Goal: Information Seeking & Learning: Learn about a topic

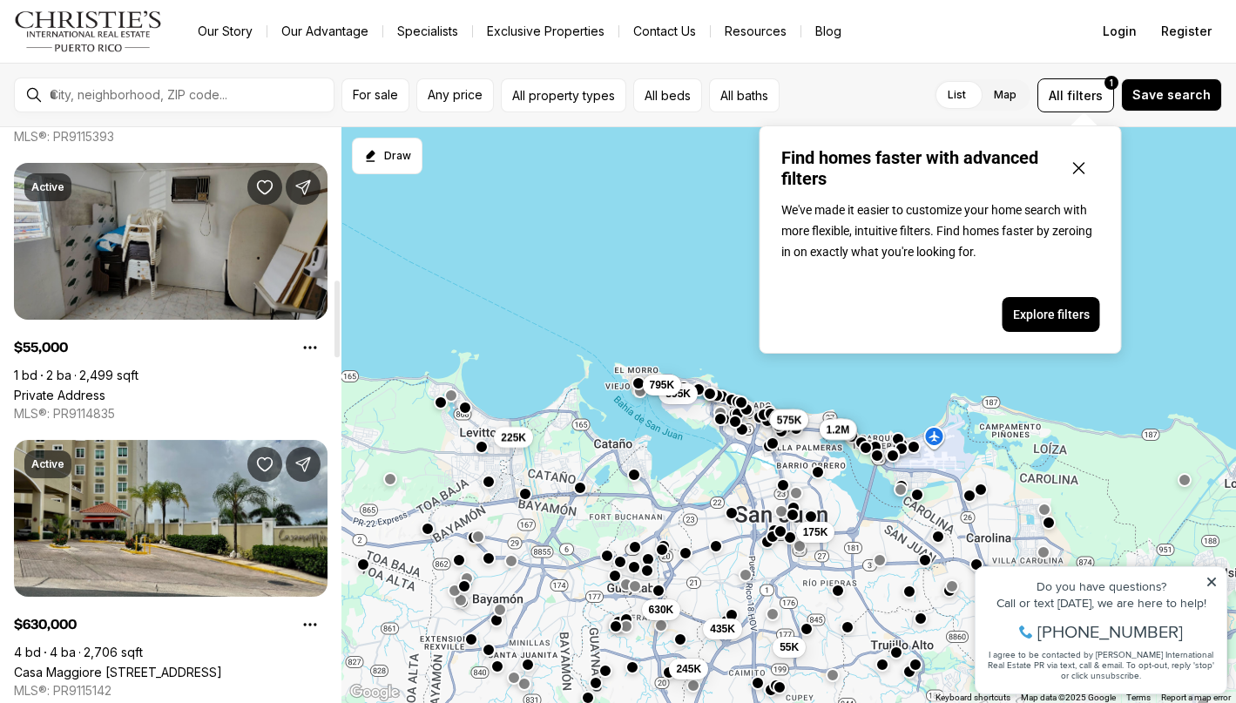
scroll to position [1141, 0]
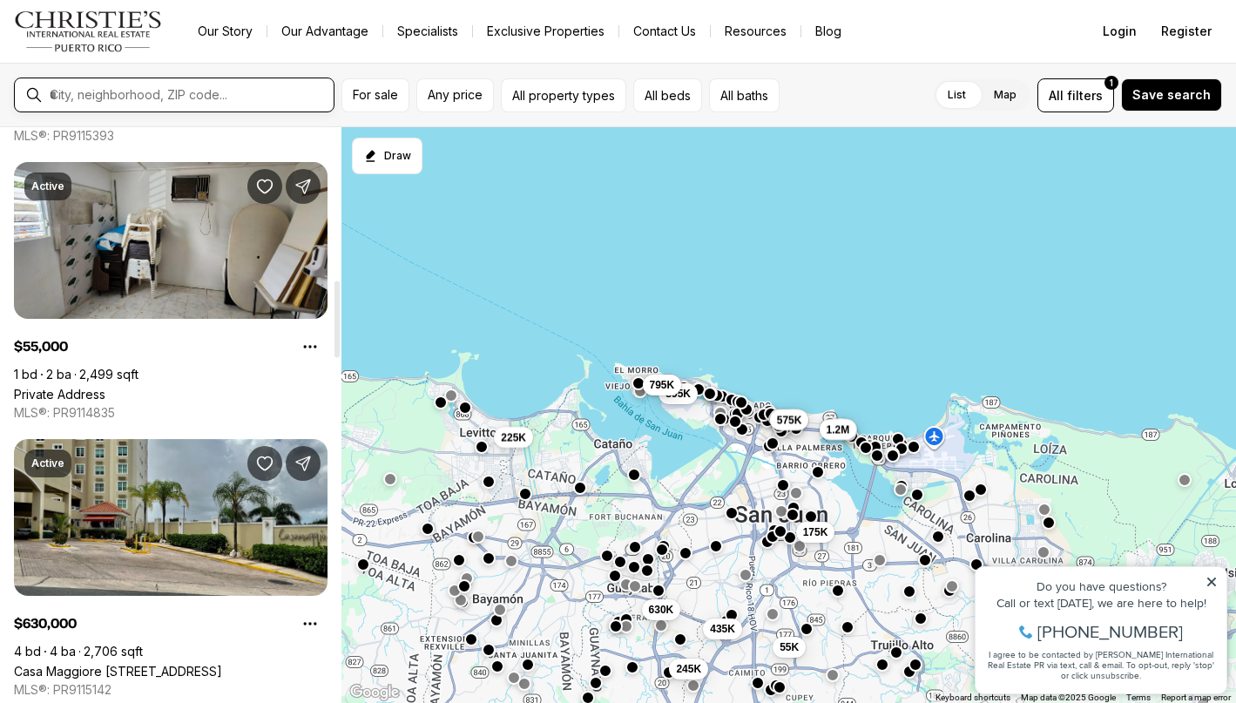
click at [167, 90] on input "text" at bounding box center [188, 95] width 277 height 16
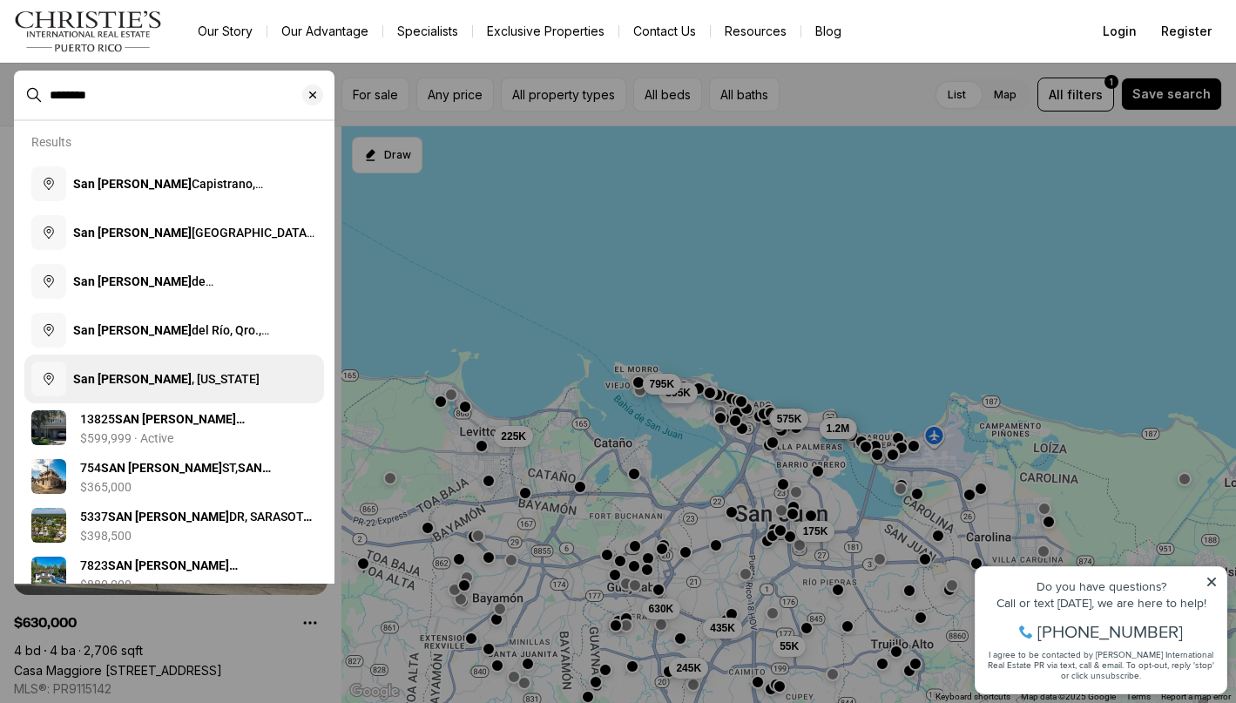
type input "********"
click at [145, 382] on span "San Juan , Puerto Rico" at bounding box center [166, 379] width 186 height 14
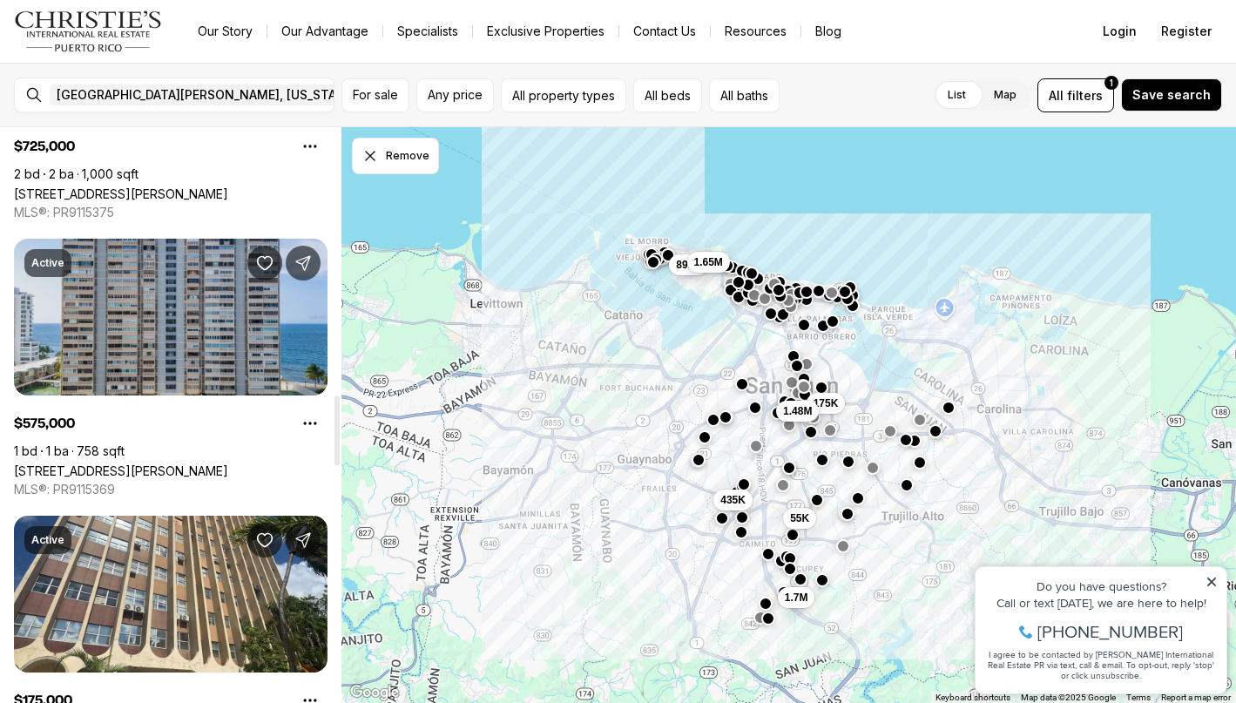
scroll to position [2179, 0]
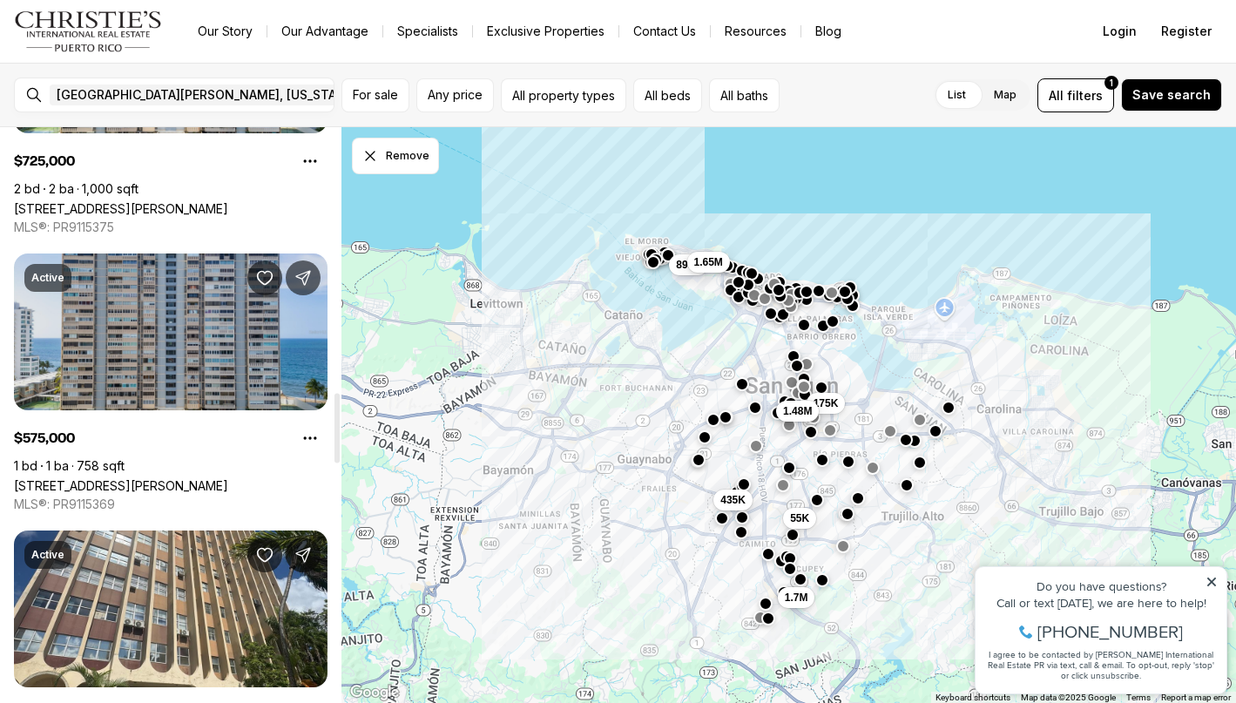
click at [228, 478] on link "1479 ASHFORD AVENUE #1421, SAN JUAN PR, 00907" at bounding box center [121, 485] width 214 height 15
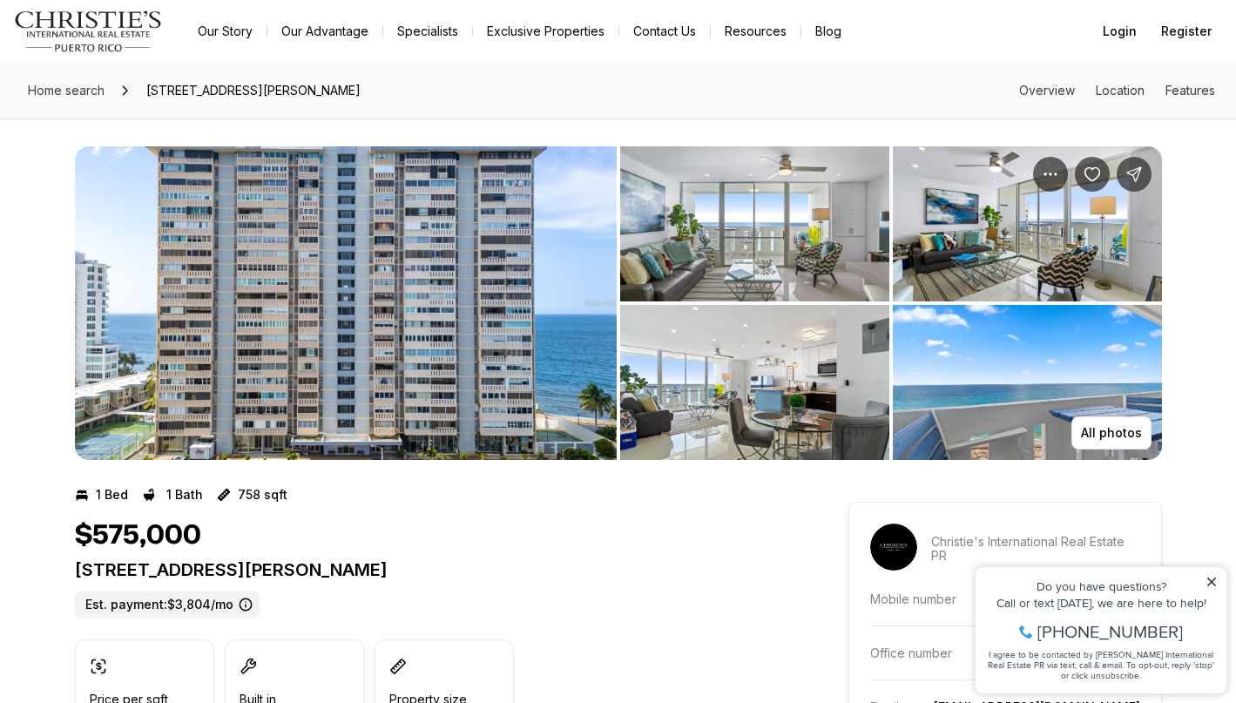
click at [788, 247] on img "View image gallery" at bounding box center [754, 223] width 269 height 155
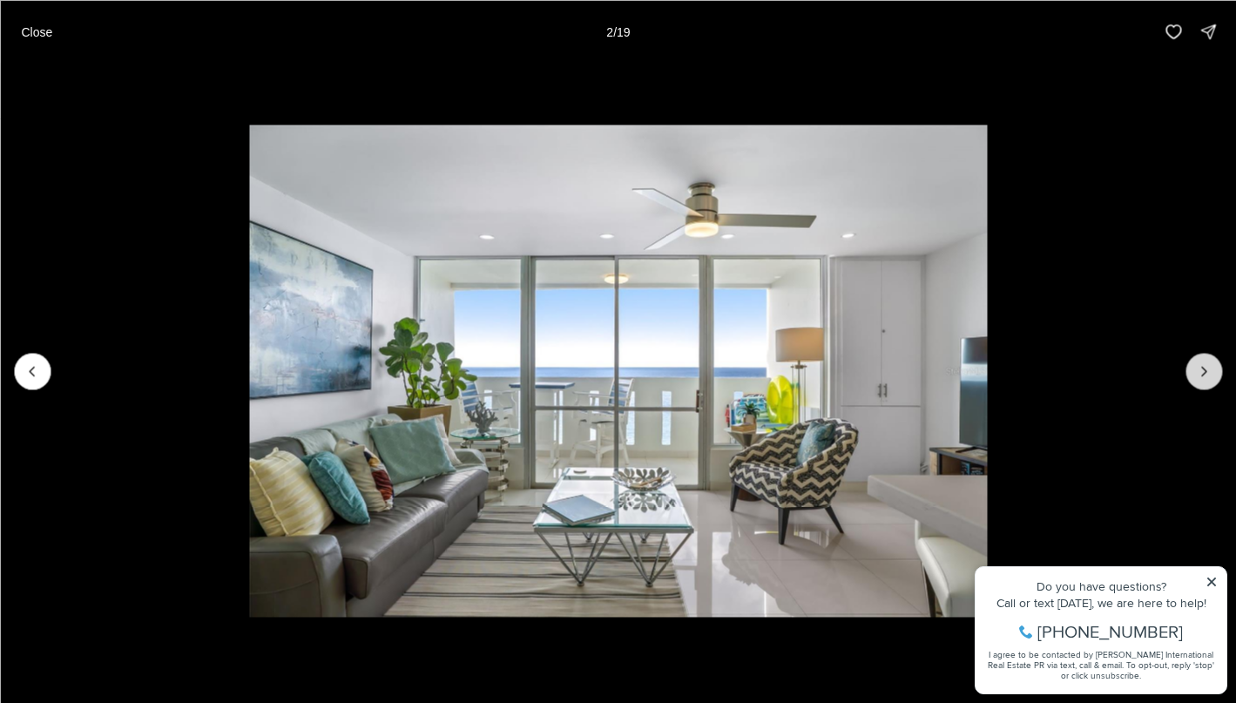
click at [1188, 381] on button "Next slide" at bounding box center [1204, 371] width 37 height 37
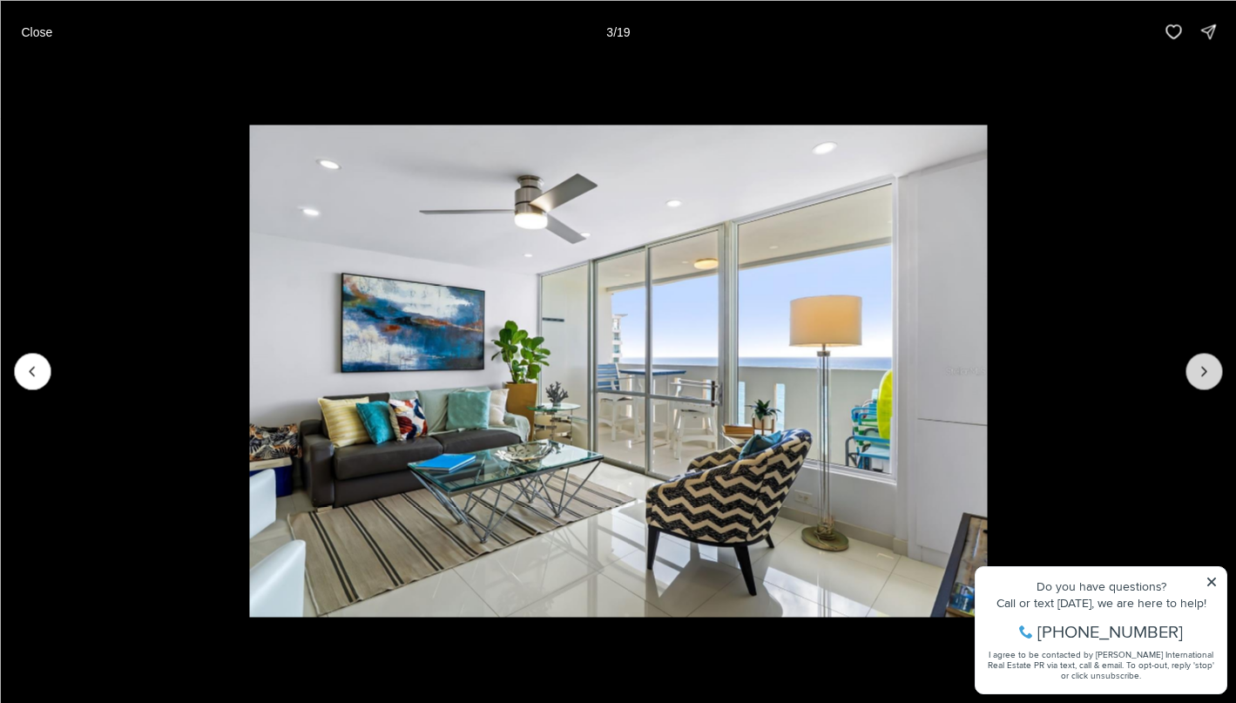
click at [1188, 381] on button "Next slide" at bounding box center [1204, 371] width 37 height 37
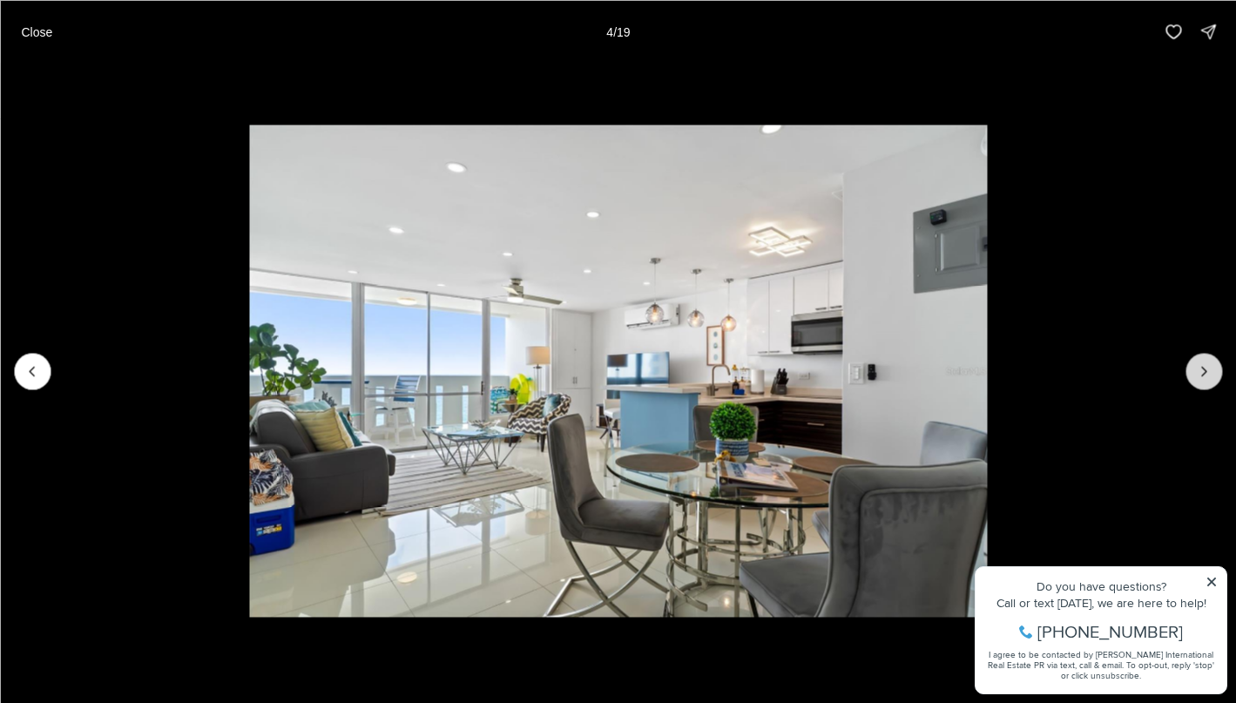
click at [1188, 381] on button "Next slide" at bounding box center [1204, 371] width 37 height 37
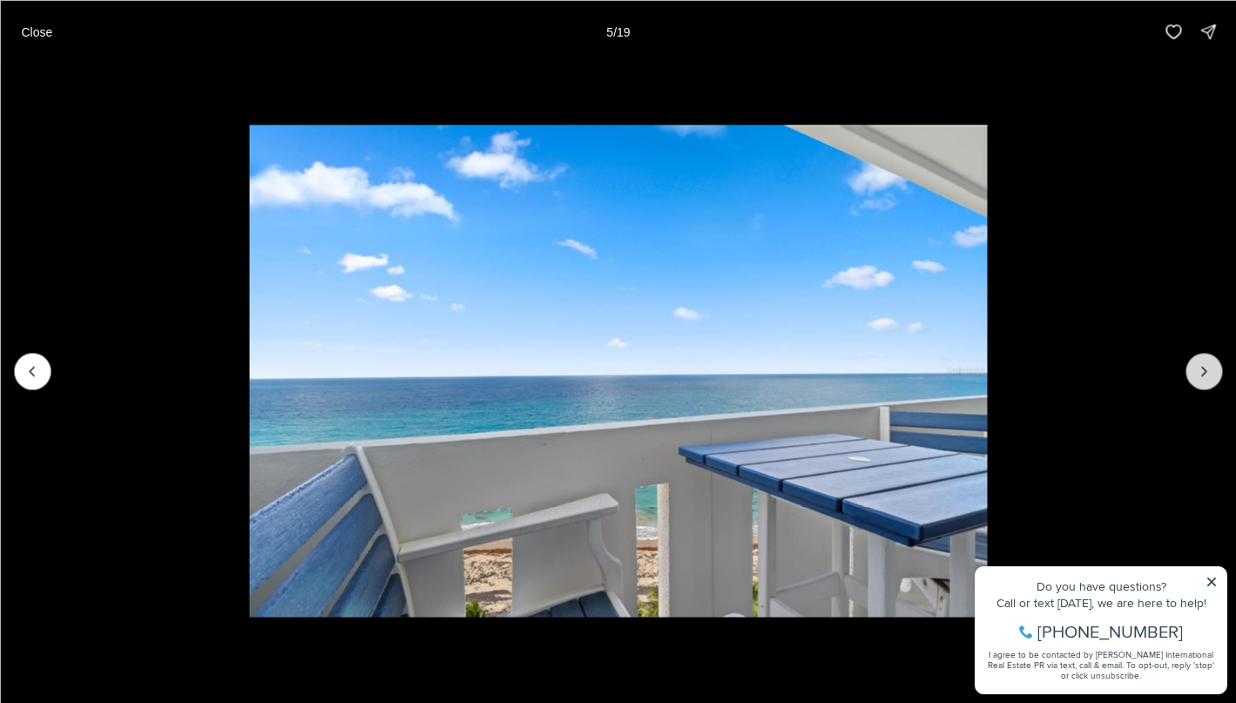
click at [1188, 381] on button "Next slide" at bounding box center [1204, 371] width 37 height 37
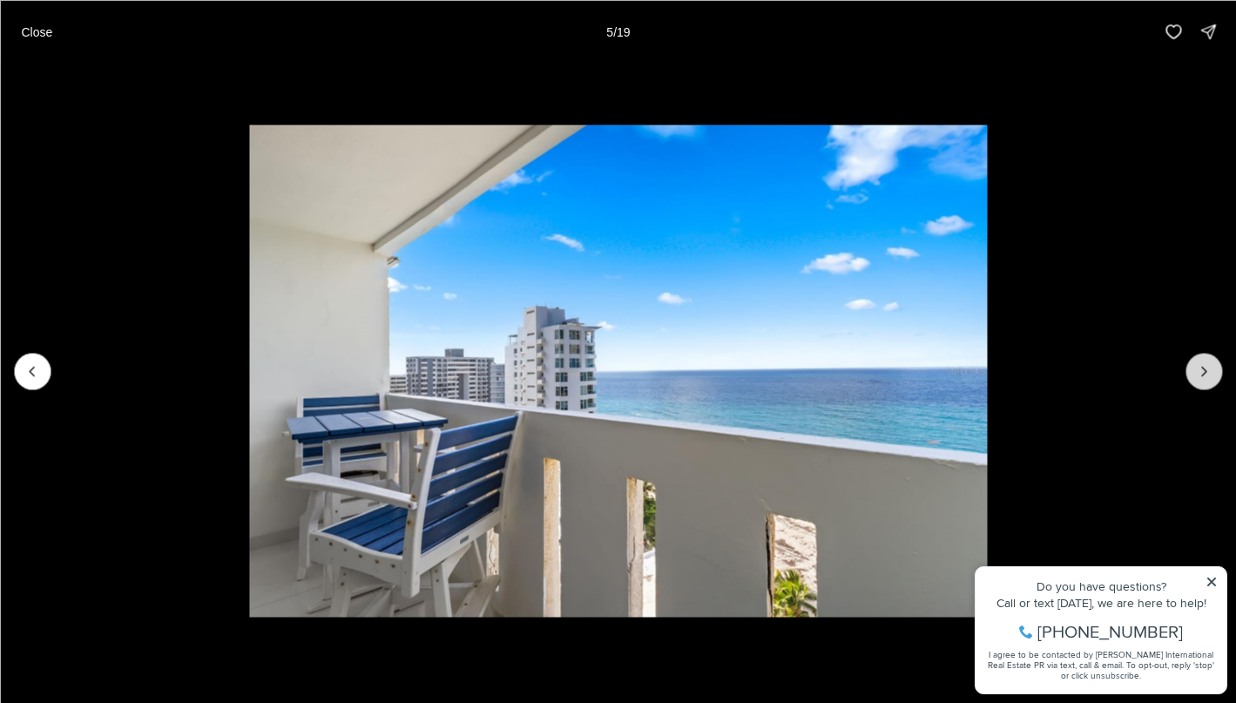
click at [1188, 381] on button "Next slide" at bounding box center [1204, 371] width 37 height 37
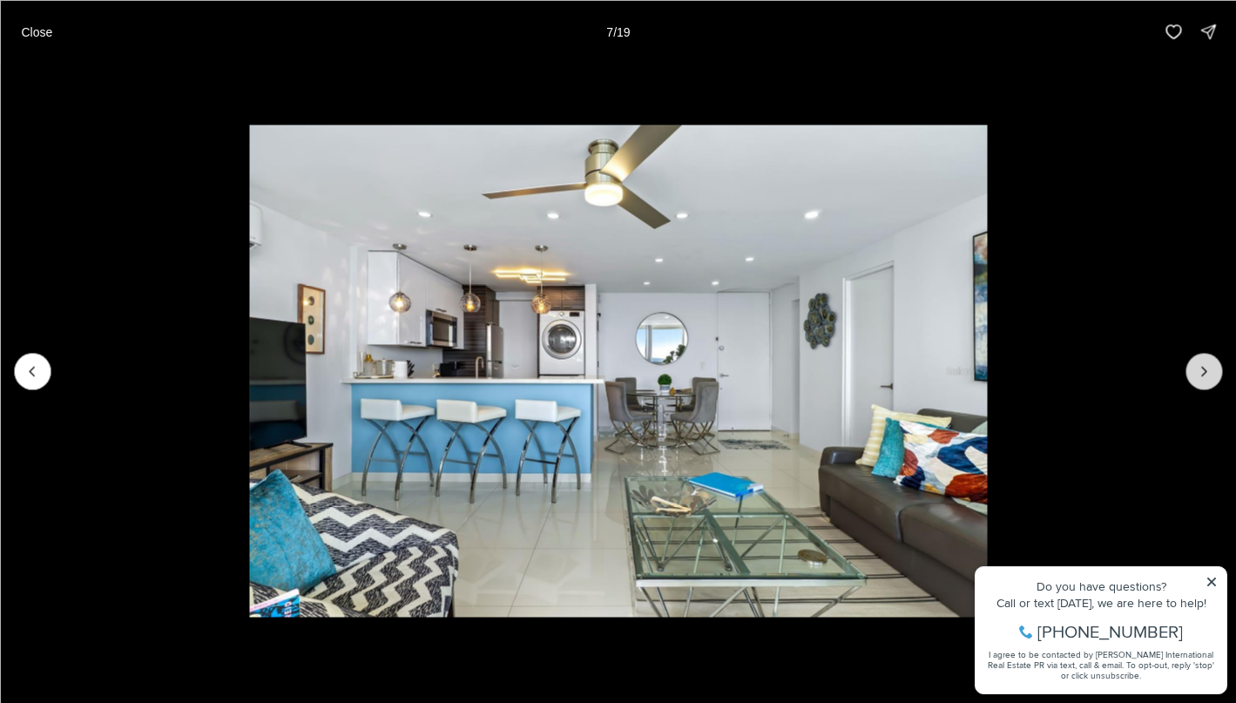
click at [1188, 381] on button "Next slide" at bounding box center [1204, 371] width 37 height 37
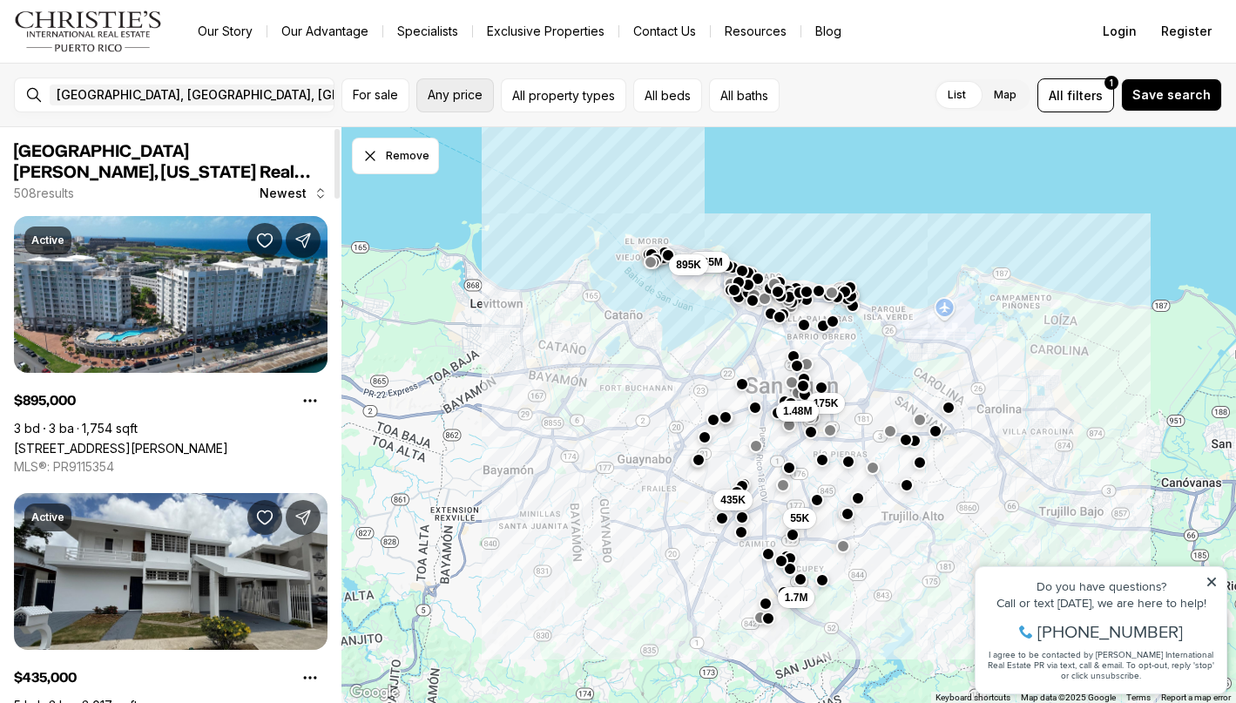
click at [446, 105] on button "Any price" at bounding box center [455, 95] width 78 height 34
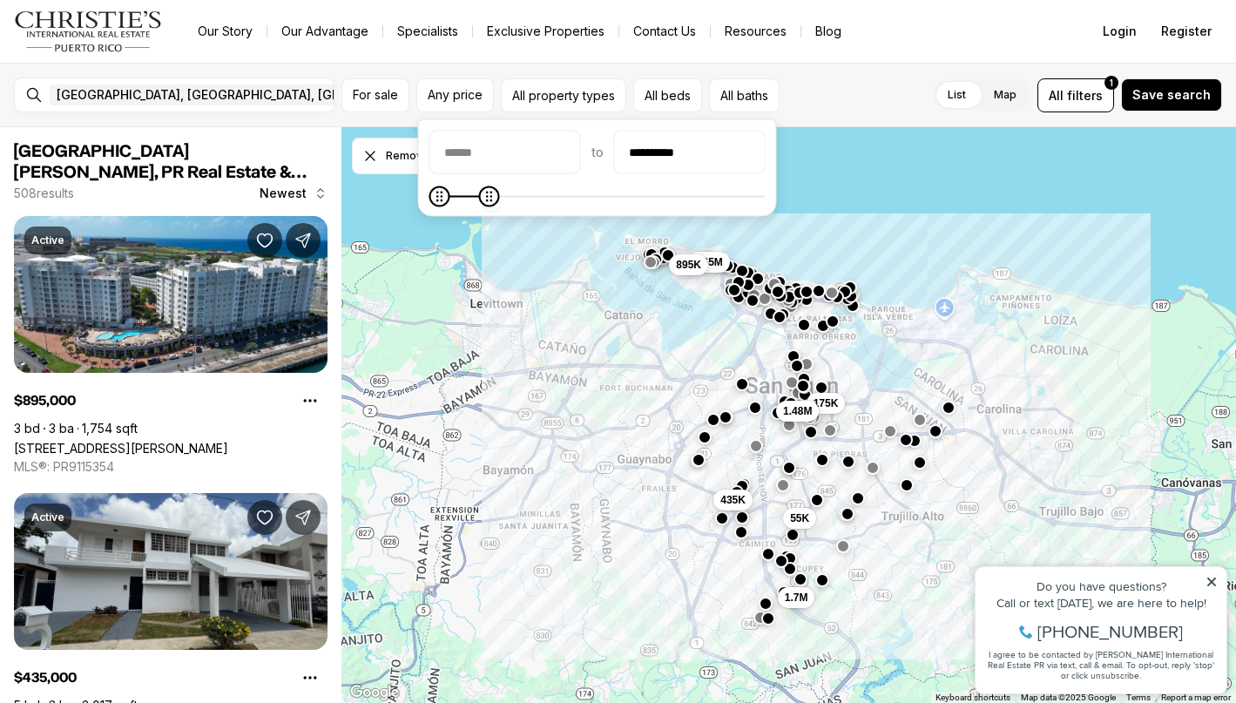
click at [491, 205] on span "Maximum" at bounding box center [489, 196] width 21 height 21
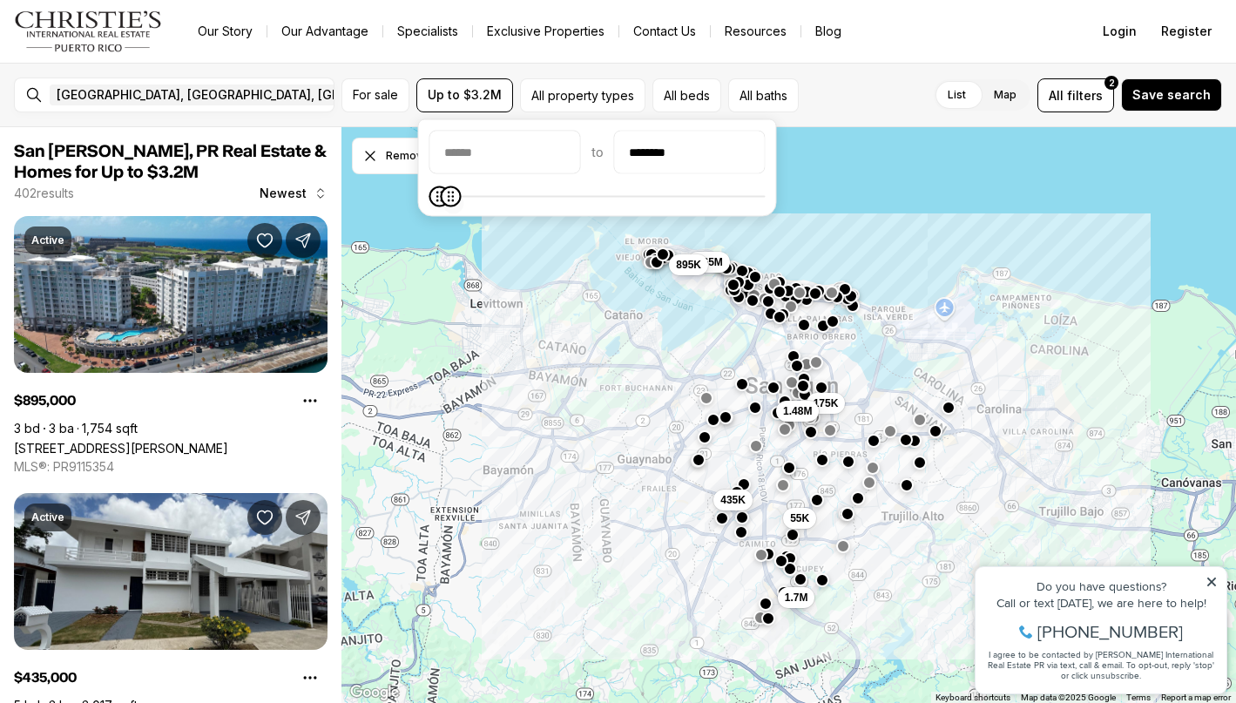
click at [443, 204] on span at bounding box center [451, 196] width 21 height 21
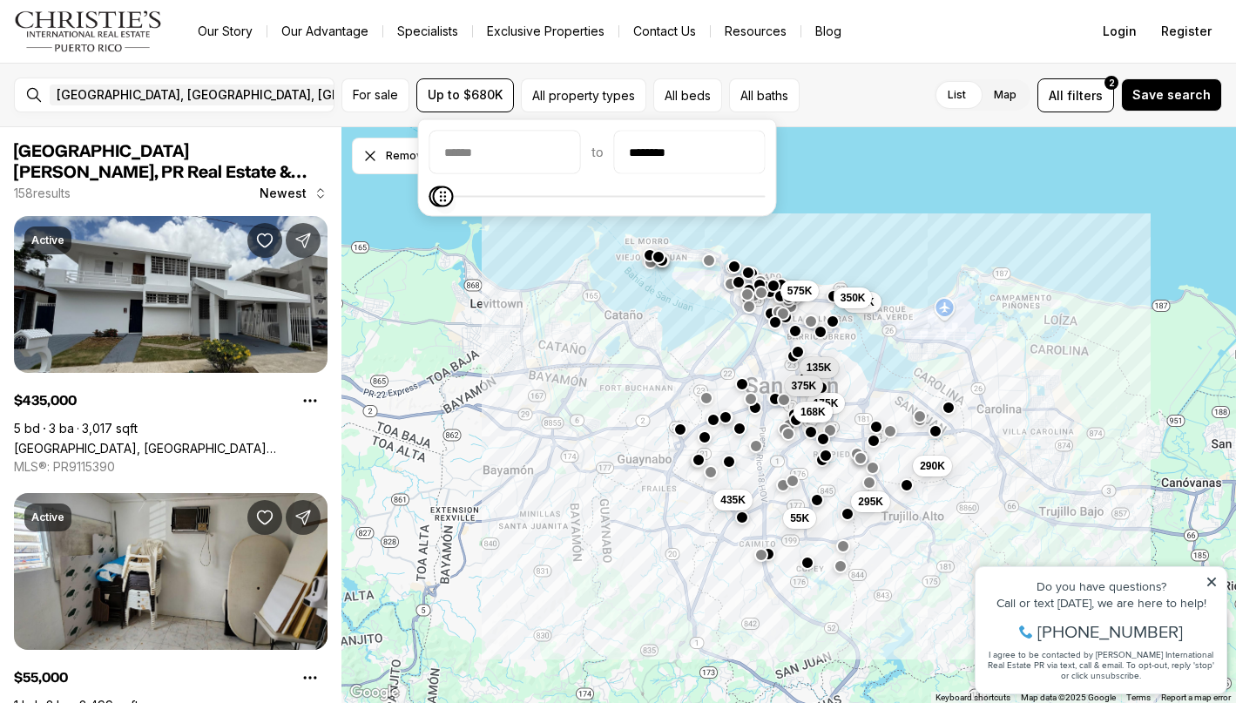
click at [433, 205] on span at bounding box center [442, 196] width 21 height 21
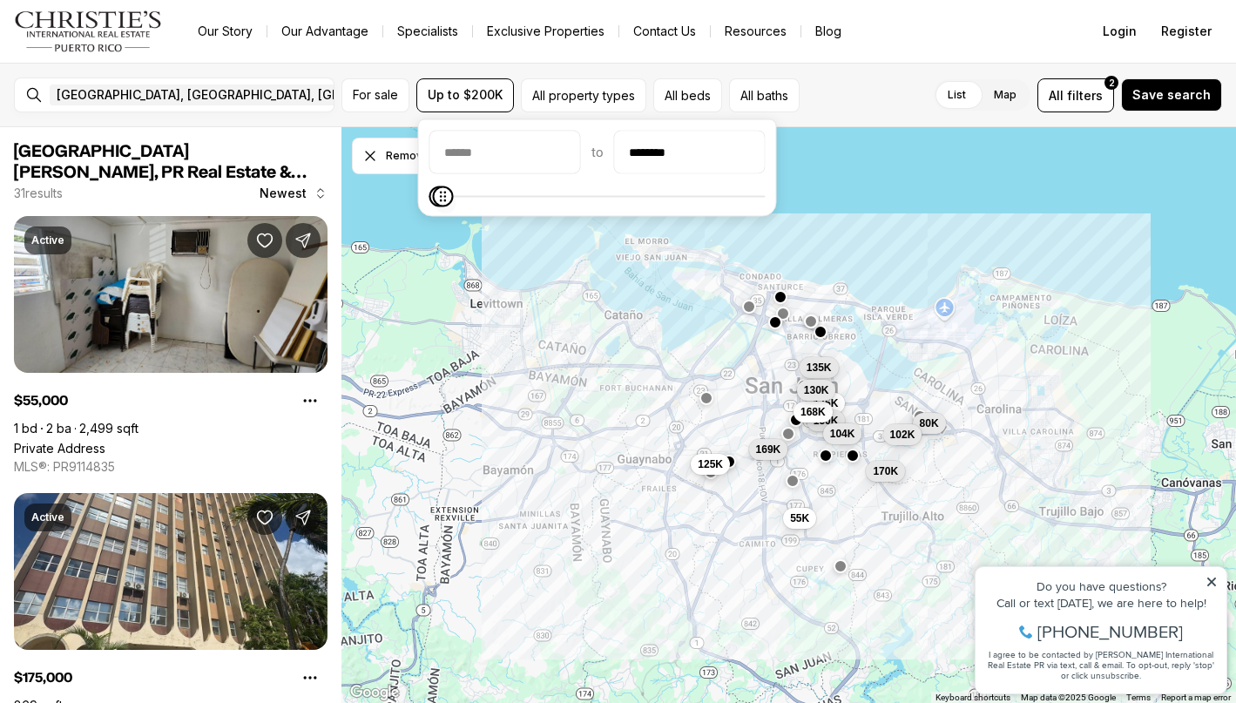
type input "********"
click at [435, 203] on span at bounding box center [443, 196] width 21 height 21
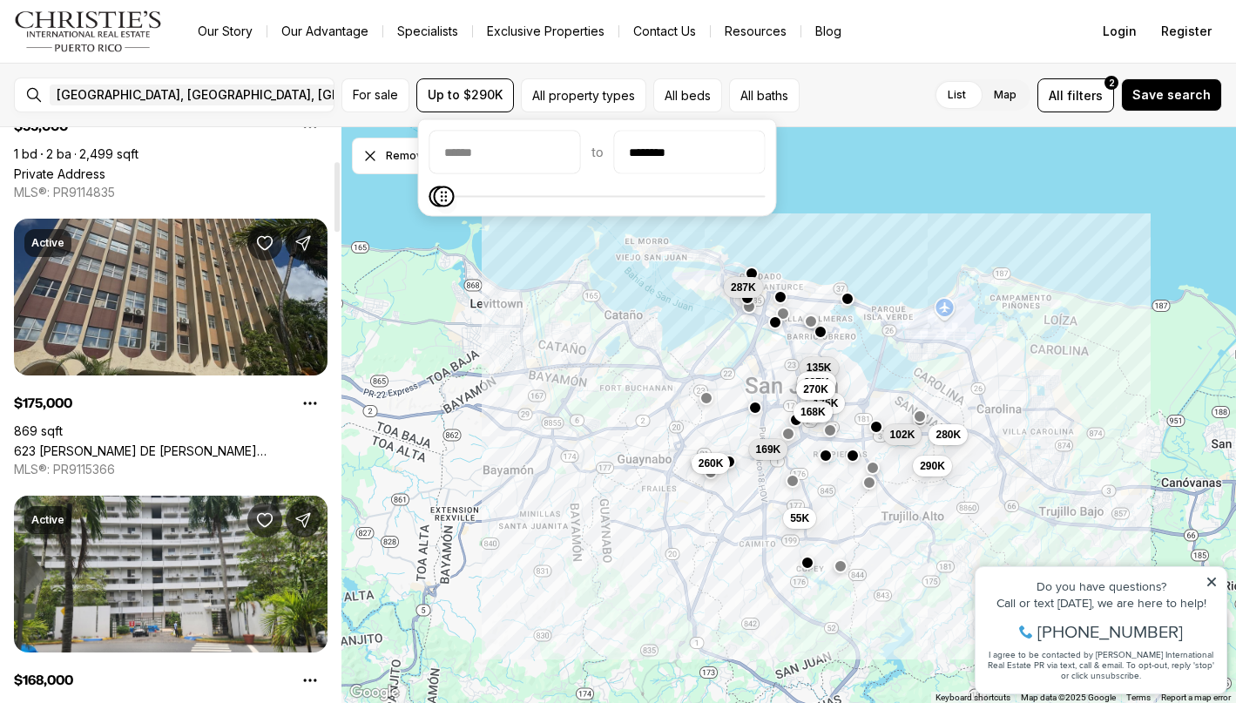
scroll to position [275, 0]
click at [187, 443] on link "623 [PERSON_NAME] DE [PERSON_NAME][STREET_ADDRESS][PERSON_NAME]" at bounding box center [171, 450] width 314 height 15
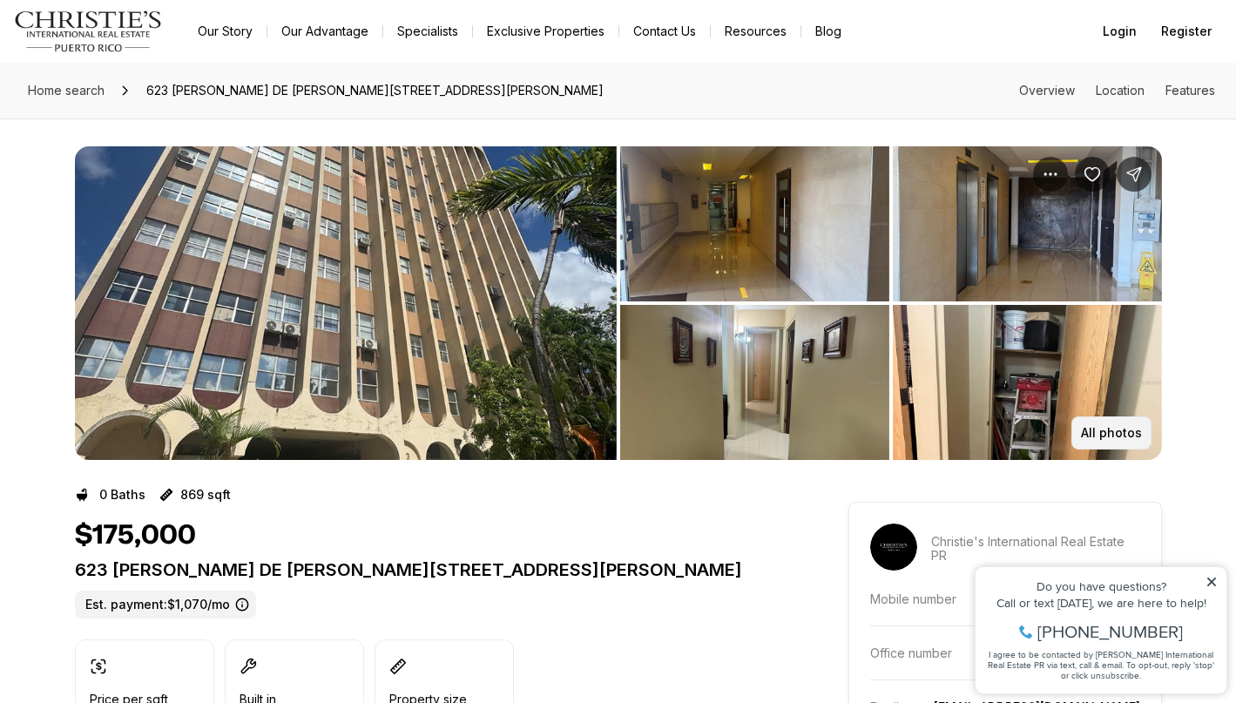
click at [1128, 426] on p "All photos" at bounding box center [1111, 433] width 61 height 14
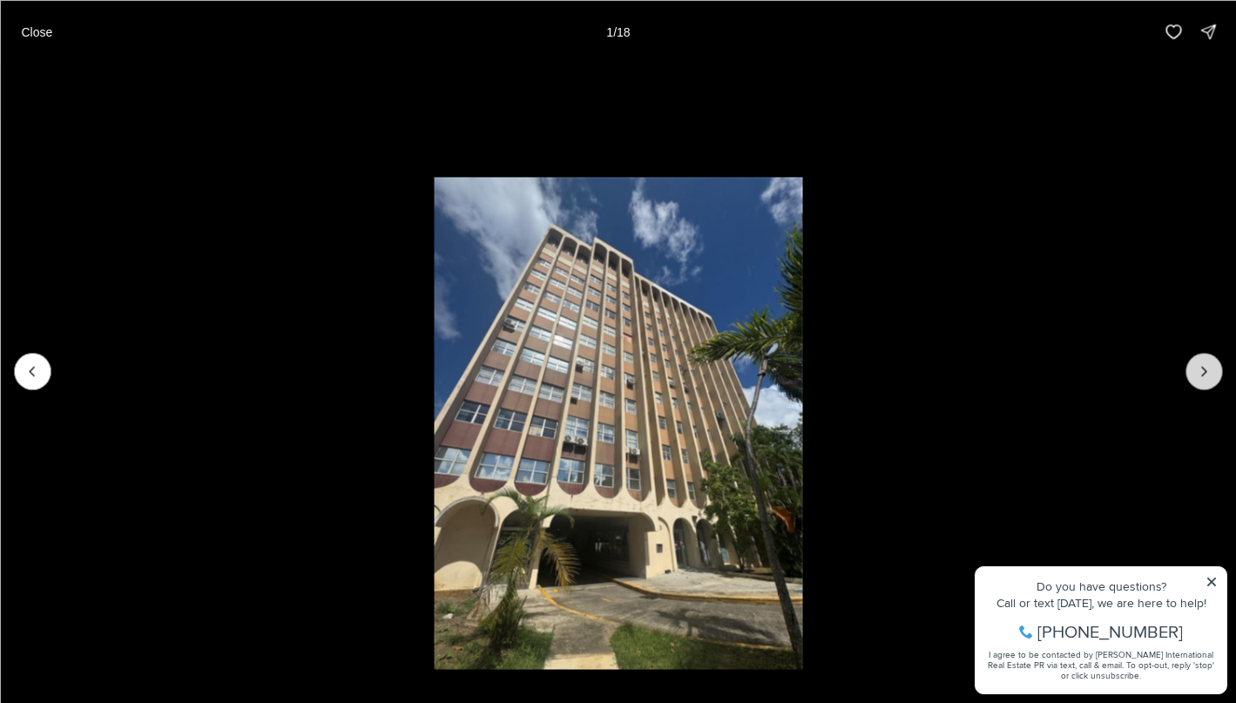
click at [1194, 382] on button "Next slide" at bounding box center [1204, 371] width 37 height 37
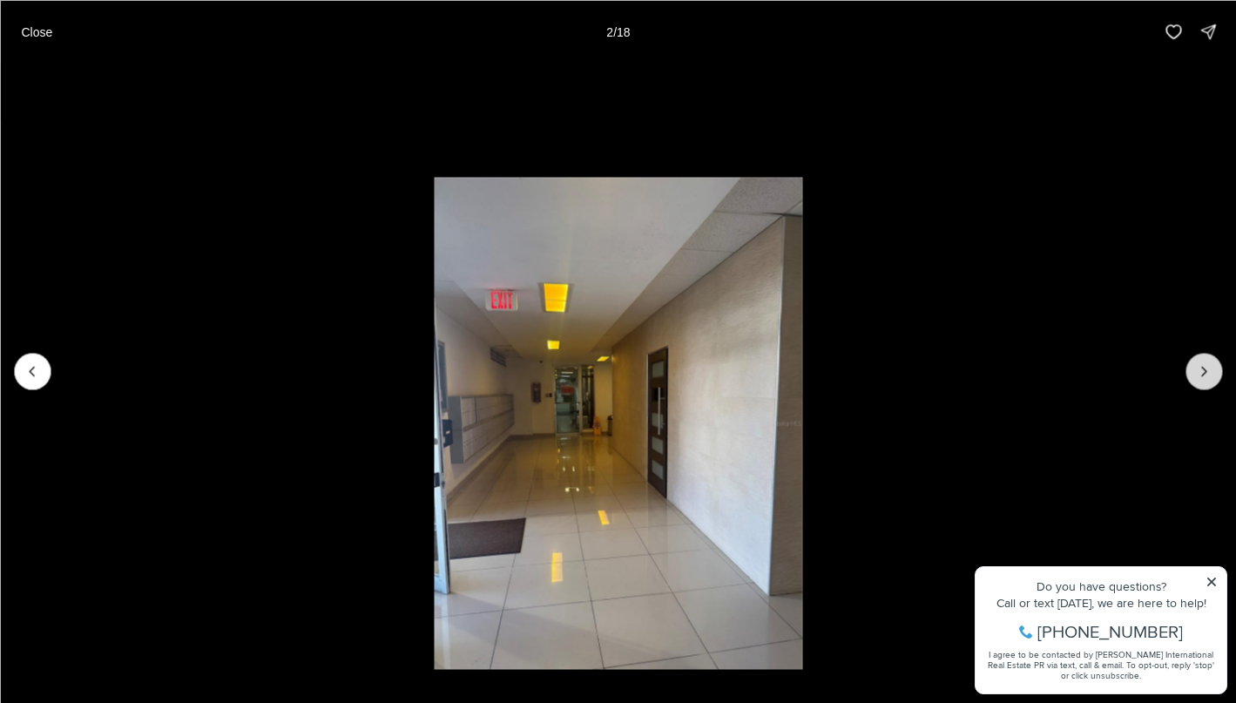
click at [1194, 382] on button "Next slide" at bounding box center [1204, 371] width 37 height 37
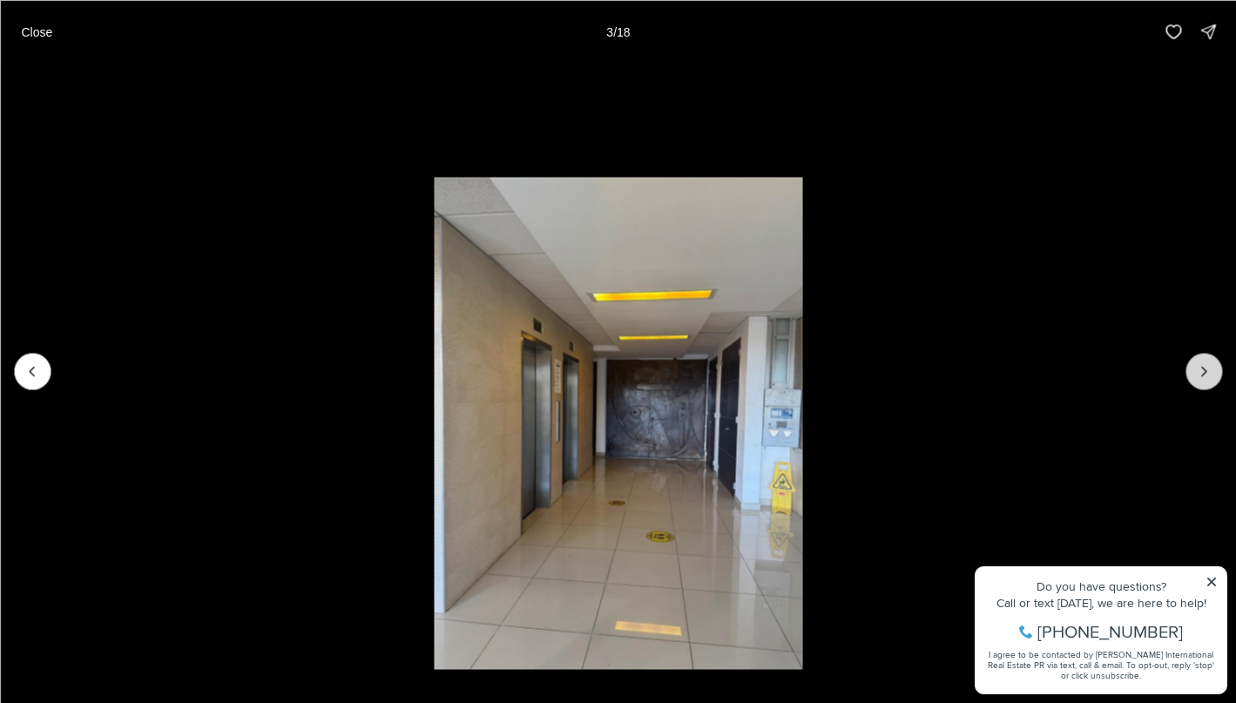
click at [1194, 382] on button "Next slide" at bounding box center [1204, 371] width 37 height 37
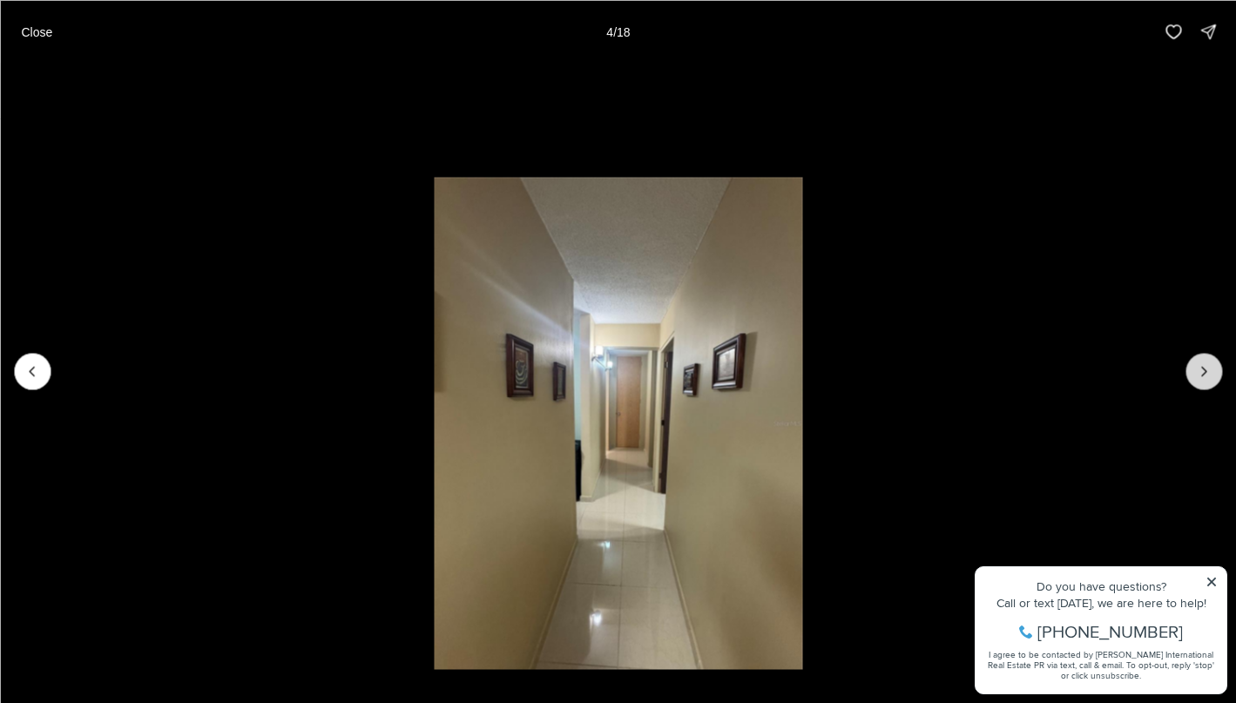
click at [1194, 382] on button "Next slide" at bounding box center [1204, 371] width 37 height 37
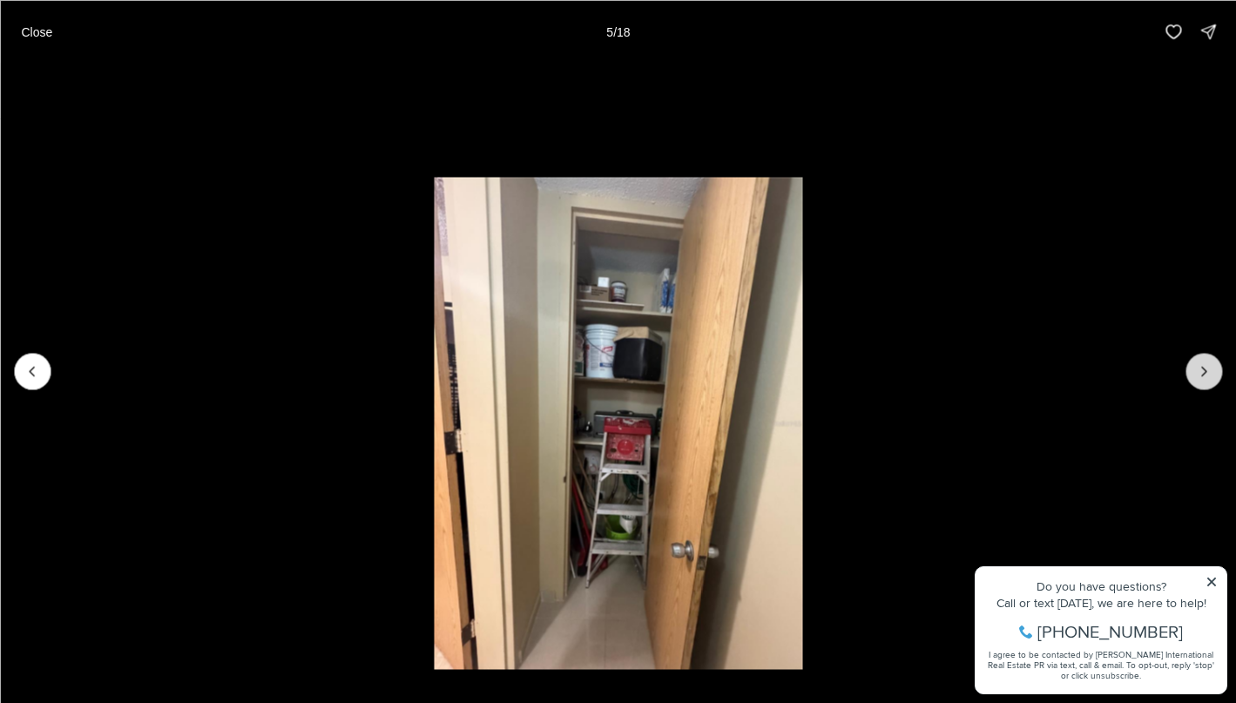
click at [1194, 382] on button "Next slide" at bounding box center [1204, 371] width 37 height 37
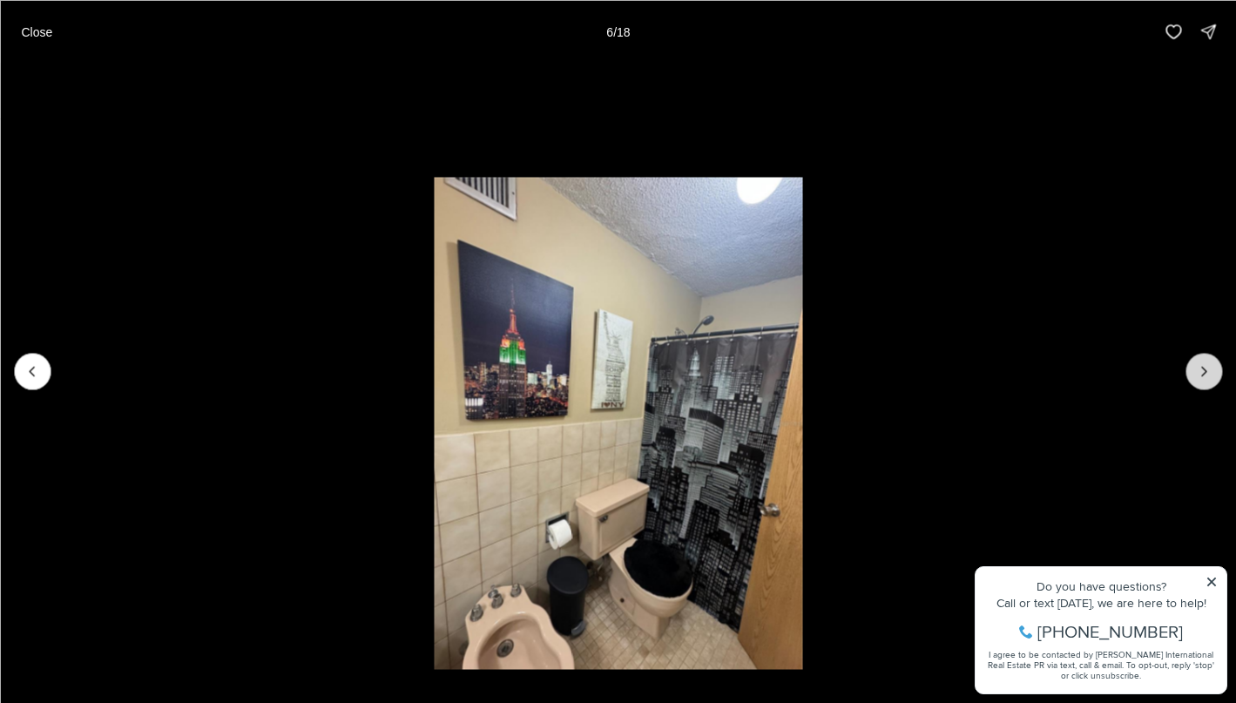
click at [1194, 382] on button "Next slide" at bounding box center [1204, 371] width 37 height 37
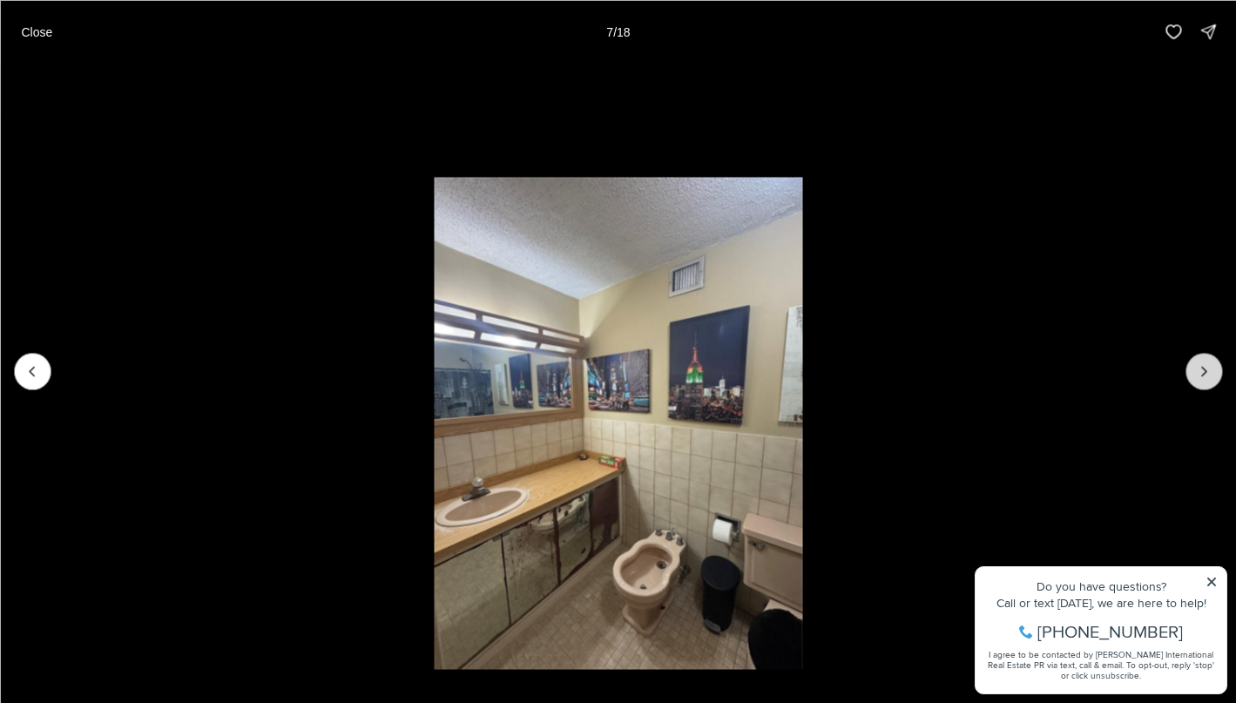
click at [1194, 382] on button "Next slide" at bounding box center [1204, 371] width 37 height 37
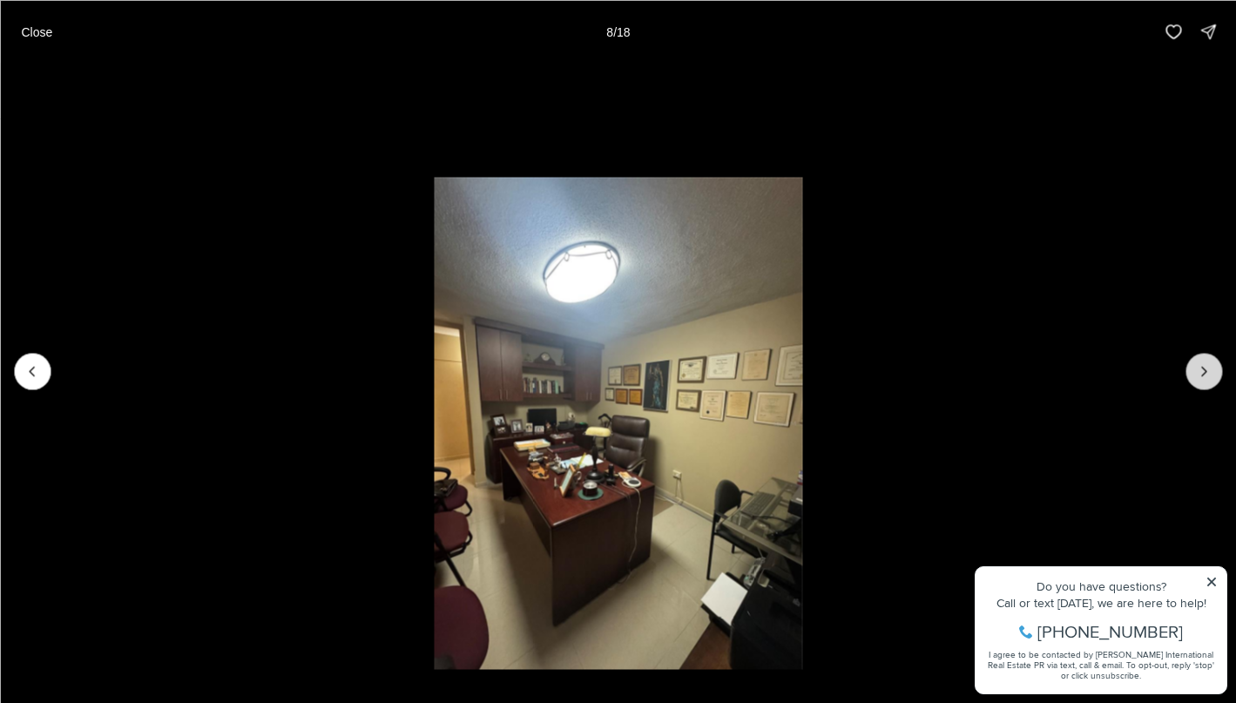
click at [1194, 382] on button "Next slide" at bounding box center [1204, 371] width 37 height 37
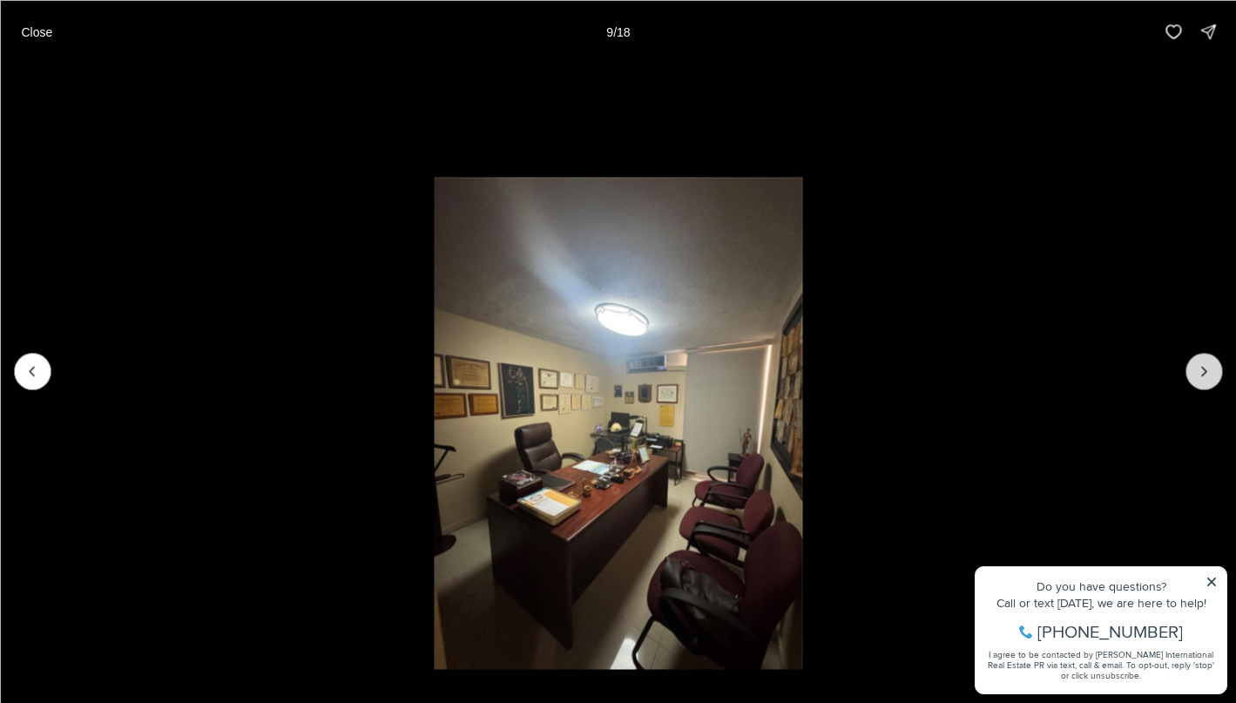
click at [1194, 382] on button "Next slide" at bounding box center [1204, 371] width 37 height 37
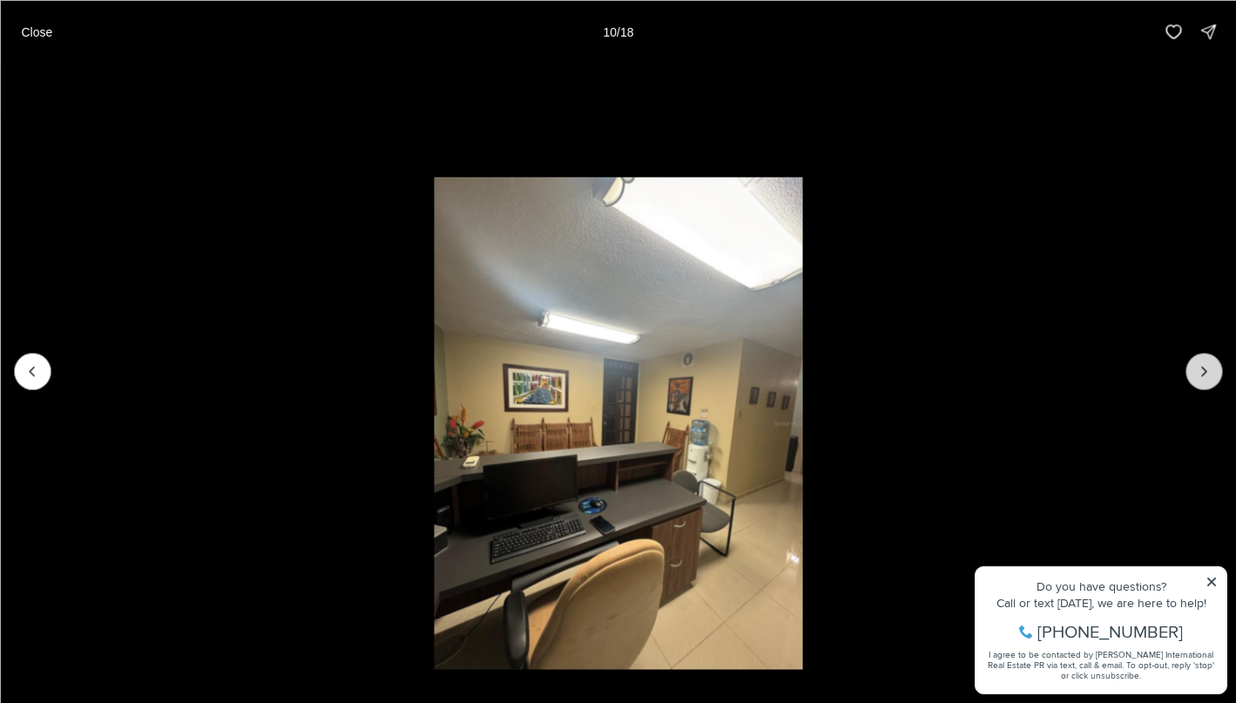
click at [1194, 382] on button "Next slide" at bounding box center [1204, 371] width 37 height 37
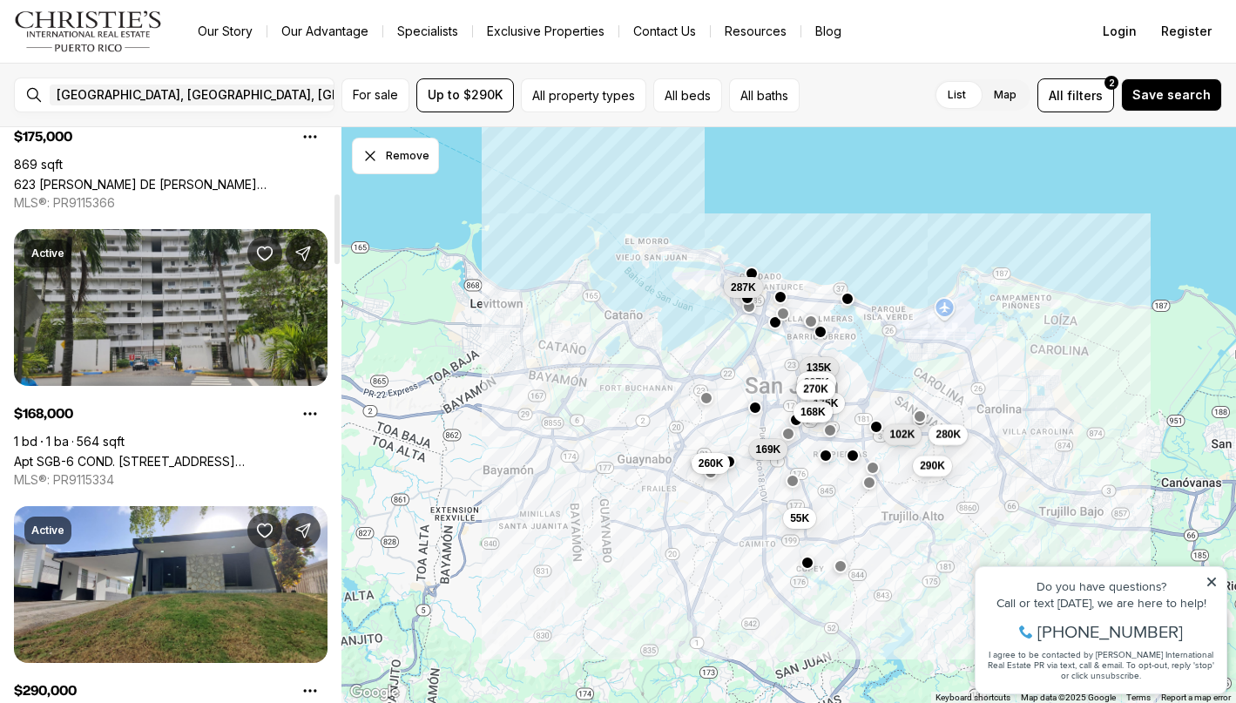
scroll to position [544, 0]
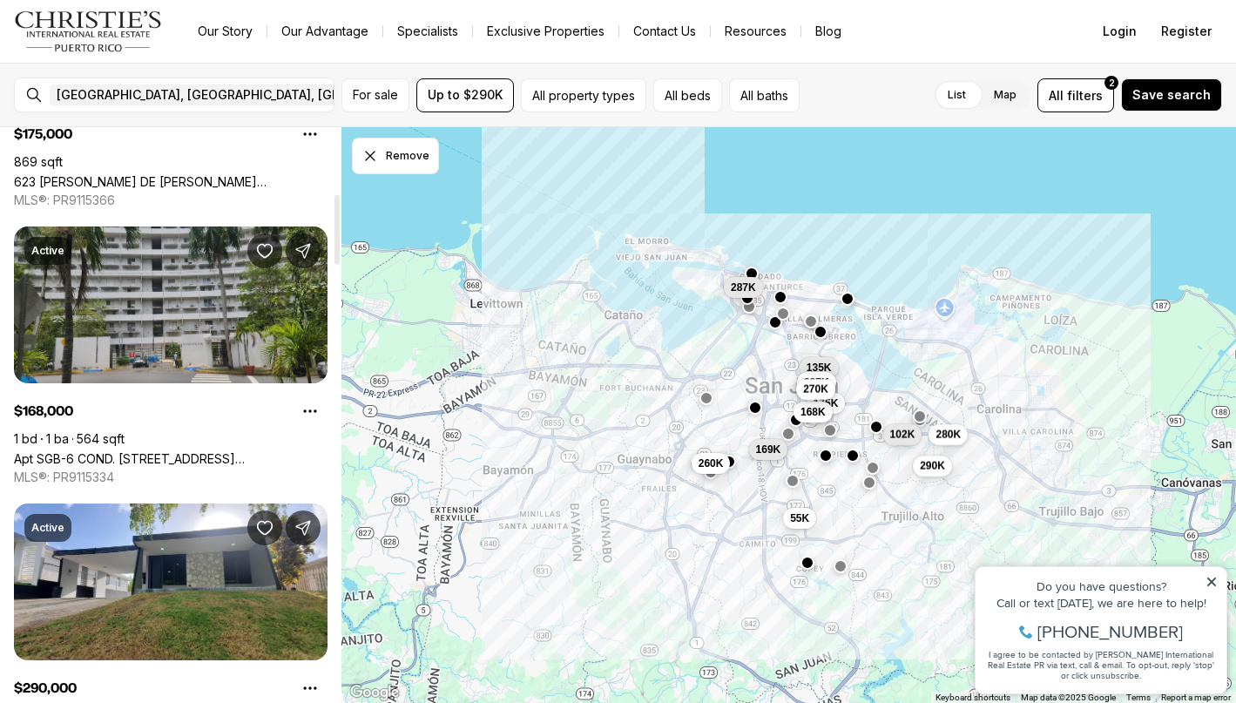
click at [176, 451] on link "Apt SGB-6 COND. [STREET_ADDRESS][PERSON_NAME]" at bounding box center [171, 458] width 314 height 15
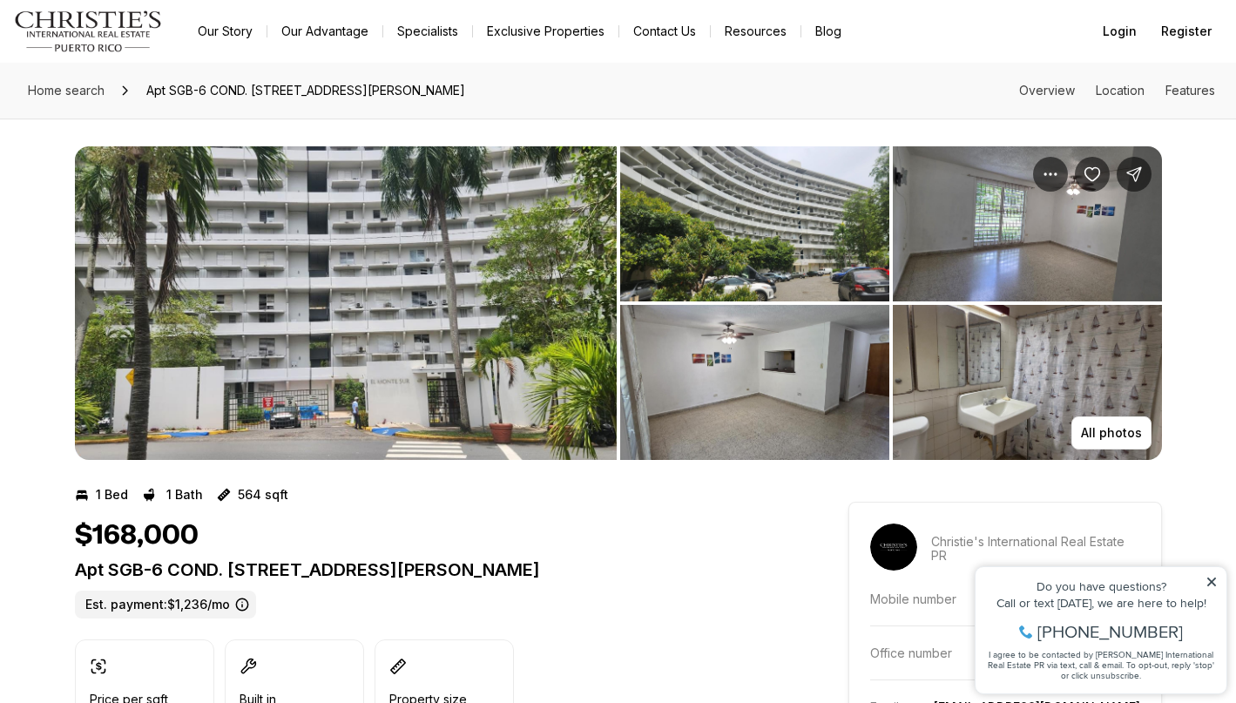
click at [544, 354] on img "View image gallery" at bounding box center [346, 303] width 542 height 314
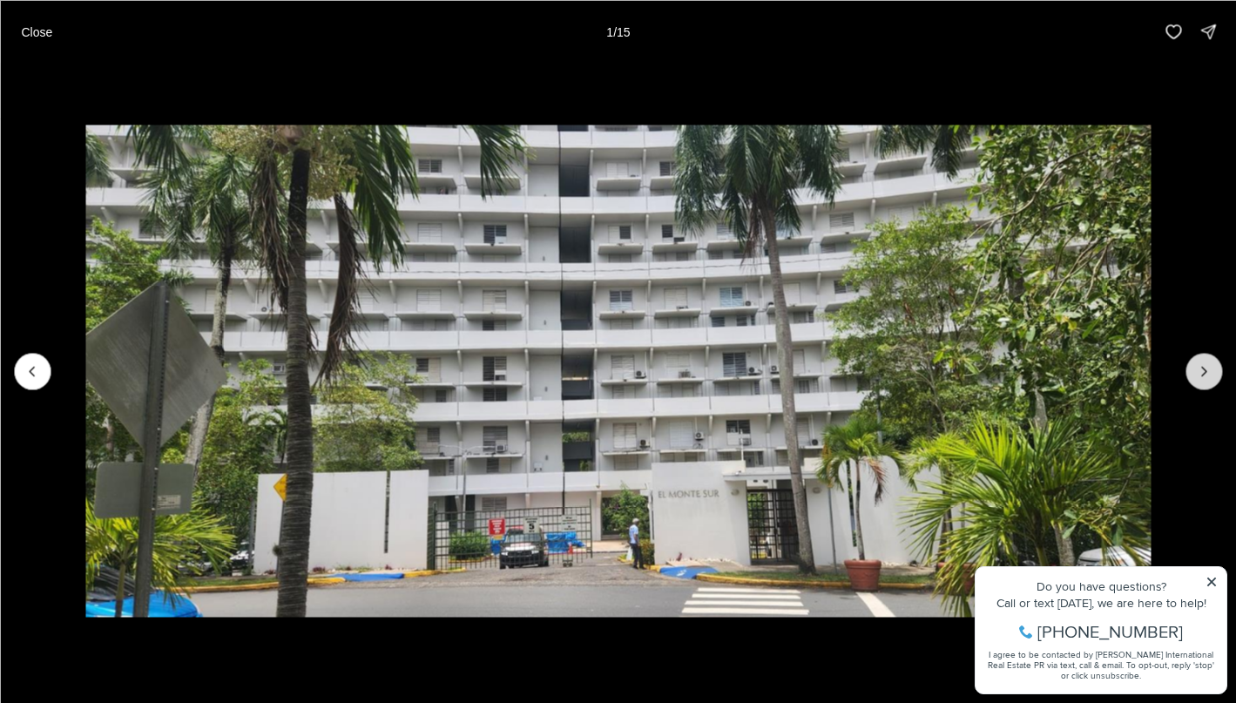
click at [1210, 369] on icon "Next slide" at bounding box center [1203, 370] width 17 height 17
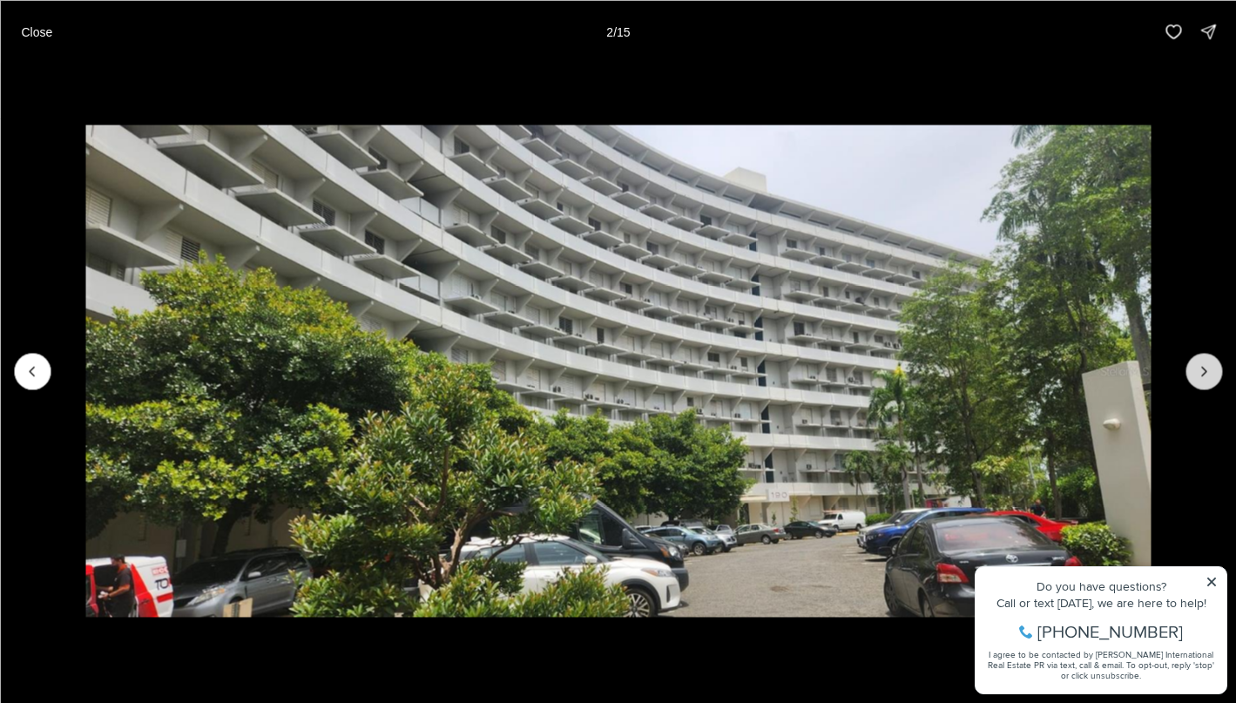
click at [1210, 369] on icon "Next slide" at bounding box center [1203, 370] width 17 height 17
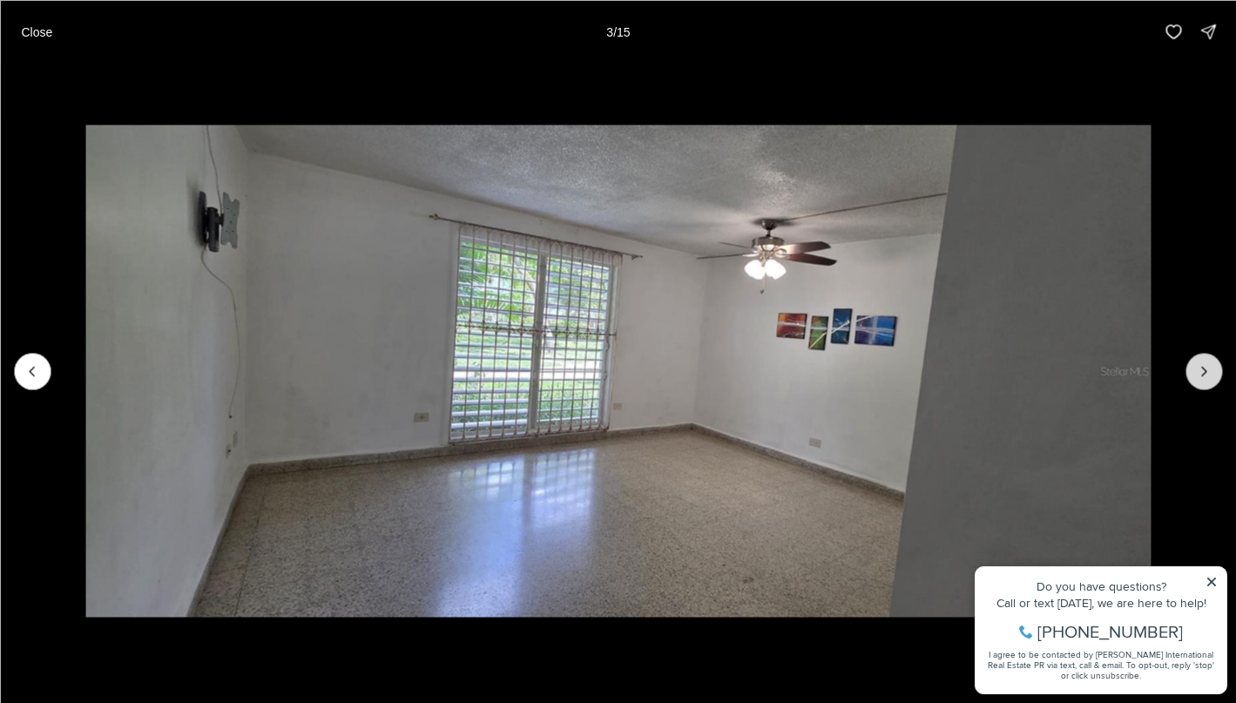
click at [1210, 369] on icon "Next slide" at bounding box center [1203, 370] width 17 height 17
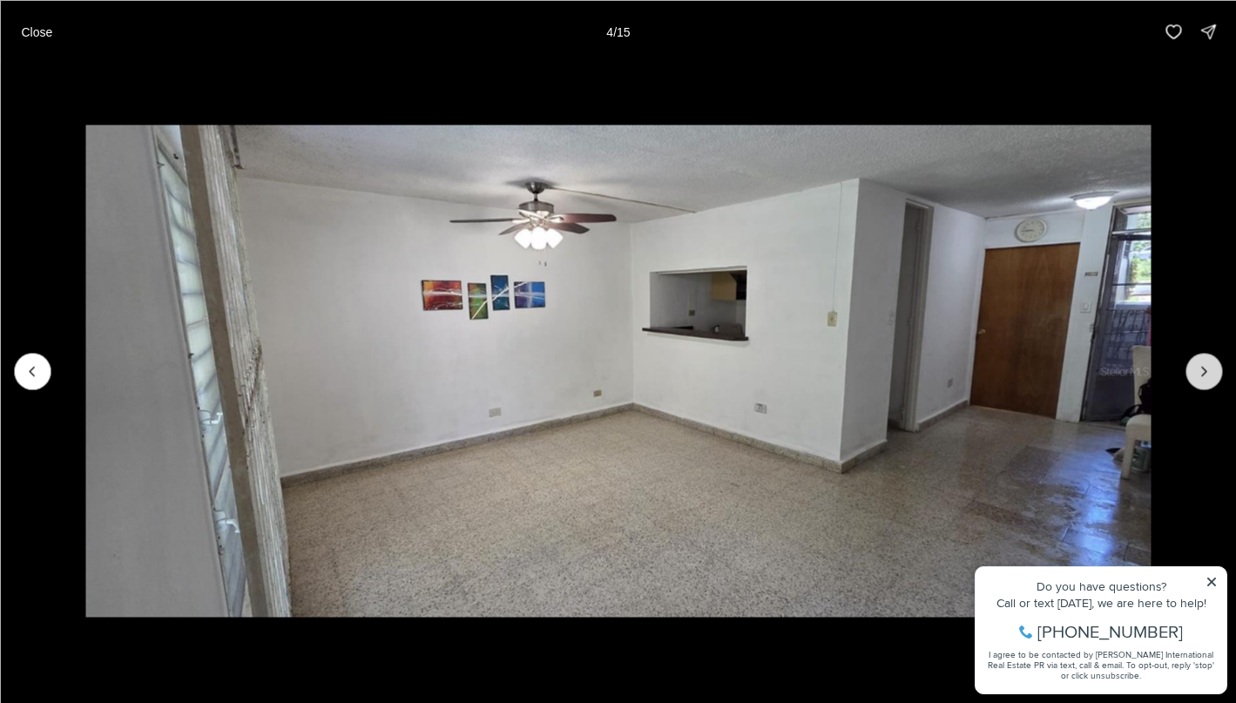
click at [1210, 369] on icon "Next slide" at bounding box center [1203, 370] width 17 height 17
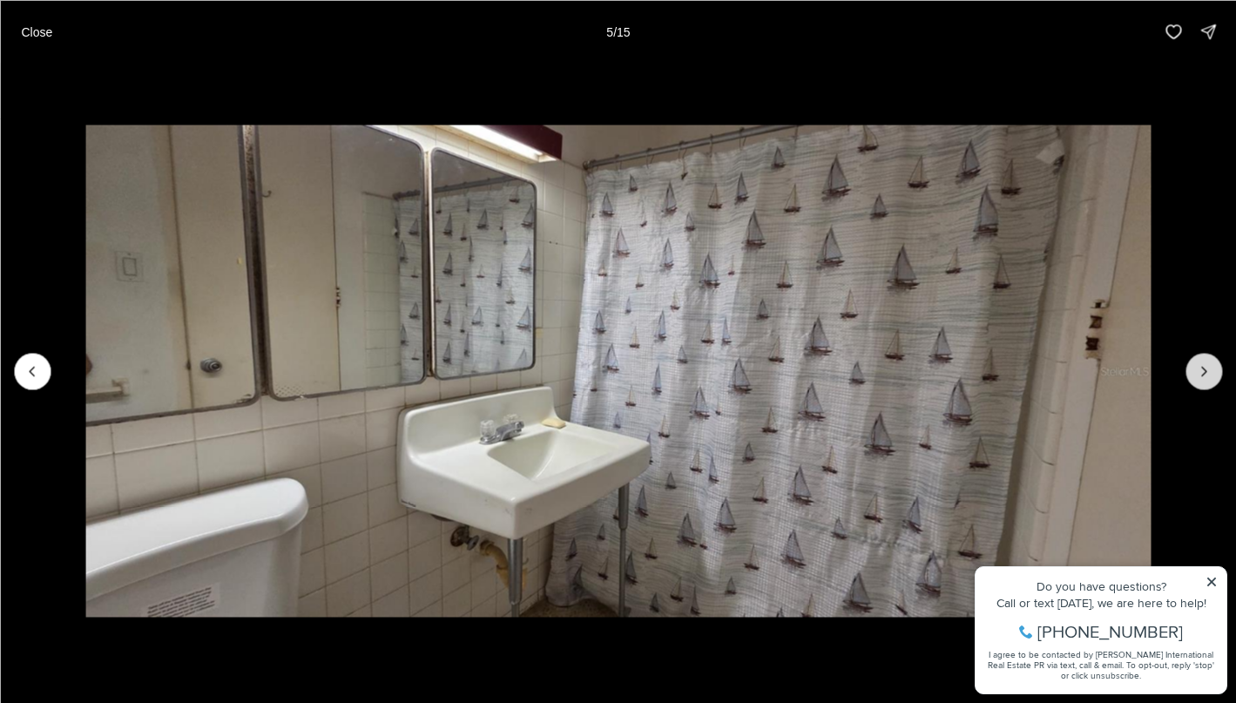
click at [1210, 369] on icon "Next slide" at bounding box center [1203, 370] width 17 height 17
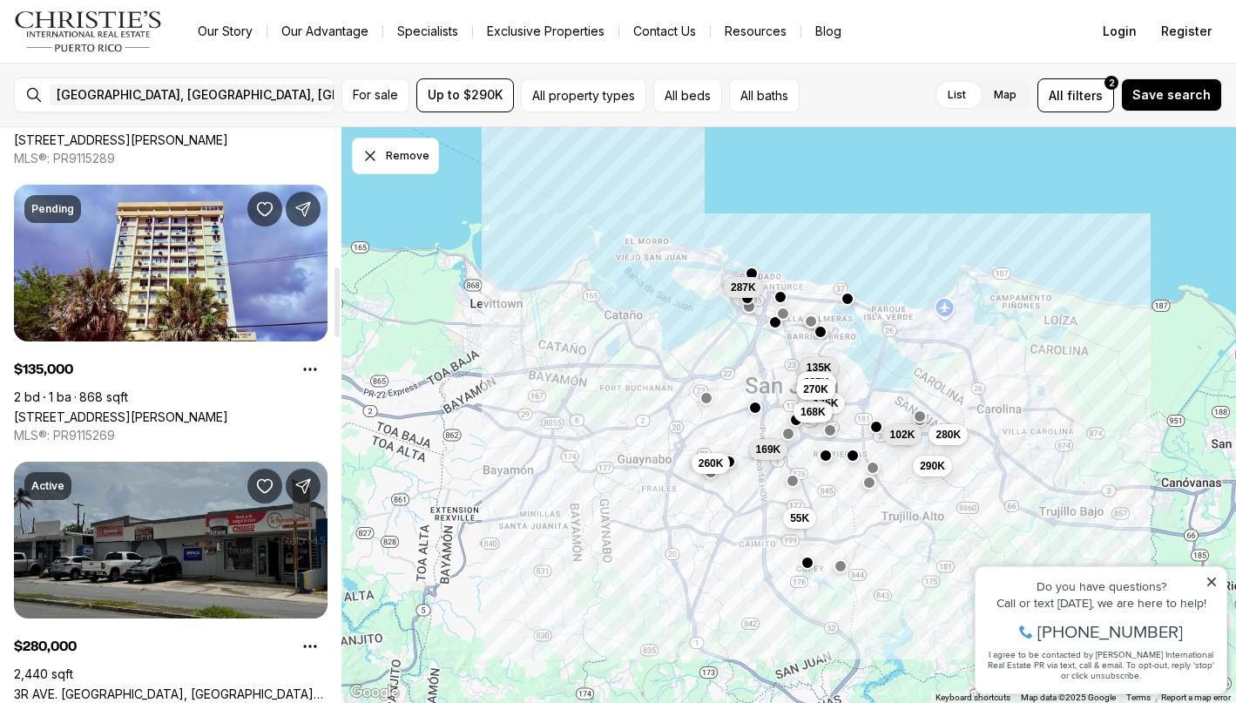
scroll to position [1141, 0]
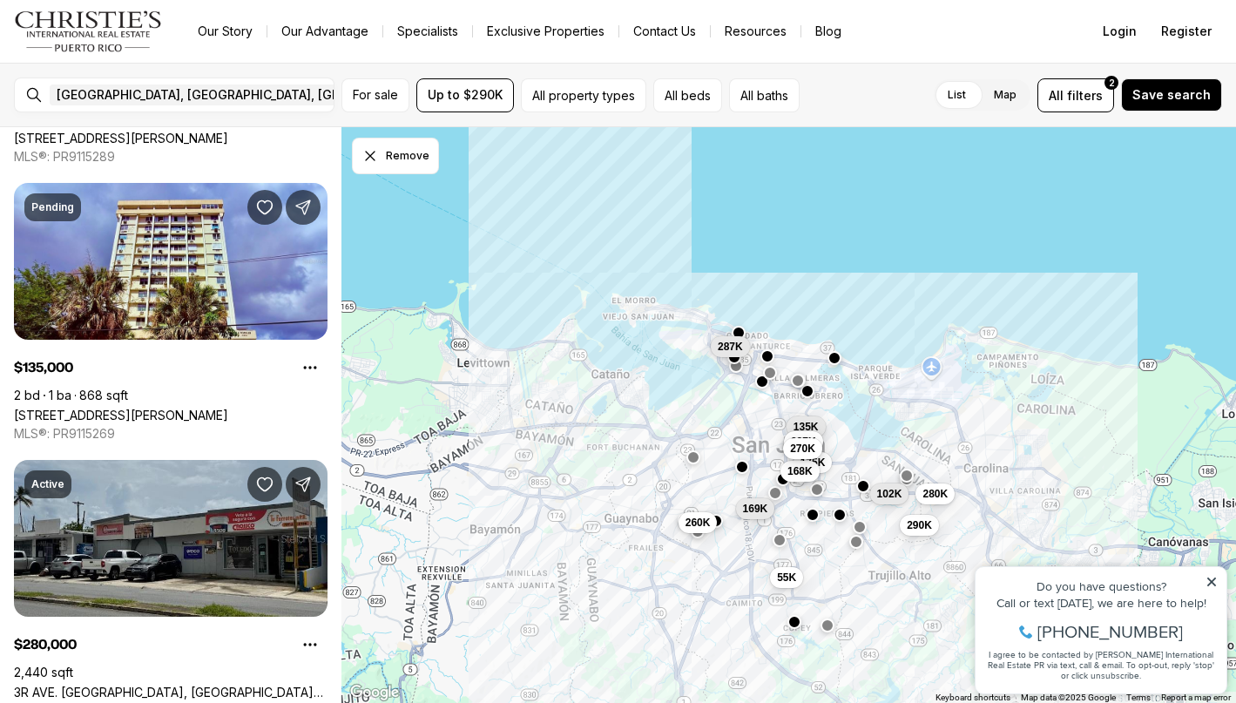
drag, startPoint x: 770, startPoint y: 354, endPoint x: 754, endPoint y: 416, distance: 64.7
click at [755, 416] on div "55K 175K 168K 290K 135K 280K 169K 227K 287K 102K 270K 260K" at bounding box center [789, 415] width 895 height 577
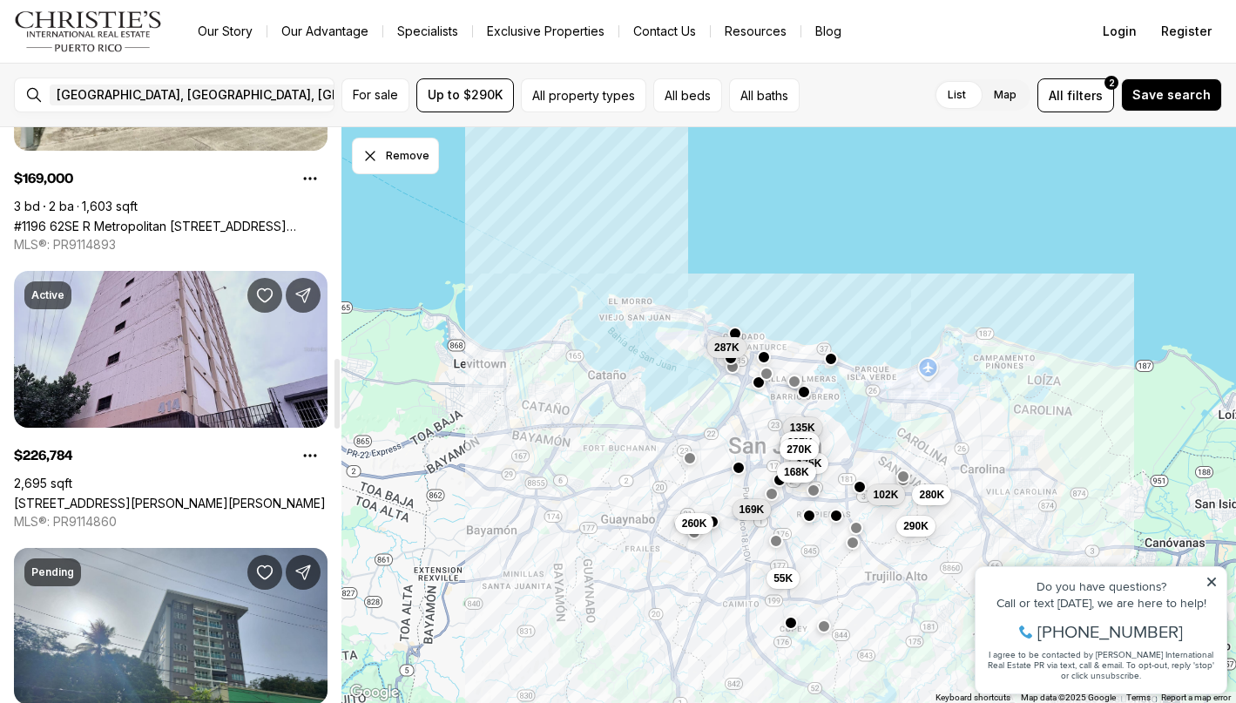
scroll to position [1899, 0]
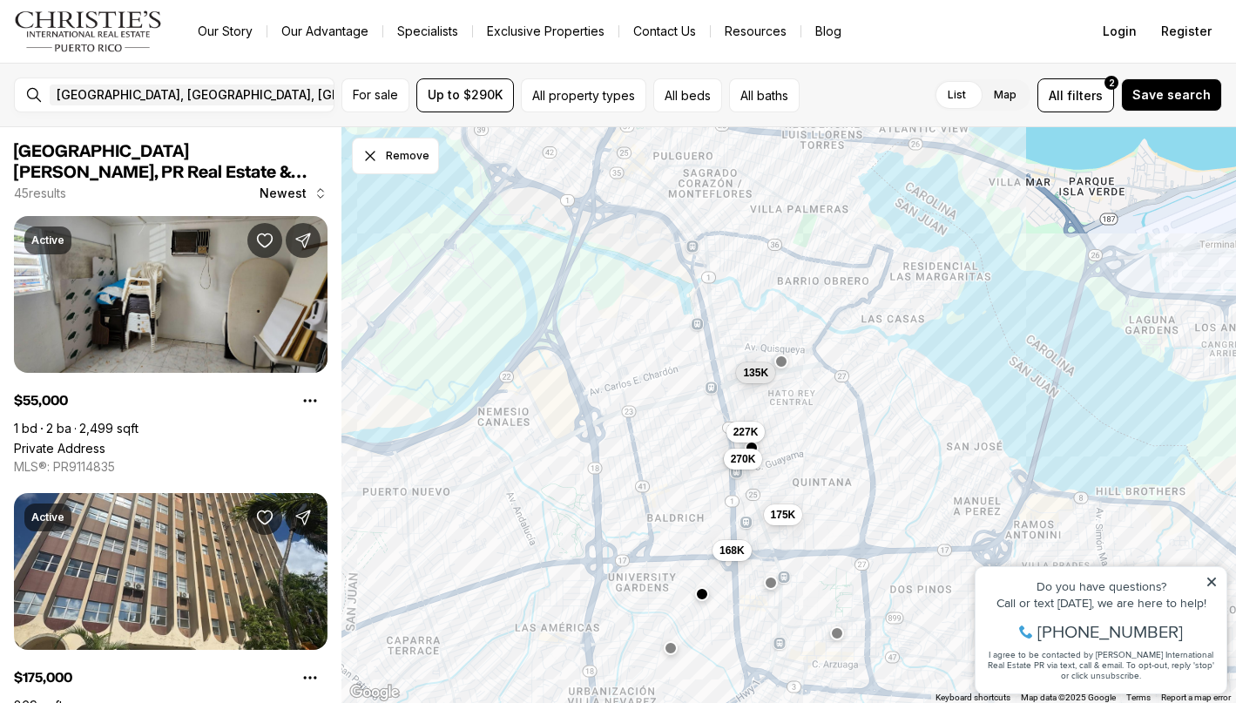
drag, startPoint x: 700, startPoint y: 332, endPoint x: 969, endPoint y: 507, distance: 320.4
click at [969, 507] on div "175K 168K 290K 135K 280K 227K 102K 270K" at bounding box center [789, 415] width 895 height 577
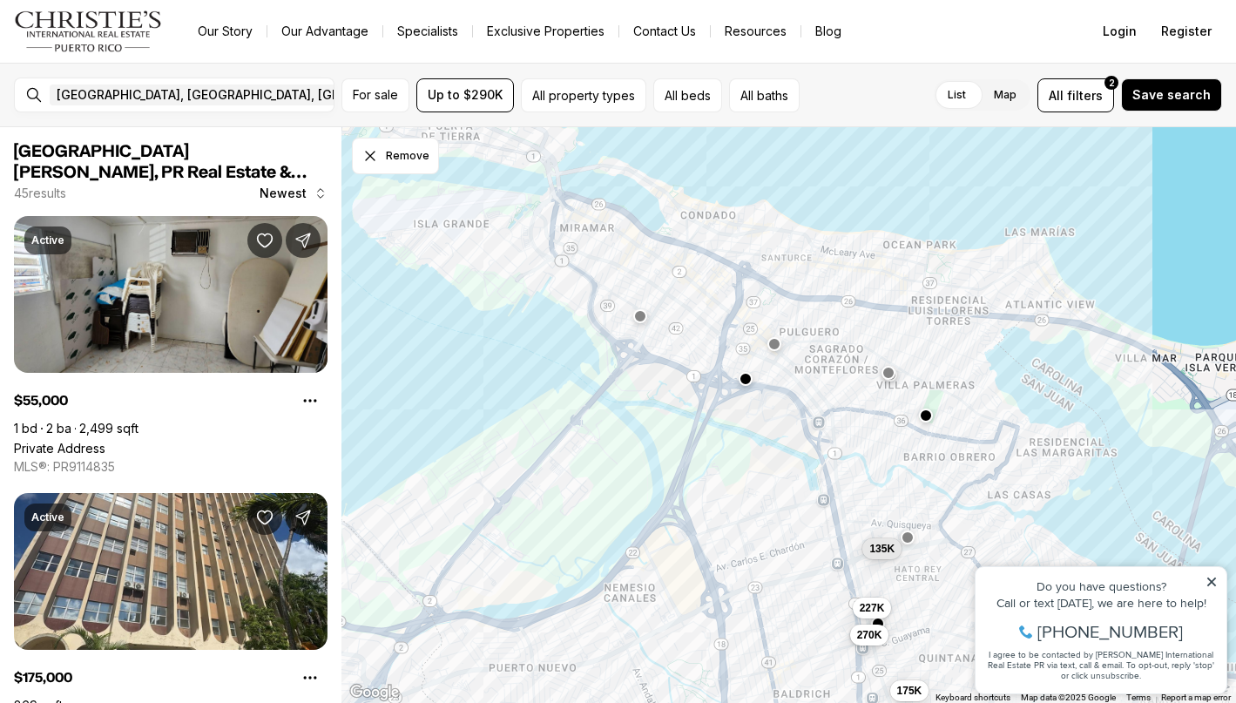
drag, startPoint x: 801, startPoint y: 328, endPoint x: 884, endPoint y: 481, distance: 173.5
click at [884, 482] on div "175K 168K 135K 227K 102K 270K 169K" at bounding box center [789, 415] width 895 height 577
click at [775, 343] on button "button" at bounding box center [775, 342] width 14 height 14
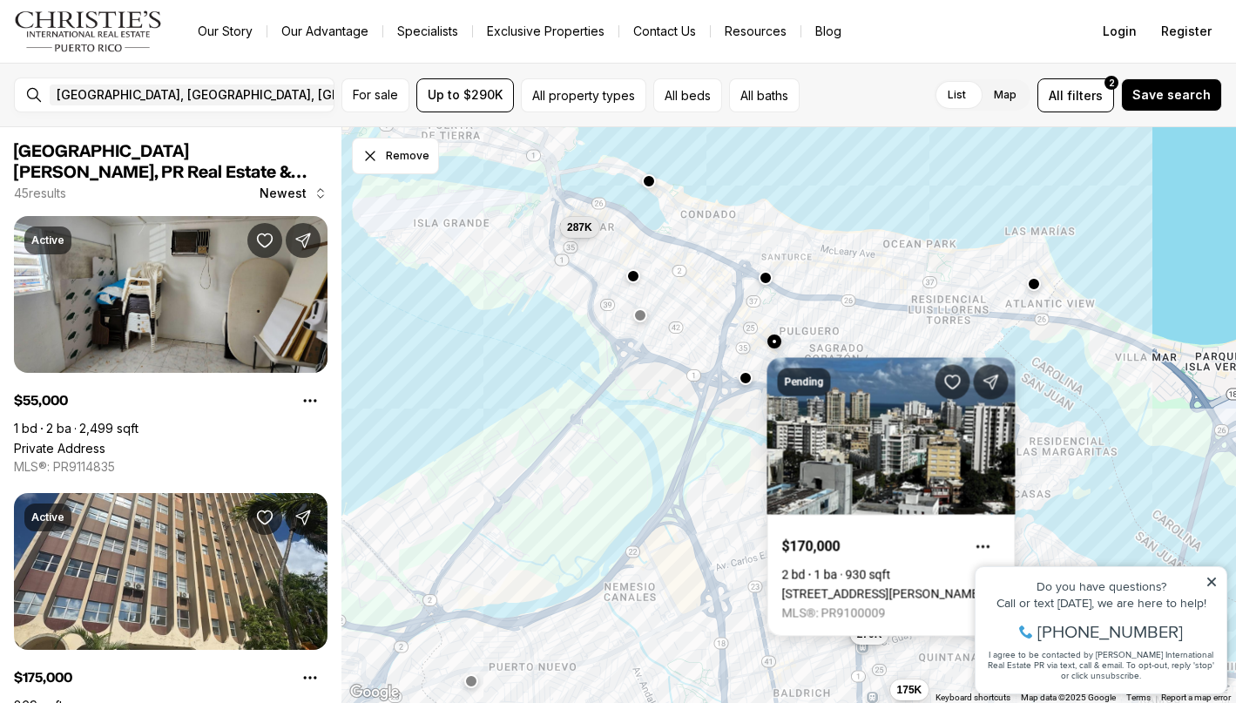
click at [632, 279] on button "button" at bounding box center [633, 276] width 14 height 14
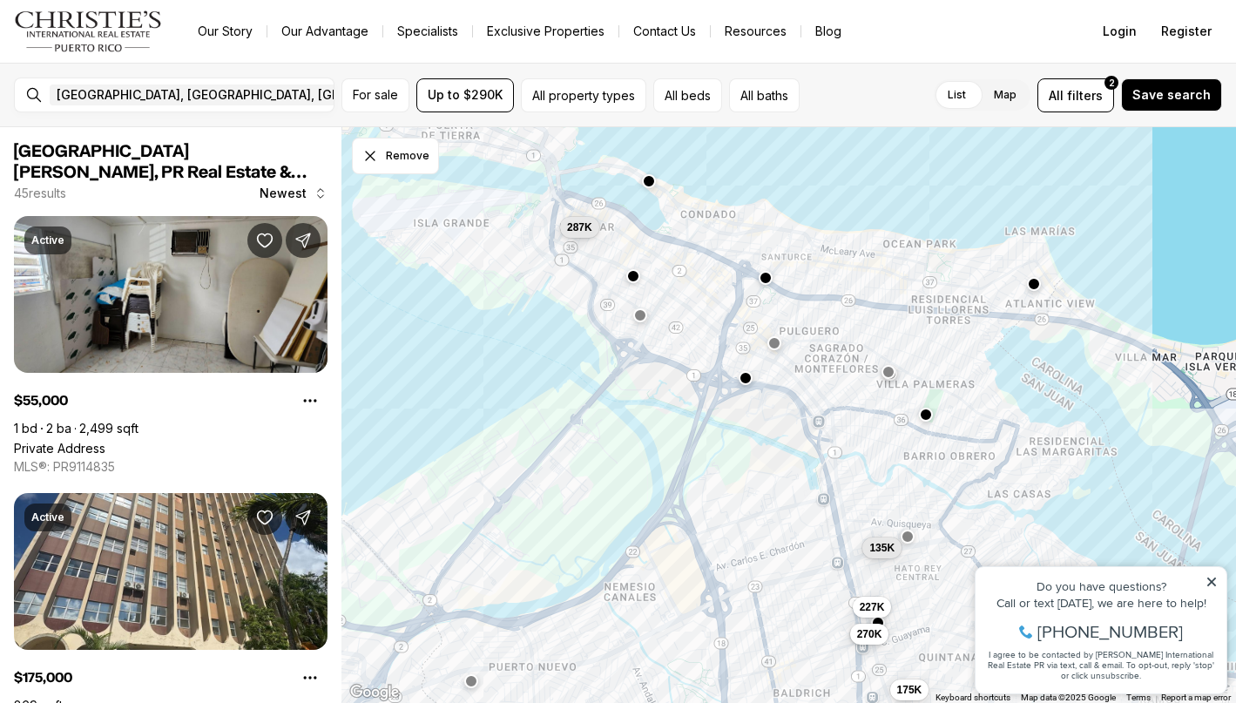
click at [632, 279] on button "button" at bounding box center [633, 276] width 14 height 14
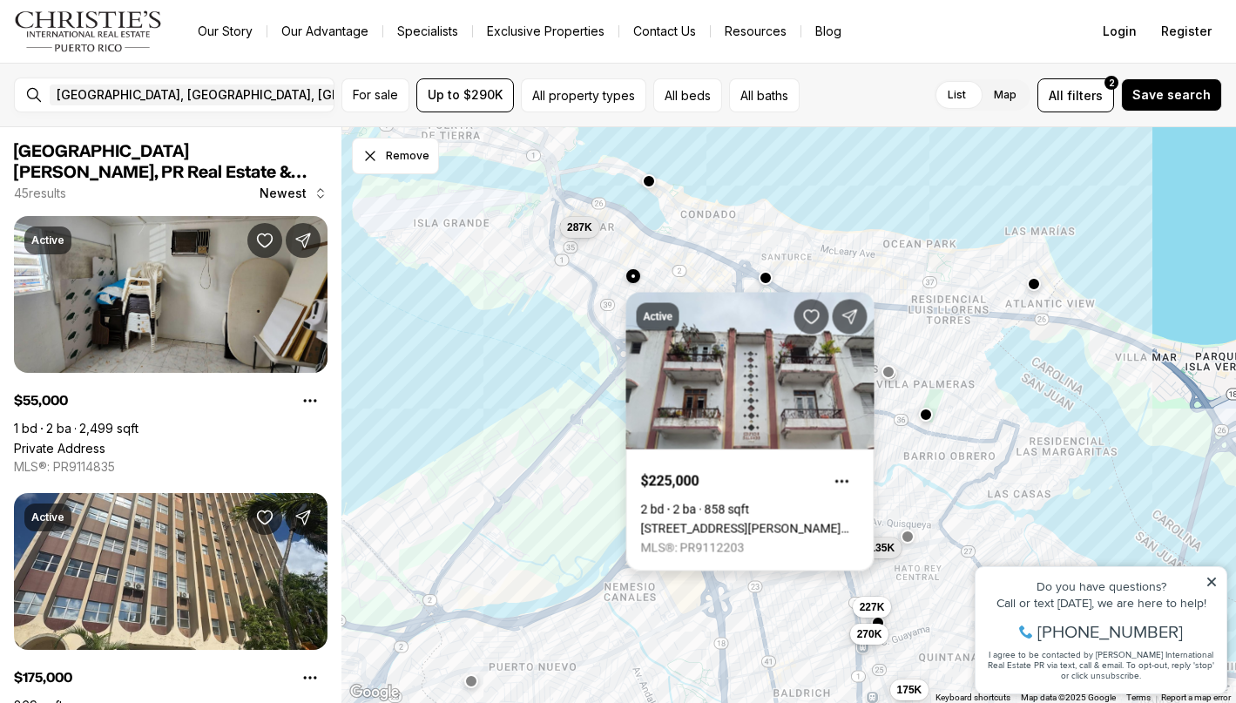
click at [659, 522] on link "701 CLL ERNESTO CERRA #3A, SAN JUAN PR, 00907" at bounding box center [750, 529] width 219 height 14
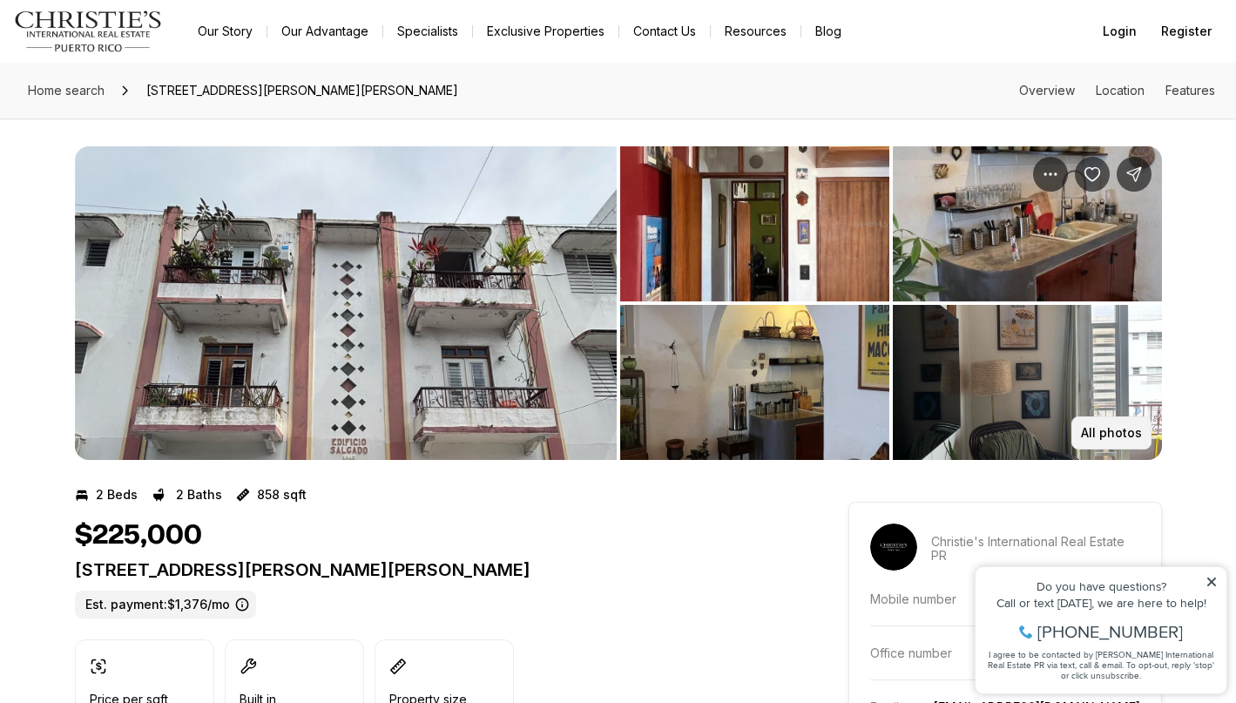
click at [1091, 440] on button "All photos" at bounding box center [1112, 432] width 80 height 33
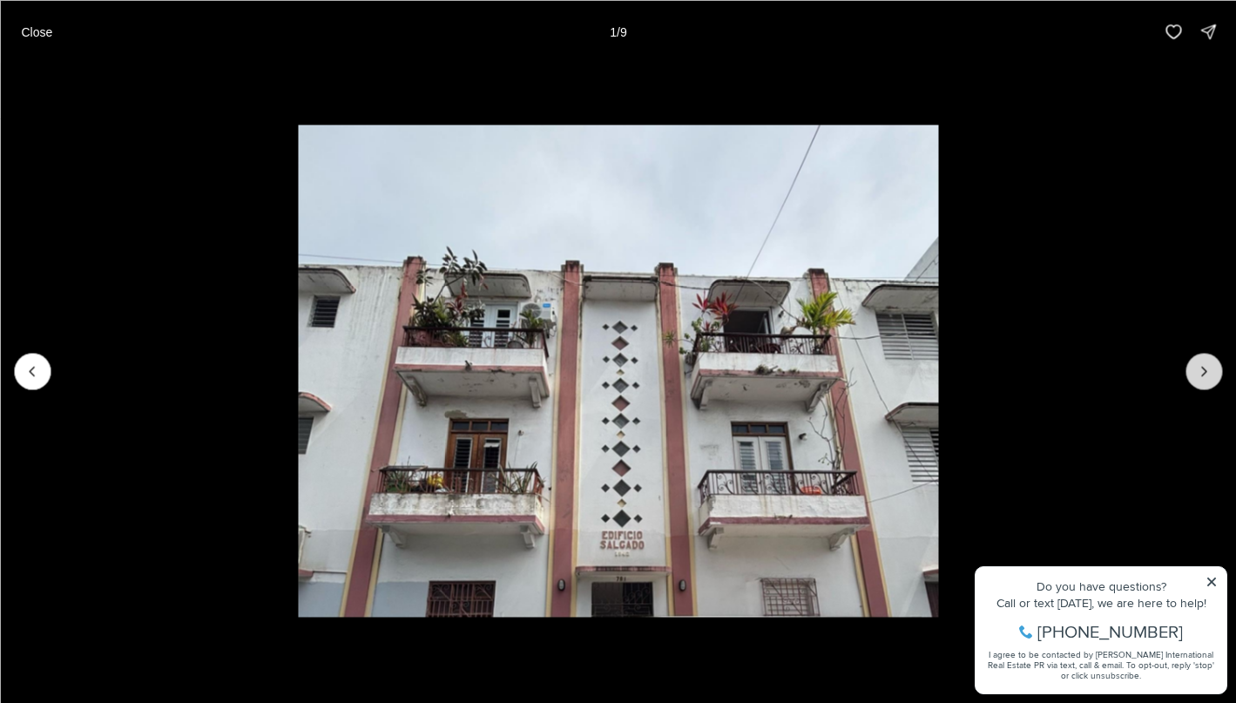
click at [1204, 375] on icon "Next slide" at bounding box center [1203, 370] width 17 height 17
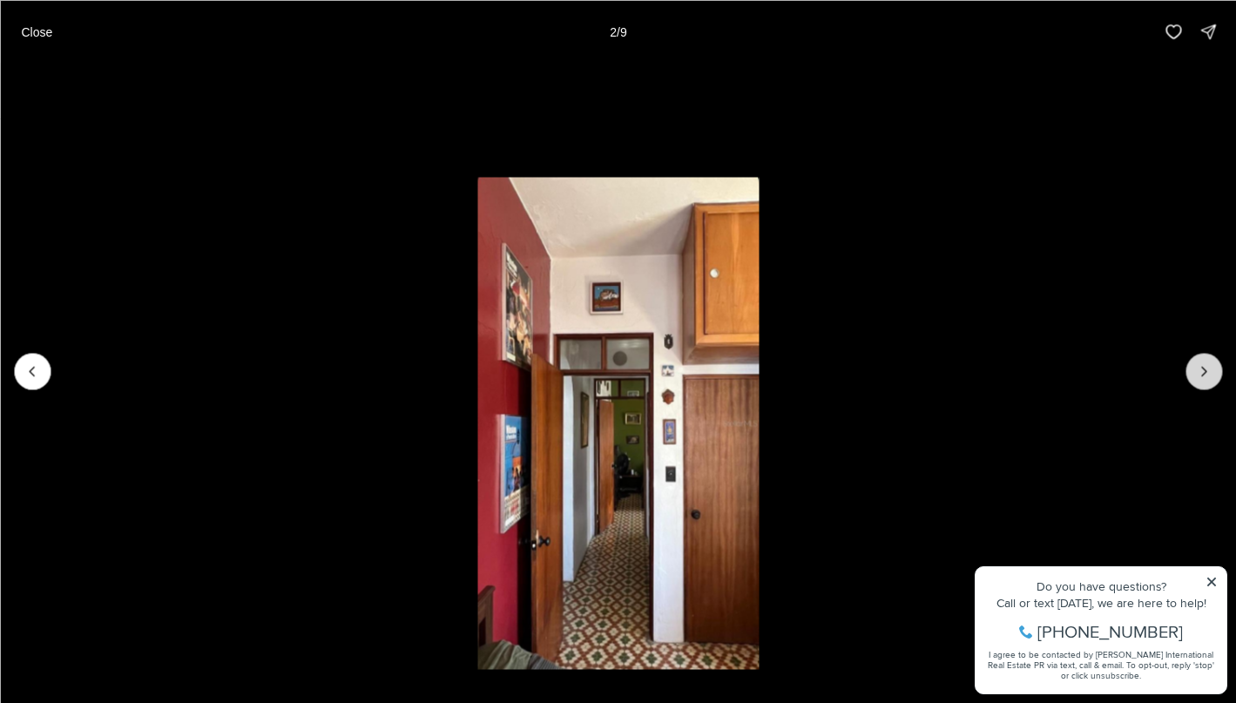
click at [1204, 375] on icon "Next slide" at bounding box center [1203, 370] width 17 height 17
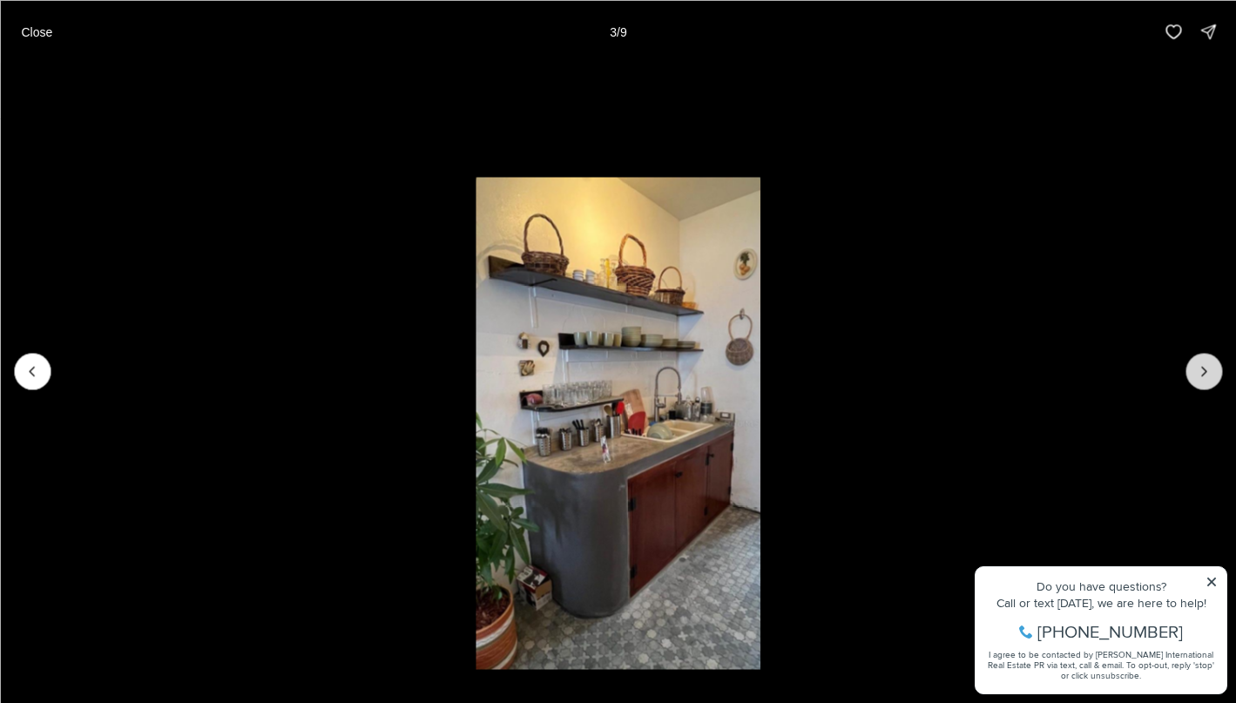
click at [1204, 375] on icon "Next slide" at bounding box center [1203, 370] width 17 height 17
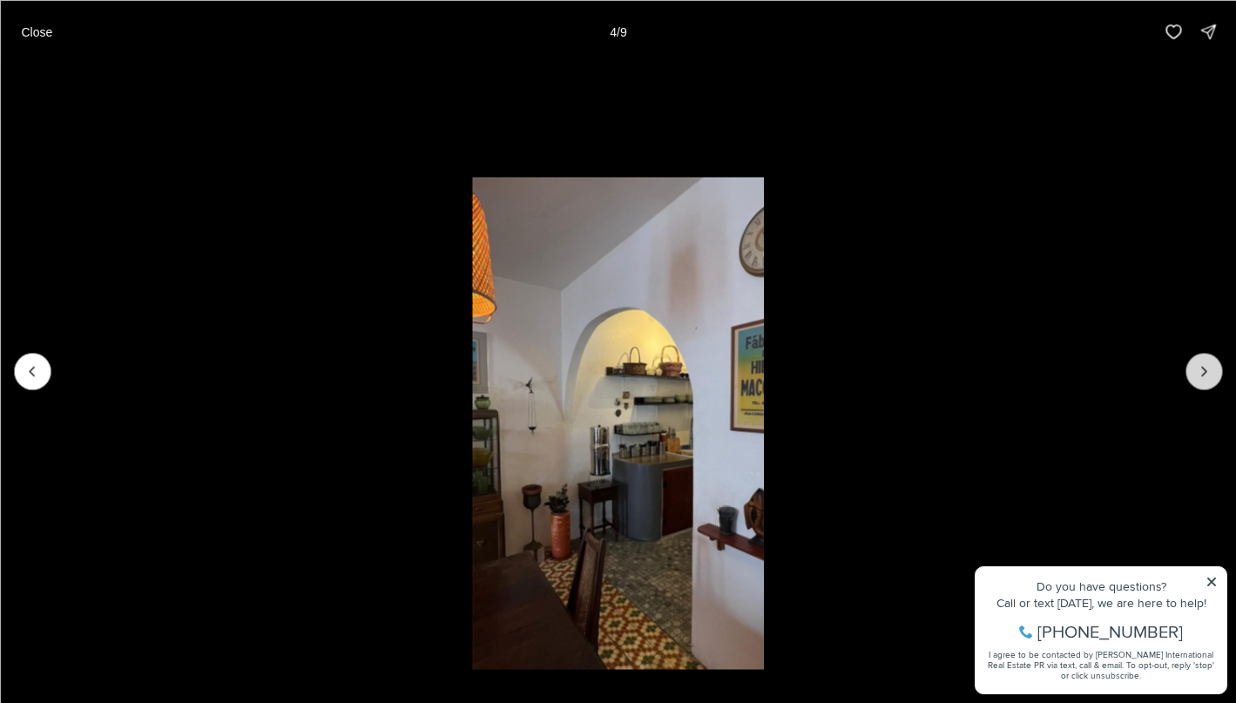
click at [1204, 376] on icon "Next slide" at bounding box center [1203, 370] width 17 height 17
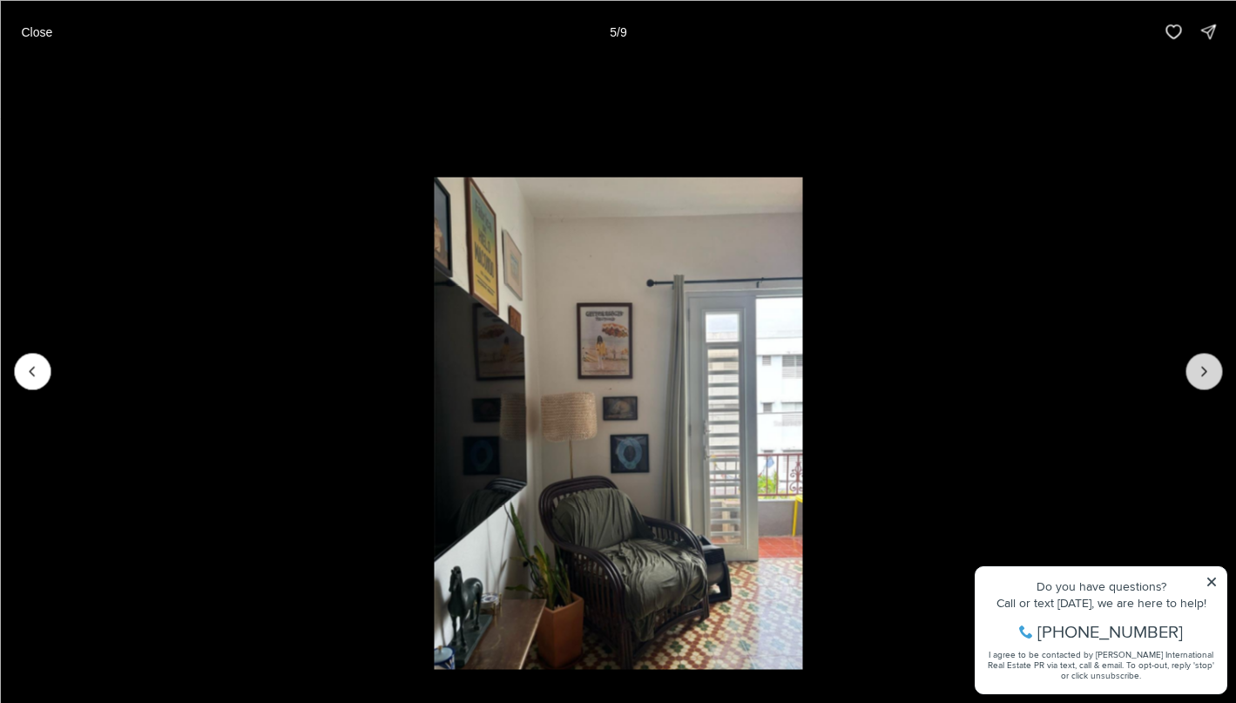
click at [1204, 377] on icon "Next slide" at bounding box center [1203, 370] width 17 height 17
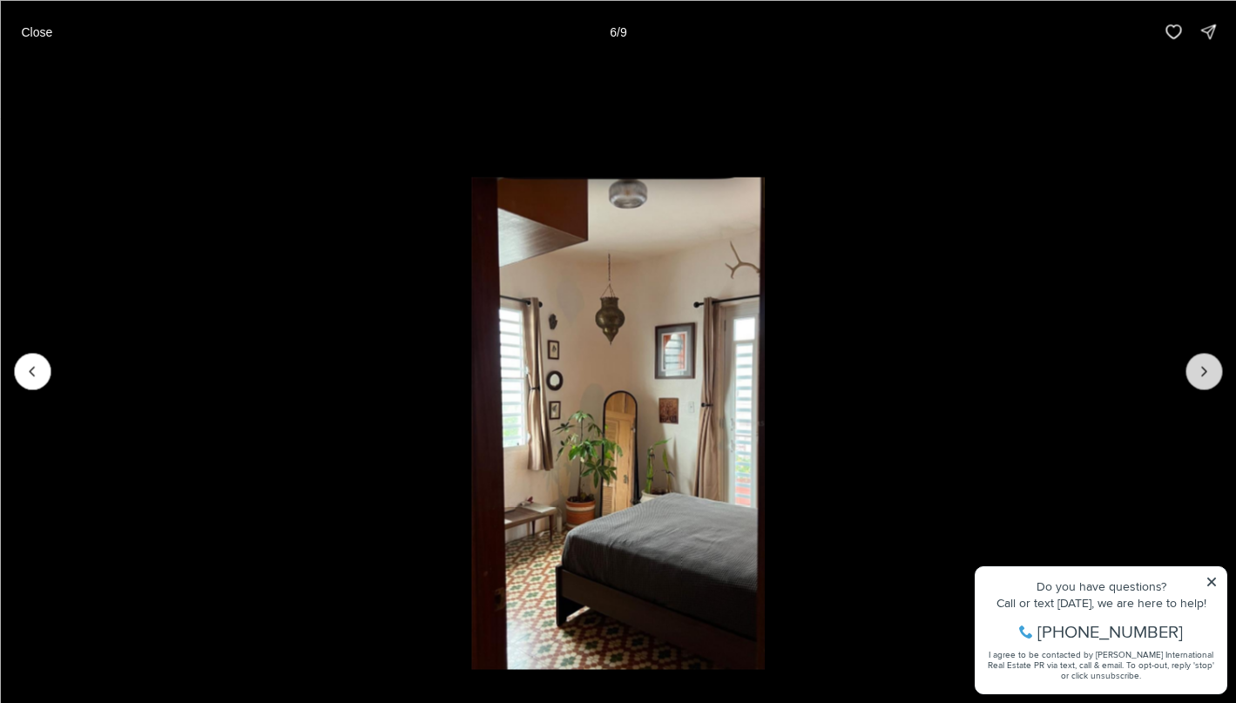
click at [1204, 377] on icon "Next slide" at bounding box center [1203, 370] width 17 height 17
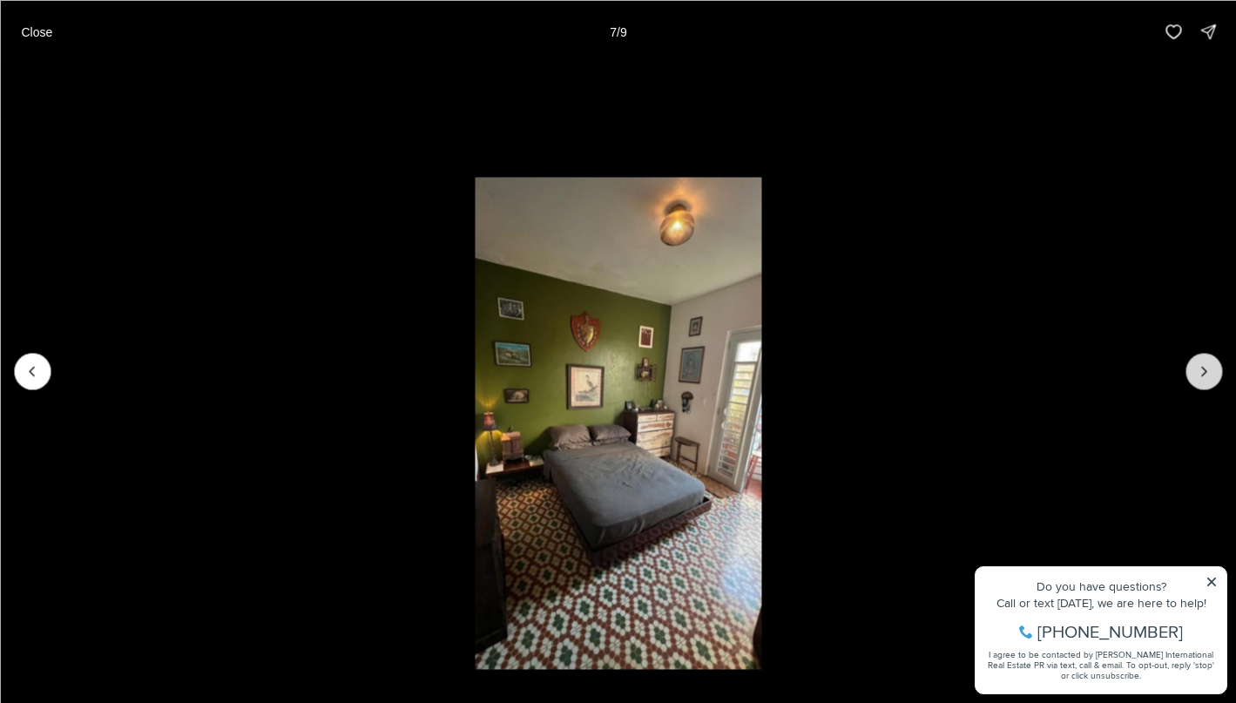
click at [1204, 377] on icon "Next slide" at bounding box center [1203, 370] width 17 height 17
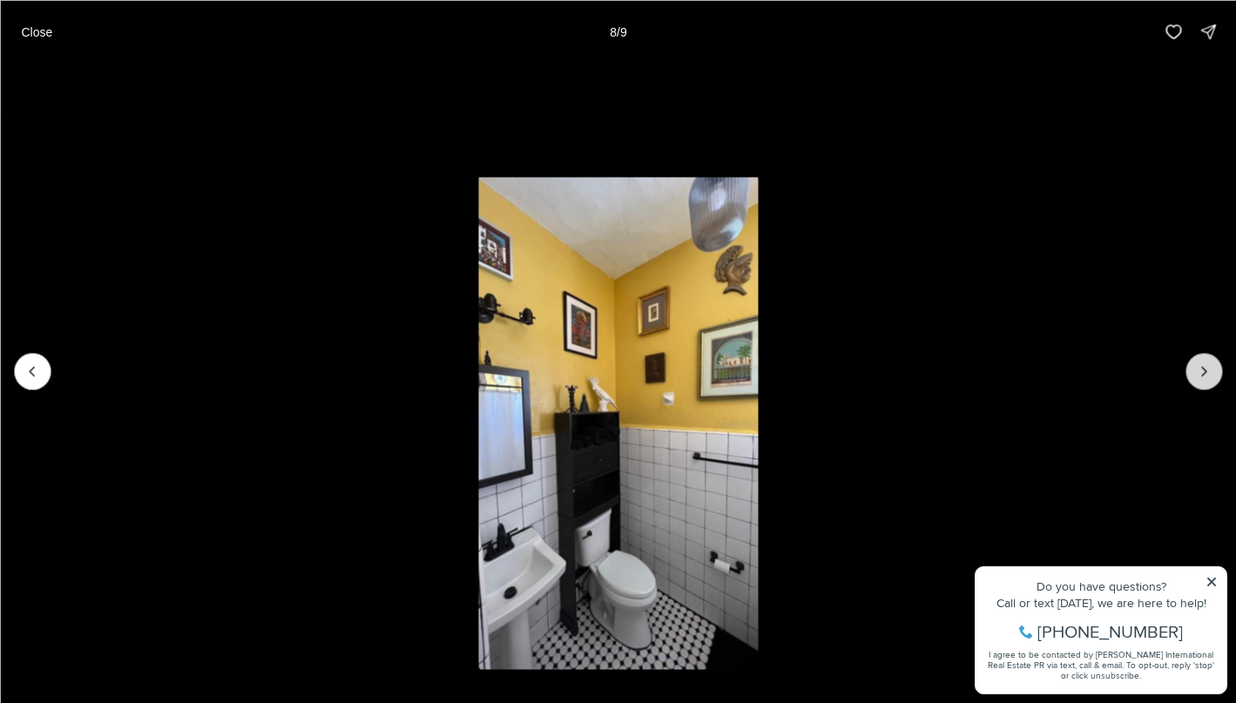
click at [1204, 377] on icon "Next slide" at bounding box center [1203, 370] width 17 height 17
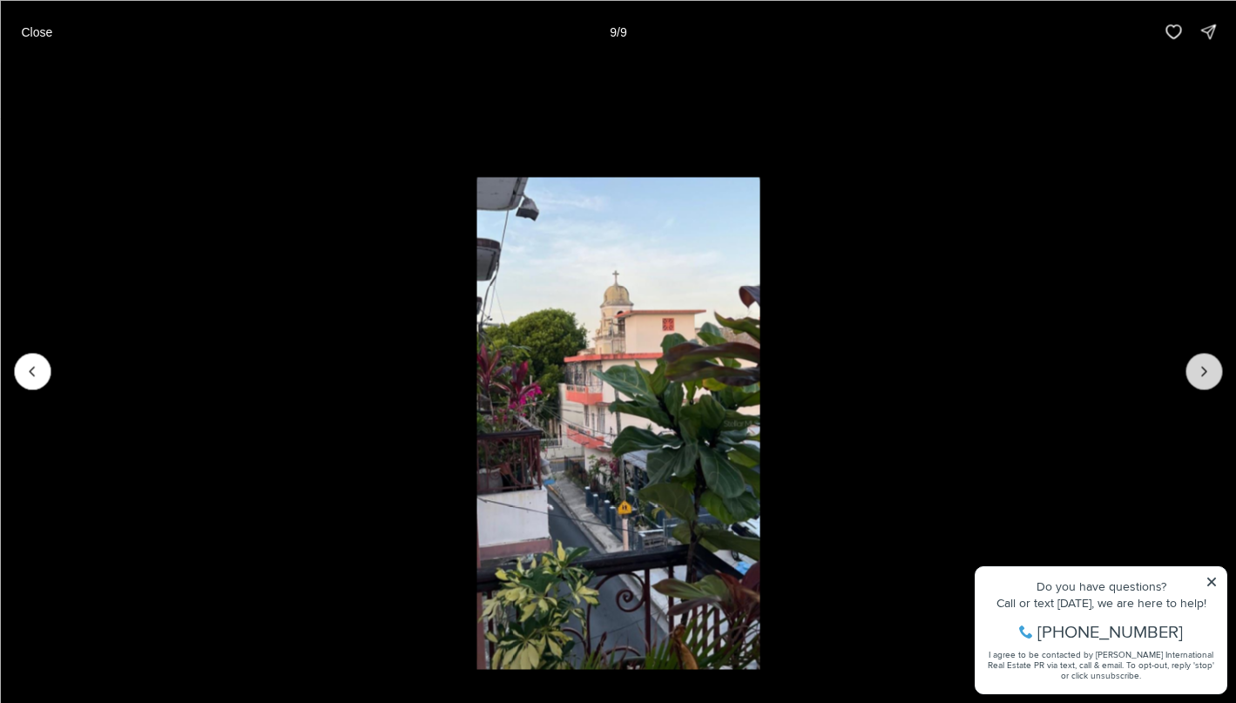
click at [1204, 377] on div at bounding box center [1204, 371] width 37 height 37
click at [44, 25] on p "Close" at bounding box center [36, 31] width 31 height 14
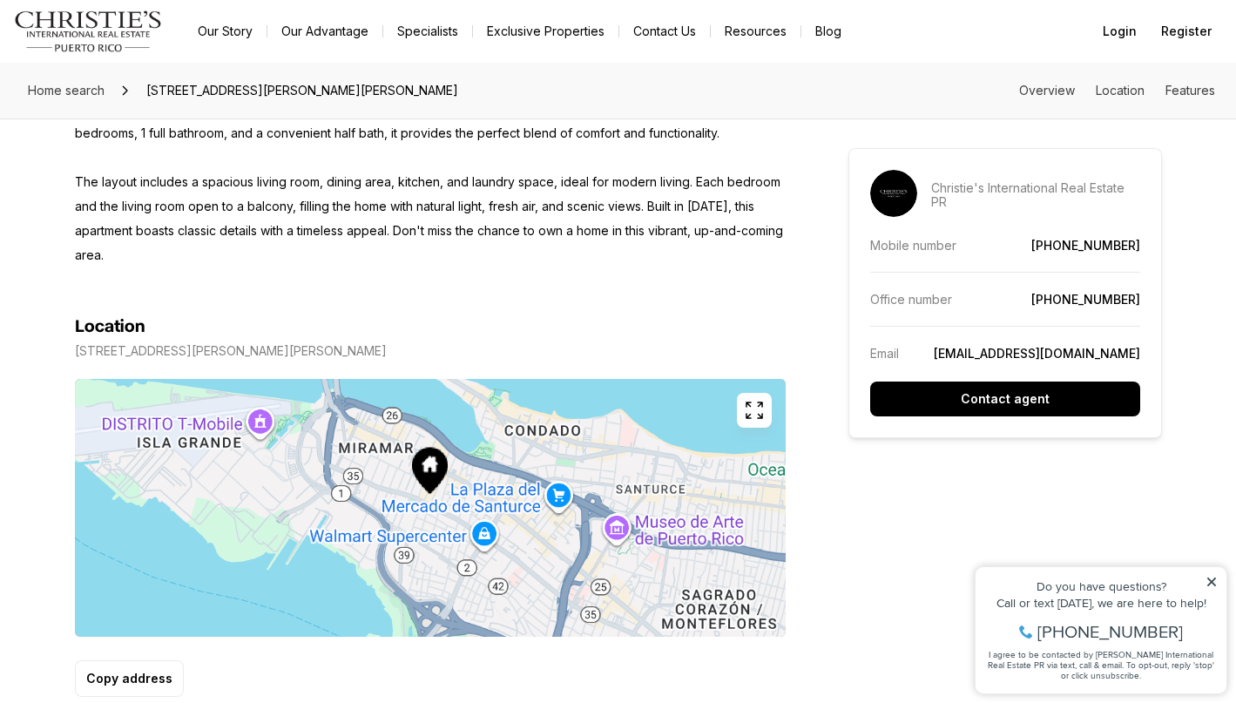
scroll to position [862, 0]
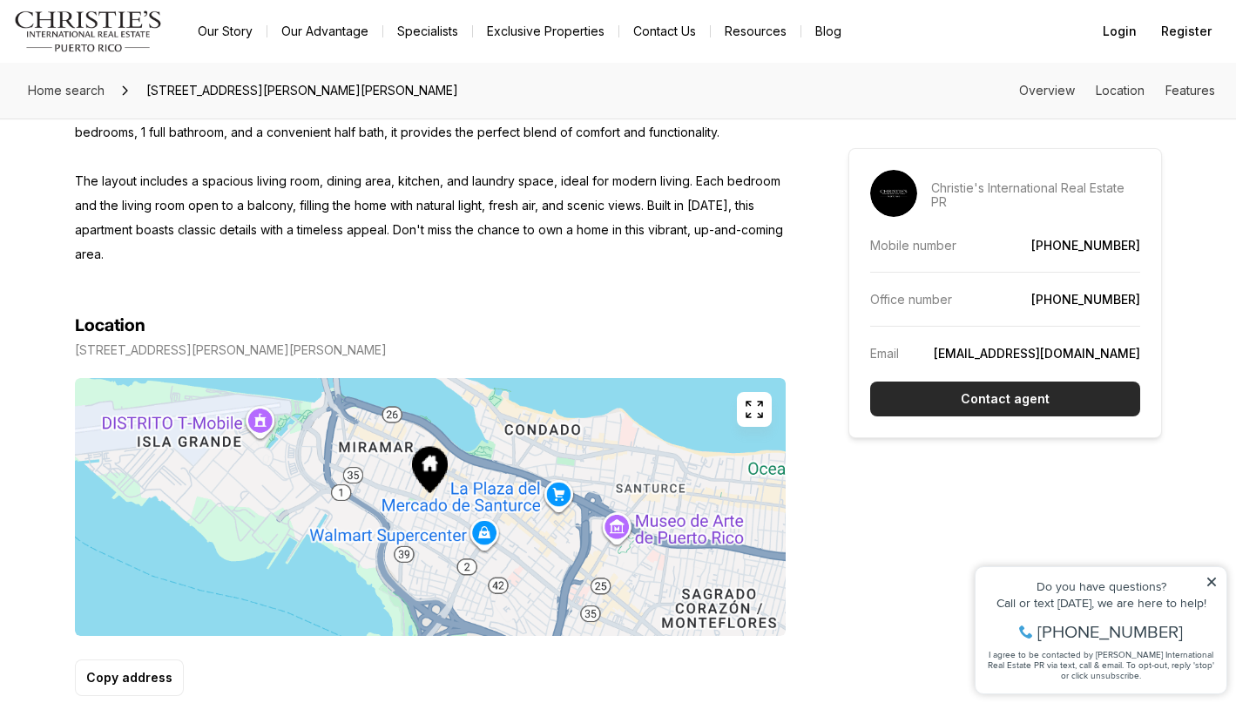
click at [989, 393] on p "Contact agent" at bounding box center [1005, 399] width 89 height 14
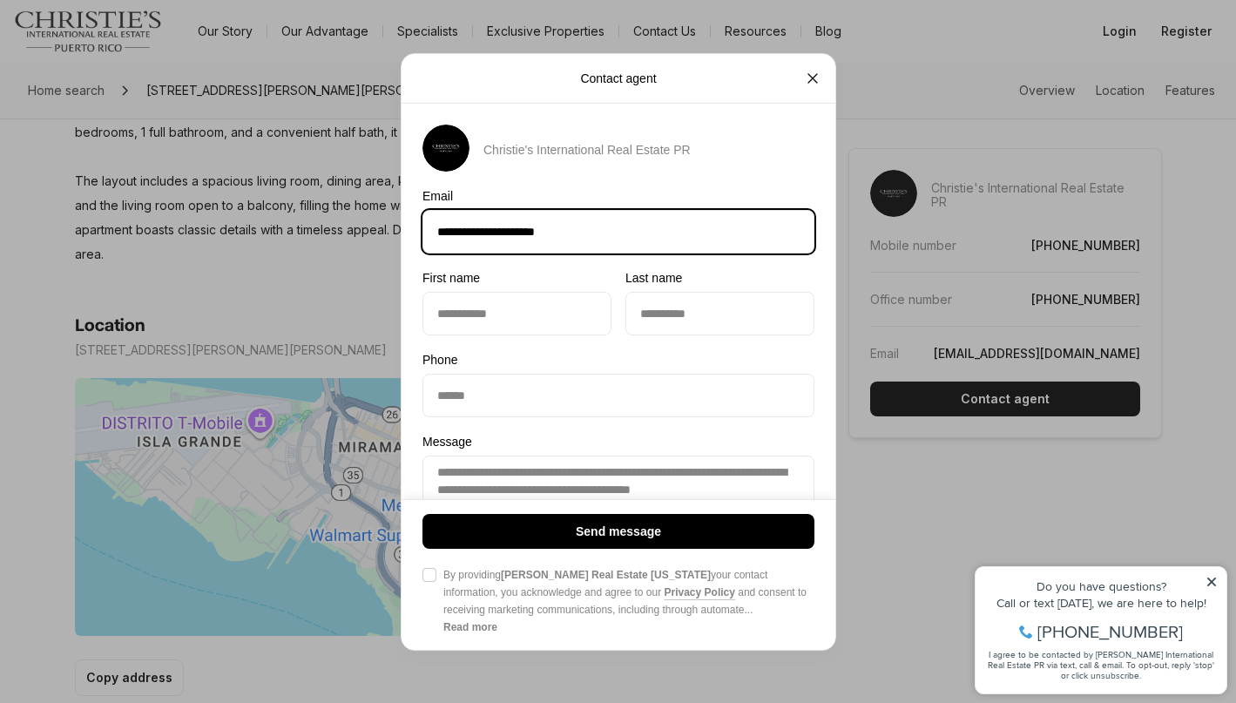
type input "**********"
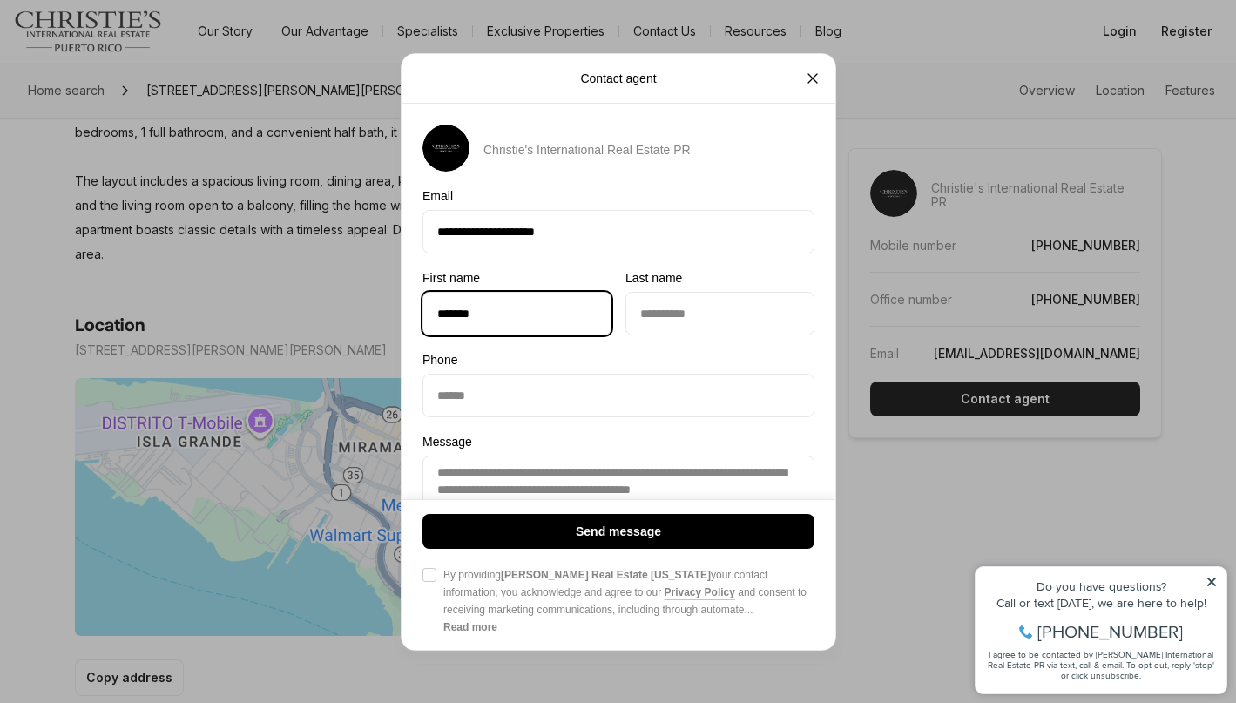
type input "*******"
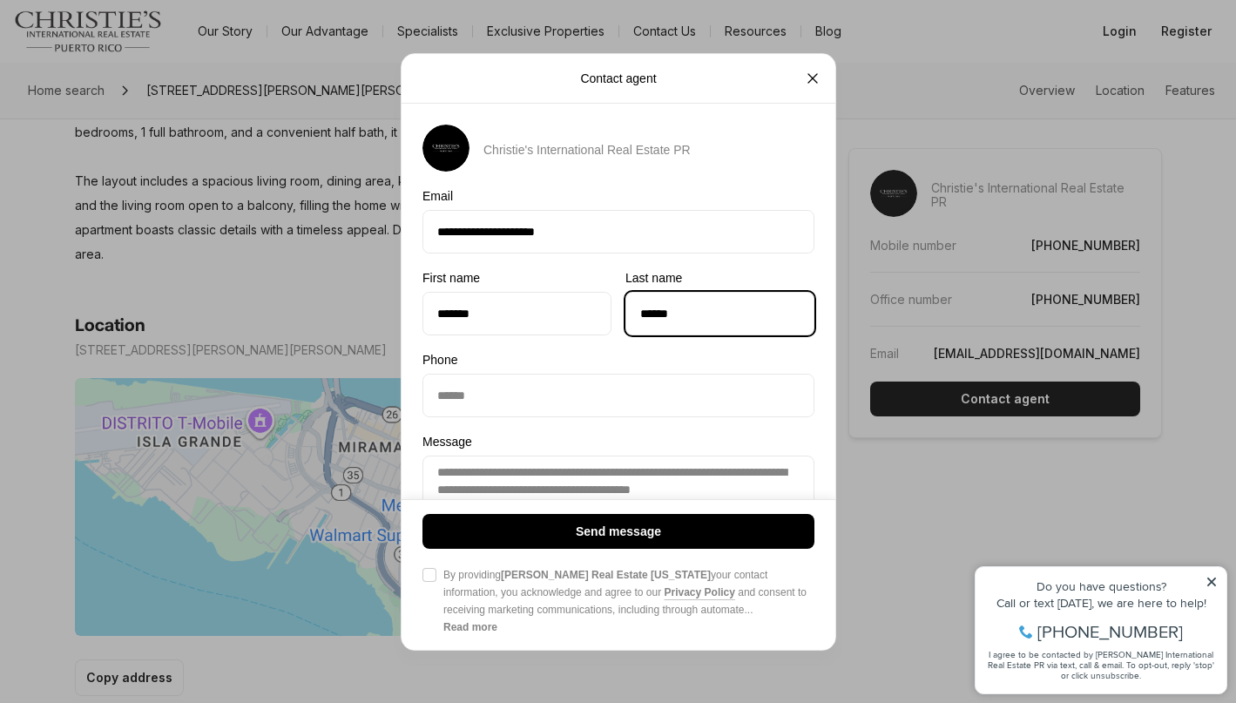
type input "******"
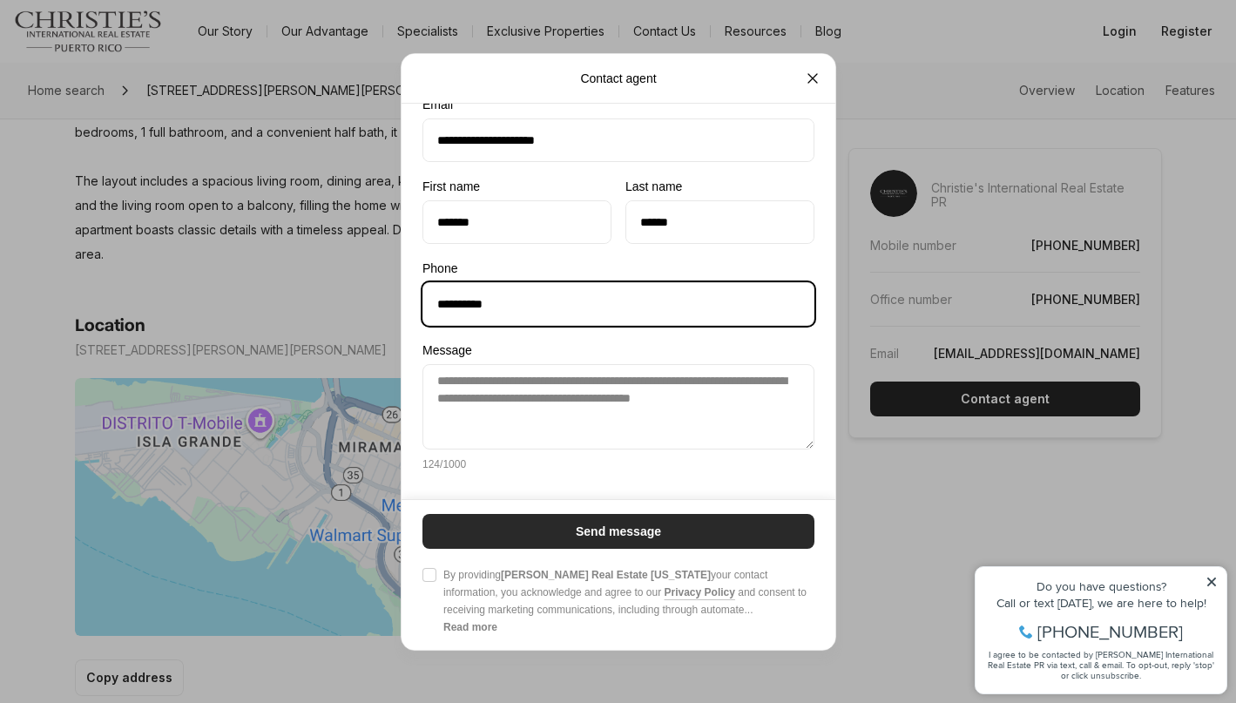
scroll to position [94, 0]
type input "**********"
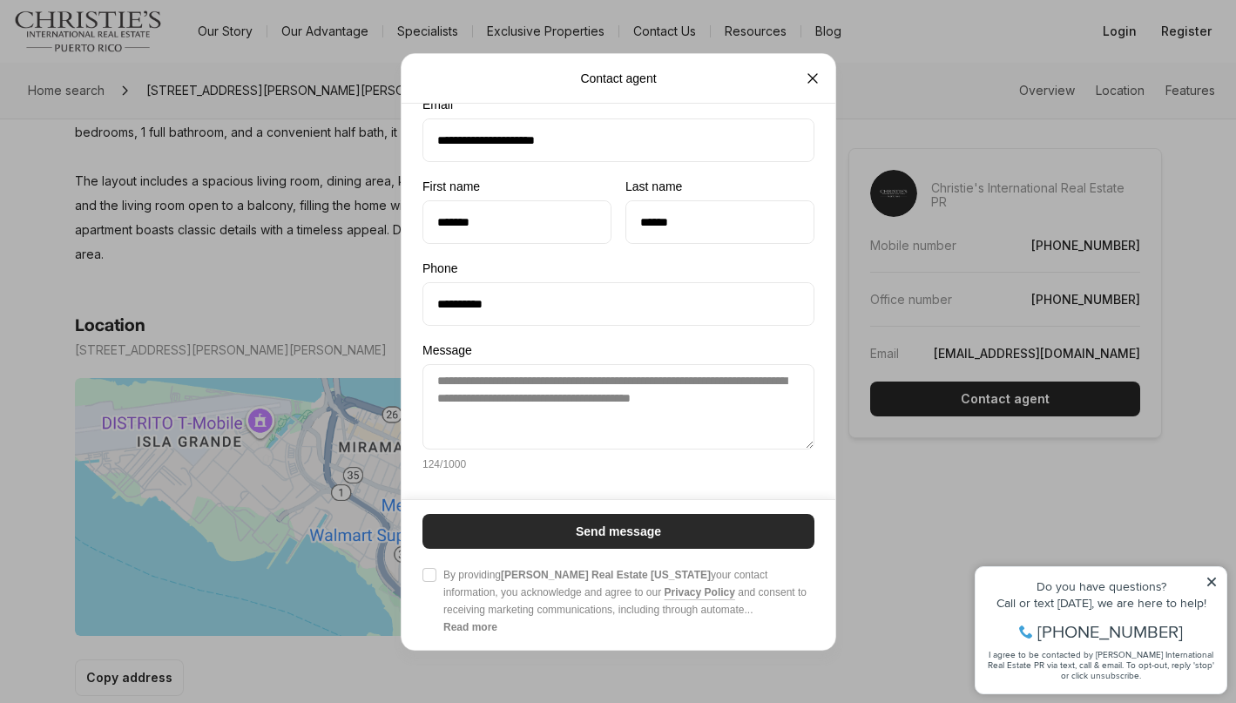
click at [553, 520] on button "Send message" at bounding box center [619, 530] width 392 height 35
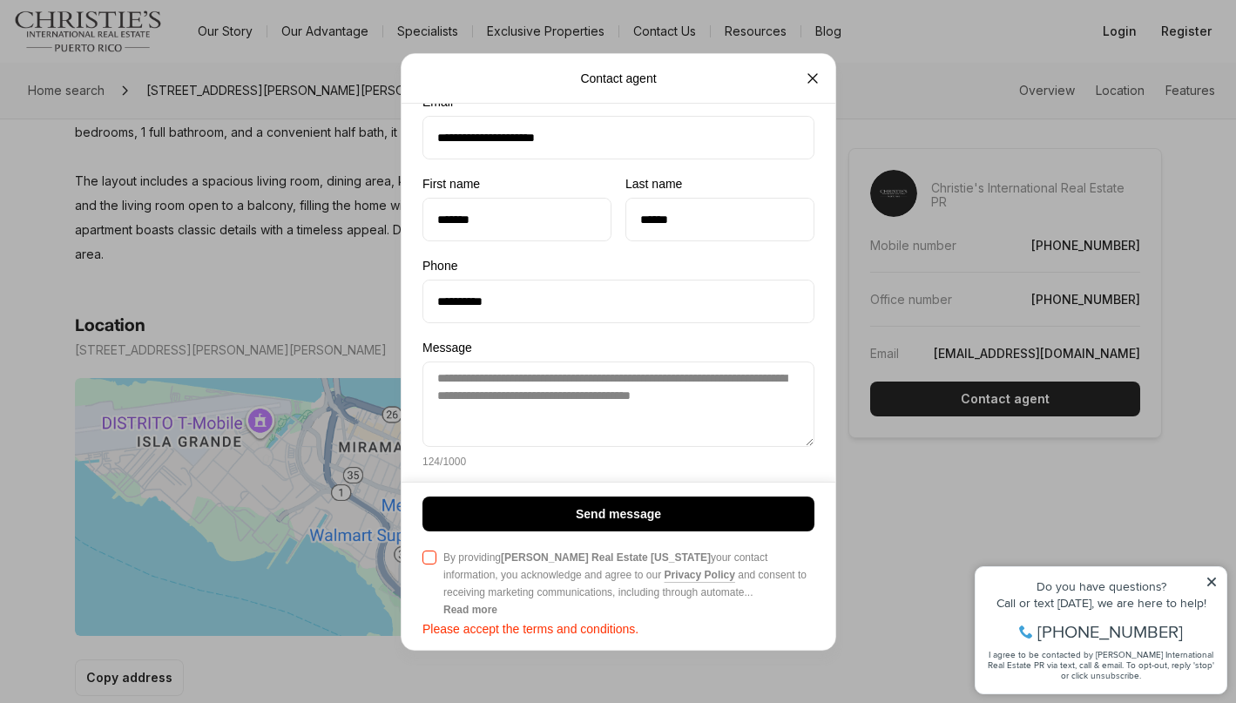
click at [426, 569] on div at bounding box center [430, 583] width 14 height 70
click at [426, 564] on button "Agree to Privacy Policy By providing Christie's Real Estate Puerto Rico your co…" at bounding box center [430, 557] width 14 height 14
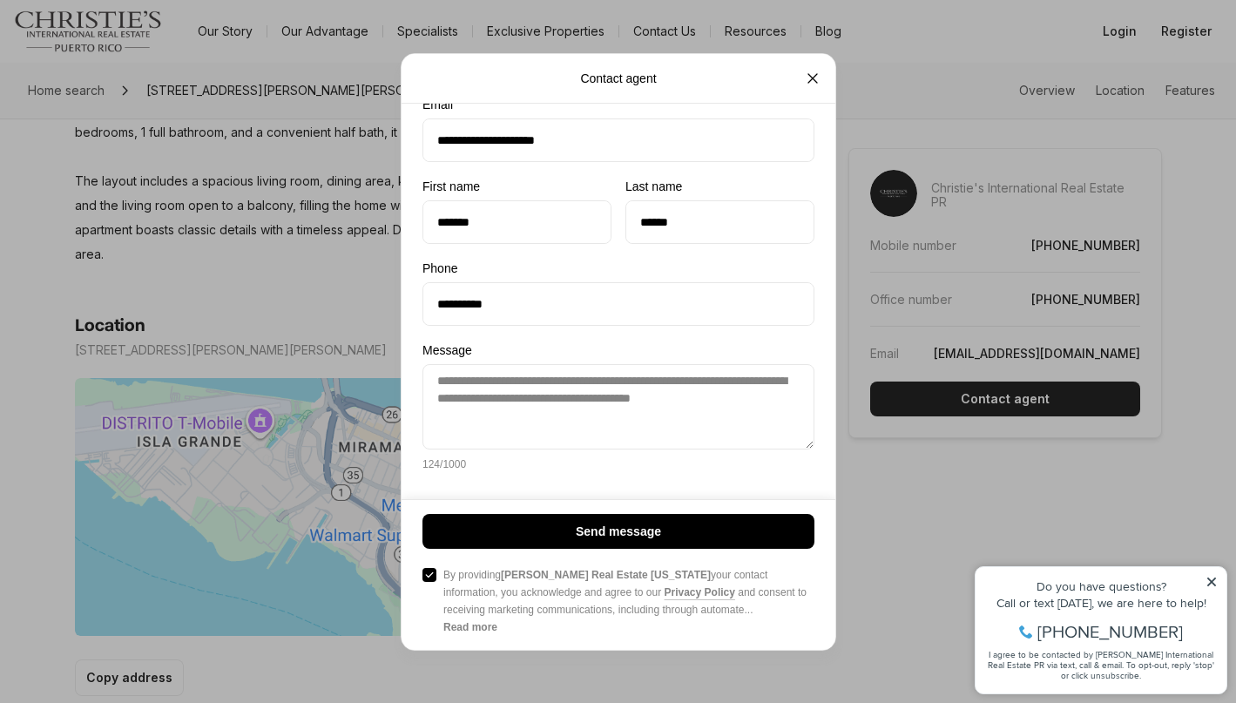
click at [479, 552] on div "Send message Agree to Privacy Policy By providing Christie's Real Estate Puerto…" at bounding box center [619, 574] width 392 height 122
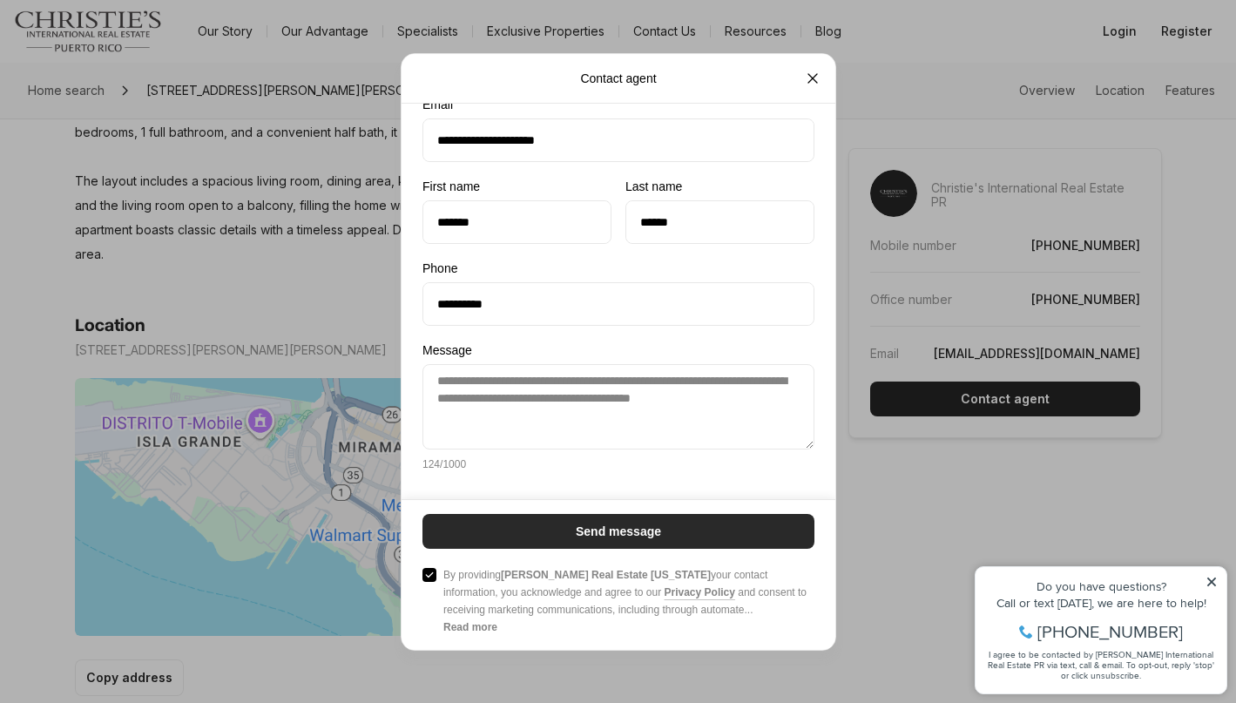
click at [479, 544] on button "Send message" at bounding box center [619, 530] width 392 height 35
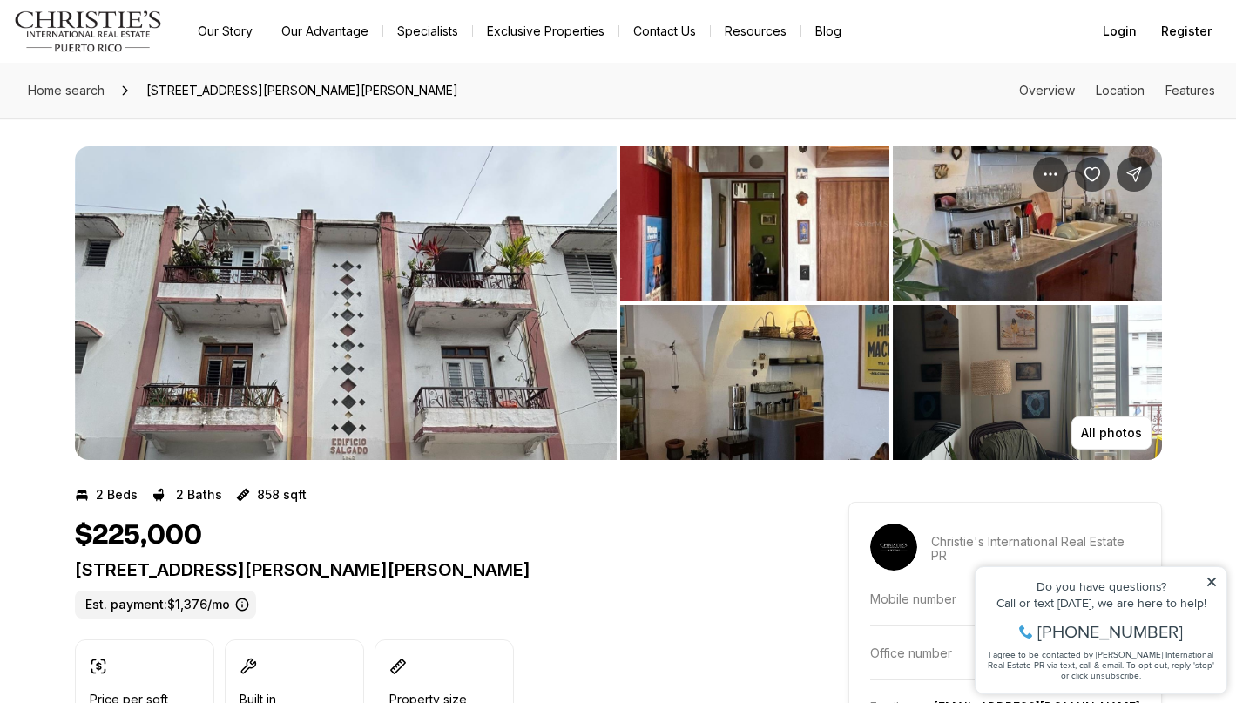
scroll to position [0, 0]
click at [223, 312] on img "View image gallery" at bounding box center [346, 303] width 542 height 314
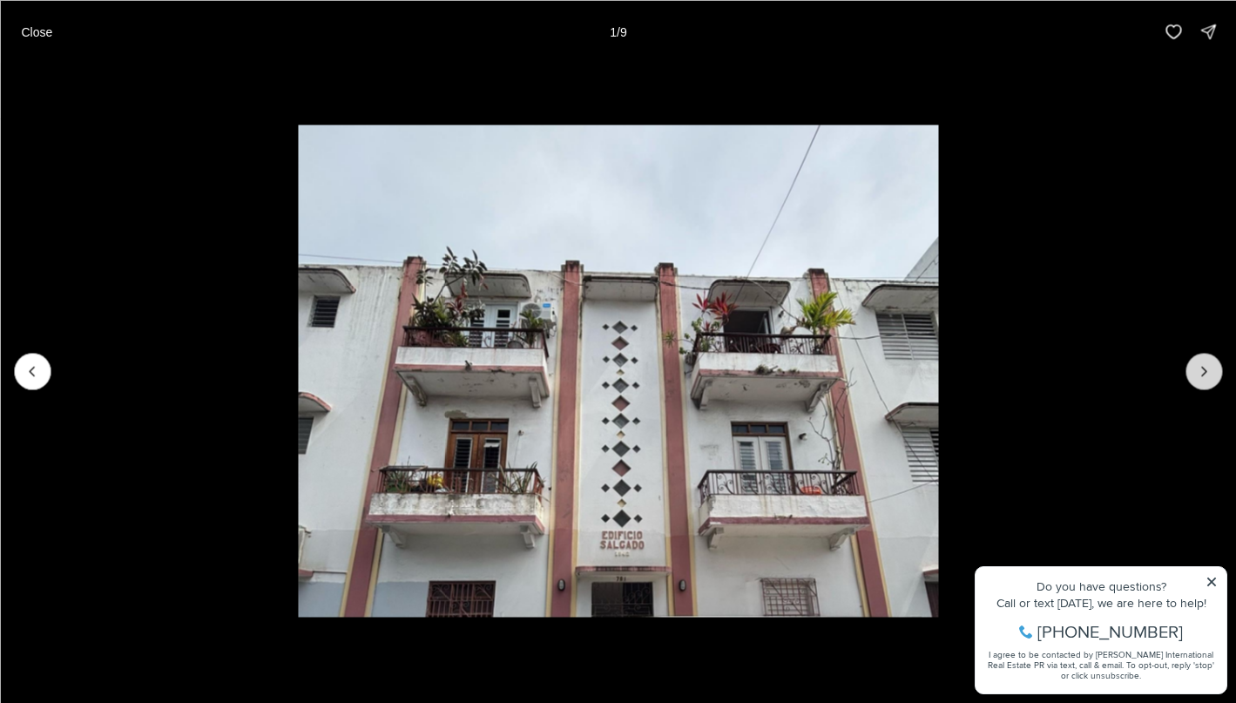
click at [1211, 376] on icon "Next slide" at bounding box center [1203, 370] width 17 height 17
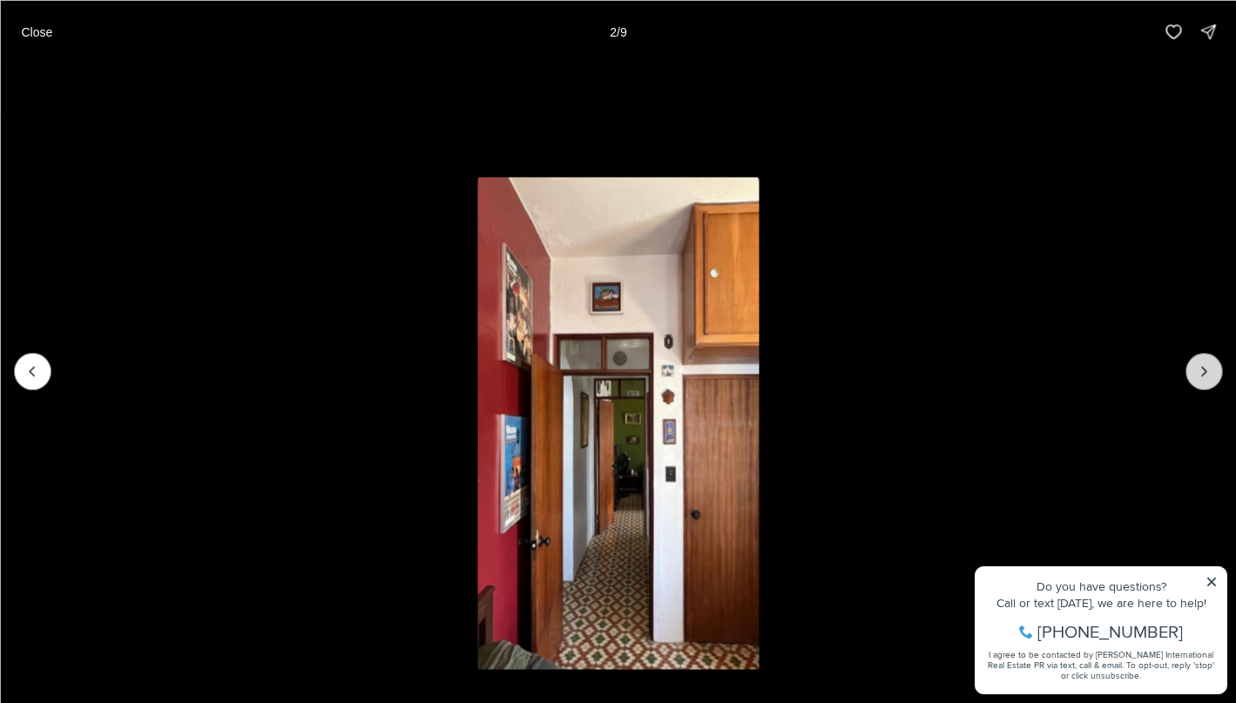
click at [1211, 376] on icon "Next slide" at bounding box center [1203, 370] width 17 height 17
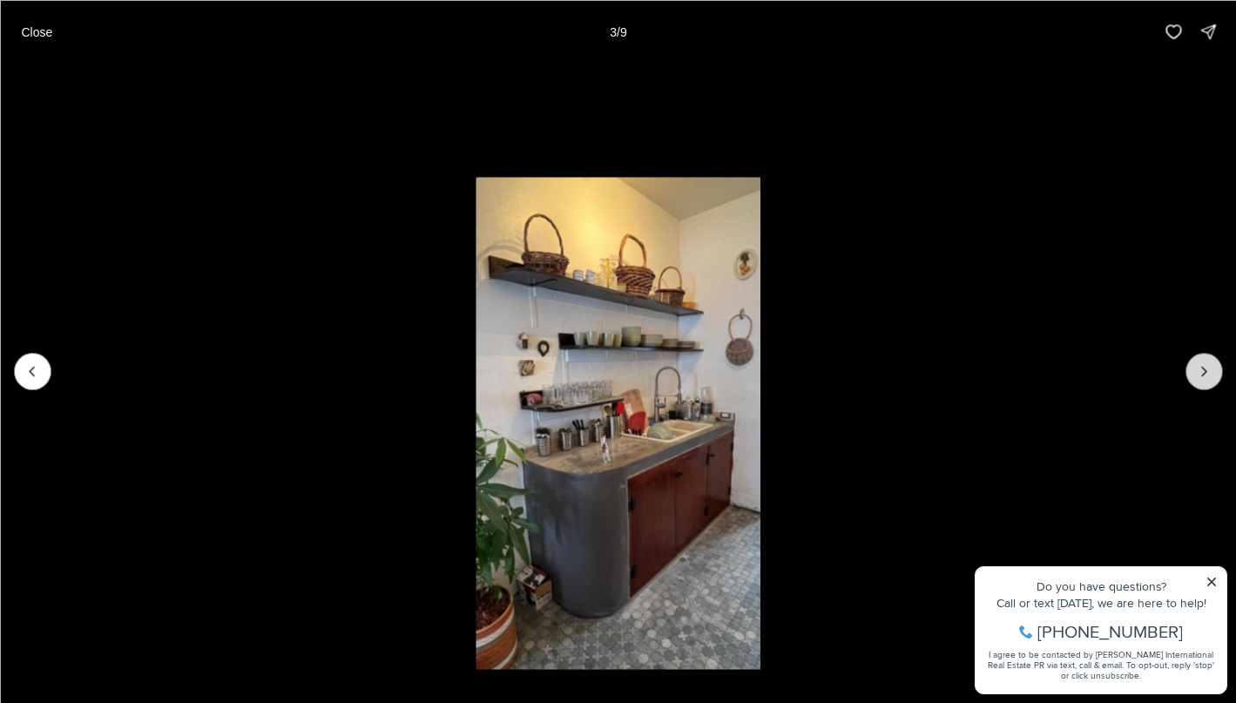
click at [1211, 376] on icon "Next slide" at bounding box center [1203, 370] width 17 height 17
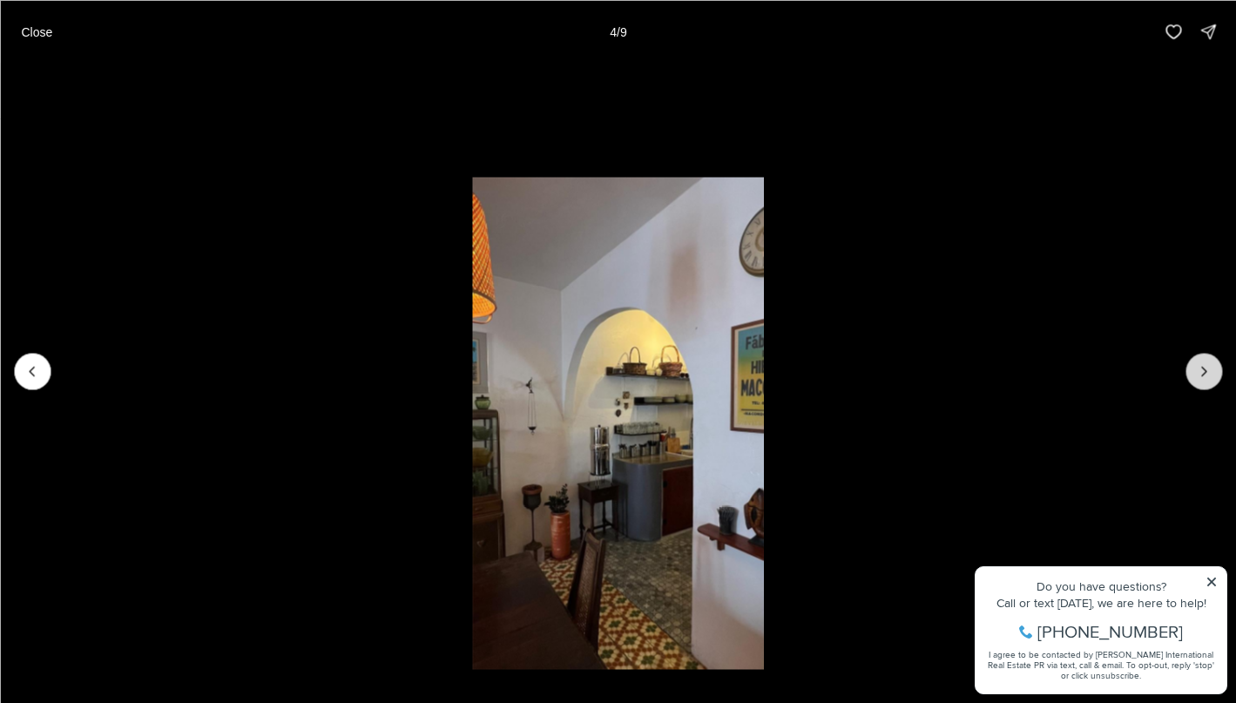
click at [1211, 375] on icon "Next slide" at bounding box center [1203, 370] width 17 height 17
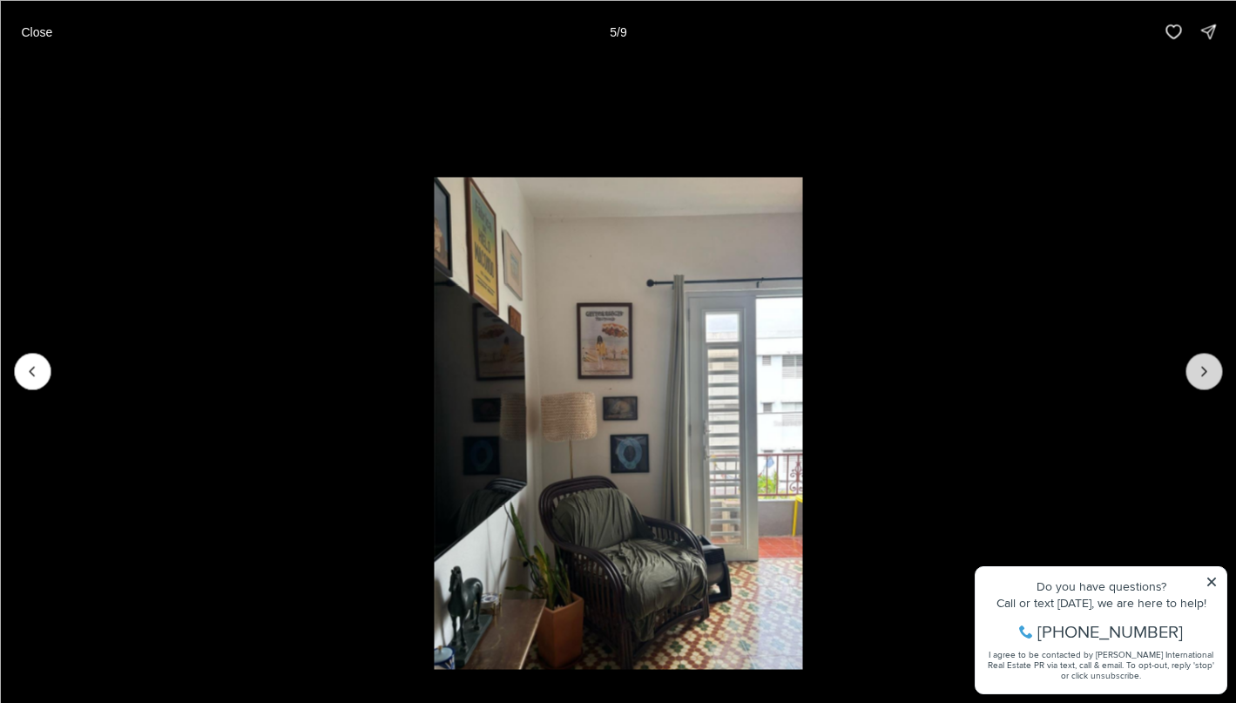
click at [1211, 375] on icon "Next slide" at bounding box center [1203, 370] width 17 height 17
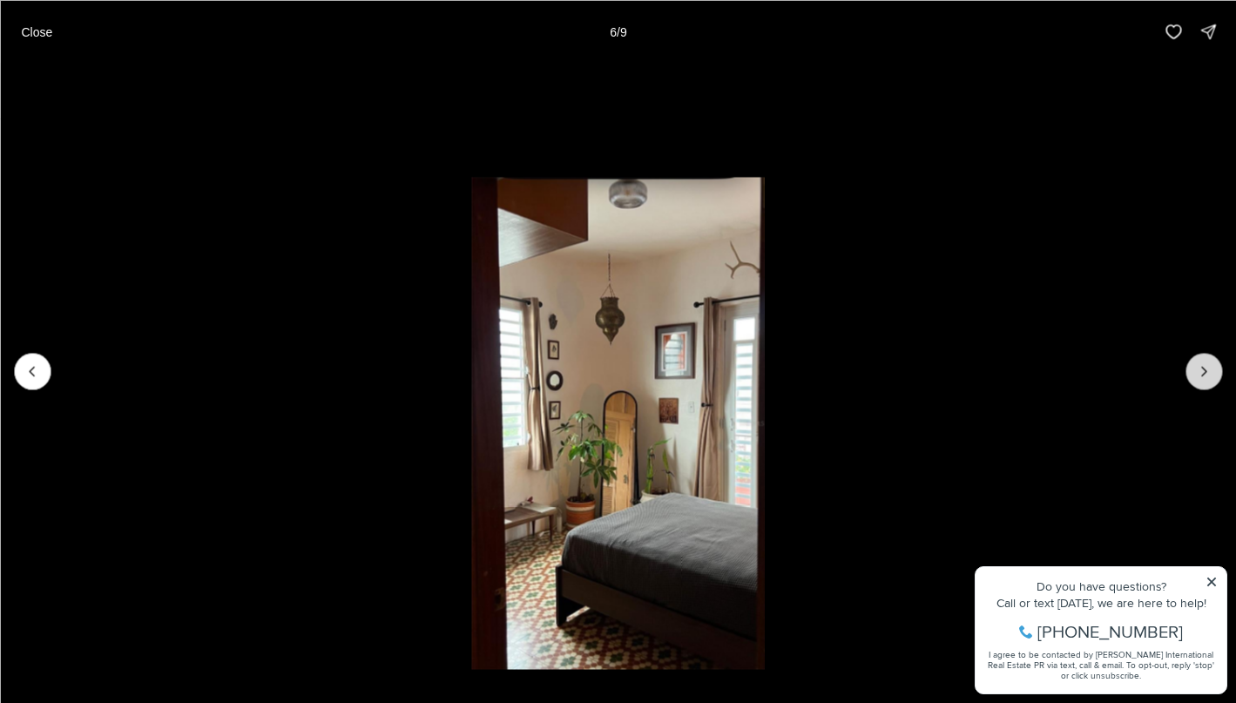
click at [1211, 375] on icon "Next slide" at bounding box center [1203, 370] width 17 height 17
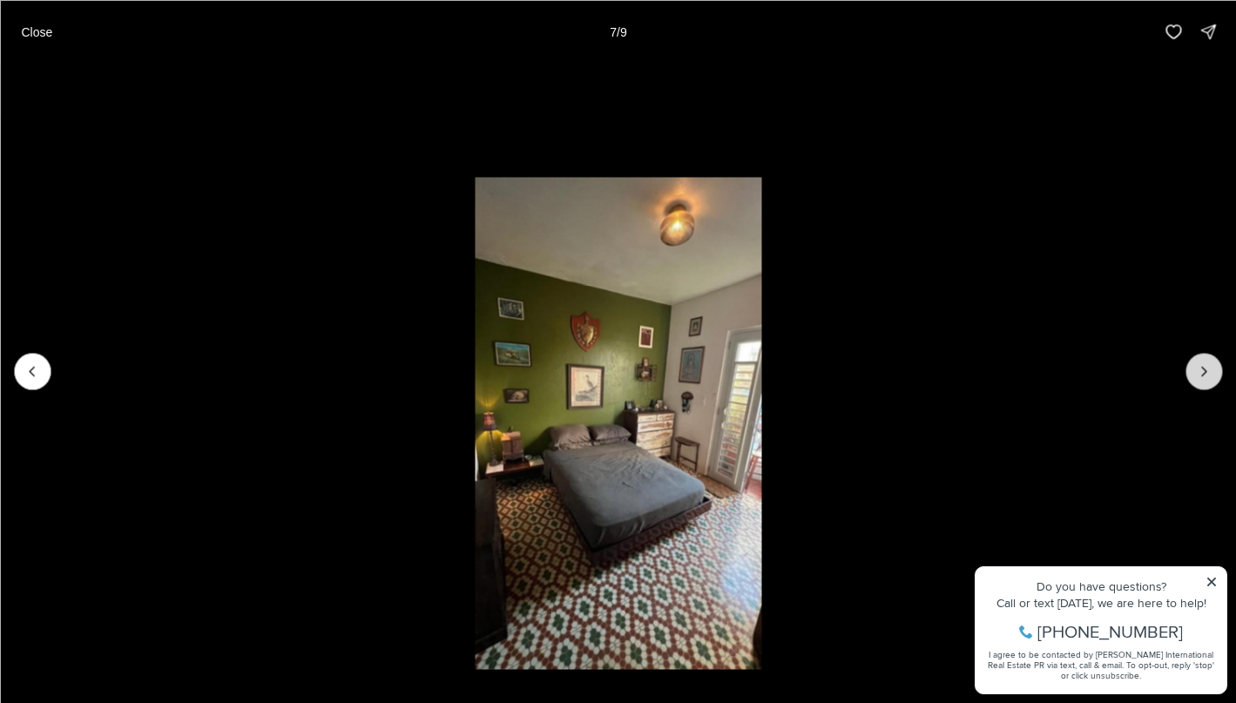
click at [1211, 375] on icon "Next slide" at bounding box center [1203, 370] width 17 height 17
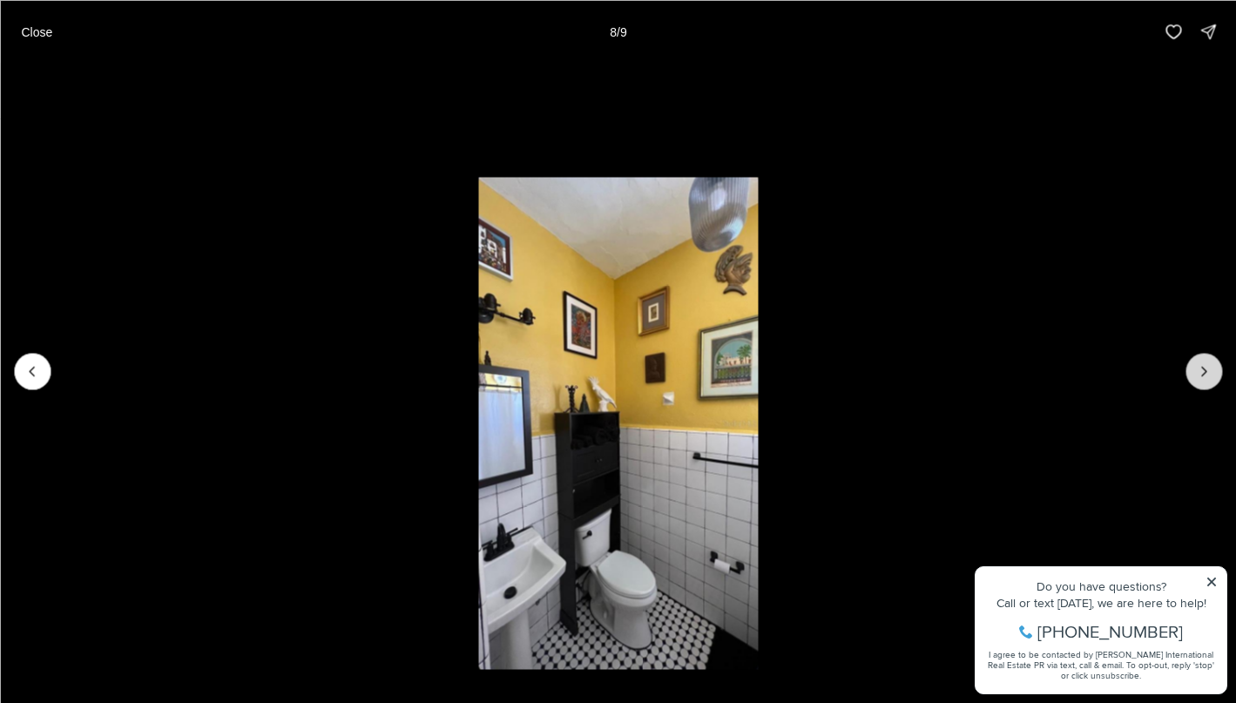
click at [1211, 375] on icon "Next slide" at bounding box center [1203, 370] width 17 height 17
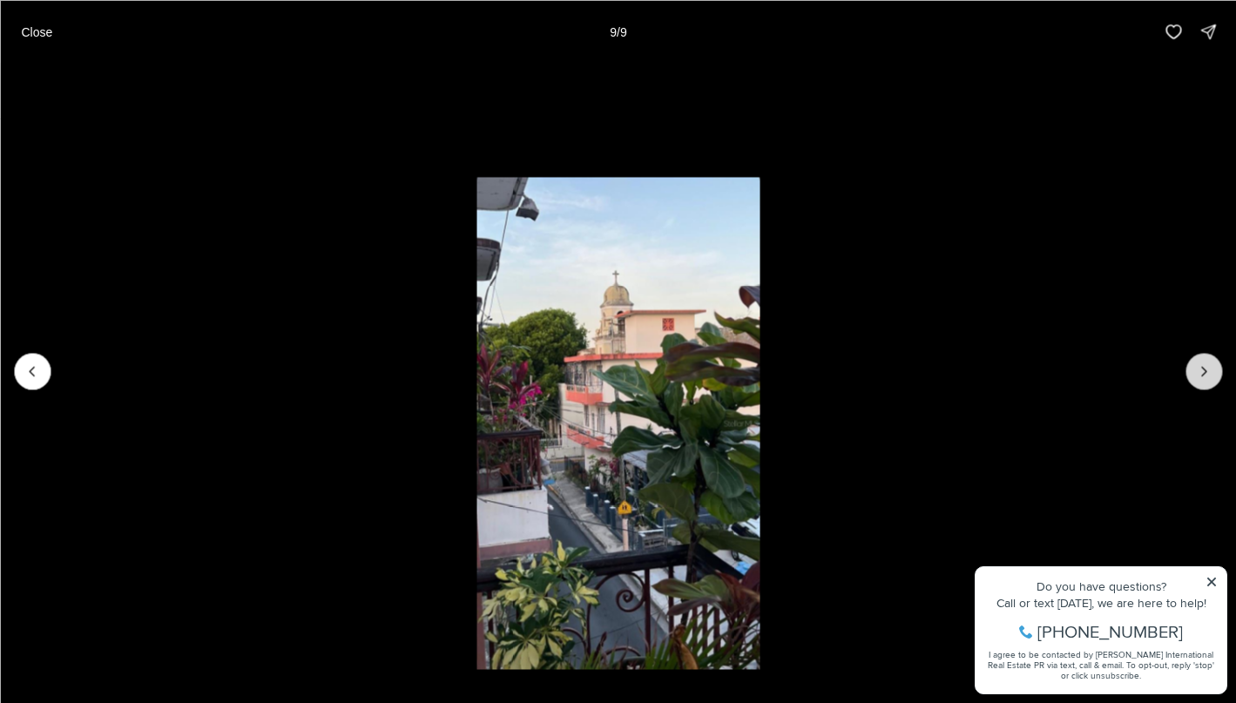
click at [1211, 375] on div at bounding box center [1204, 371] width 37 height 37
click at [43, 30] on p "Close" at bounding box center [36, 31] width 31 height 14
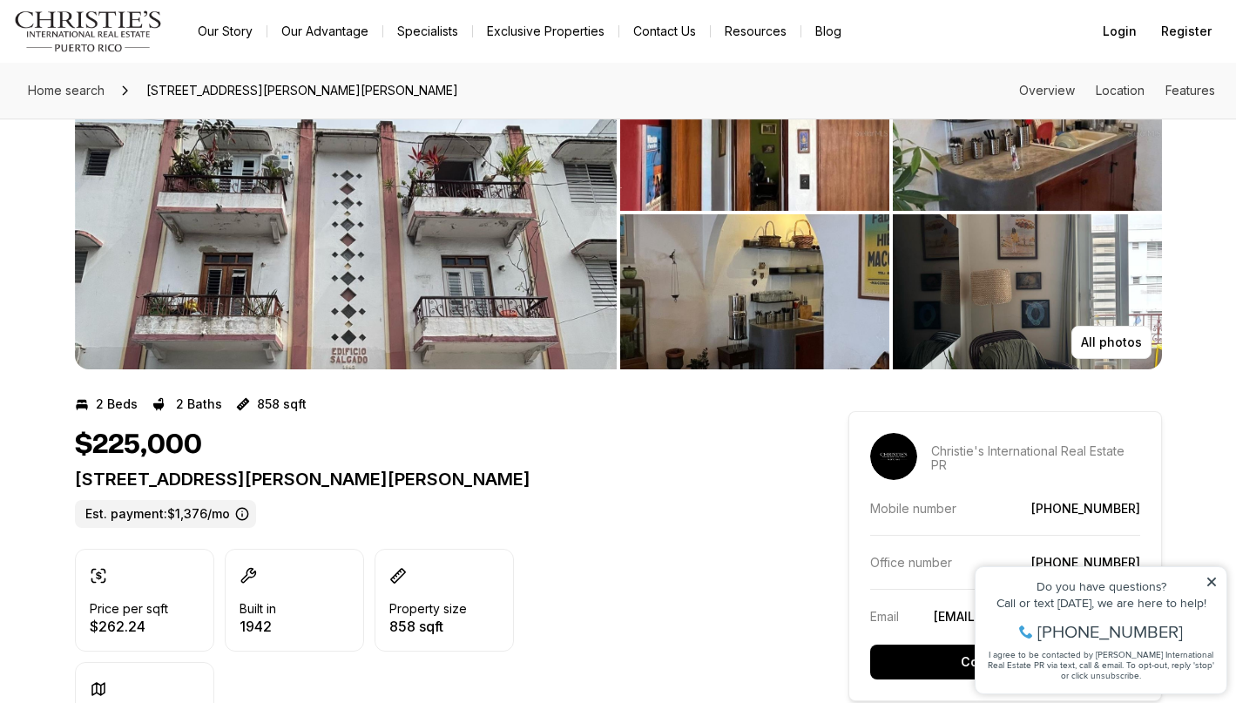
scroll to position [92, 0]
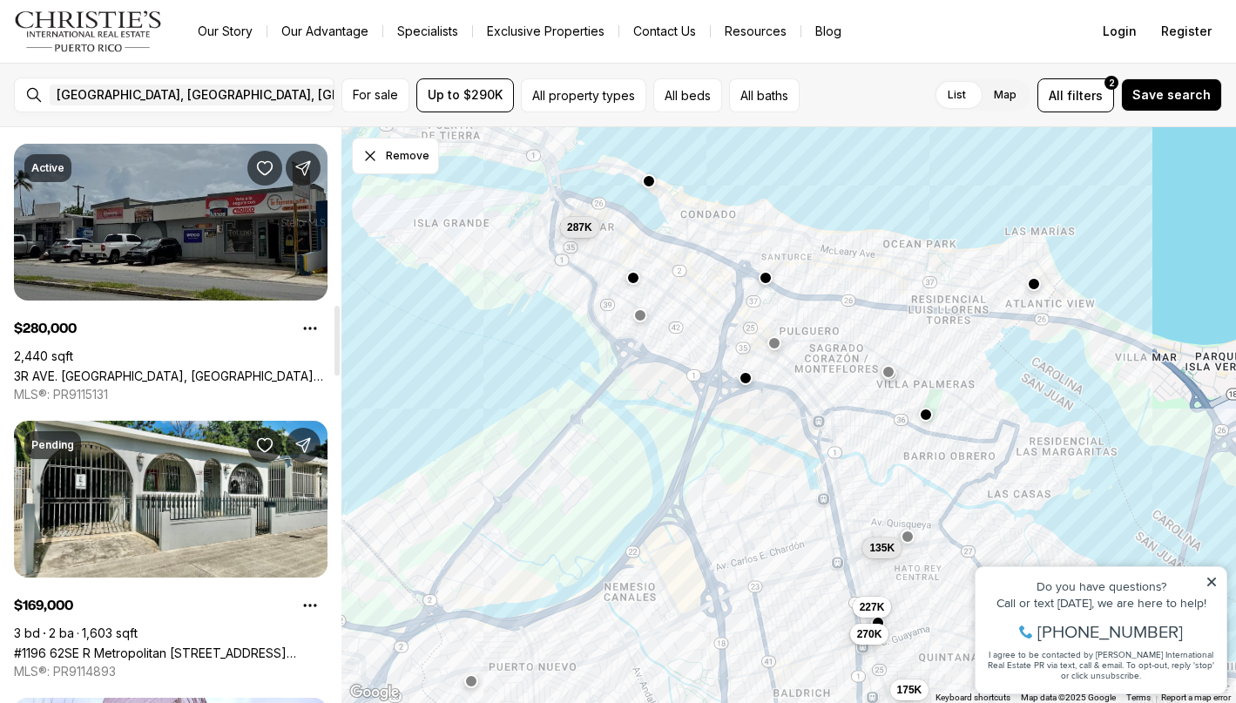
scroll to position [1459, 0]
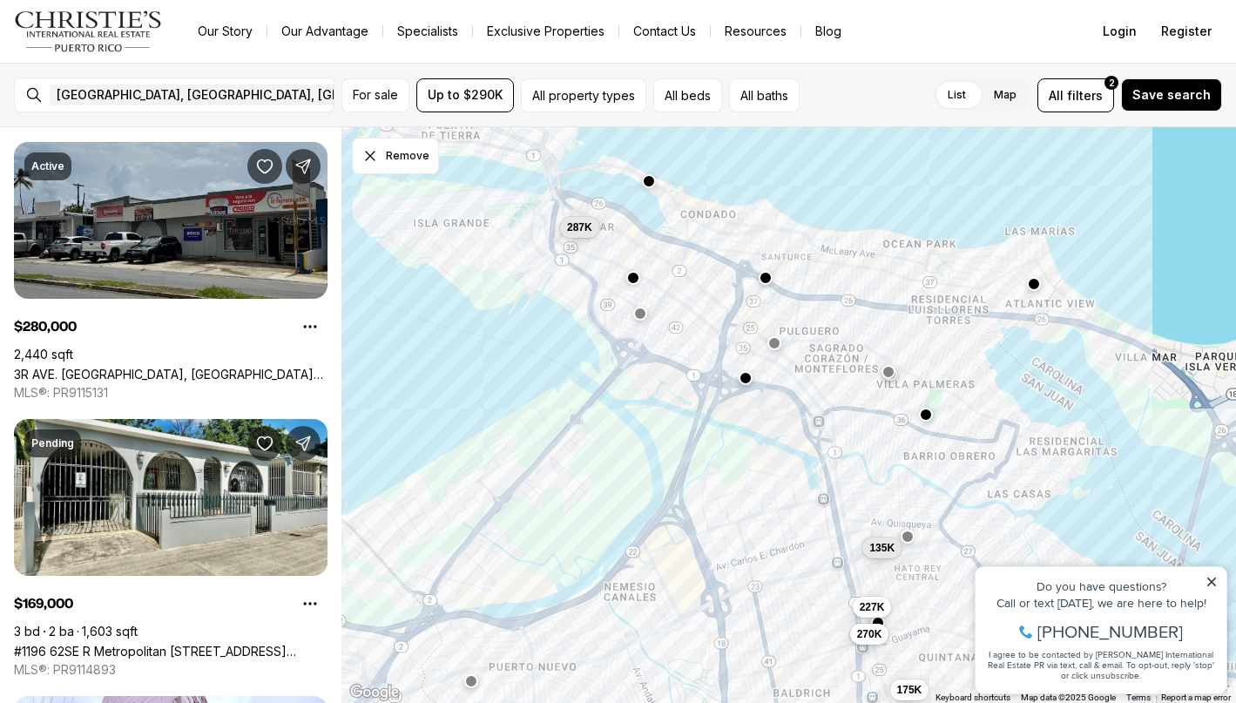
click at [641, 319] on button "button" at bounding box center [640, 314] width 14 height 14
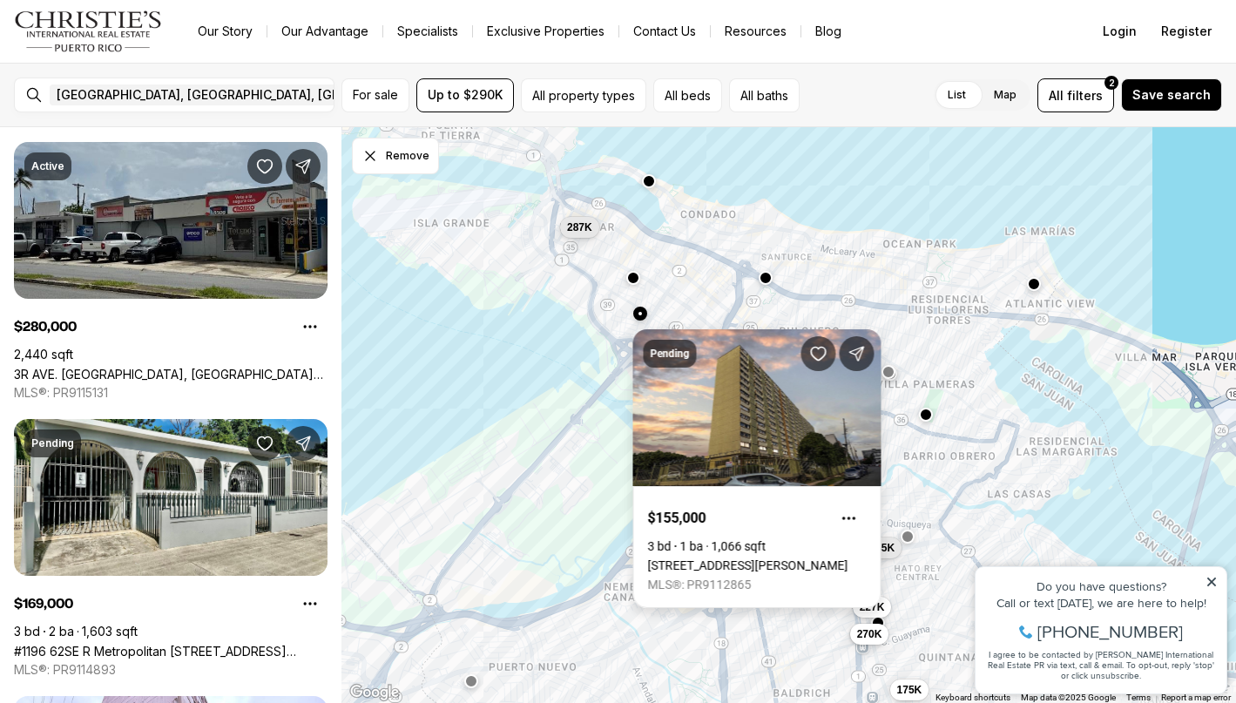
click at [719, 558] on link "1050 LAS PALMAS AVENUE, COND PUERTA DE LA BAHIA #901, SAN JUAN PR, 00907" at bounding box center [748, 565] width 200 height 14
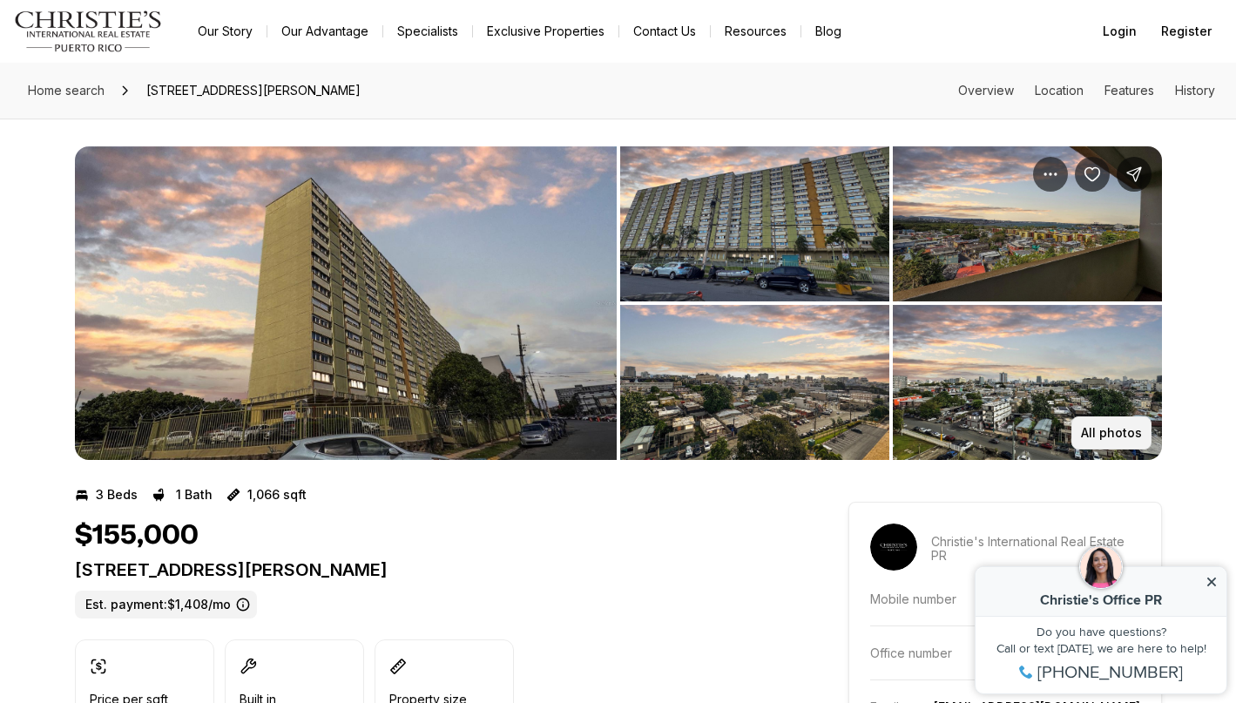
click at [1101, 441] on button "All photos" at bounding box center [1112, 432] width 80 height 33
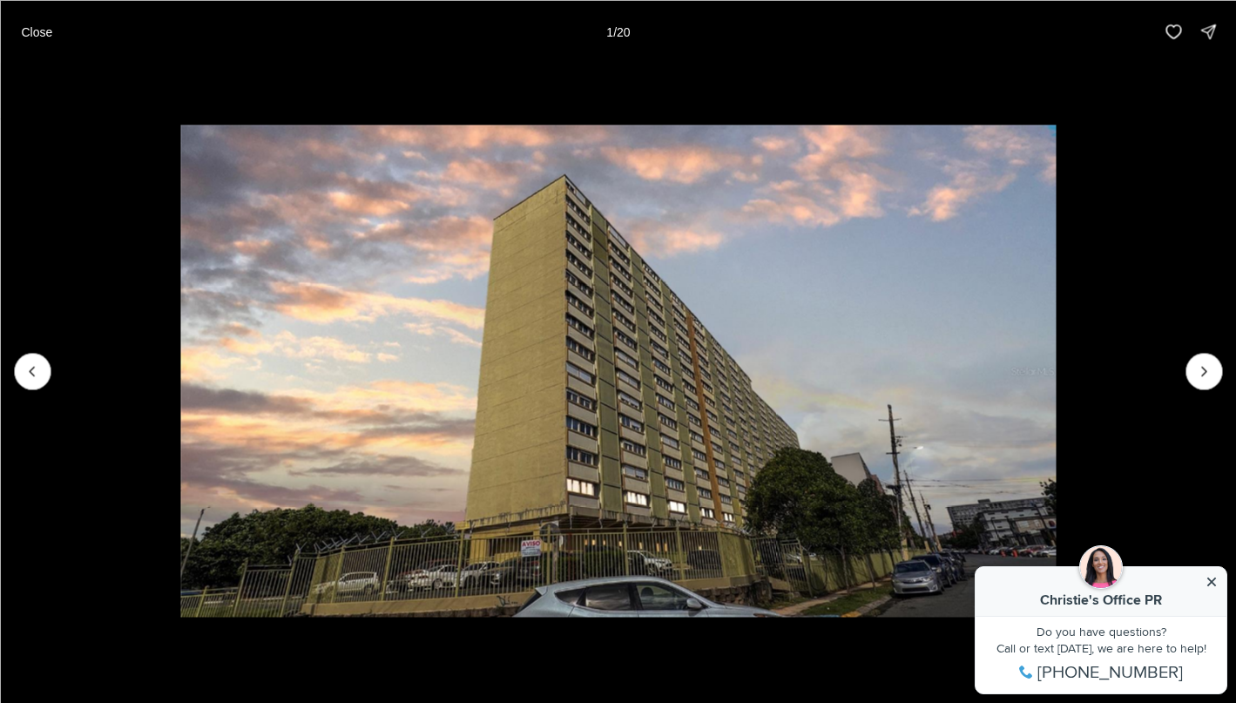
click at [1056, 369] on img "1 of 20" at bounding box center [618, 371] width 876 height 492
click at [1206, 379] on icon "Next slide" at bounding box center [1203, 370] width 17 height 17
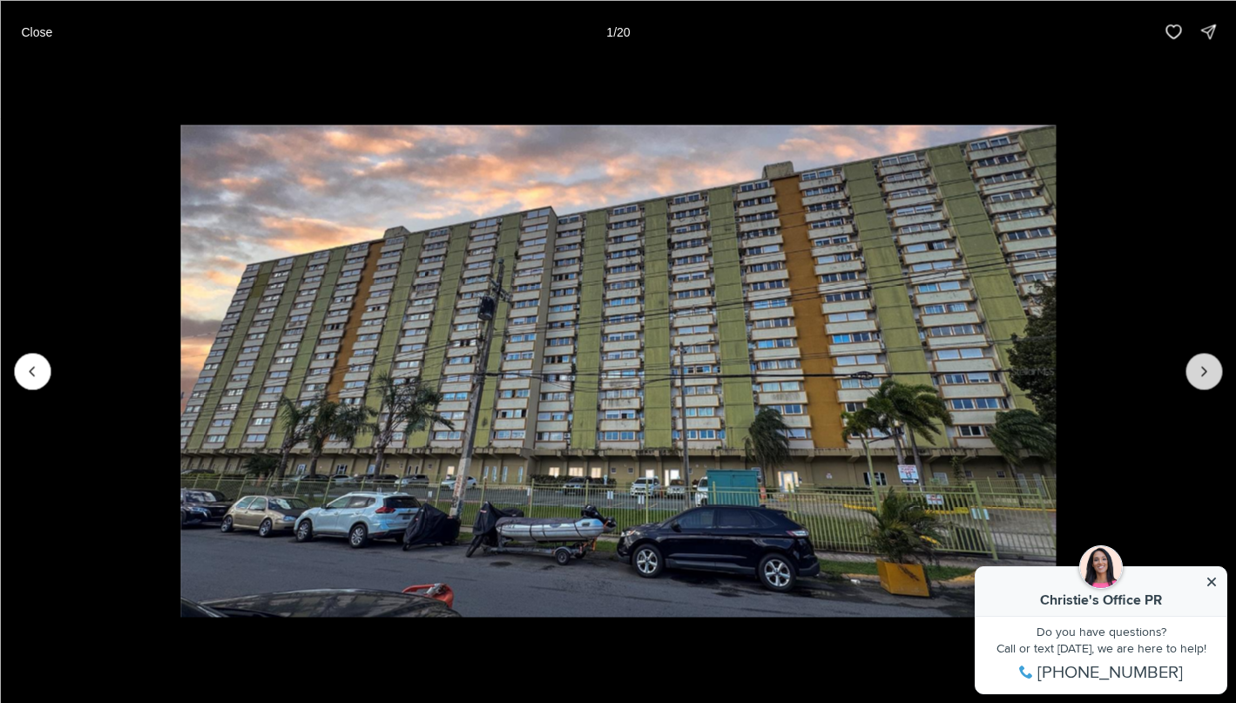
click at [1206, 379] on icon "Next slide" at bounding box center [1203, 370] width 17 height 17
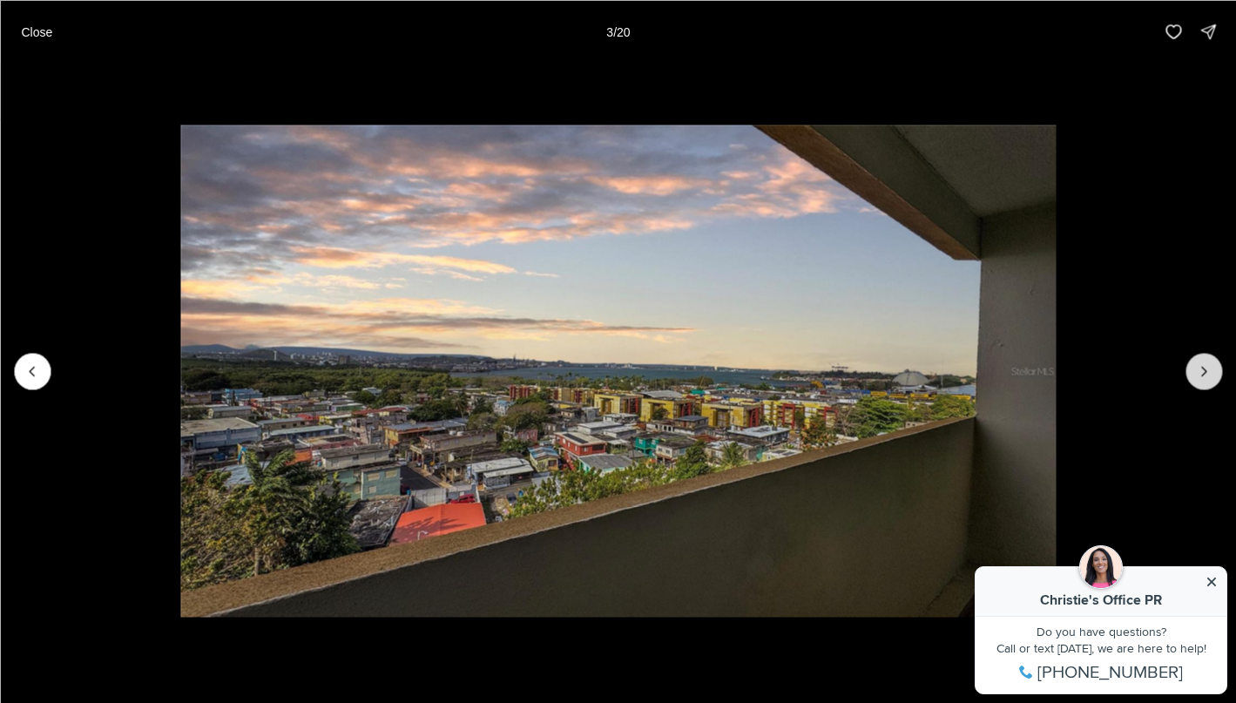
click at [1206, 379] on icon "Next slide" at bounding box center [1203, 370] width 17 height 17
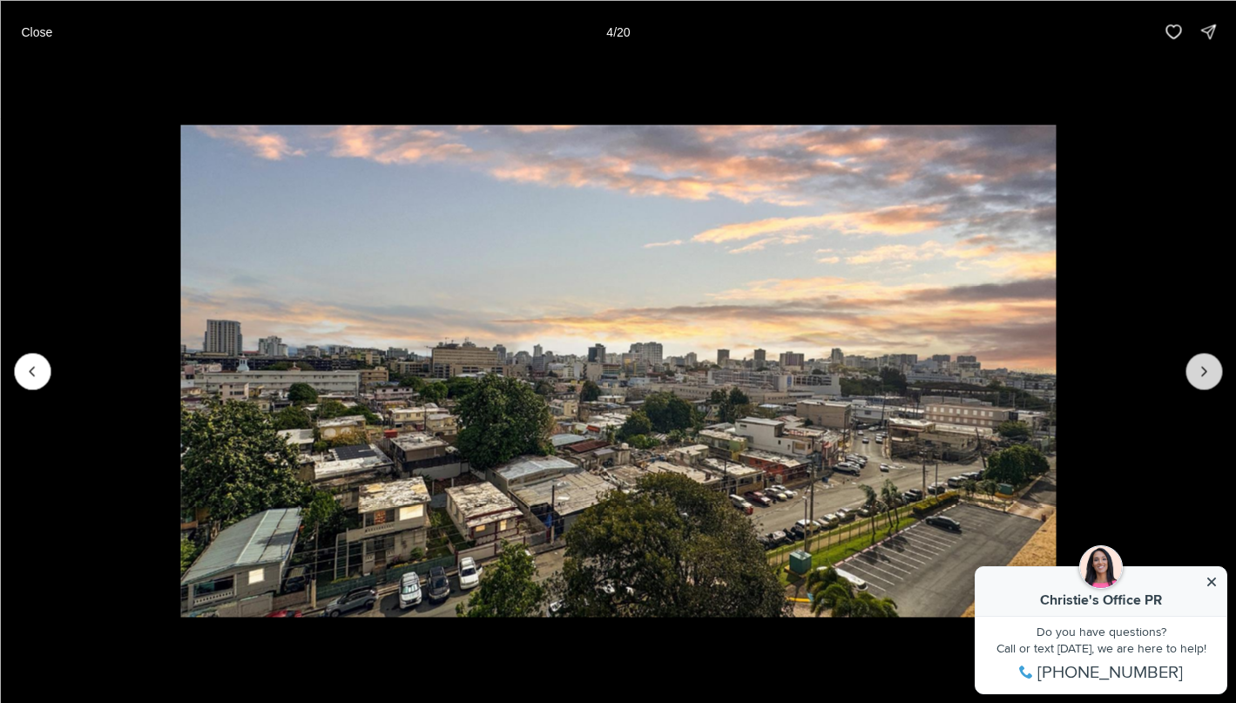
click at [1206, 379] on icon "Next slide" at bounding box center [1203, 370] width 17 height 17
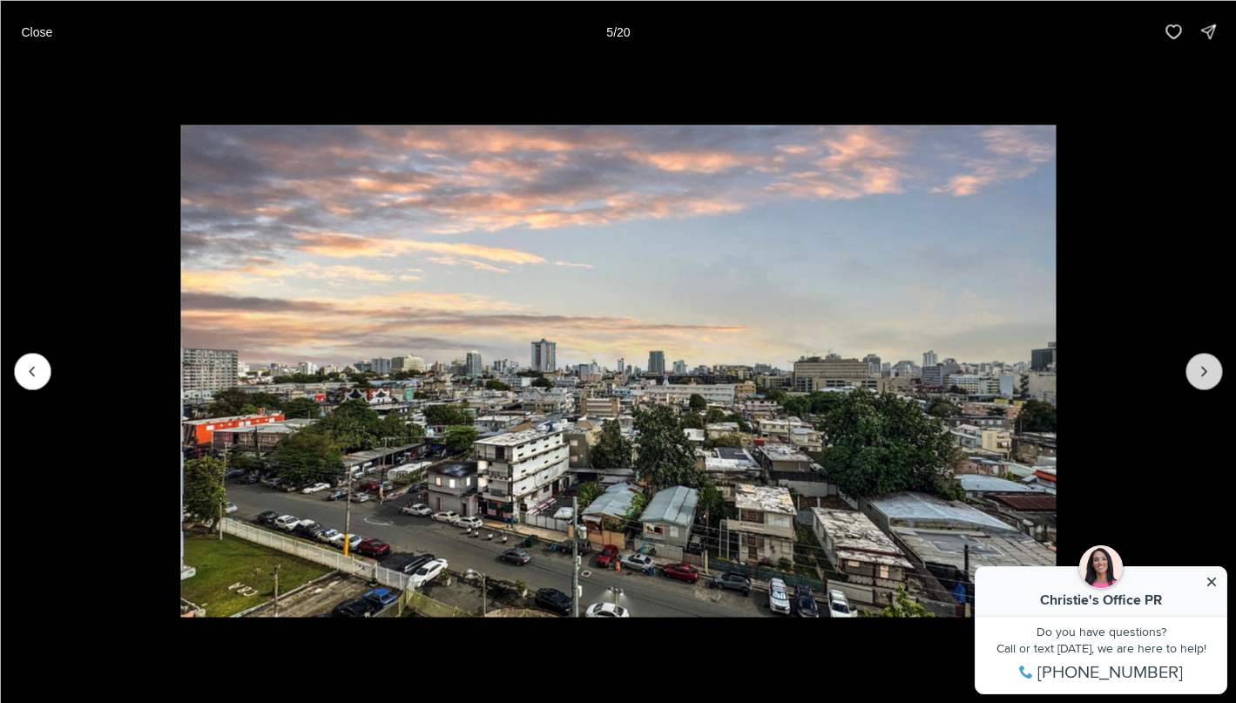
click at [1206, 379] on icon "Next slide" at bounding box center [1203, 370] width 17 height 17
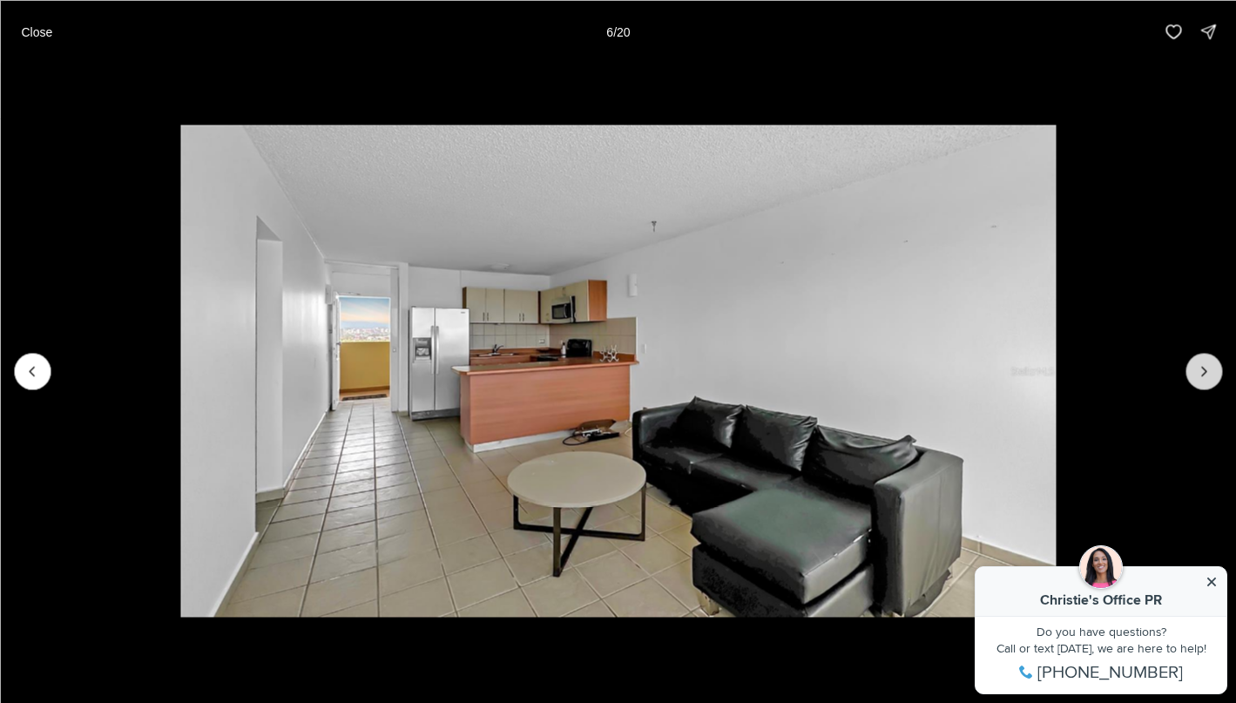
click at [1206, 379] on icon "Next slide" at bounding box center [1203, 370] width 17 height 17
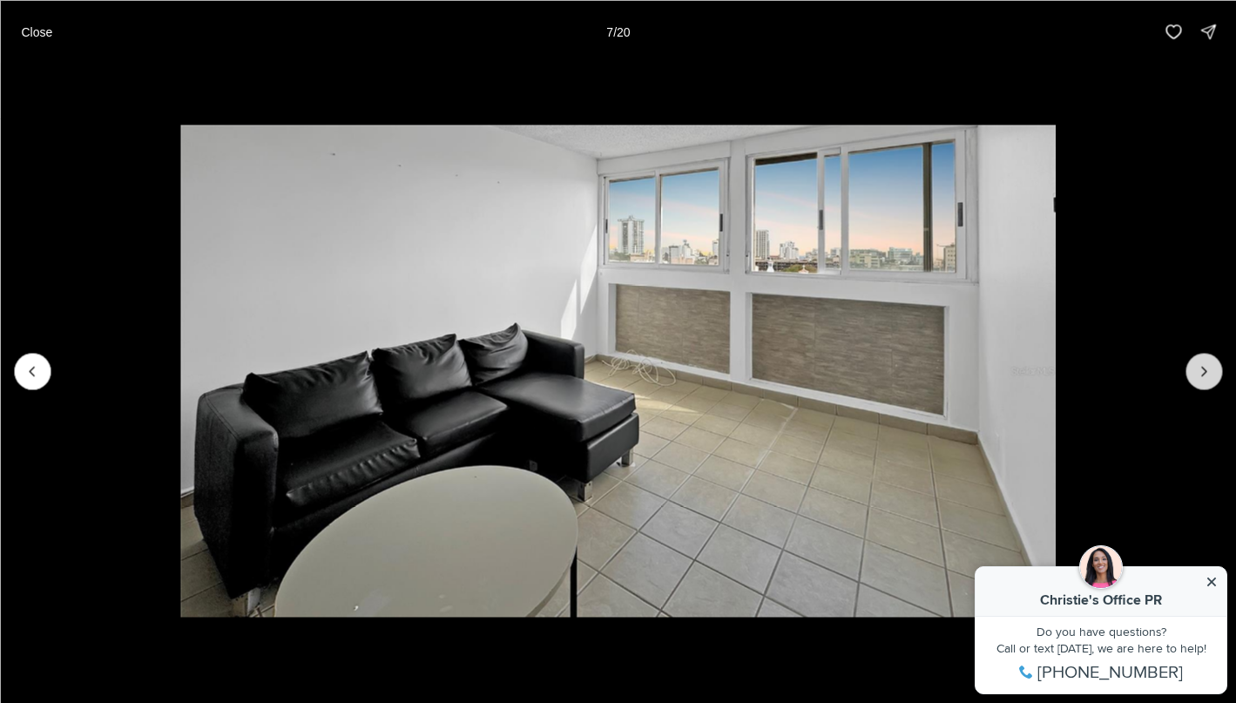
click at [1206, 379] on icon "Next slide" at bounding box center [1203, 370] width 17 height 17
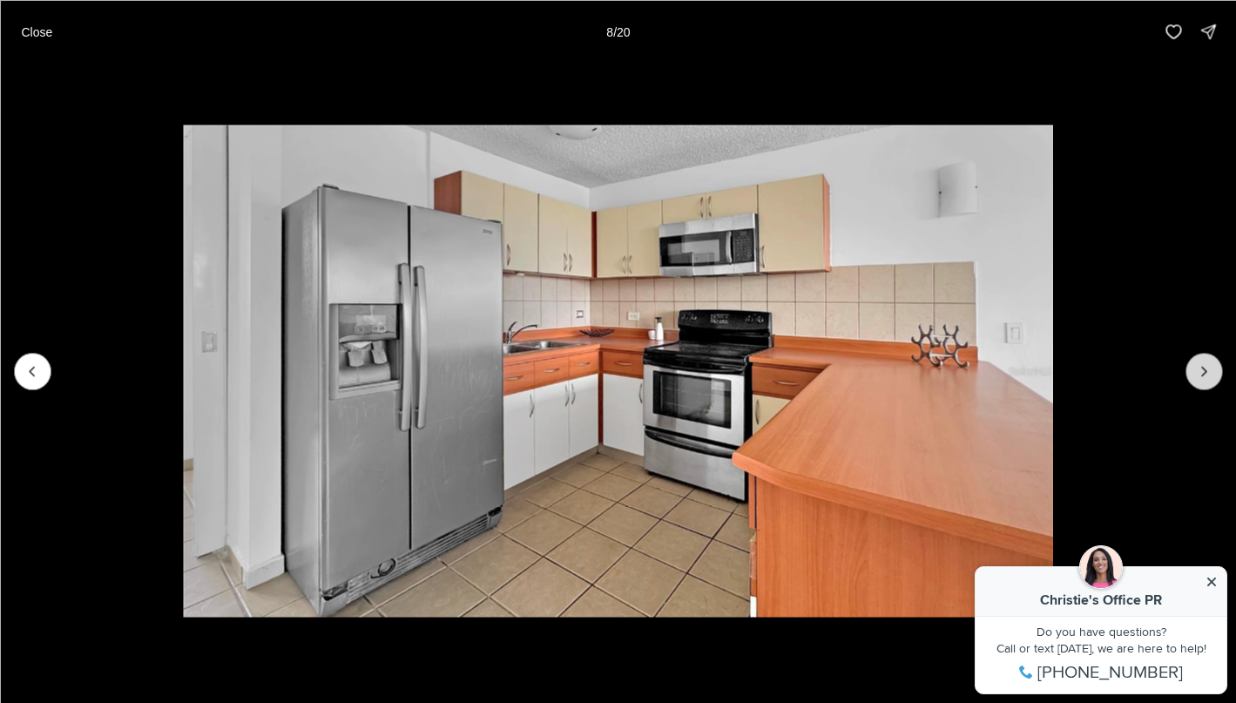
click at [1206, 379] on icon "Next slide" at bounding box center [1203, 370] width 17 height 17
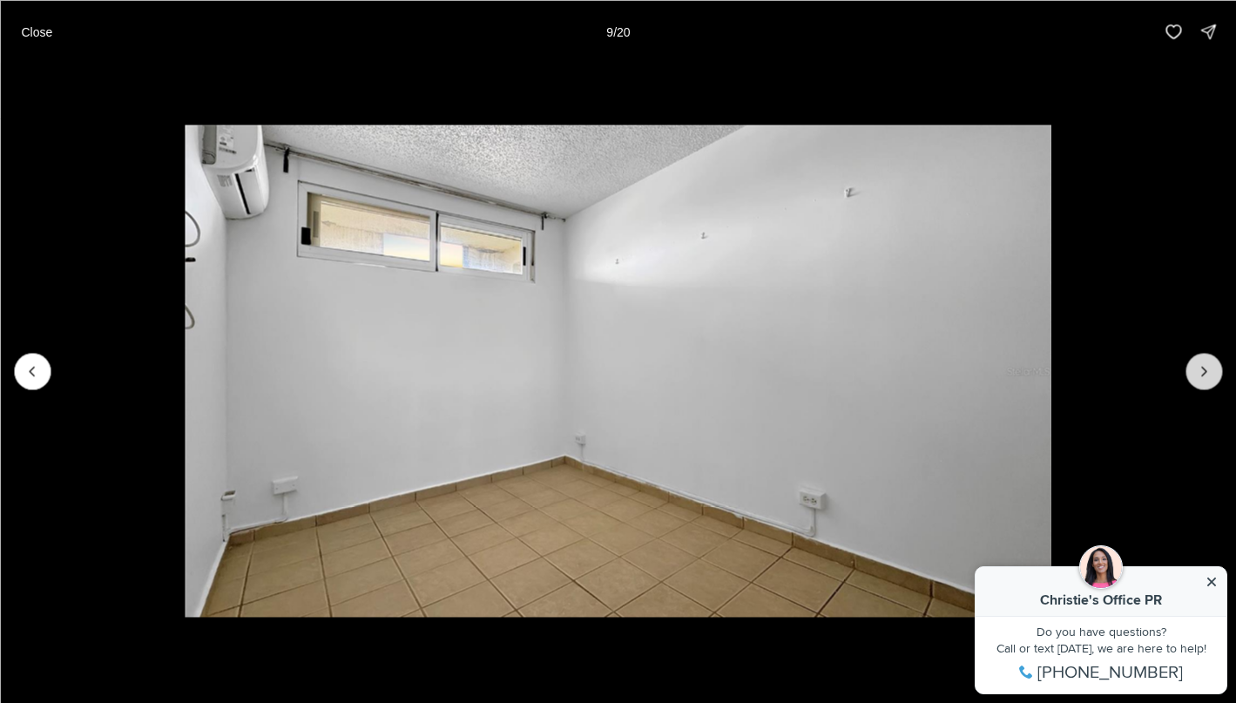
click at [1206, 379] on icon "Next slide" at bounding box center [1203, 370] width 17 height 17
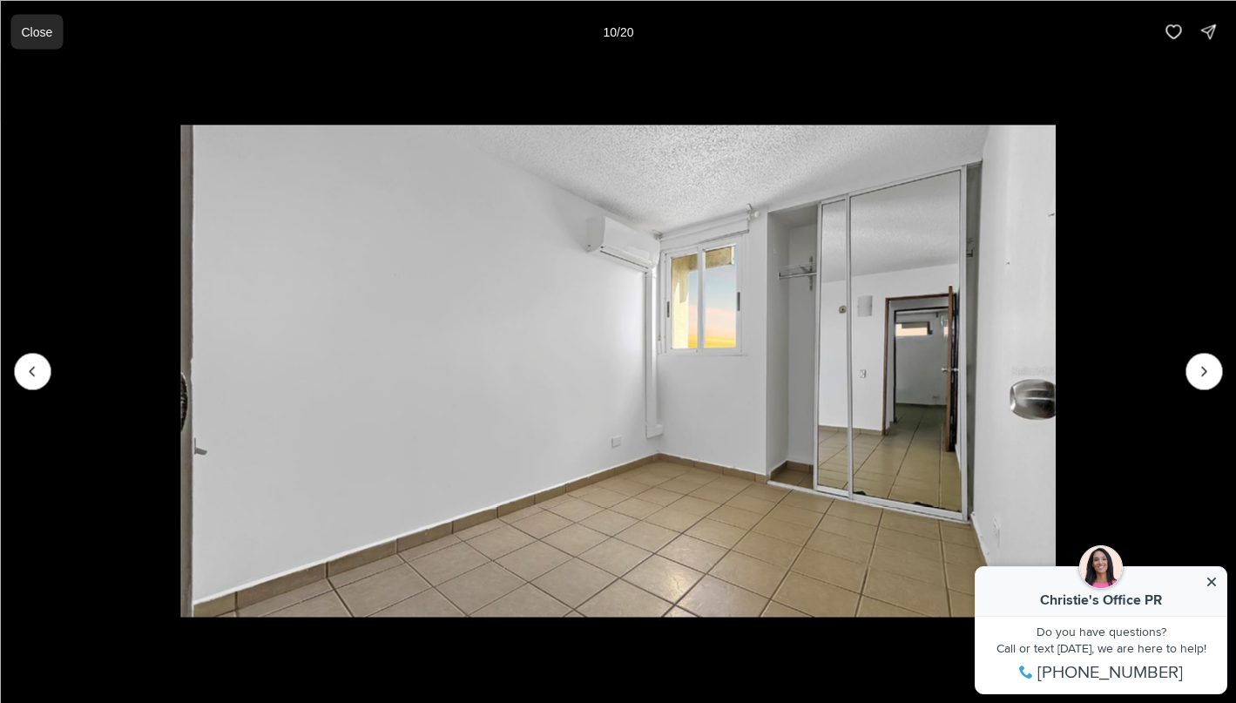
click at [52, 33] on button "Close" at bounding box center [36, 31] width 52 height 35
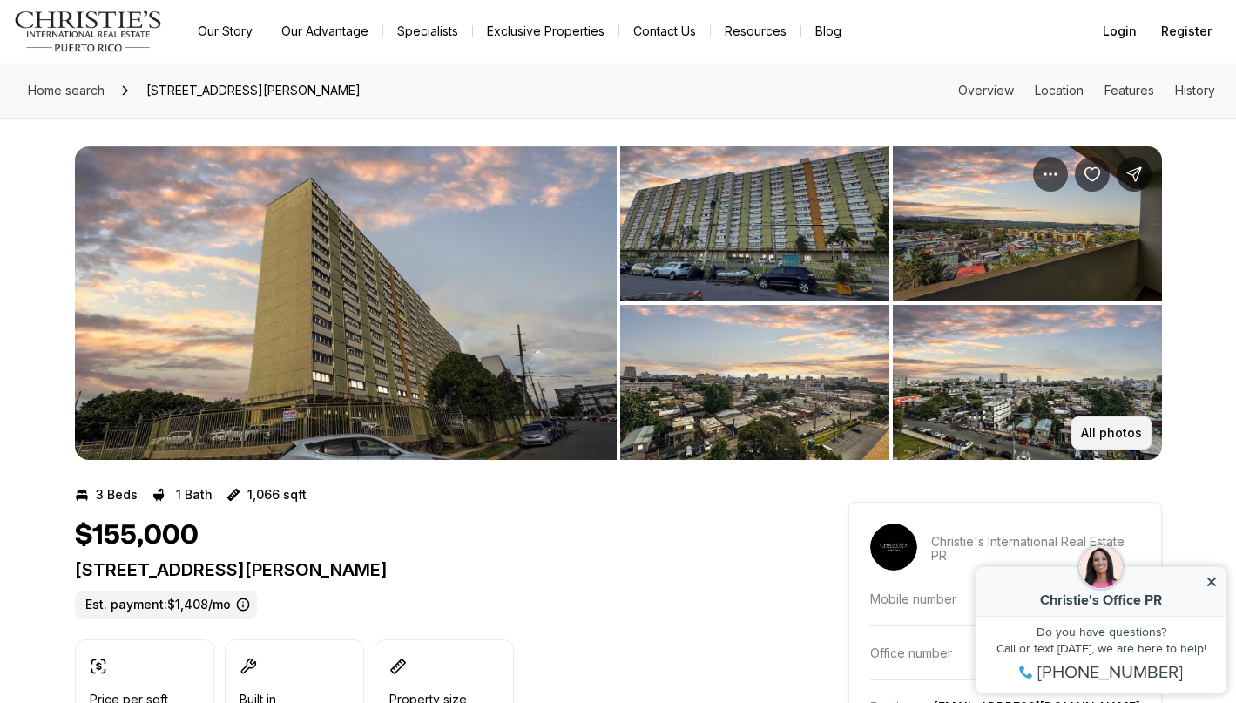
click at [1132, 440] on button "All photos" at bounding box center [1112, 432] width 80 height 33
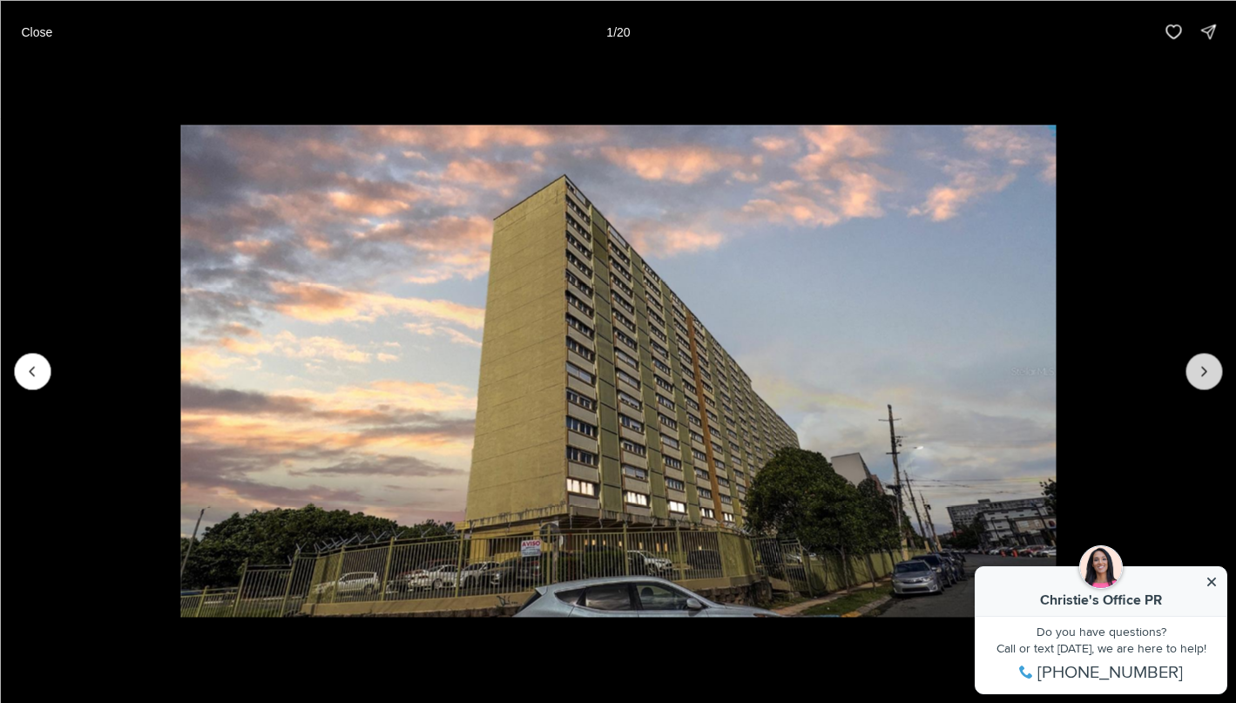
click at [1215, 374] on button "Next slide" at bounding box center [1204, 371] width 37 height 37
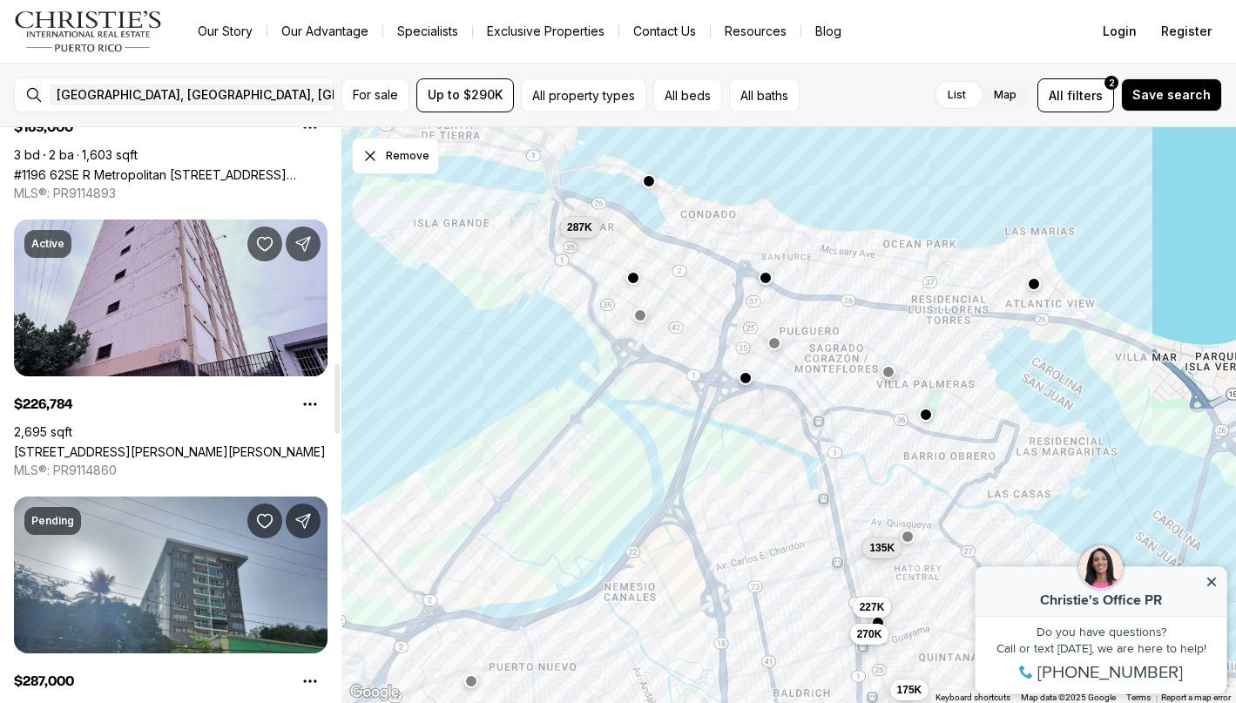
scroll to position [1928, 0]
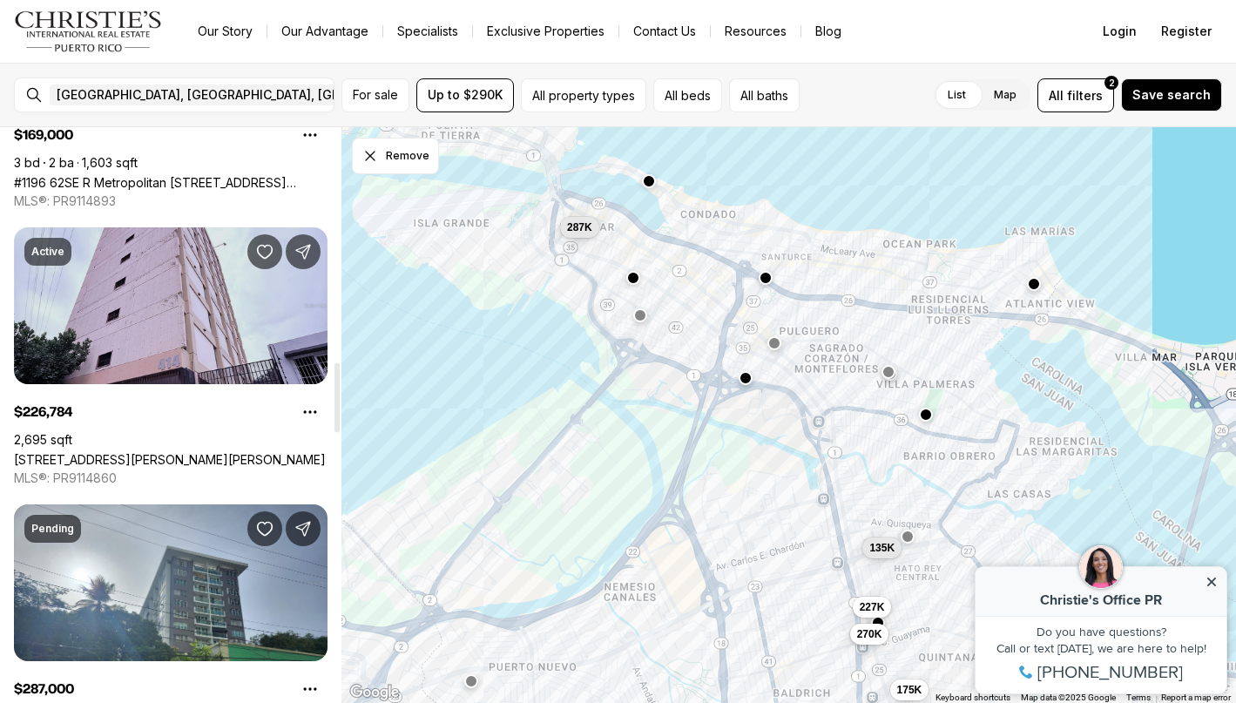
click at [228, 452] on link "[STREET_ADDRESS][PERSON_NAME][PERSON_NAME]" at bounding box center [170, 459] width 312 height 15
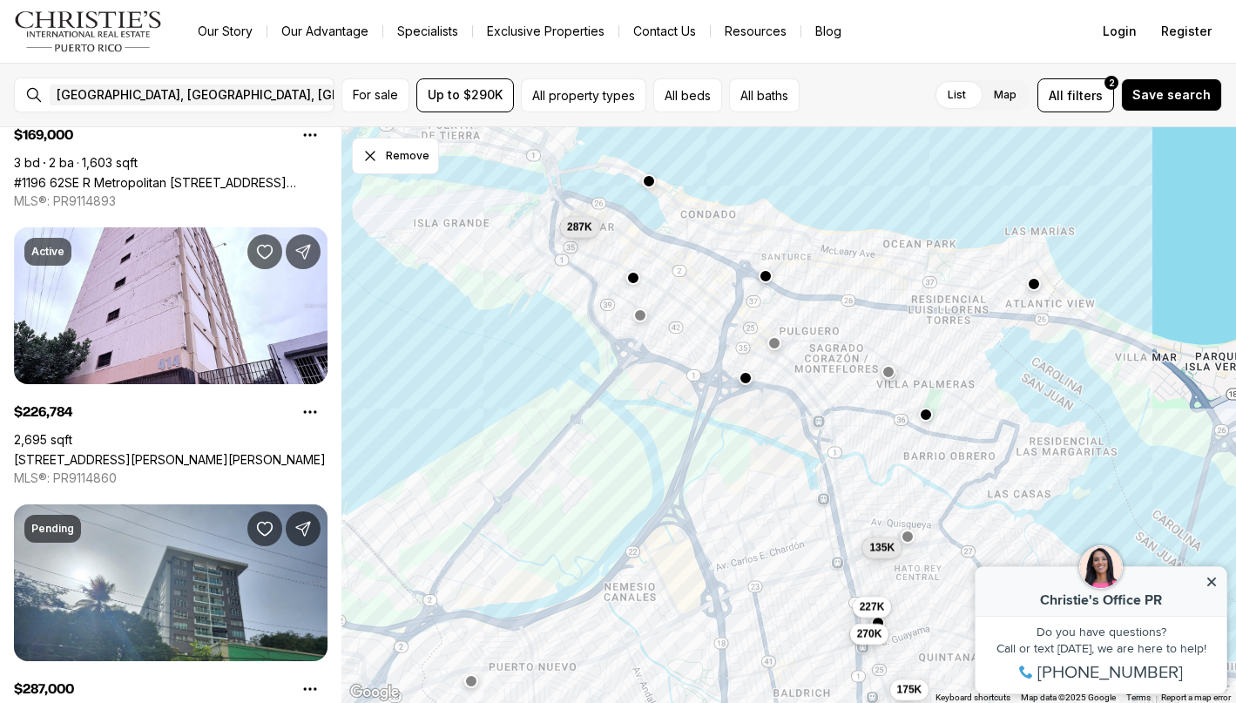
click at [766, 283] on div at bounding box center [766, 278] width 14 height 14
click at [766, 279] on button "button" at bounding box center [766, 276] width 14 height 14
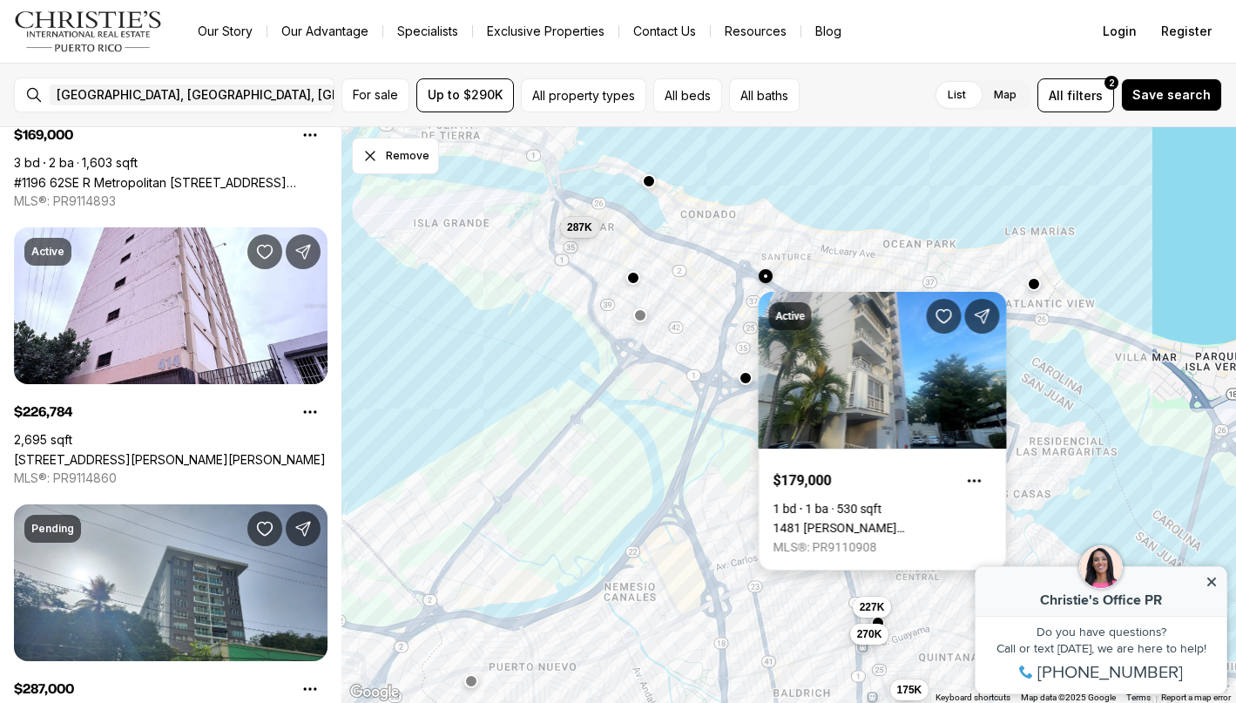
click at [910, 521] on link "1481 [PERSON_NAME] [STREET_ADDRESS][PERSON_NAME]" at bounding box center [883, 528] width 219 height 14
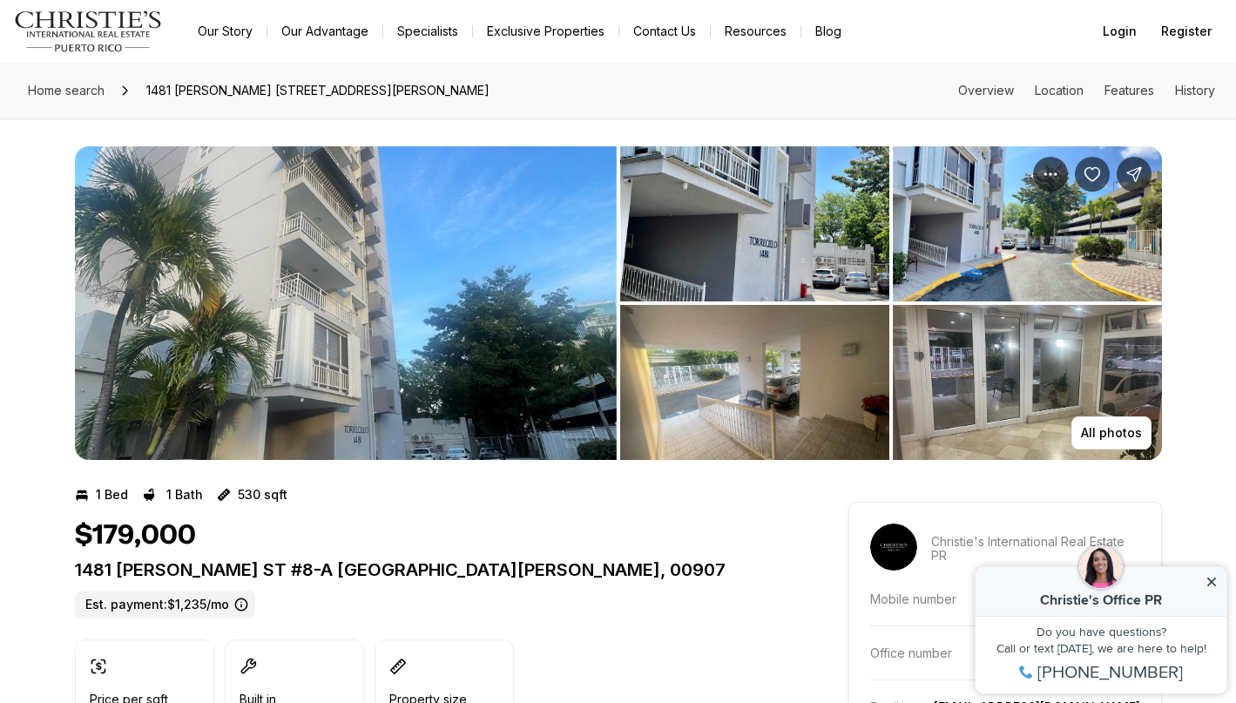
click at [485, 316] on img "View image gallery" at bounding box center [346, 303] width 542 height 314
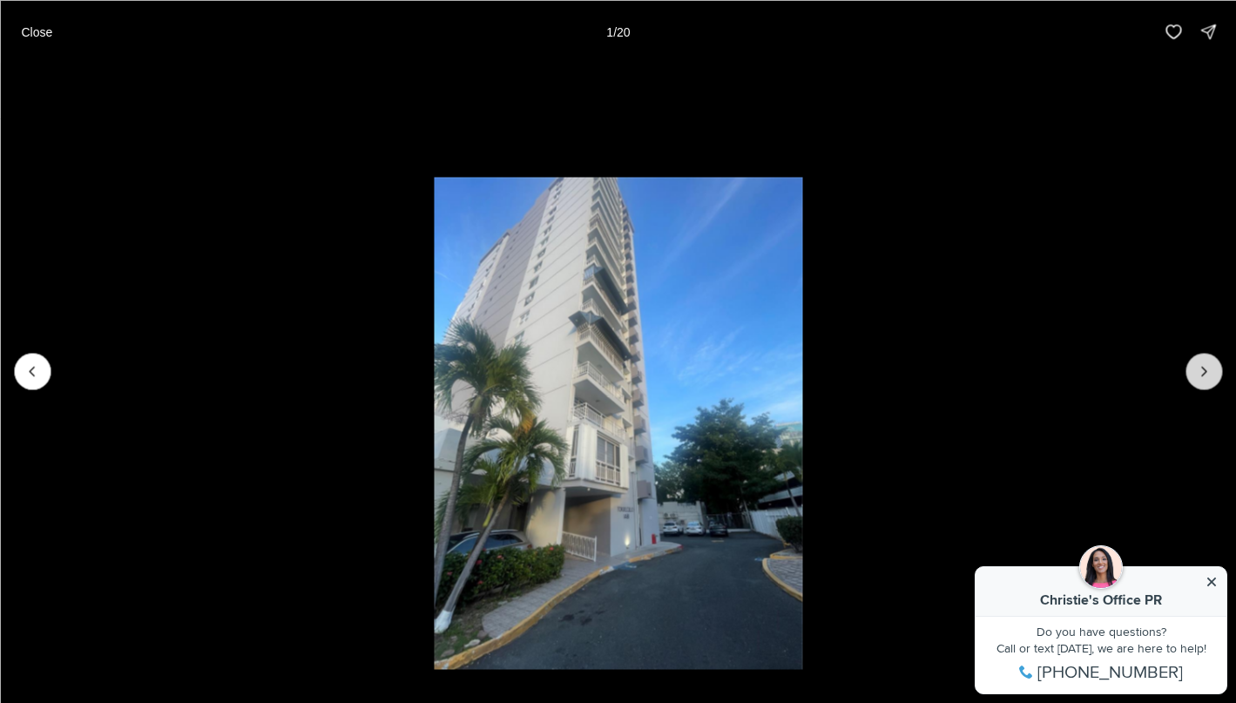
click at [1195, 374] on button "Next slide" at bounding box center [1204, 371] width 37 height 37
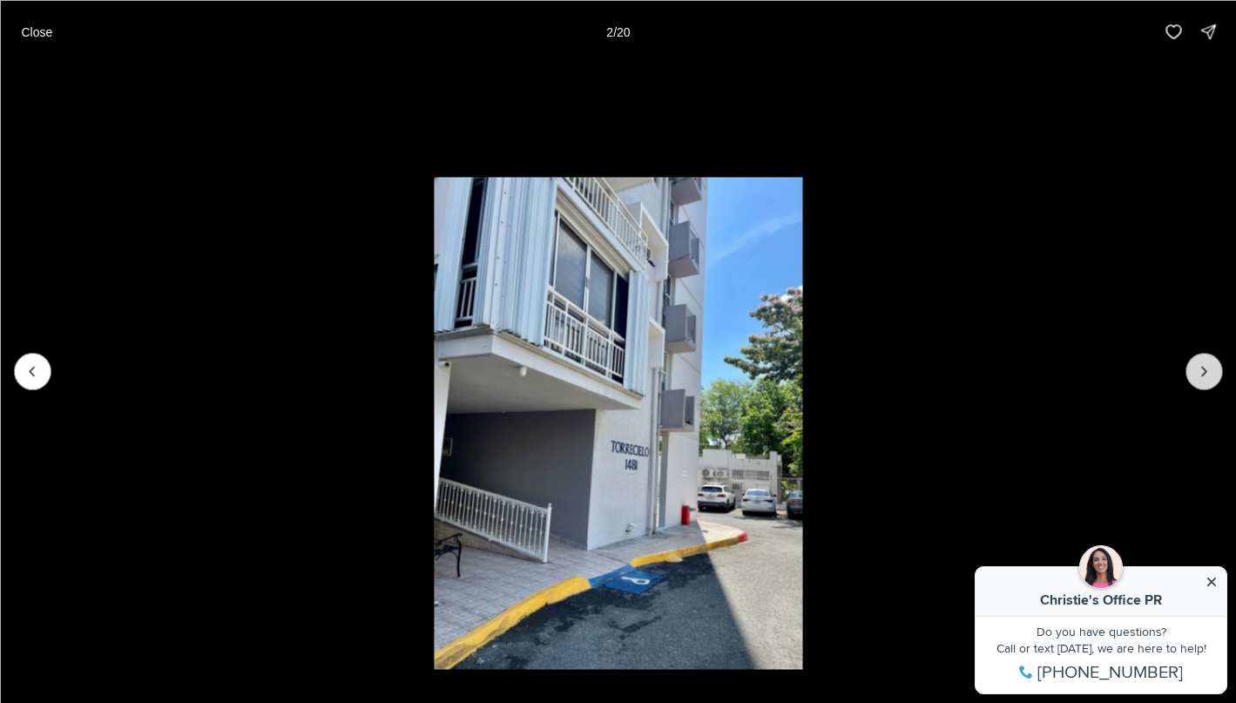
click at [1195, 374] on icon "Next slide" at bounding box center [1203, 370] width 17 height 17
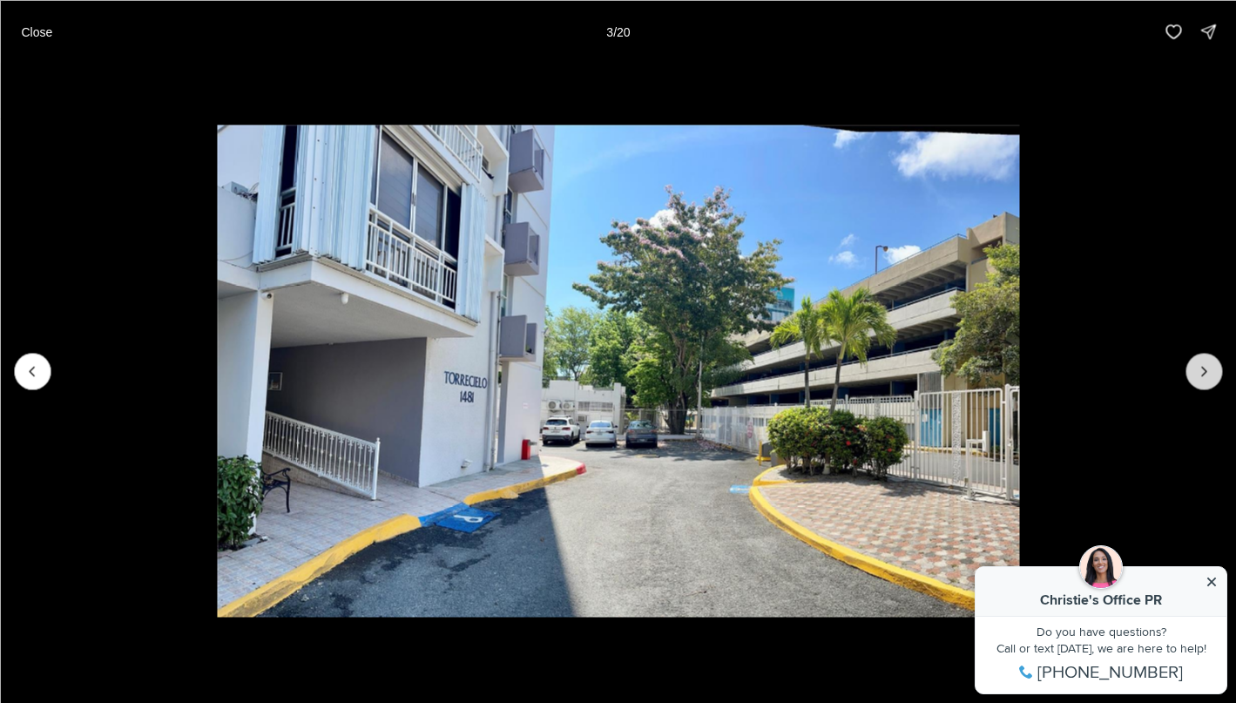
click at [1195, 374] on icon "Next slide" at bounding box center [1203, 370] width 17 height 17
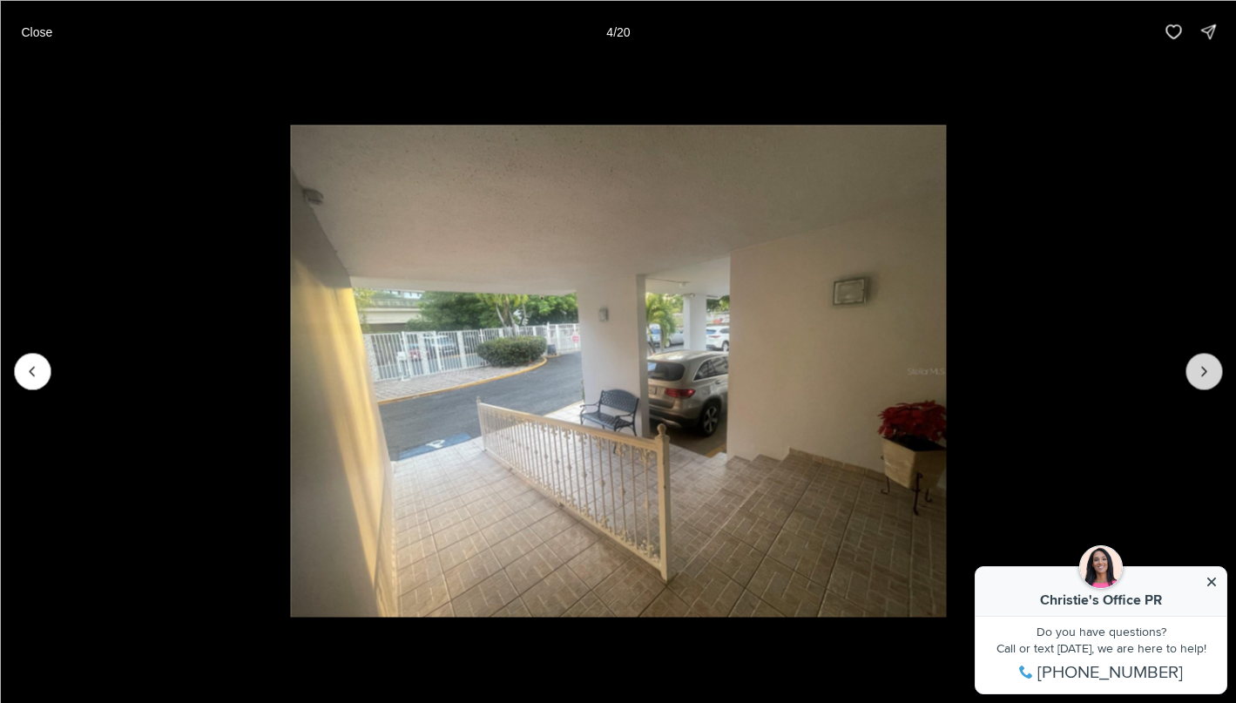
click at [1194, 375] on button "Next slide" at bounding box center [1204, 371] width 37 height 37
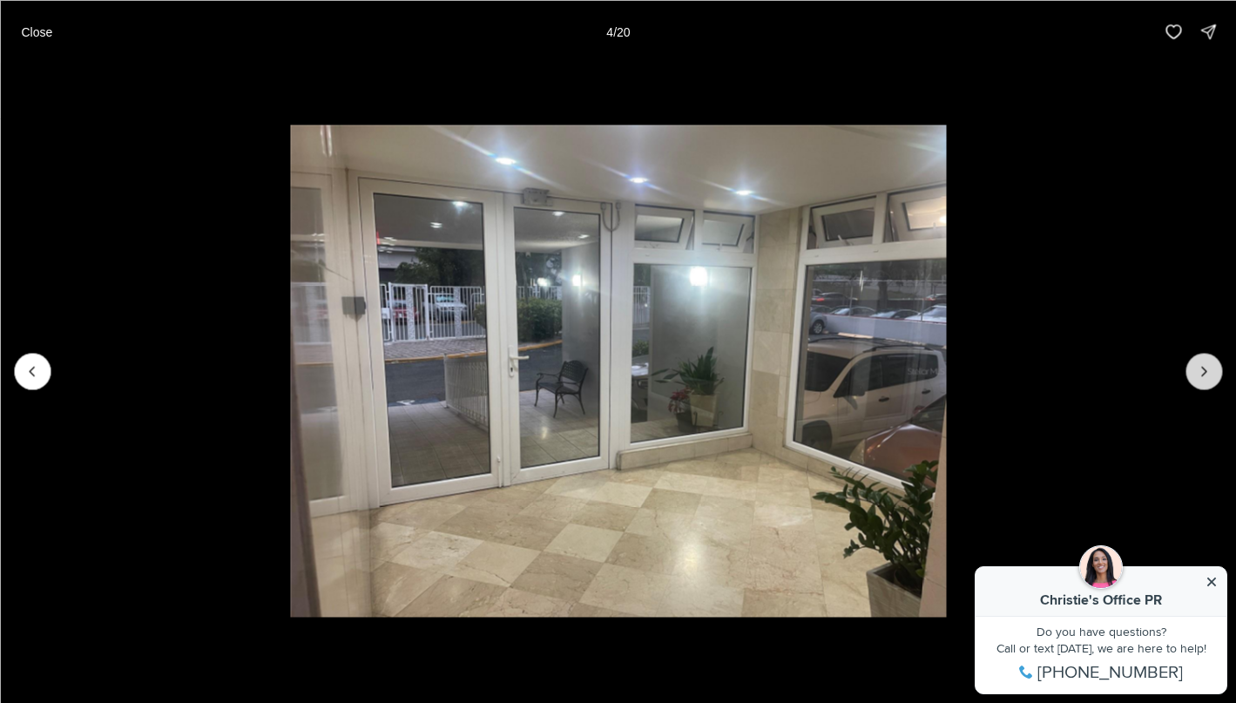
click at [1194, 375] on button "Next slide" at bounding box center [1204, 371] width 37 height 37
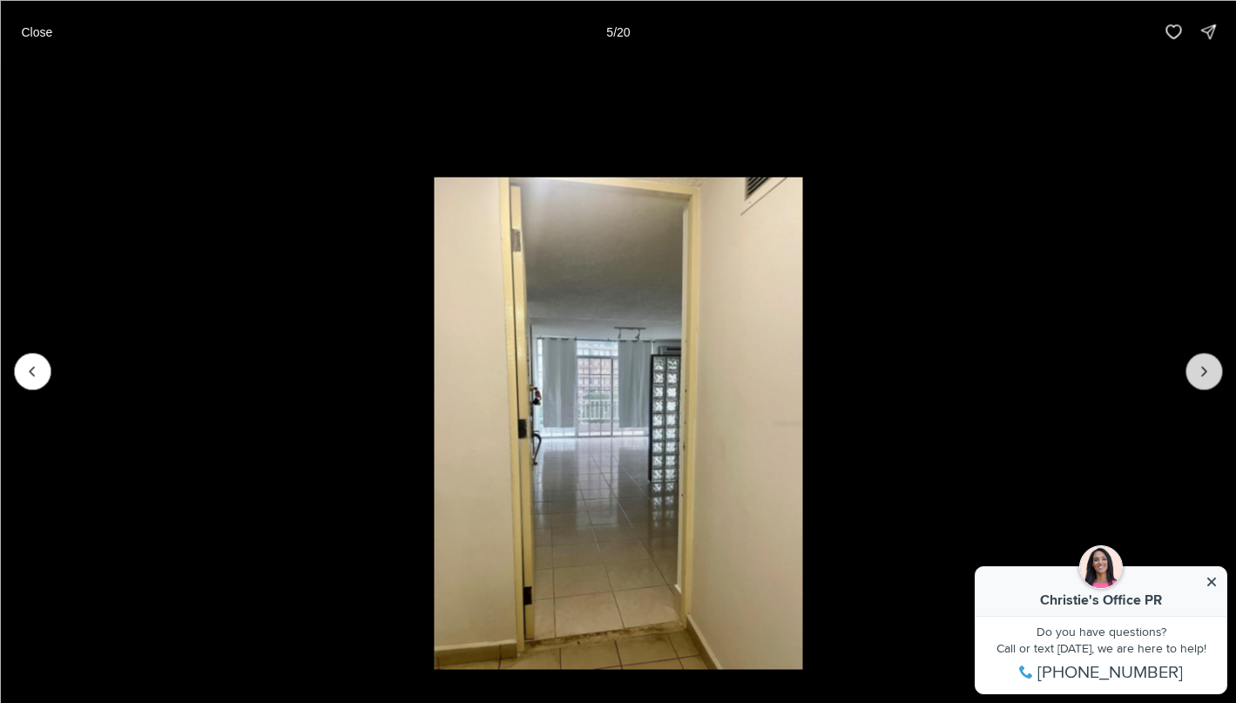
click at [1194, 375] on button "Next slide" at bounding box center [1204, 371] width 37 height 37
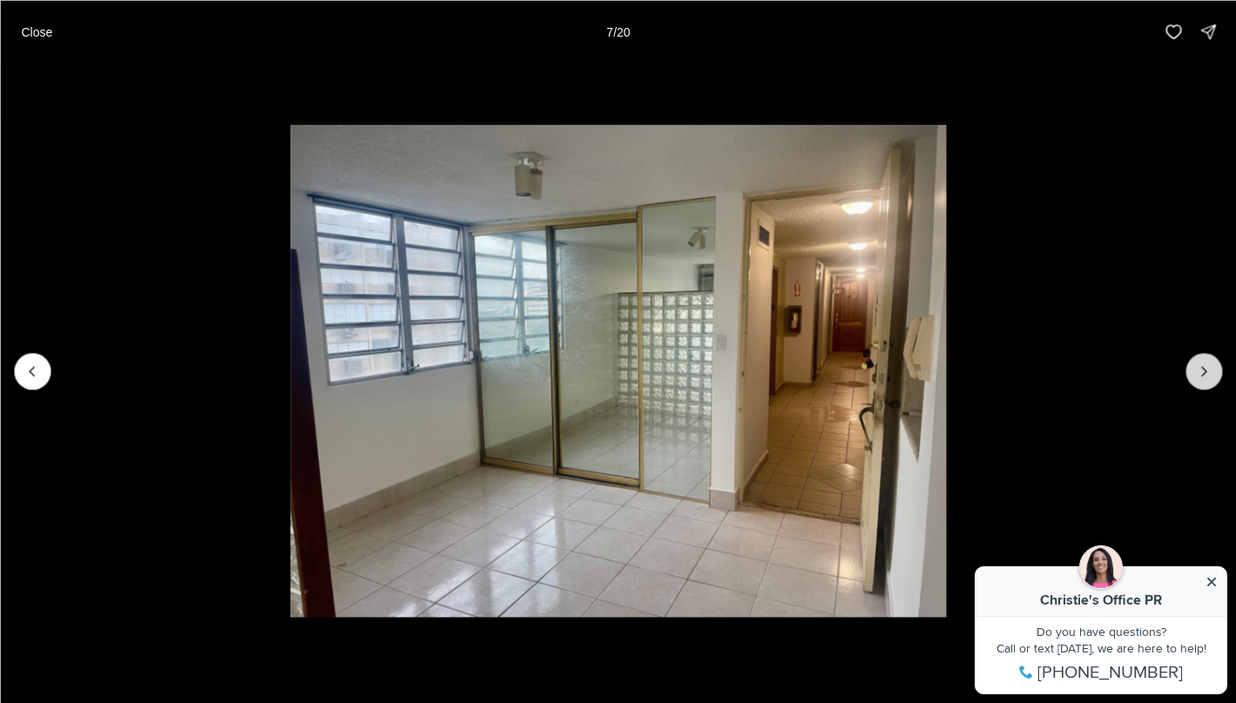
click at [1194, 375] on button "Next slide" at bounding box center [1204, 371] width 37 height 37
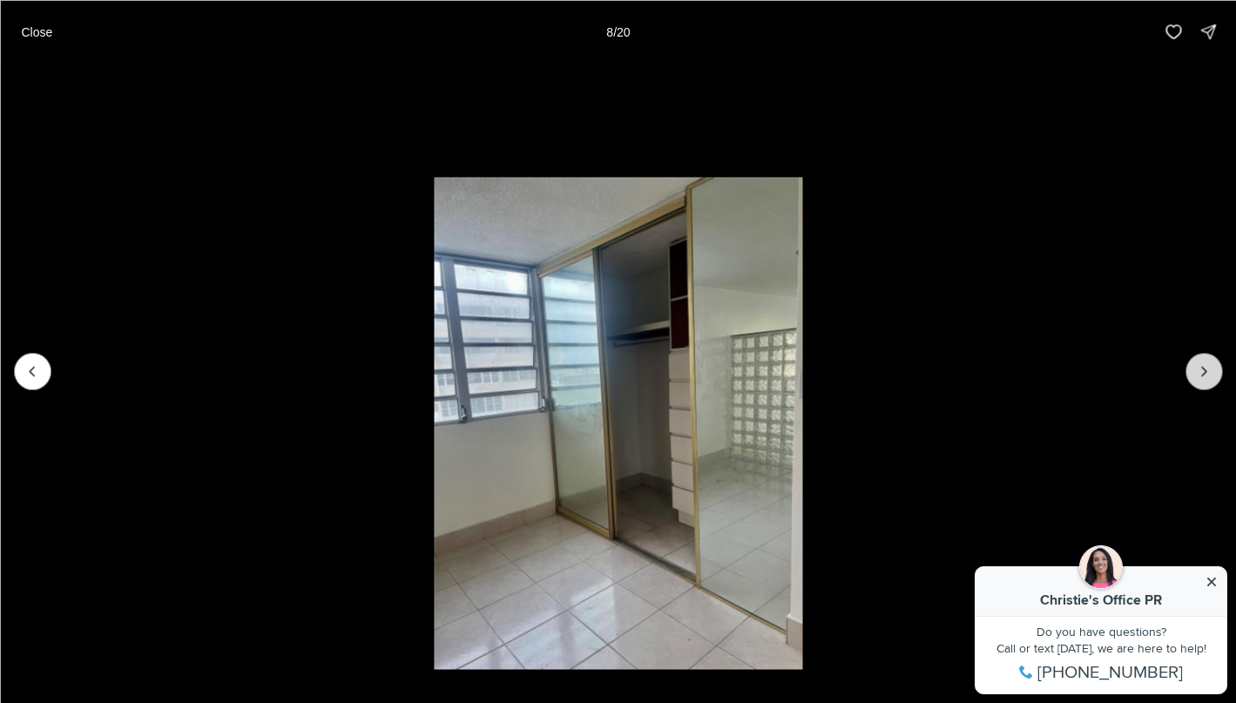
click at [1194, 375] on button "Next slide" at bounding box center [1204, 371] width 37 height 37
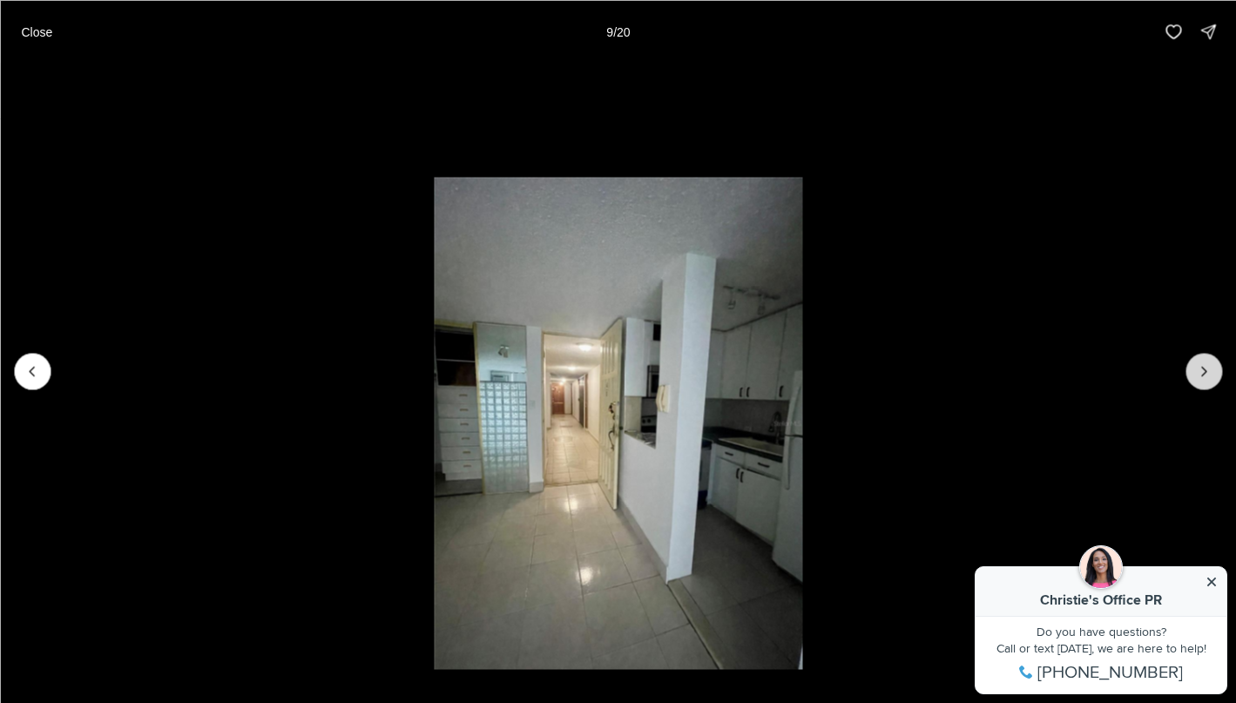
click at [1194, 375] on button "Next slide" at bounding box center [1204, 371] width 37 height 37
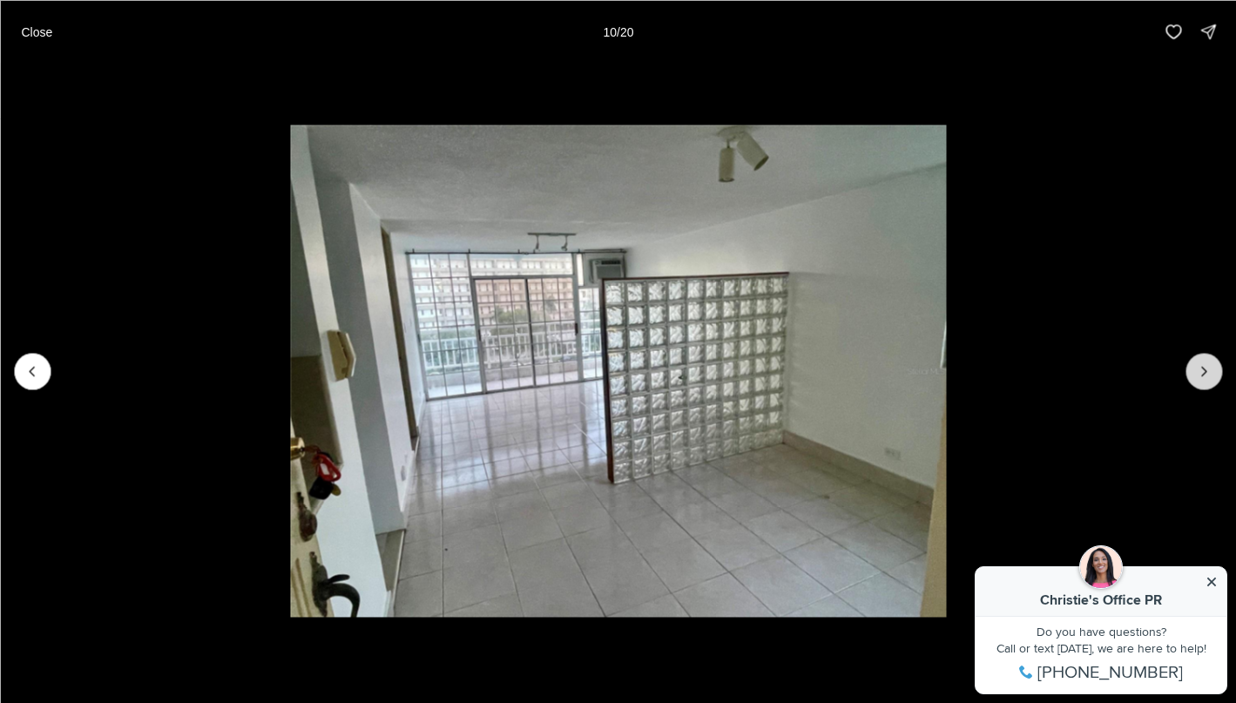
click at [1194, 375] on button "Next slide" at bounding box center [1204, 371] width 37 height 37
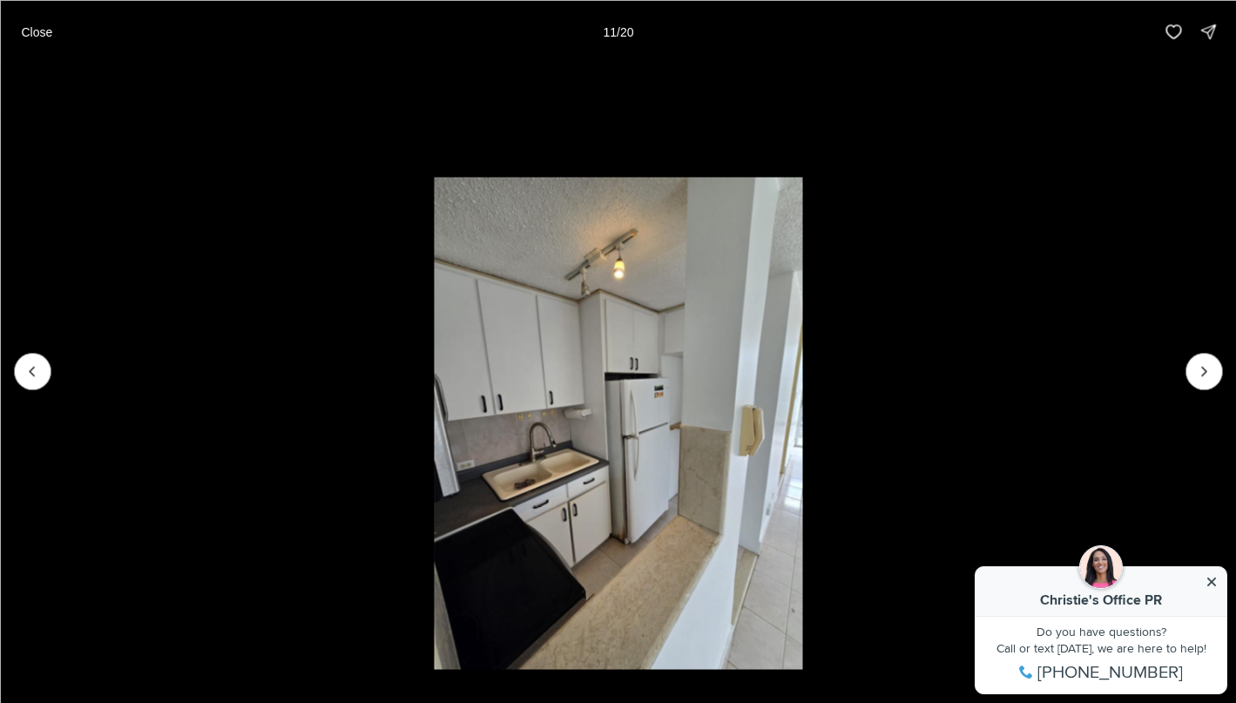
click at [1186, 381] on li "11 of 20" at bounding box center [618, 371] width 1236 height 616
click at [34, 40] on button "Close" at bounding box center [36, 31] width 52 height 35
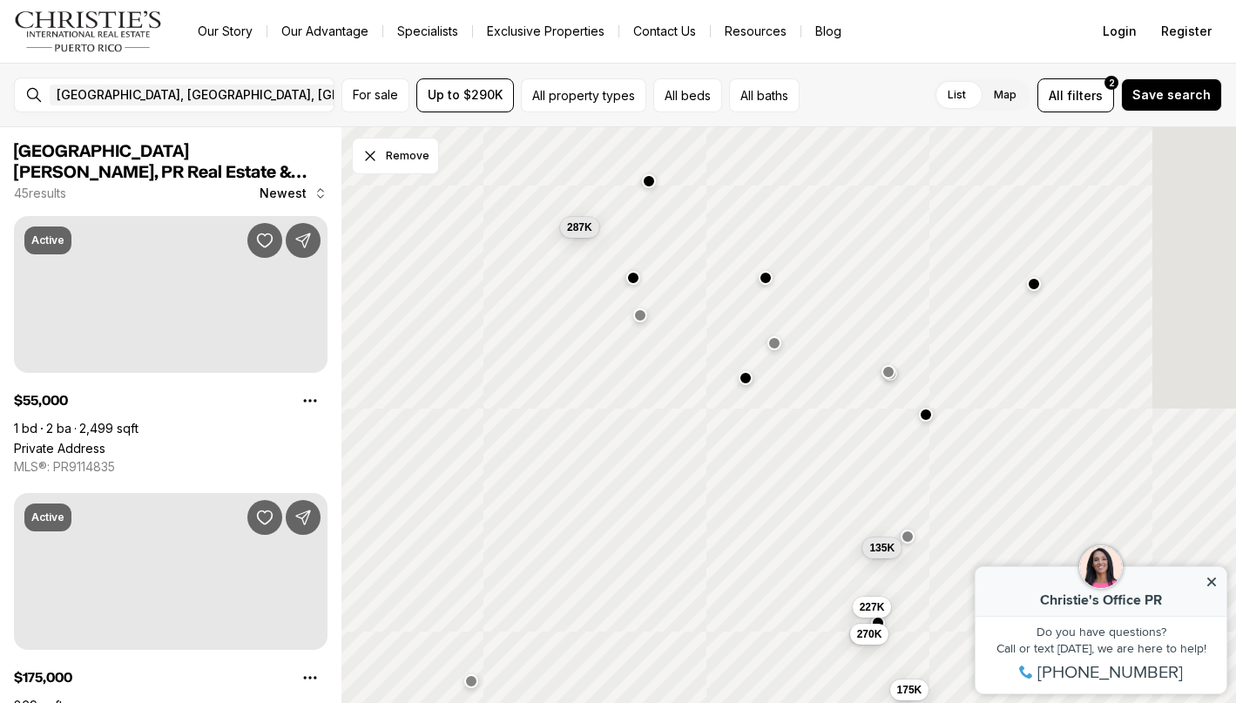
scroll to position [1928, 0]
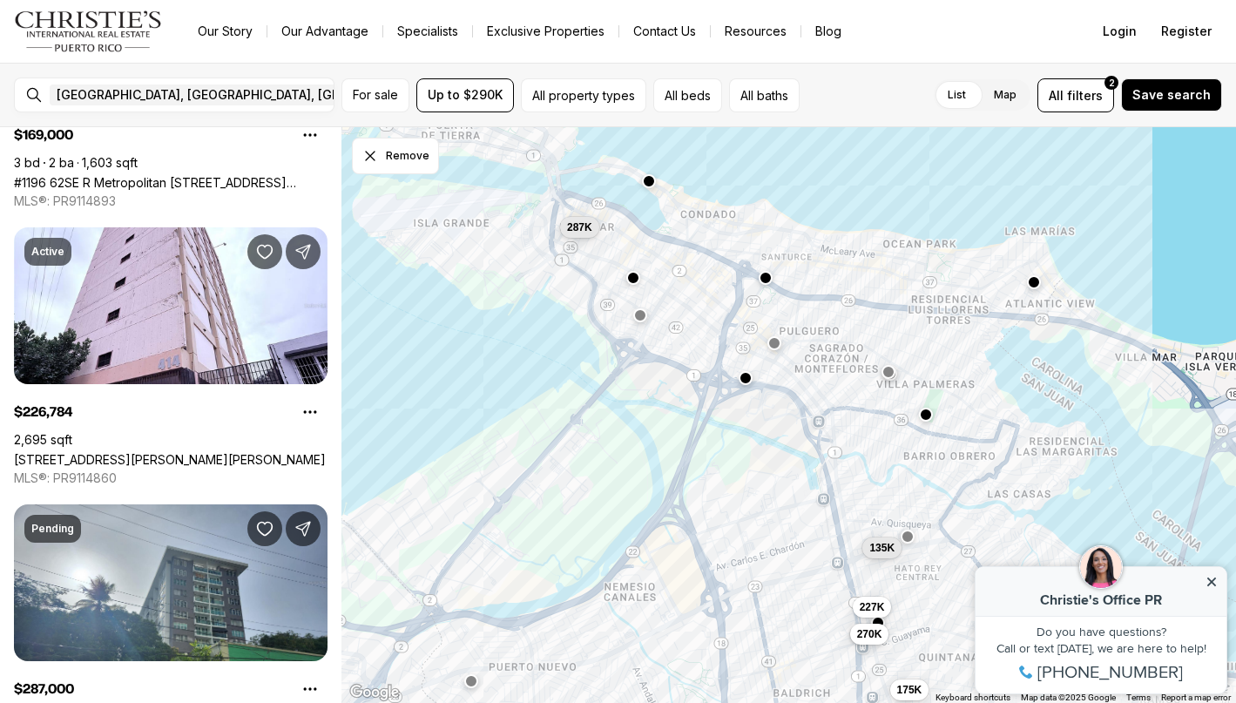
click at [1037, 290] on div at bounding box center [1034, 284] width 14 height 14
click at [1035, 285] on button "button" at bounding box center [1034, 282] width 14 height 14
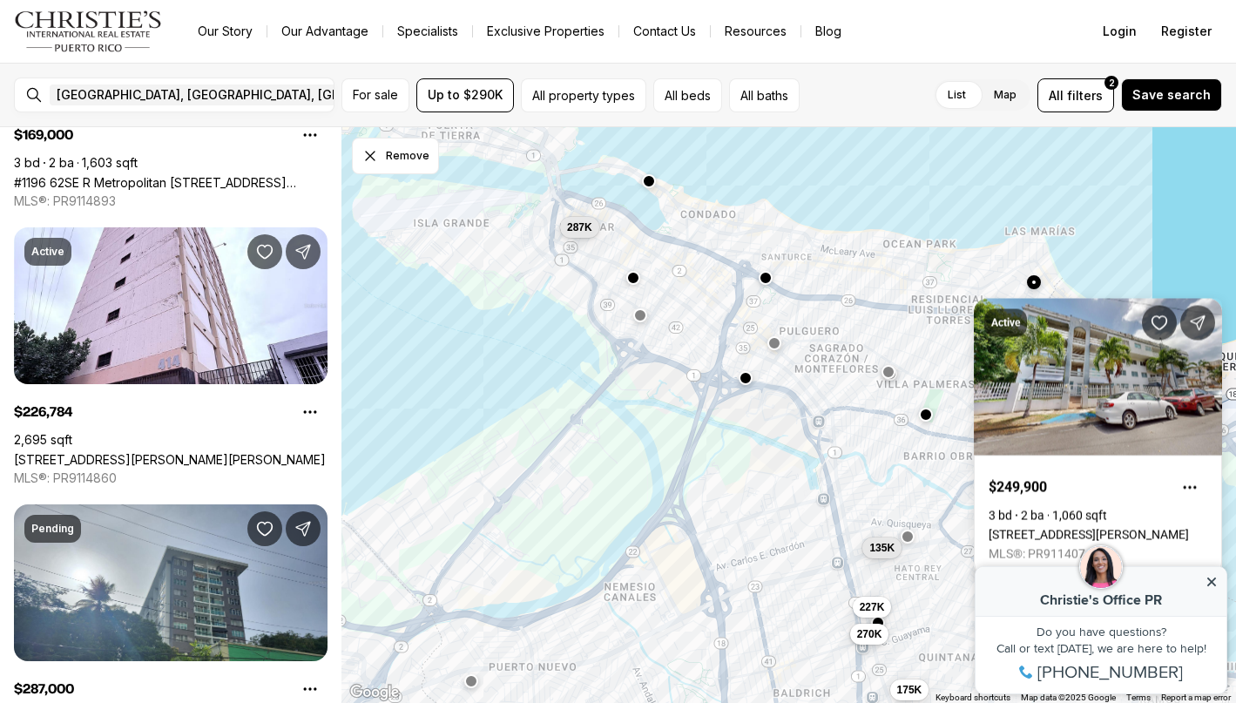
click at [1076, 528] on link "[STREET_ADDRESS][PERSON_NAME]" at bounding box center [1089, 535] width 200 height 14
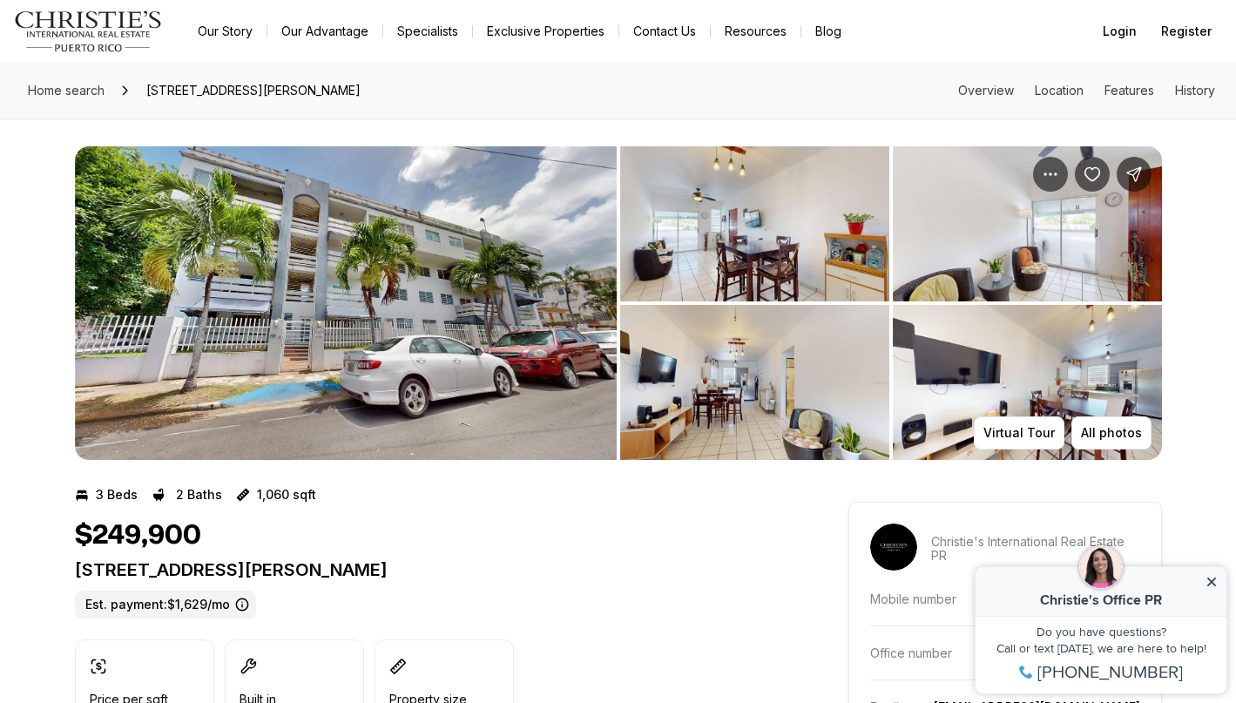
click at [443, 310] on img "View image gallery" at bounding box center [346, 303] width 542 height 314
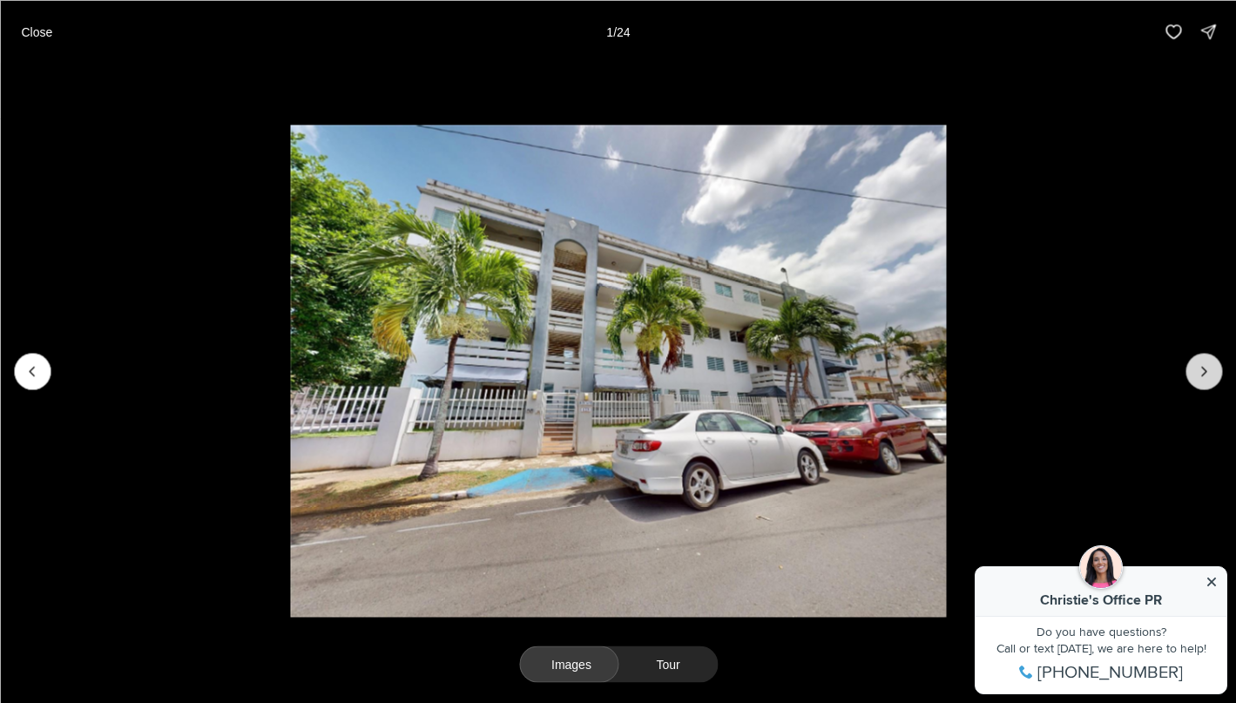
click at [1207, 381] on button "Next slide" at bounding box center [1204, 371] width 37 height 37
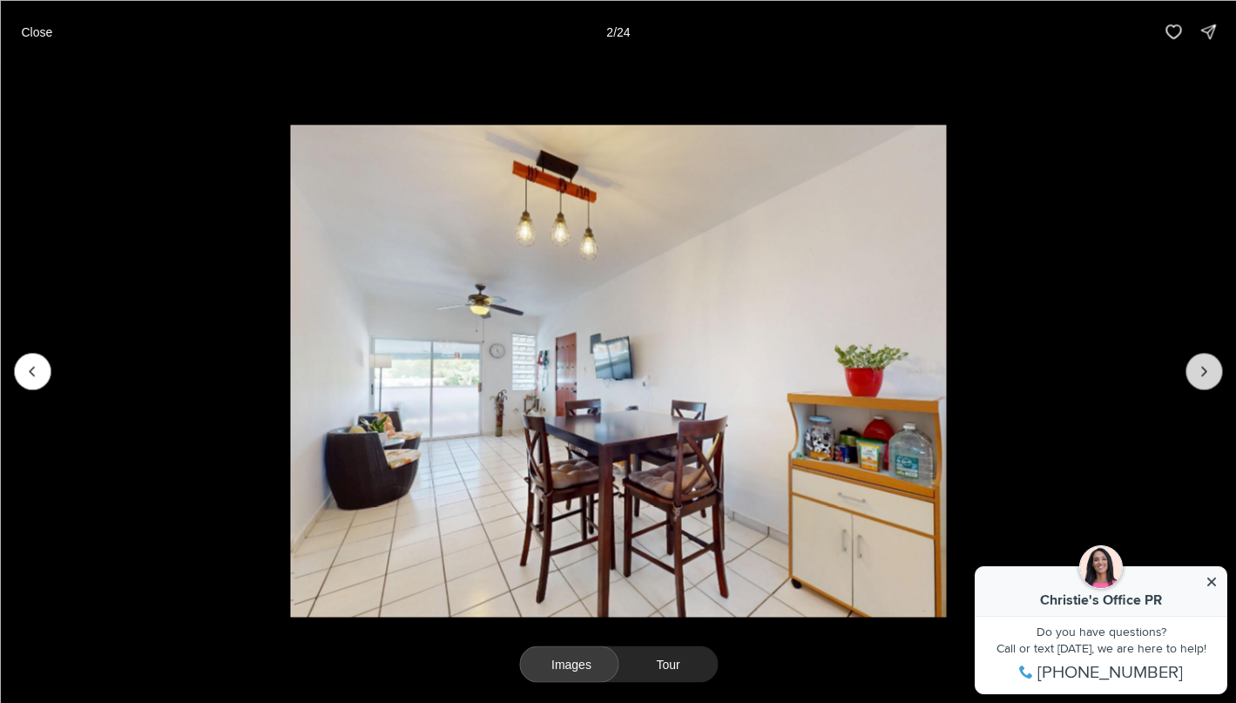
click at [1207, 381] on button "Next slide" at bounding box center [1204, 371] width 37 height 37
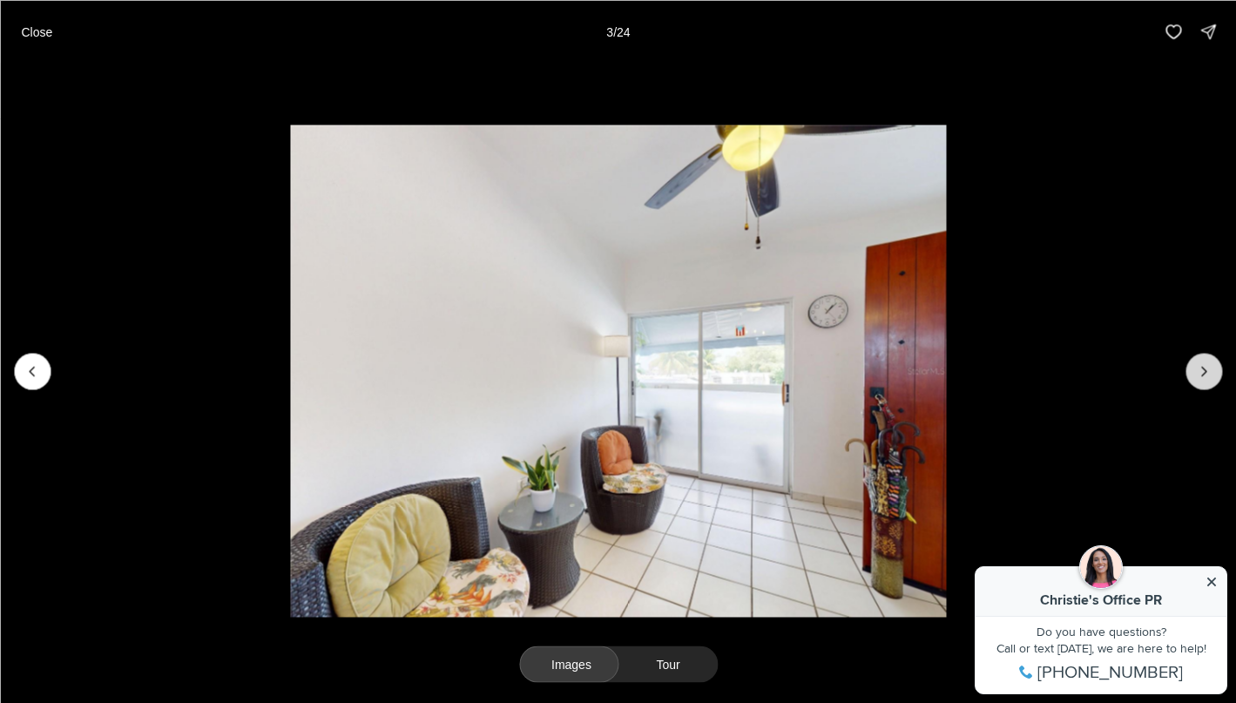
click at [1207, 381] on button "Next slide" at bounding box center [1204, 371] width 37 height 37
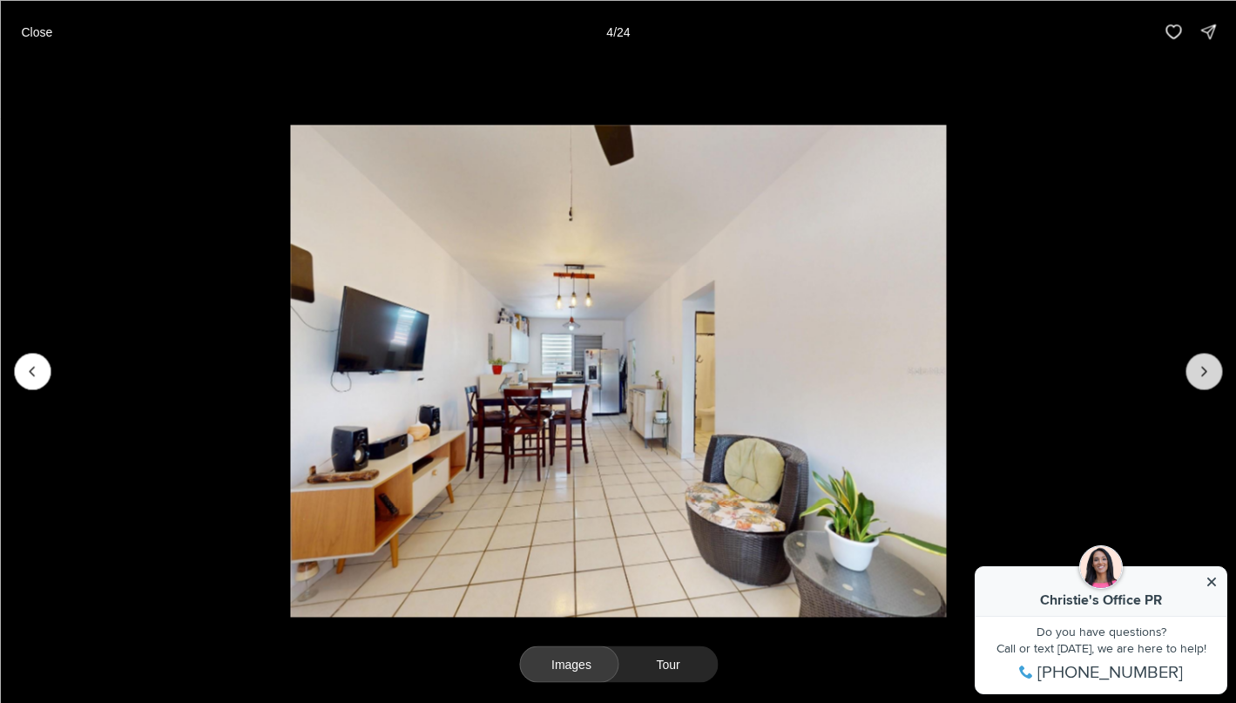
click at [1207, 369] on icon "Next slide" at bounding box center [1203, 370] width 17 height 17
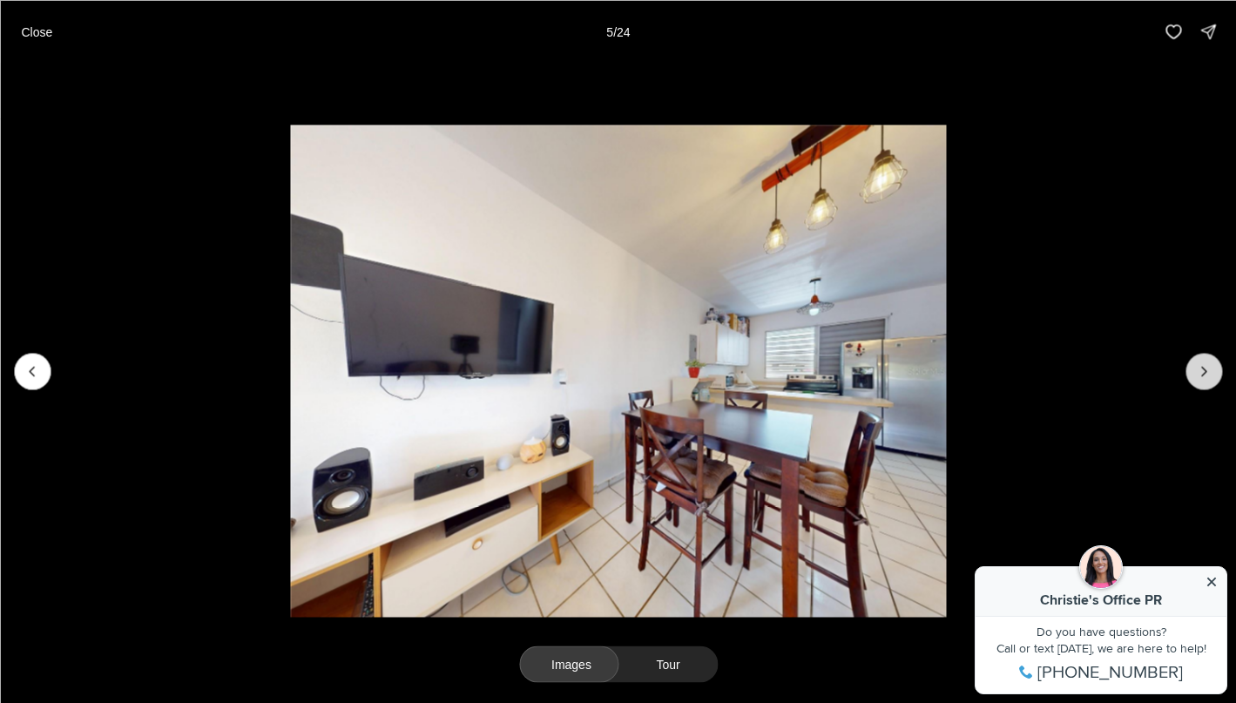
click at [1207, 369] on icon "Next slide" at bounding box center [1203, 370] width 17 height 17
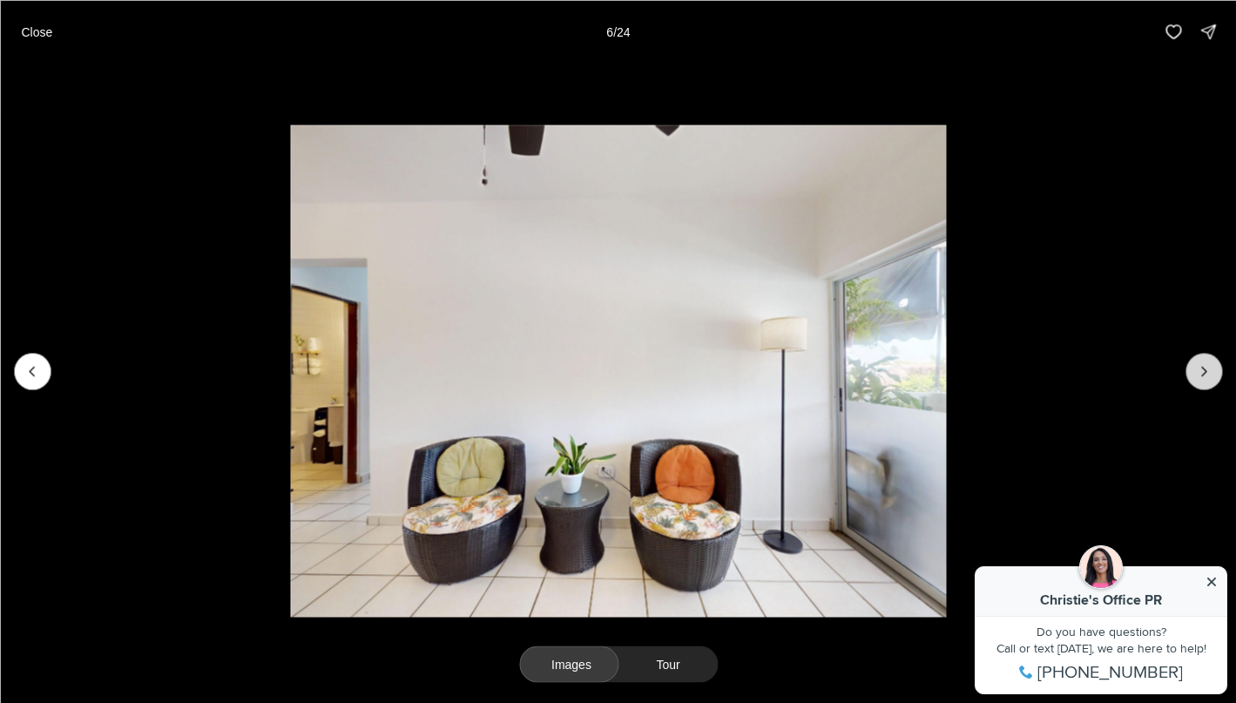
click at [1207, 369] on icon "Next slide" at bounding box center [1203, 370] width 17 height 17
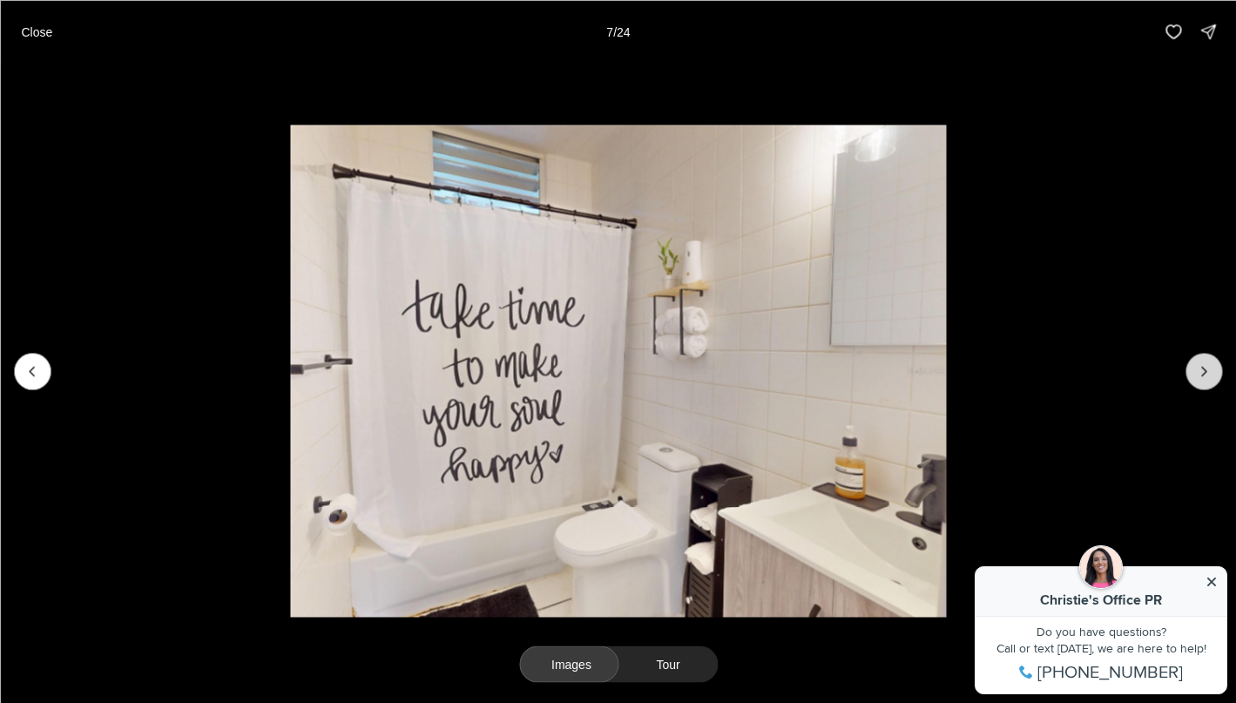
click at [1207, 369] on icon "Next slide" at bounding box center [1203, 370] width 17 height 17
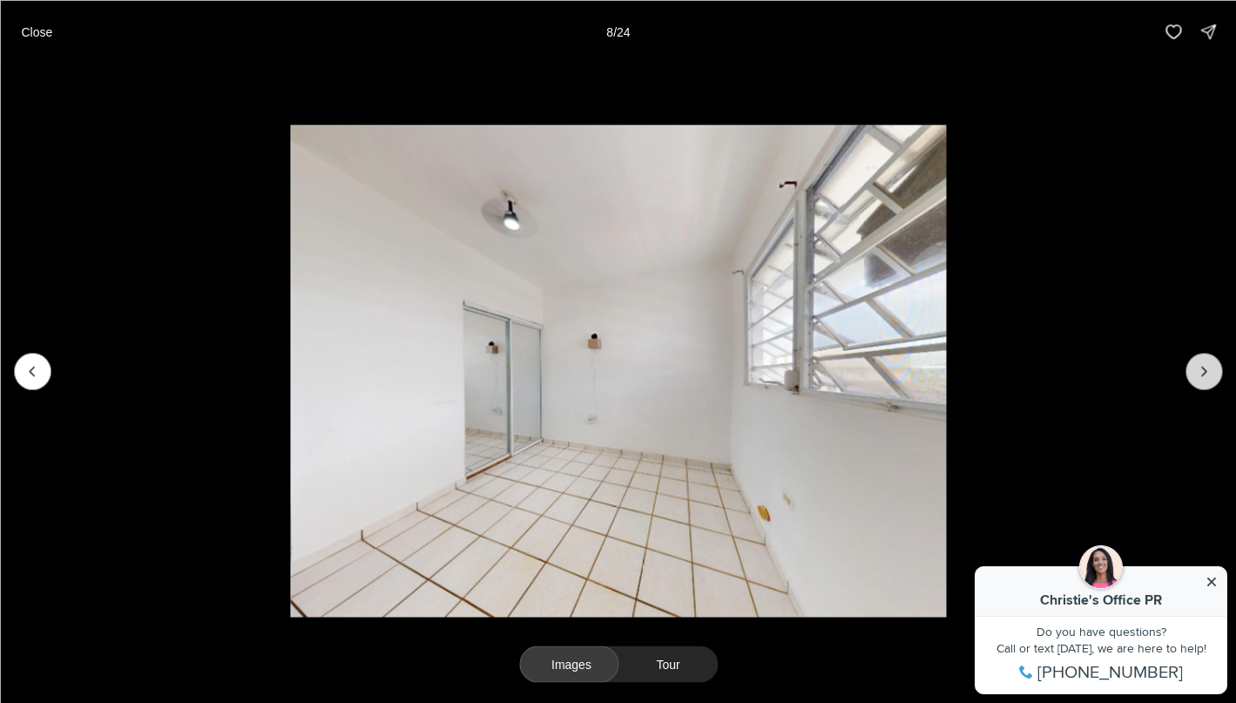
click at [1207, 369] on icon "Next slide" at bounding box center [1203, 370] width 17 height 17
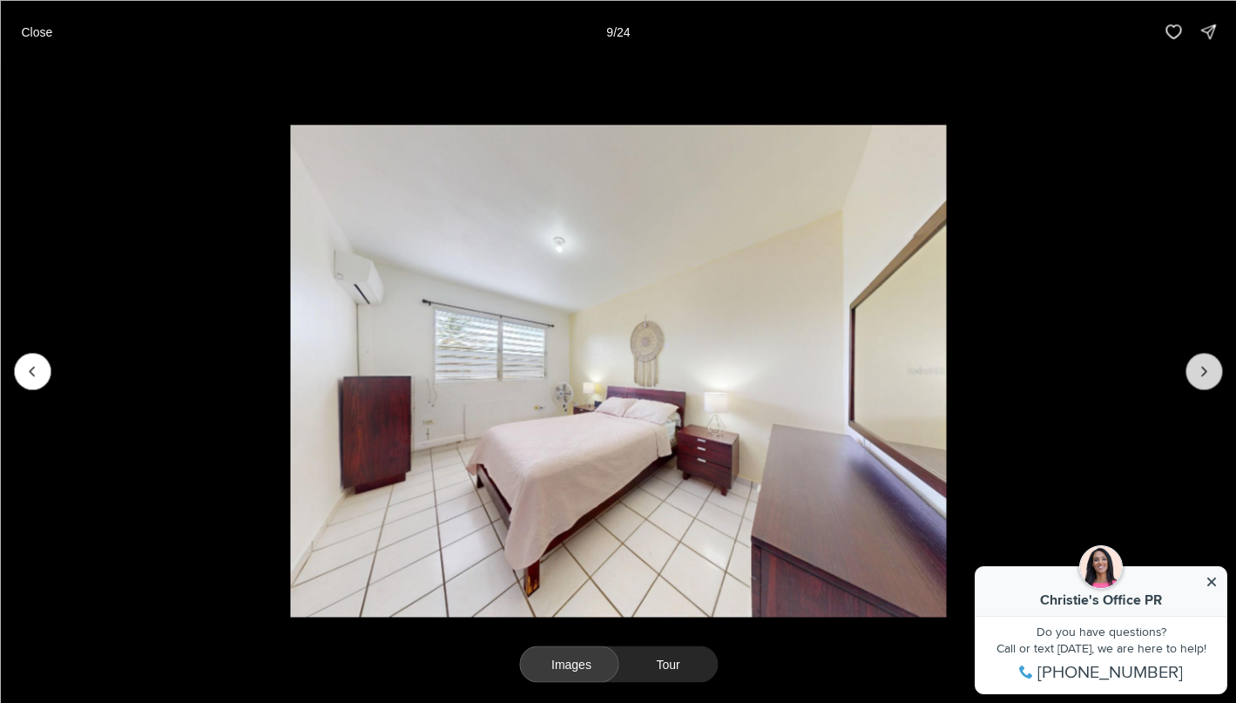
click at [1207, 369] on icon "Next slide" at bounding box center [1203, 370] width 17 height 17
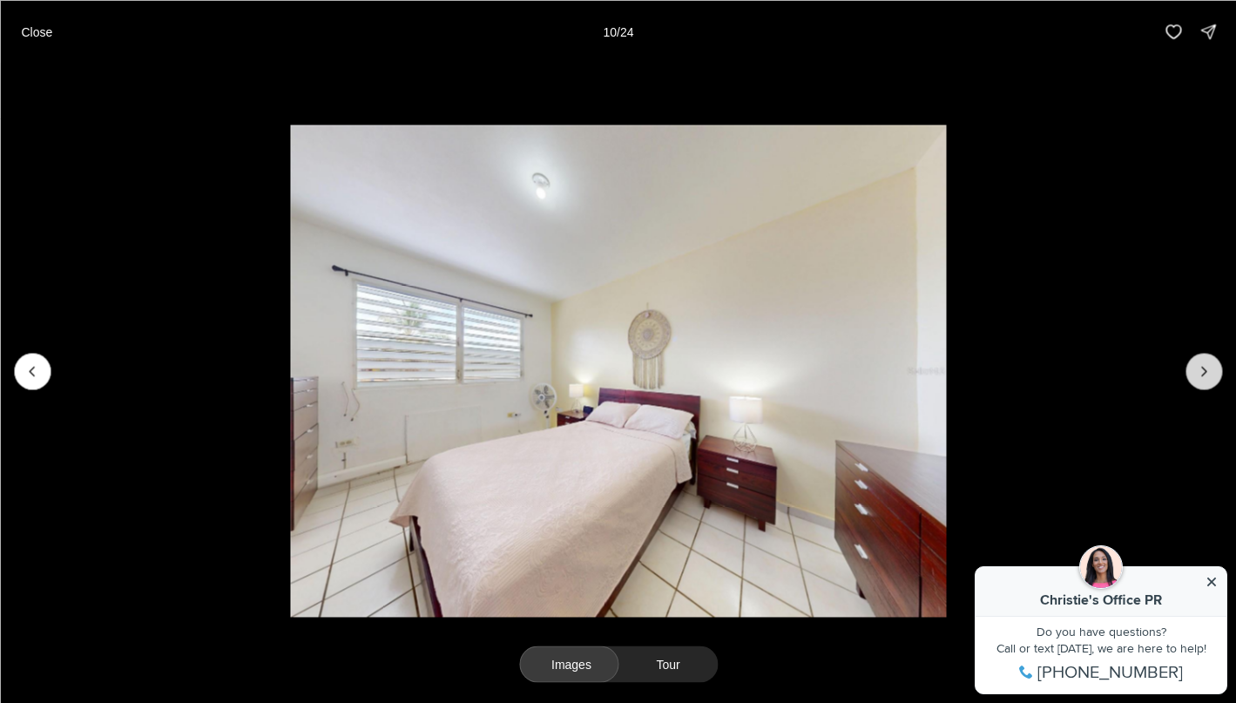
click at [1207, 369] on icon "Next slide" at bounding box center [1203, 370] width 17 height 17
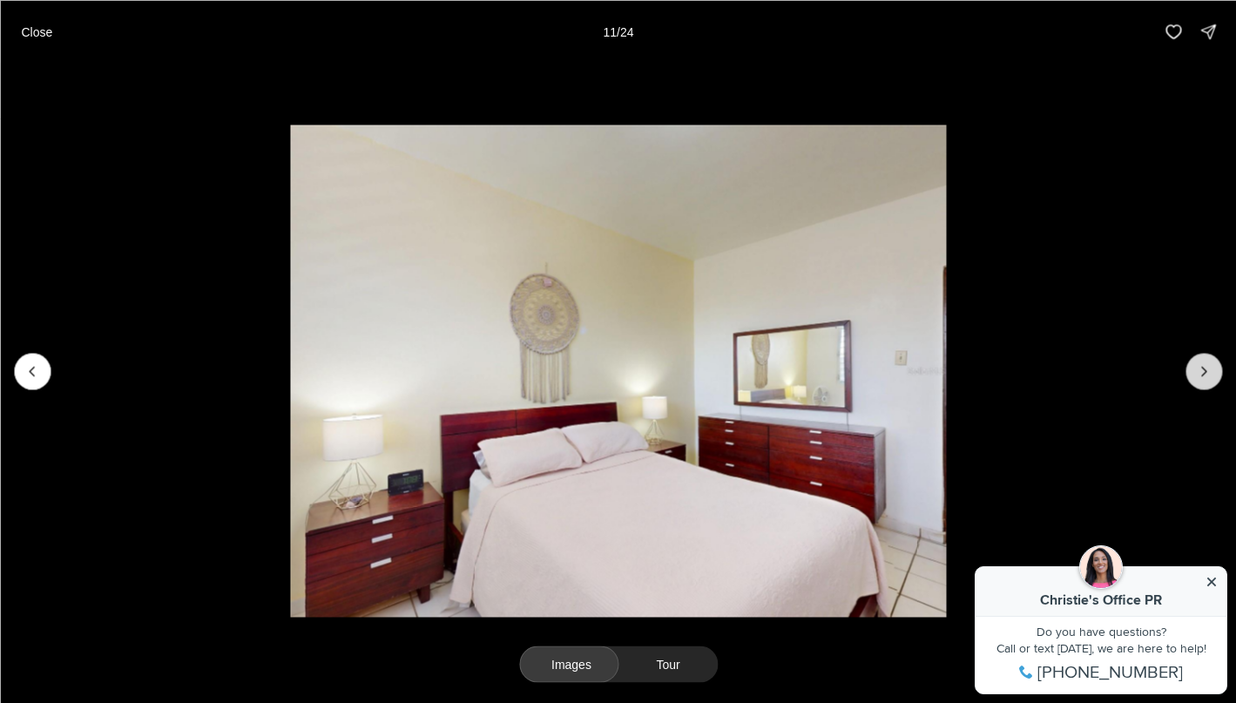
click at [1207, 369] on icon "Next slide" at bounding box center [1203, 370] width 17 height 17
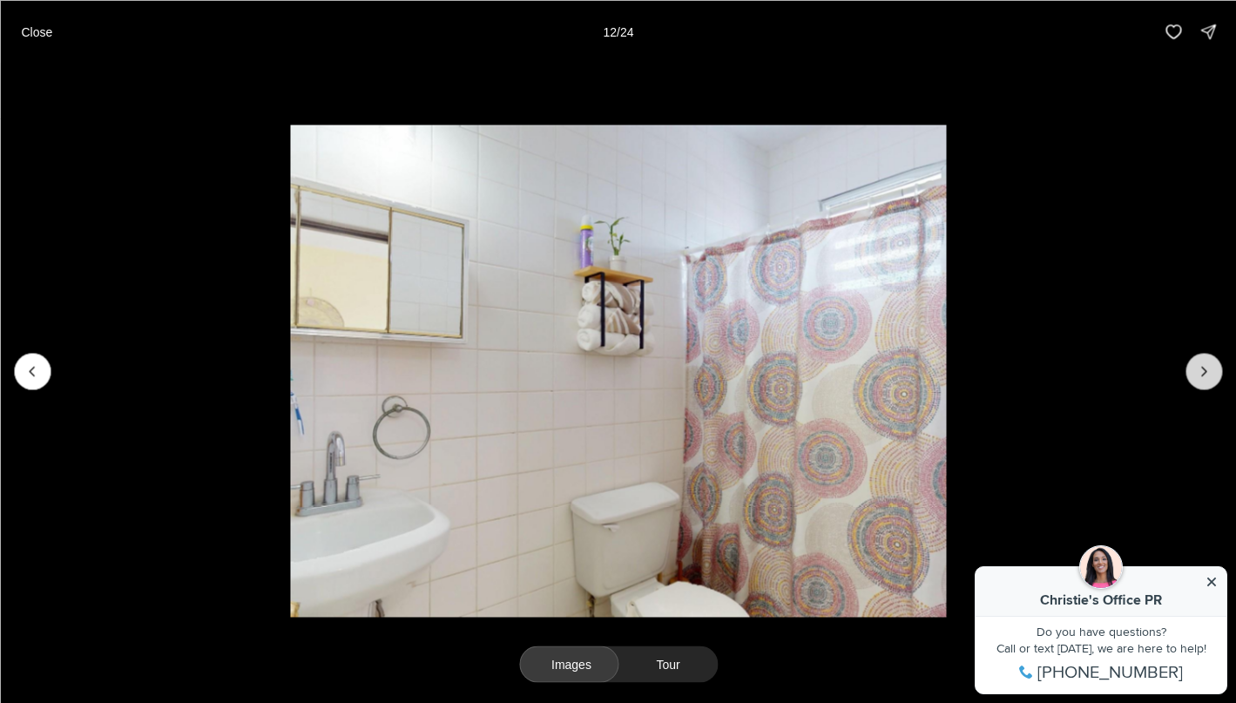
click at [1207, 369] on icon "Next slide" at bounding box center [1203, 370] width 17 height 17
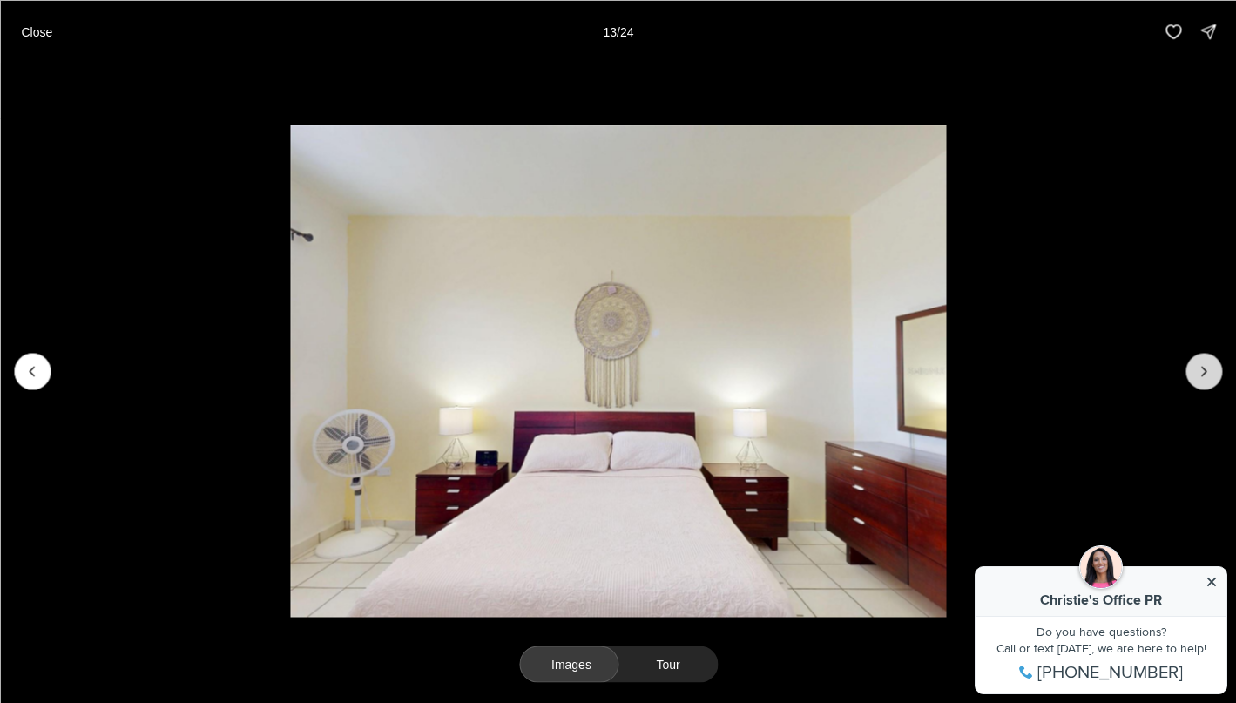
click at [1207, 369] on icon "Next slide" at bounding box center [1203, 370] width 17 height 17
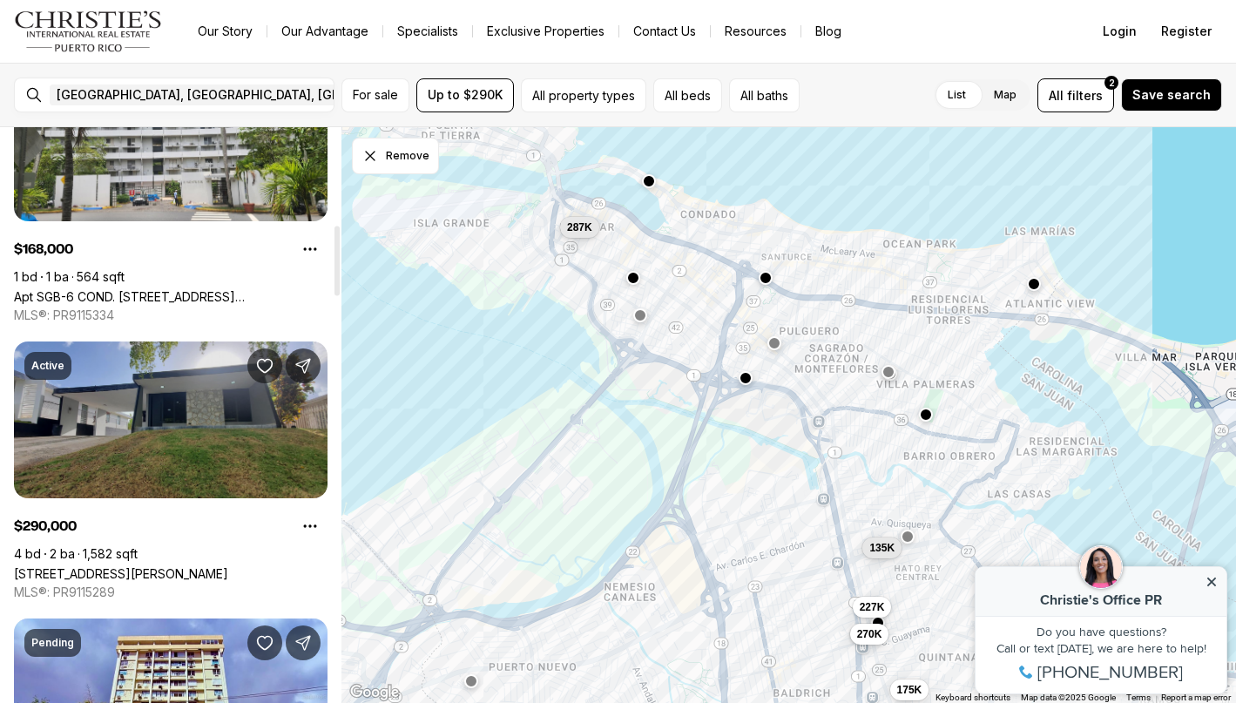
scroll to position [846, 0]
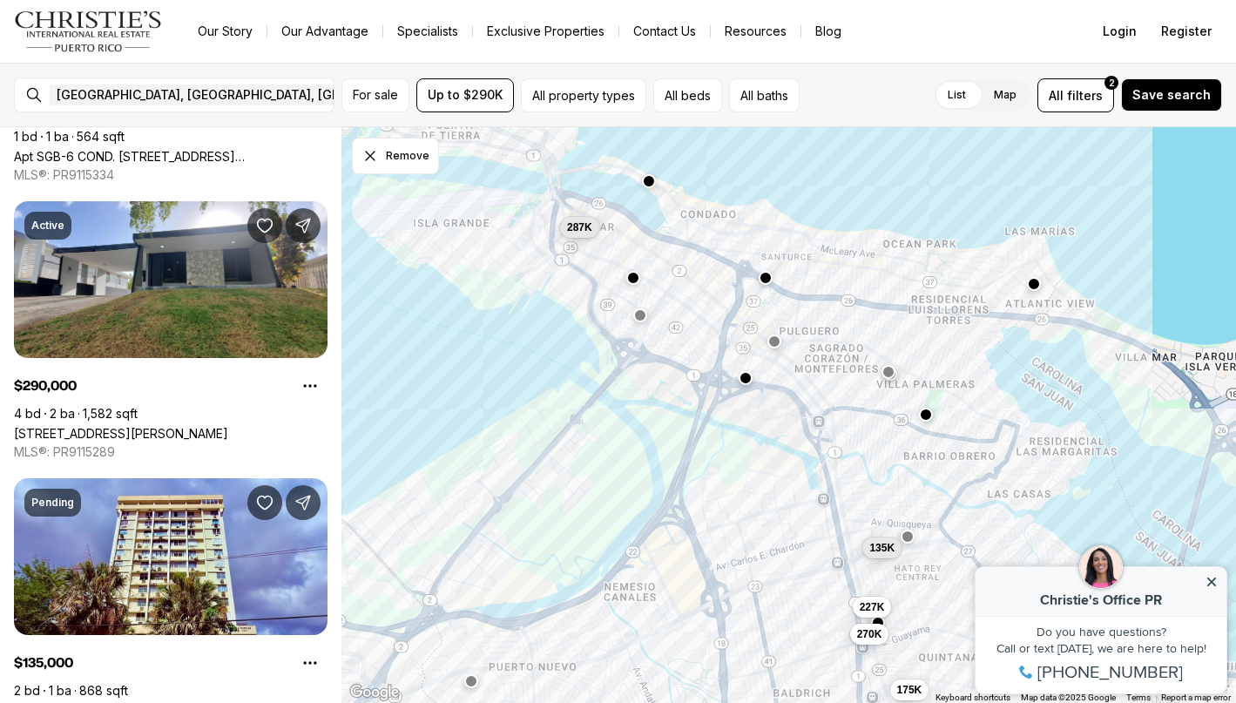
click at [778, 344] on button "button" at bounding box center [775, 342] width 14 height 14
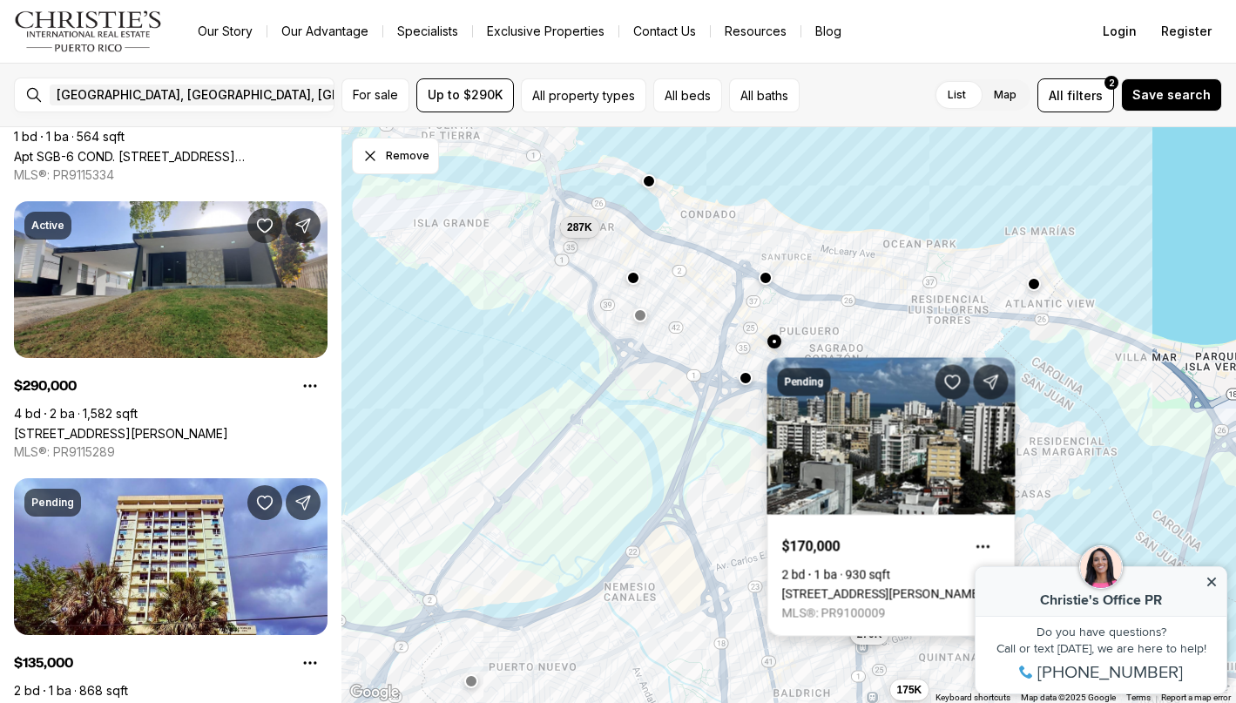
click at [873, 587] on link "[STREET_ADDRESS][PERSON_NAME][PERSON_NAME]" at bounding box center [891, 594] width 219 height 14
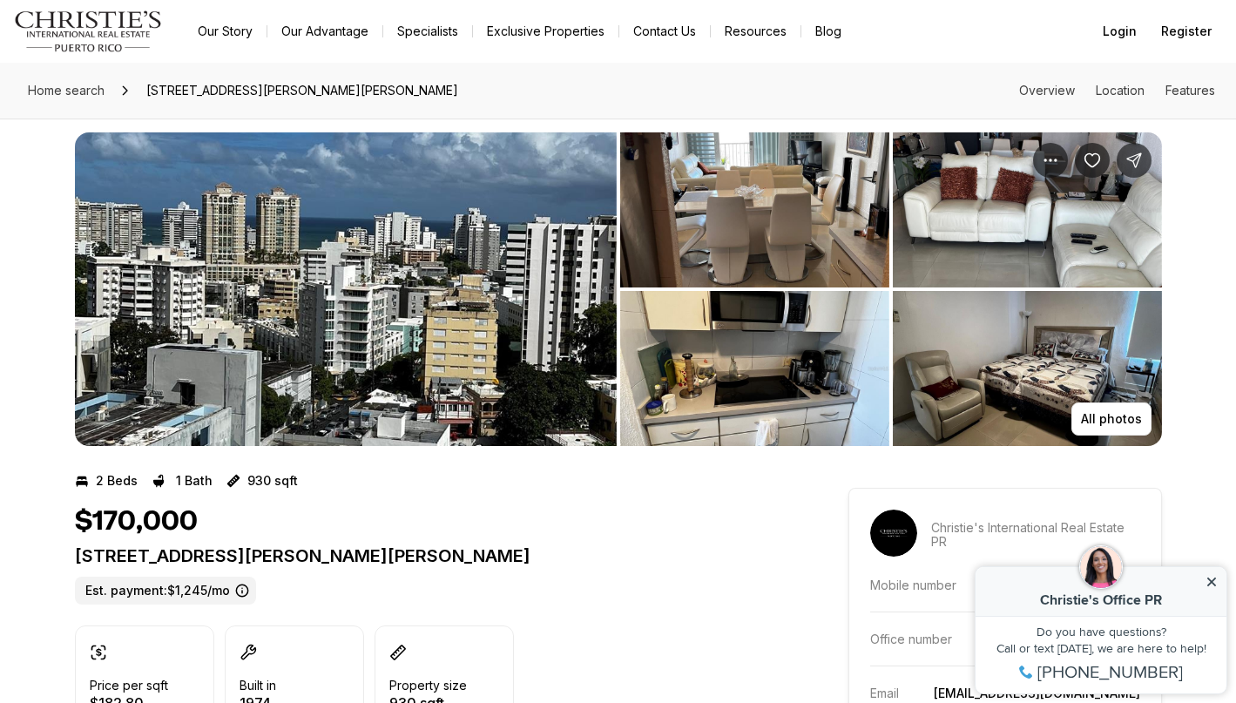
scroll to position [16, 0]
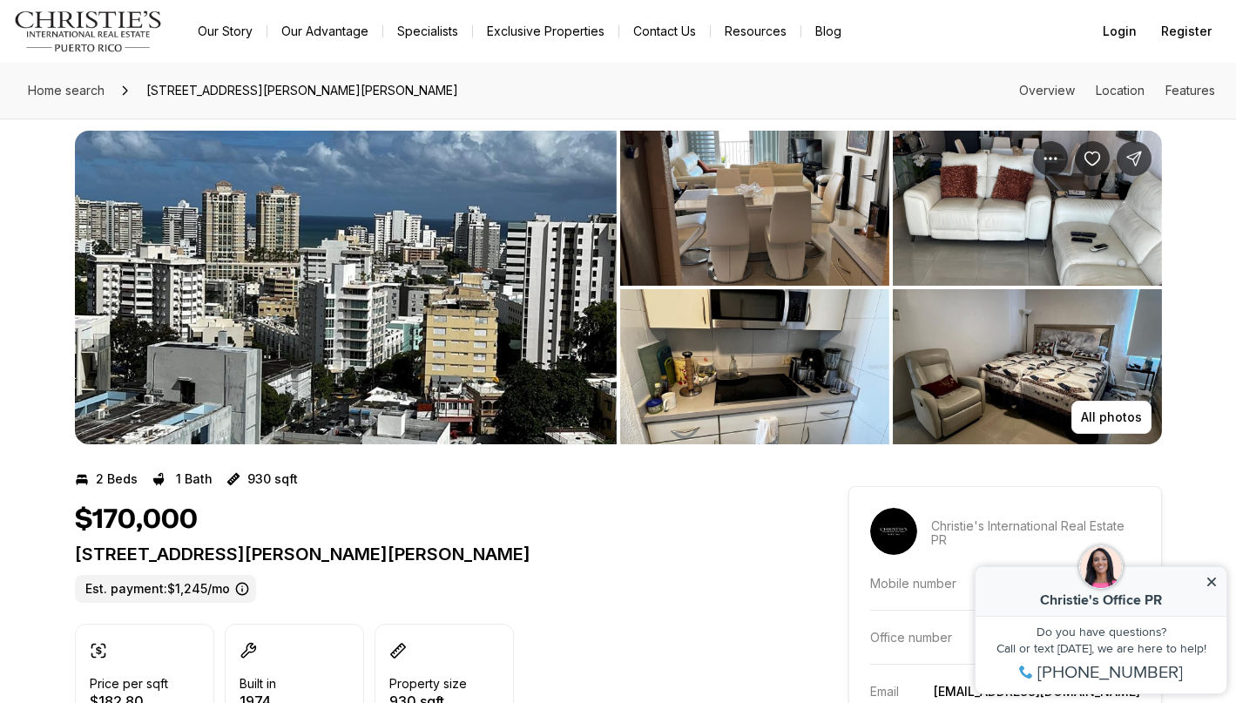
click at [552, 309] on img "View image gallery" at bounding box center [346, 288] width 542 height 314
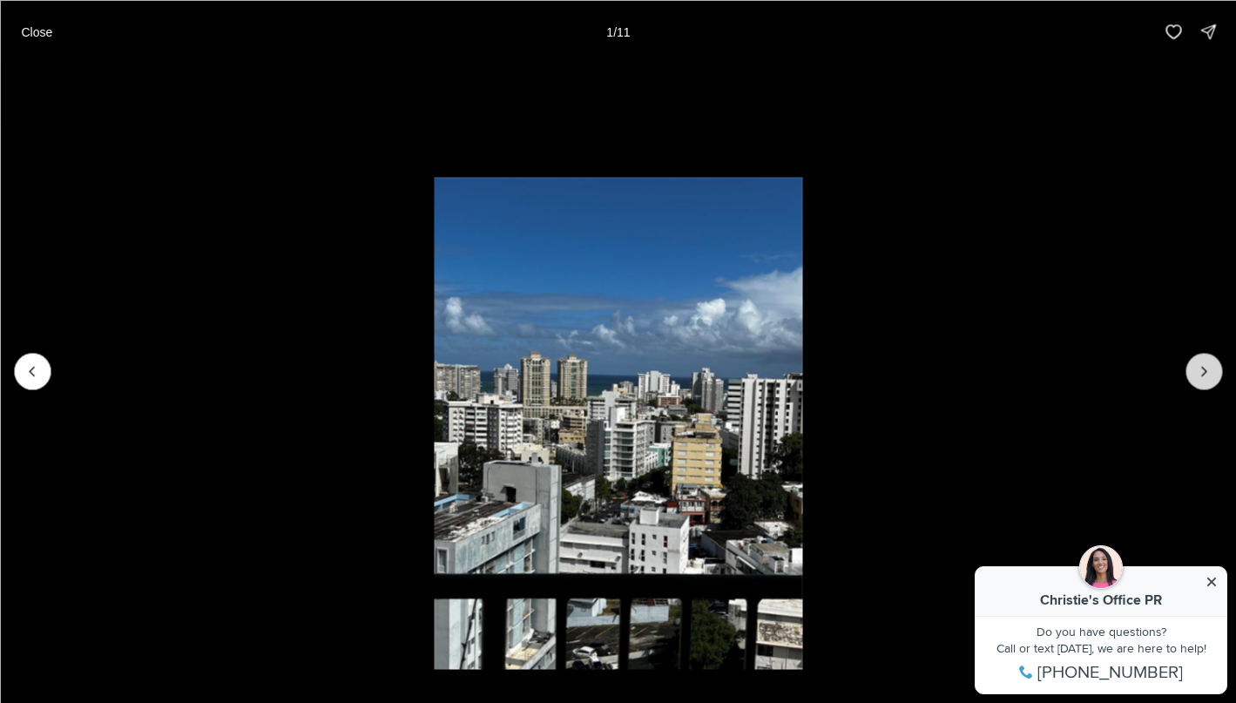
click at [1204, 373] on icon "Next slide" at bounding box center [1204, 371] width 4 height 9
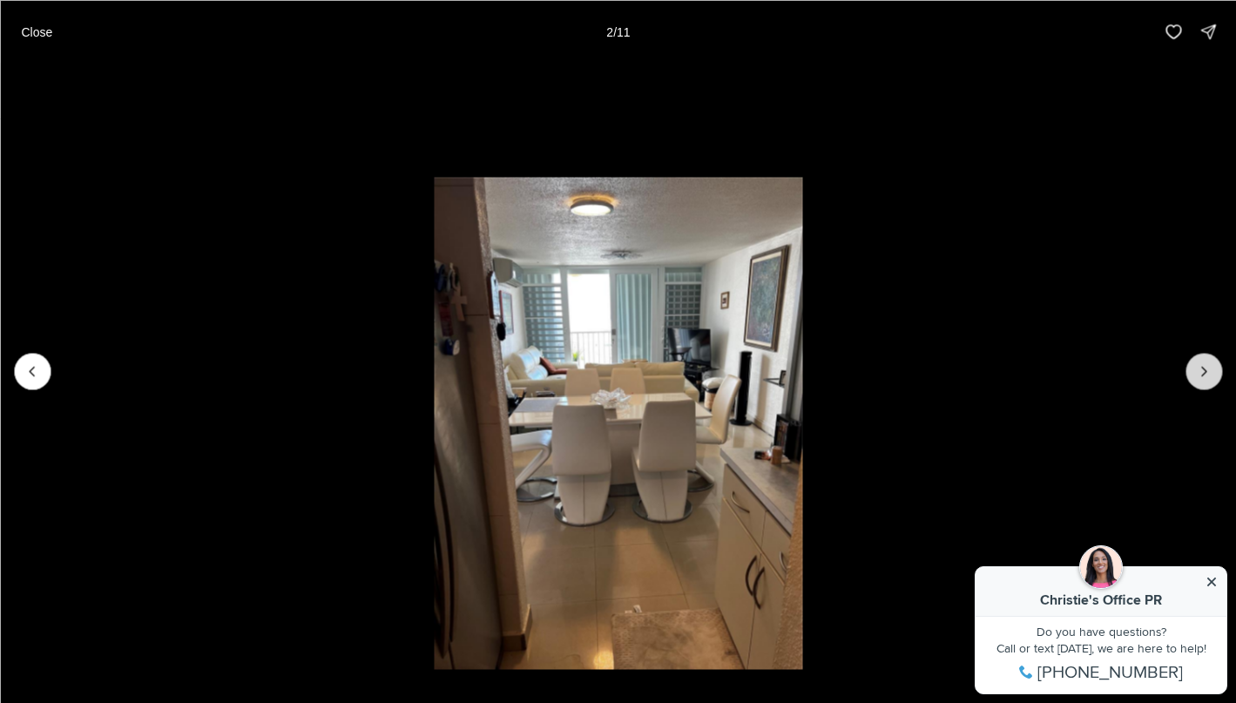
click at [1204, 373] on icon "Next slide" at bounding box center [1204, 371] width 4 height 9
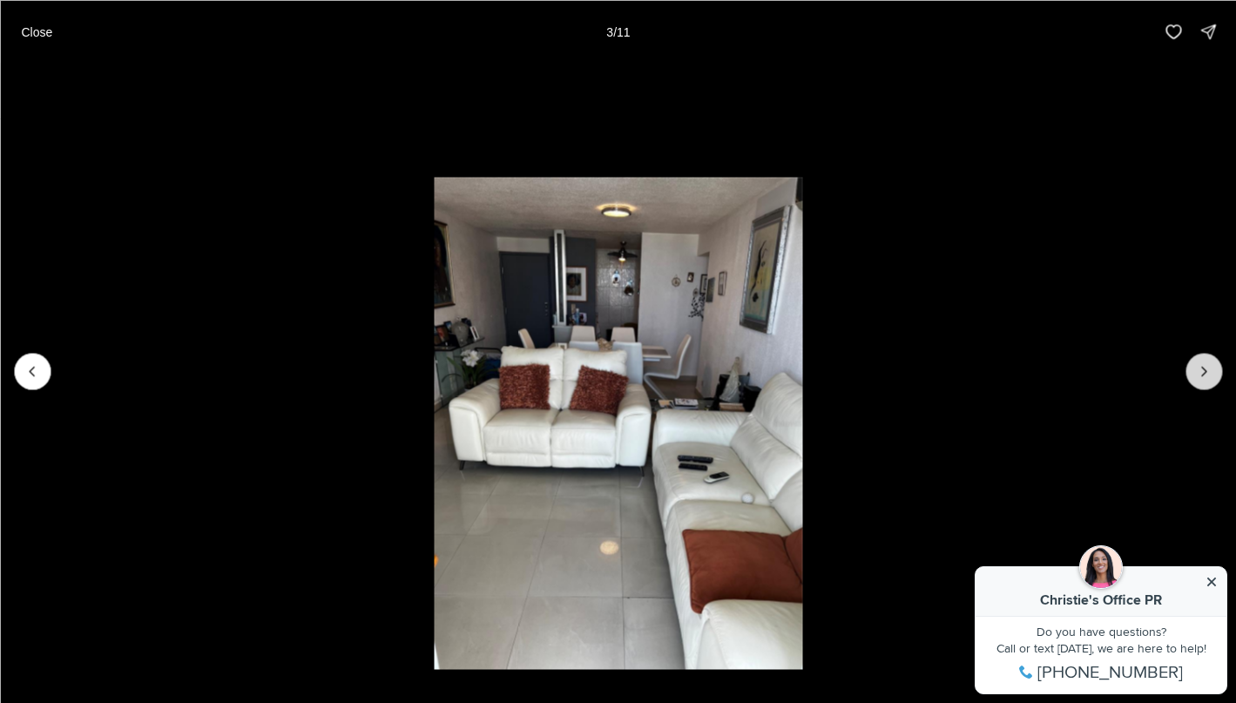
click at [1205, 373] on icon "Next slide" at bounding box center [1203, 370] width 17 height 17
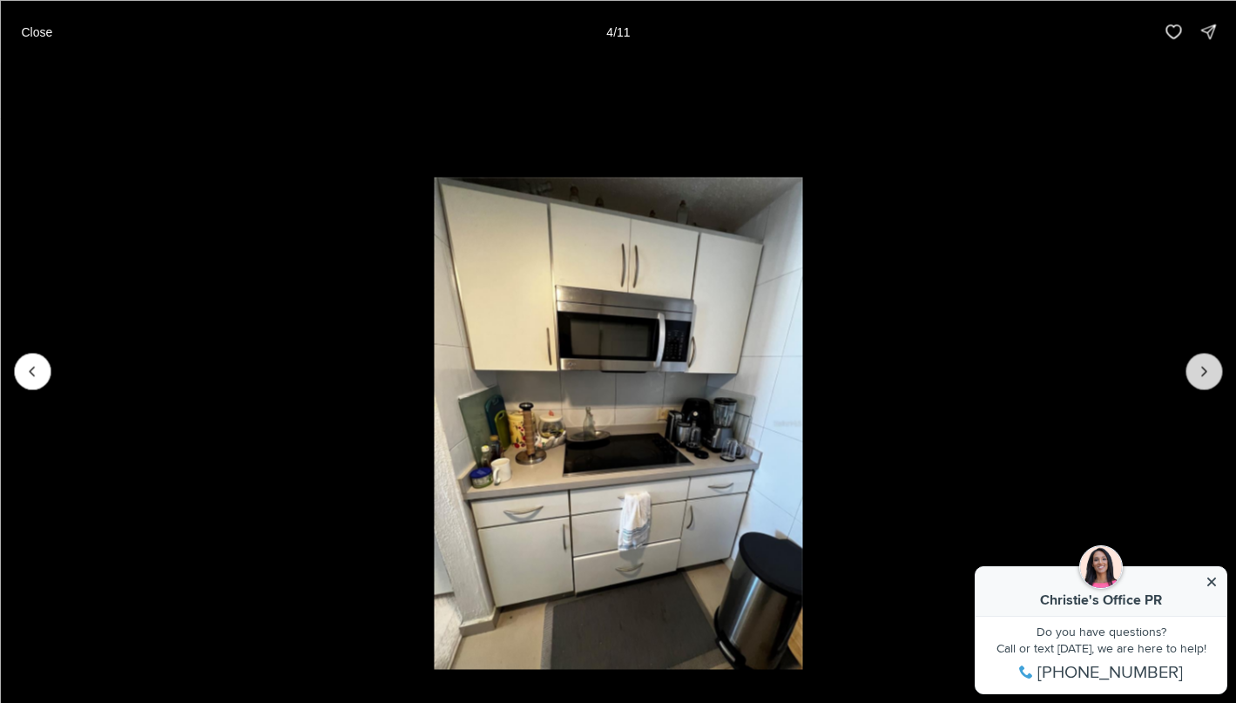
click at [1205, 373] on icon "Next slide" at bounding box center [1203, 370] width 17 height 17
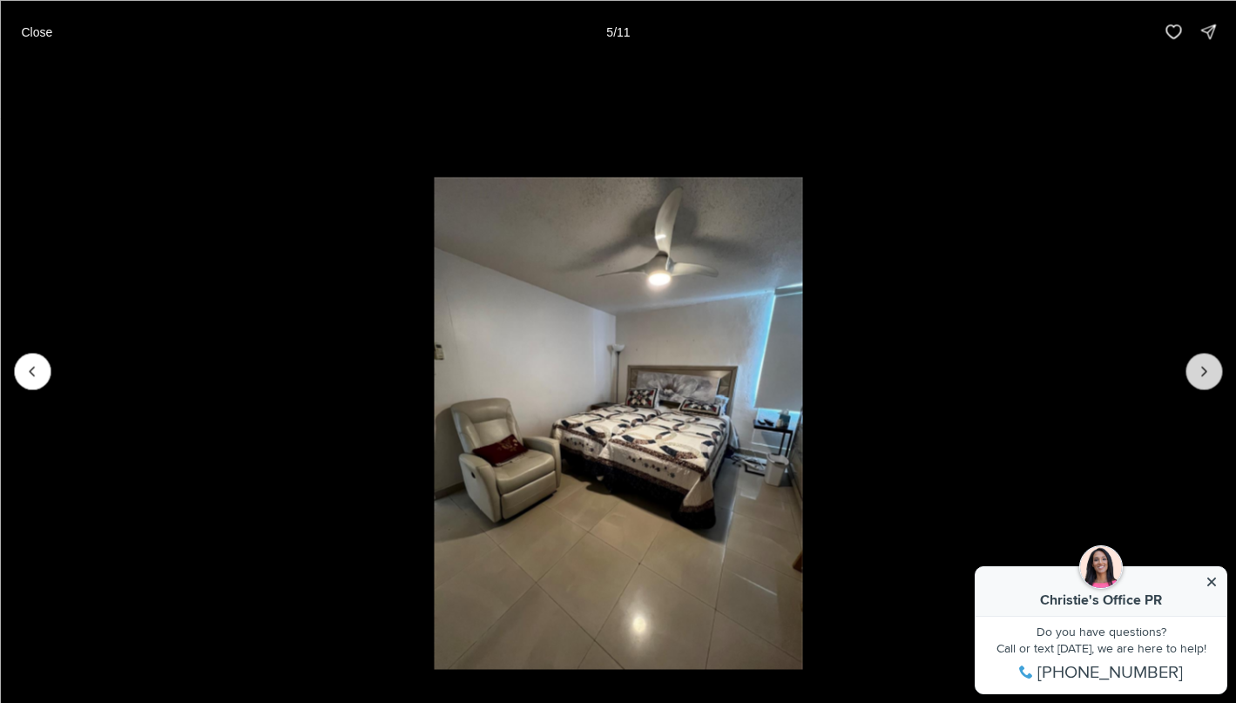
click at [1205, 373] on icon "Next slide" at bounding box center [1203, 370] width 17 height 17
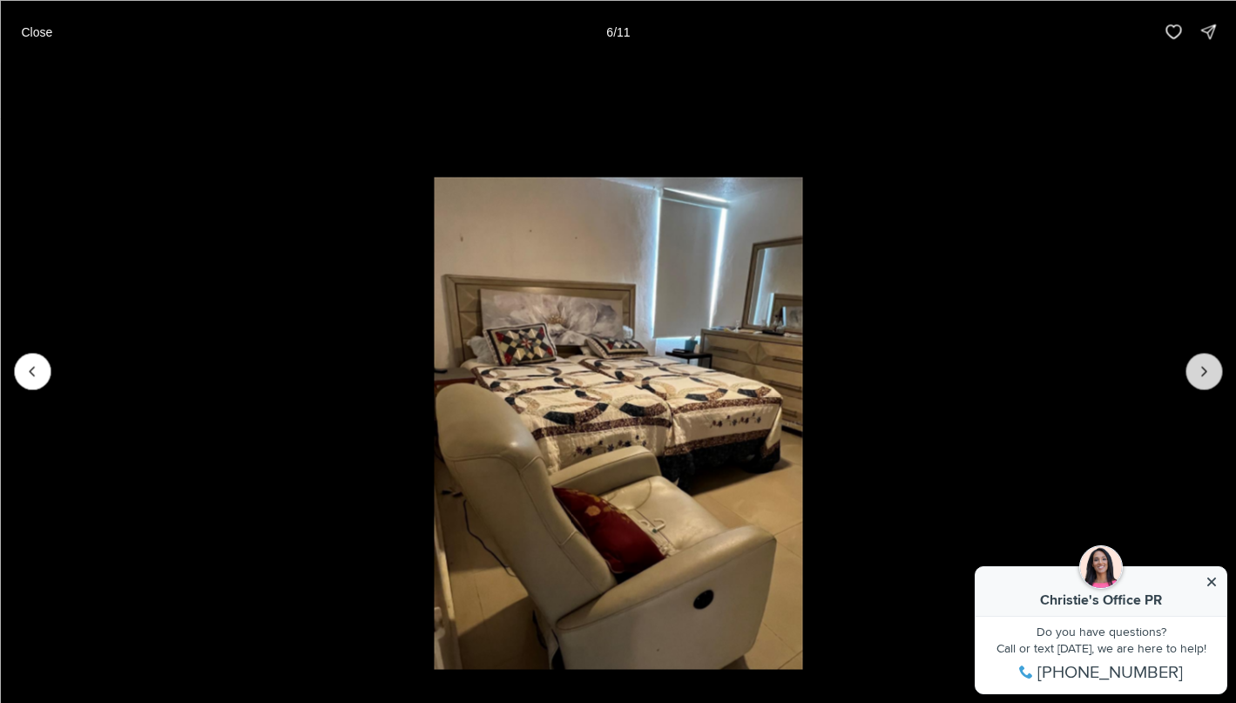
click at [1205, 373] on icon "Next slide" at bounding box center [1203, 370] width 17 height 17
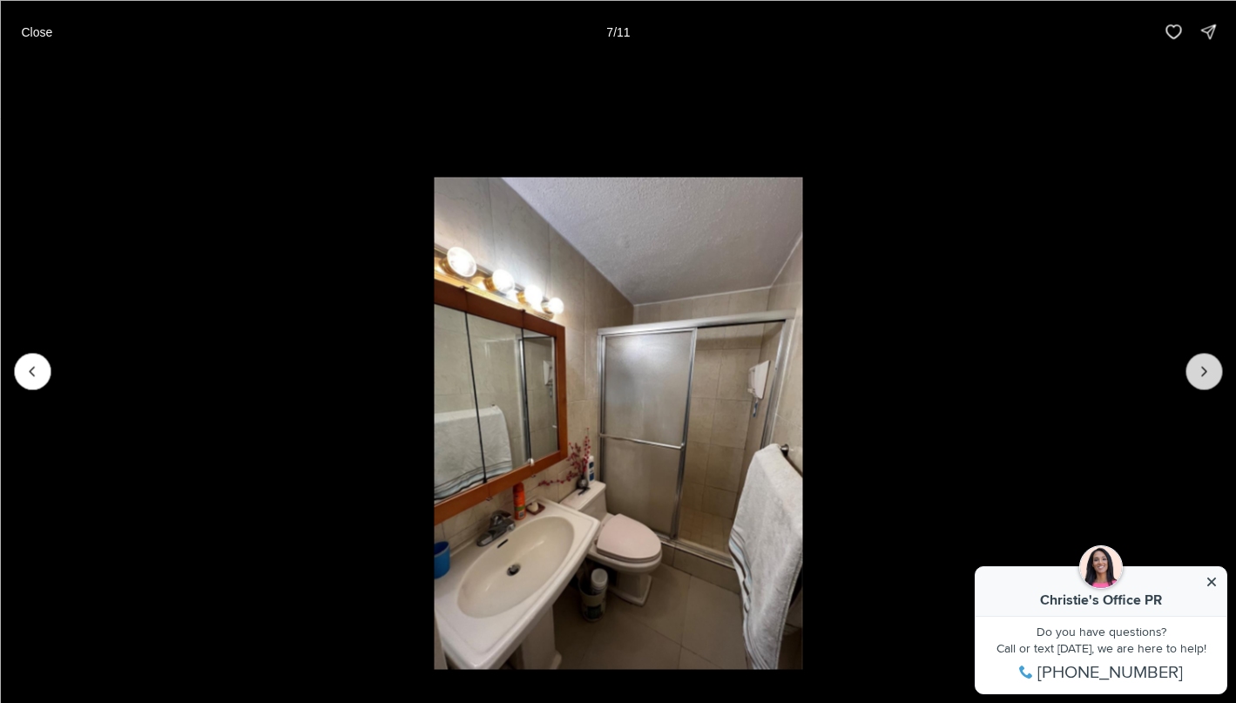
click at [1205, 373] on icon "Next slide" at bounding box center [1203, 370] width 17 height 17
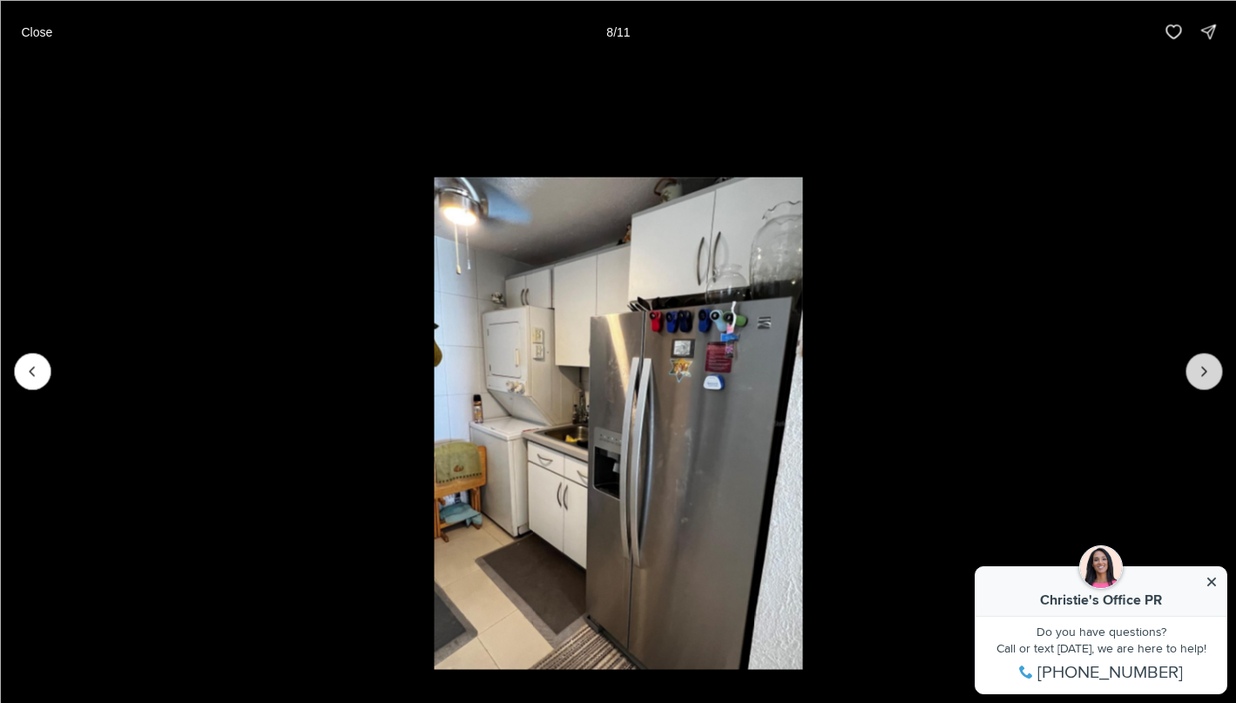
click at [1205, 373] on icon "Next slide" at bounding box center [1203, 370] width 17 height 17
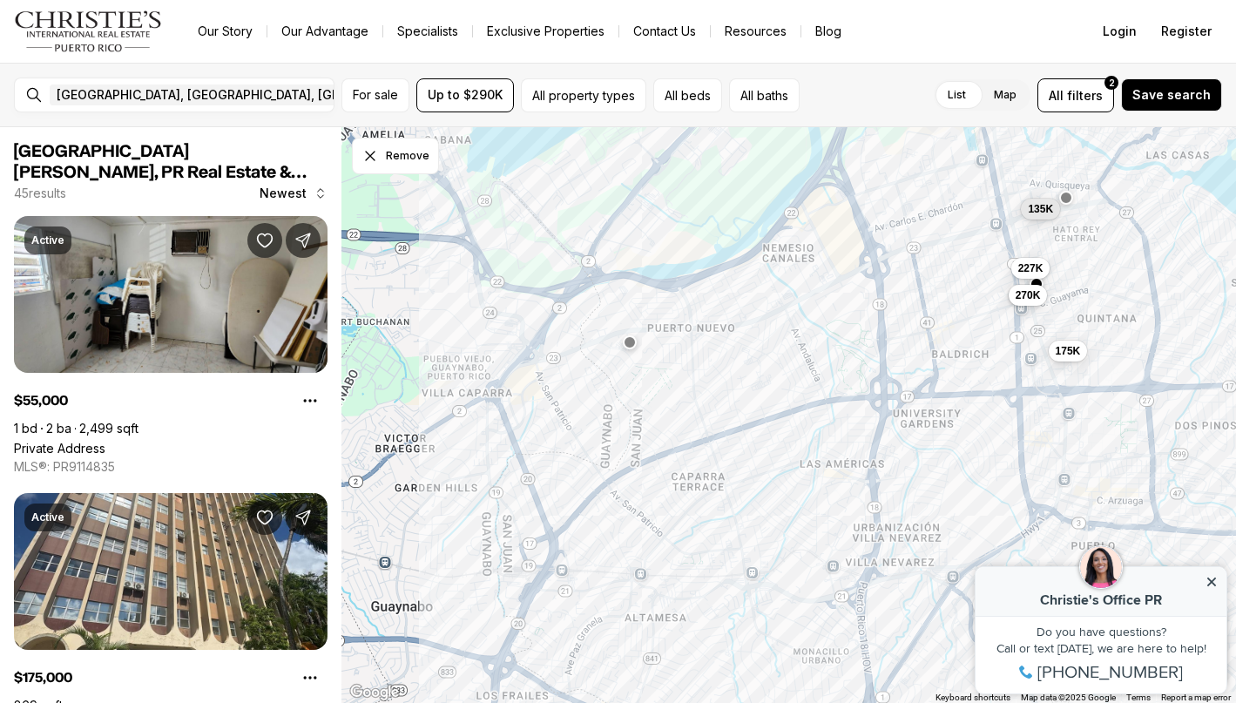
drag, startPoint x: 709, startPoint y: 463, endPoint x: 869, endPoint y: 116, distance: 382.0
click at [869, 117] on div "[GEOGRAPHIC_DATA], [GEOGRAPHIC_DATA], [GEOGRAPHIC_DATA] Remove [GEOGRAPHIC_DATA…" at bounding box center [618, 383] width 1236 height 640
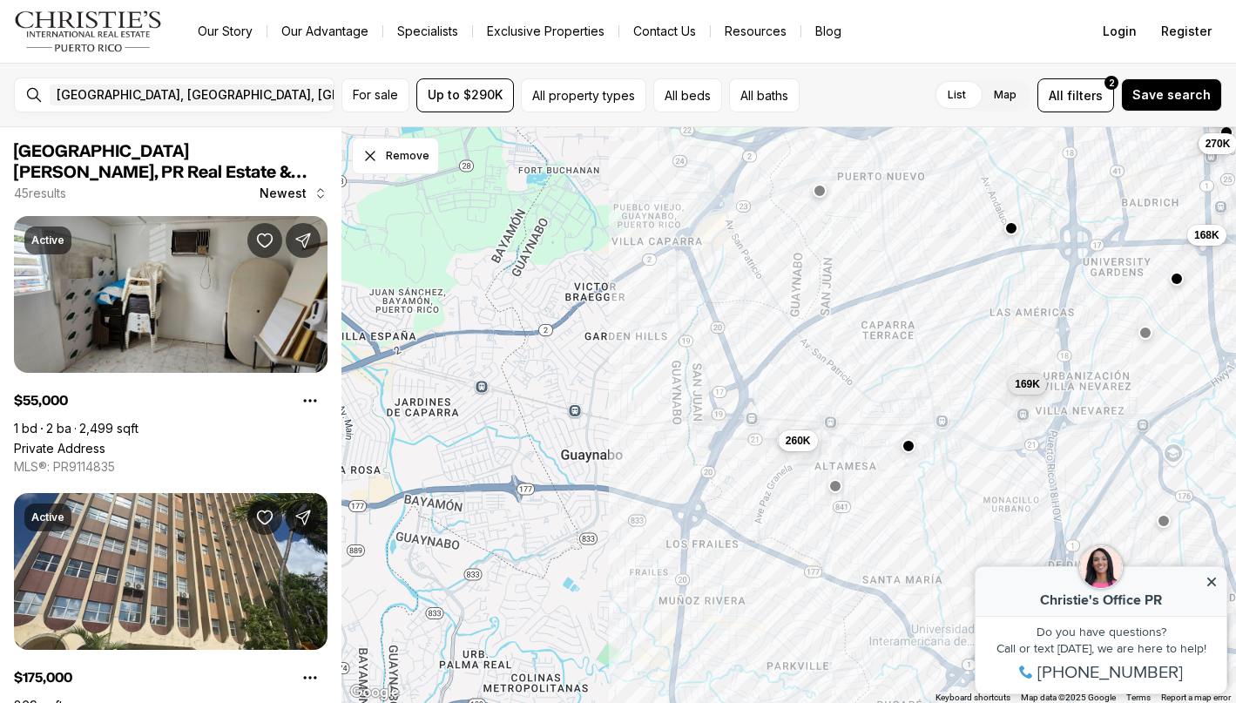
drag, startPoint x: 554, startPoint y: 399, endPoint x: 742, endPoint y: 242, distance: 245.0
click at [744, 246] on div "175K 135K 227K 270K 168K 169K 260K" at bounding box center [789, 415] width 895 height 577
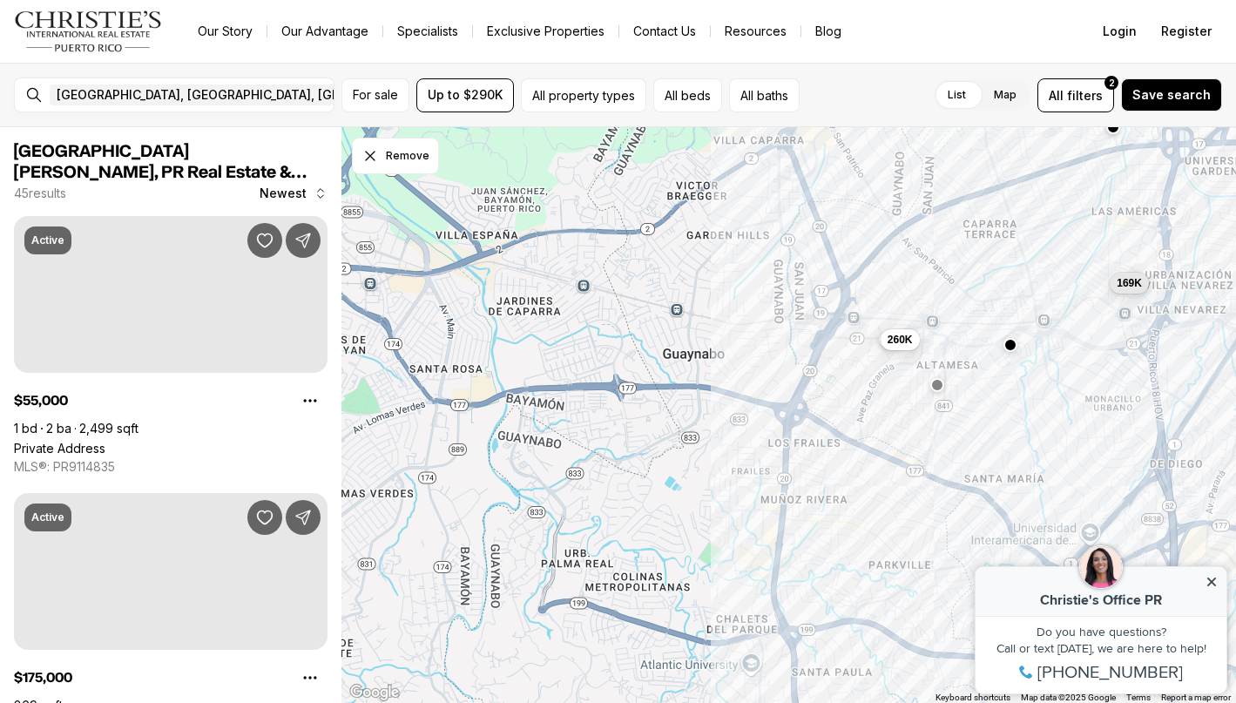
drag, startPoint x: 620, startPoint y: 399, endPoint x: 725, endPoint y: 269, distance: 166.7
click at [726, 270] on div "270K 168K 169K 260K" at bounding box center [789, 415] width 895 height 577
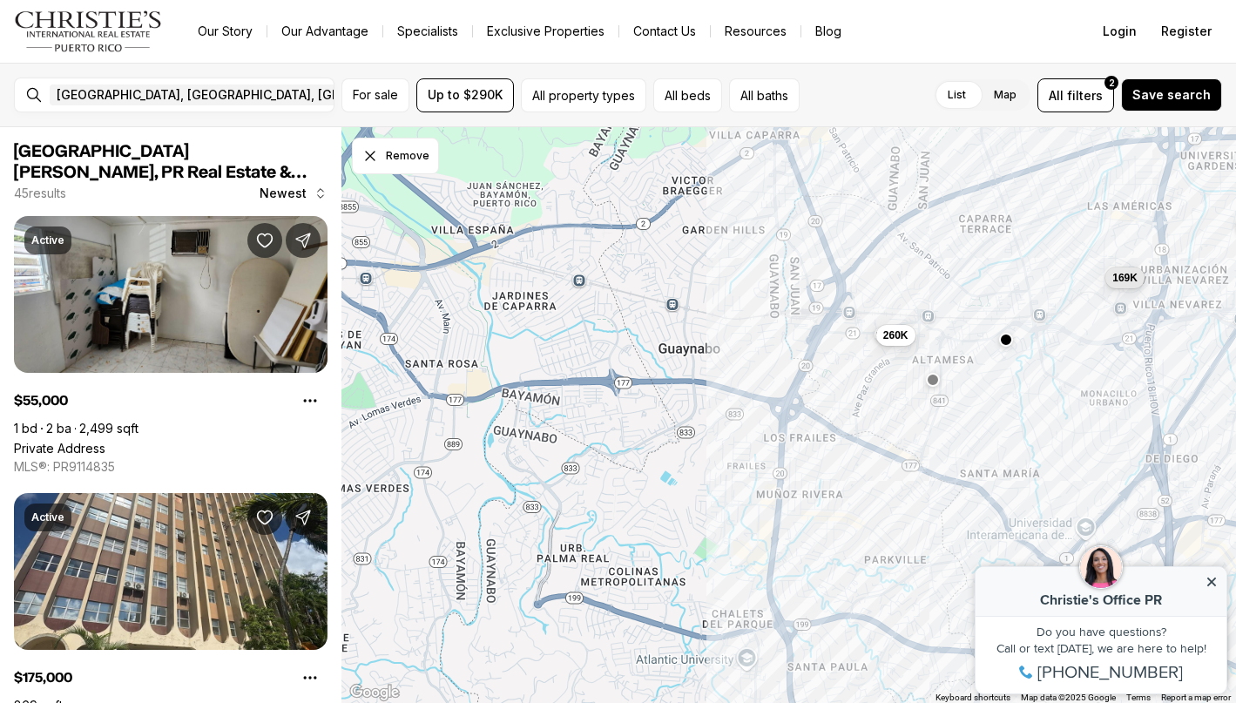
click at [707, 265] on div "169K 260K" at bounding box center [789, 415] width 895 height 577
click at [470, 112] on div "San Juan, PR, US Remove San Juan, PR, US For sale Up to $290K All property type…" at bounding box center [618, 95] width 1236 height 64
click at [470, 93] on span "Up to $290K" at bounding box center [465, 95] width 75 height 14
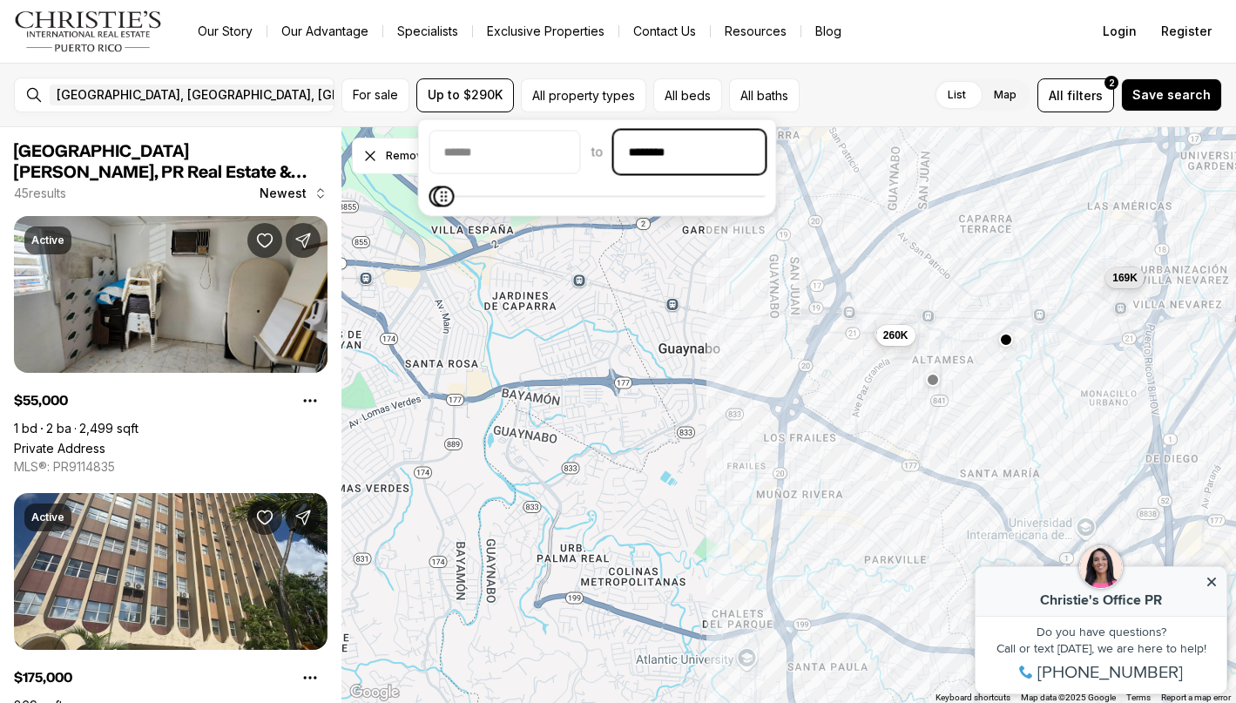
click at [693, 155] on input "********" at bounding box center [690, 153] width 150 height 42
click at [683, 152] on input "********" at bounding box center [690, 153] width 150 height 42
type input "*******"
type input "**"
type input "********"
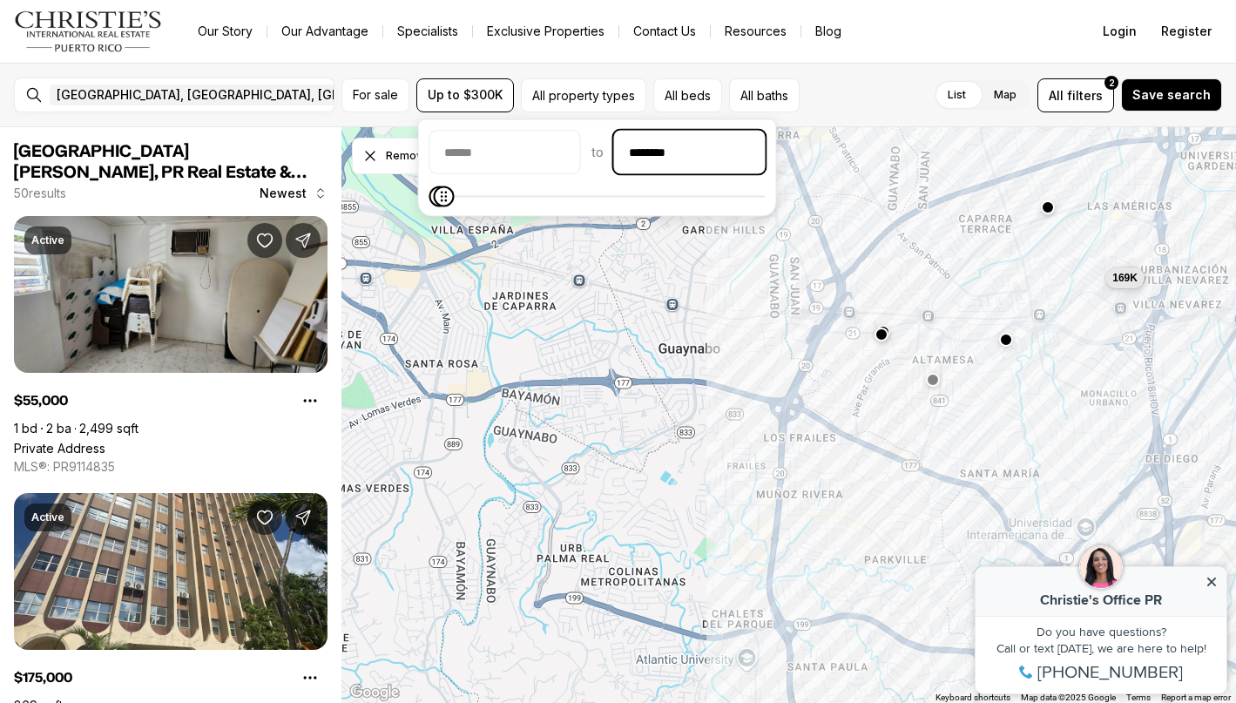
click at [759, 160] on input "********" at bounding box center [690, 153] width 150 height 42
click at [920, 199] on div "169K" at bounding box center [789, 415] width 895 height 577
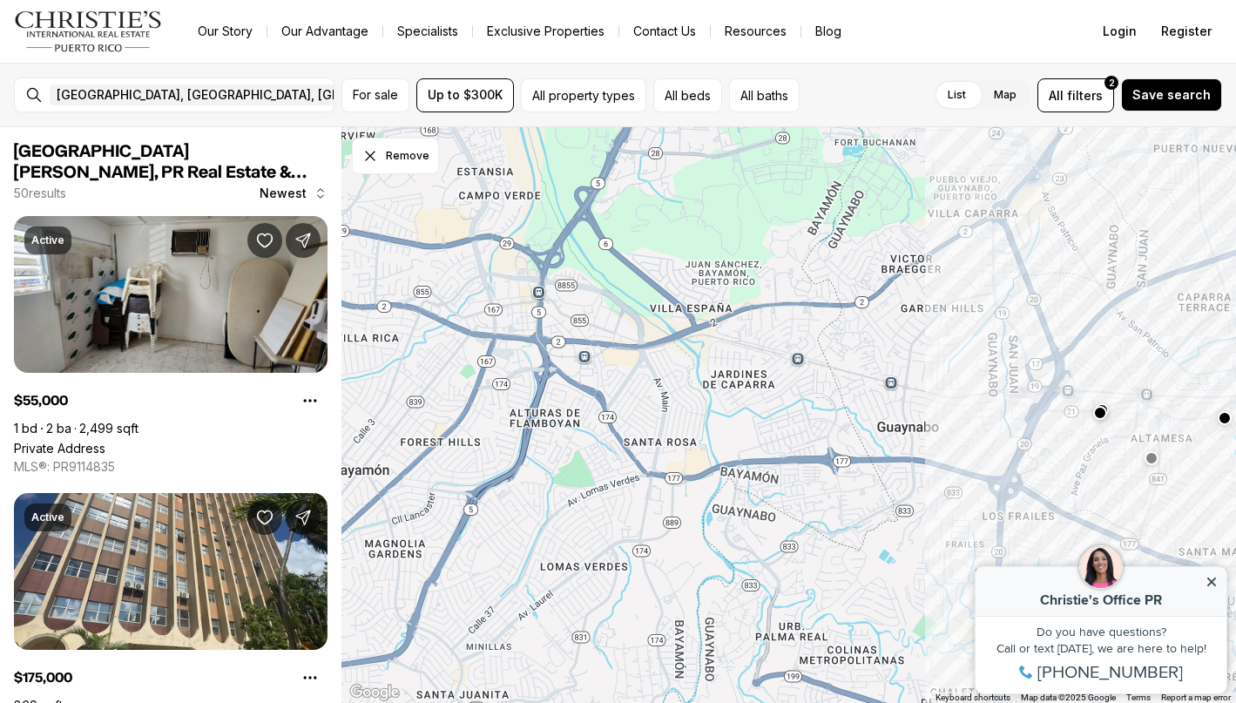
drag, startPoint x: 687, startPoint y: 302, endPoint x: 903, endPoint y: 381, distance: 229.8
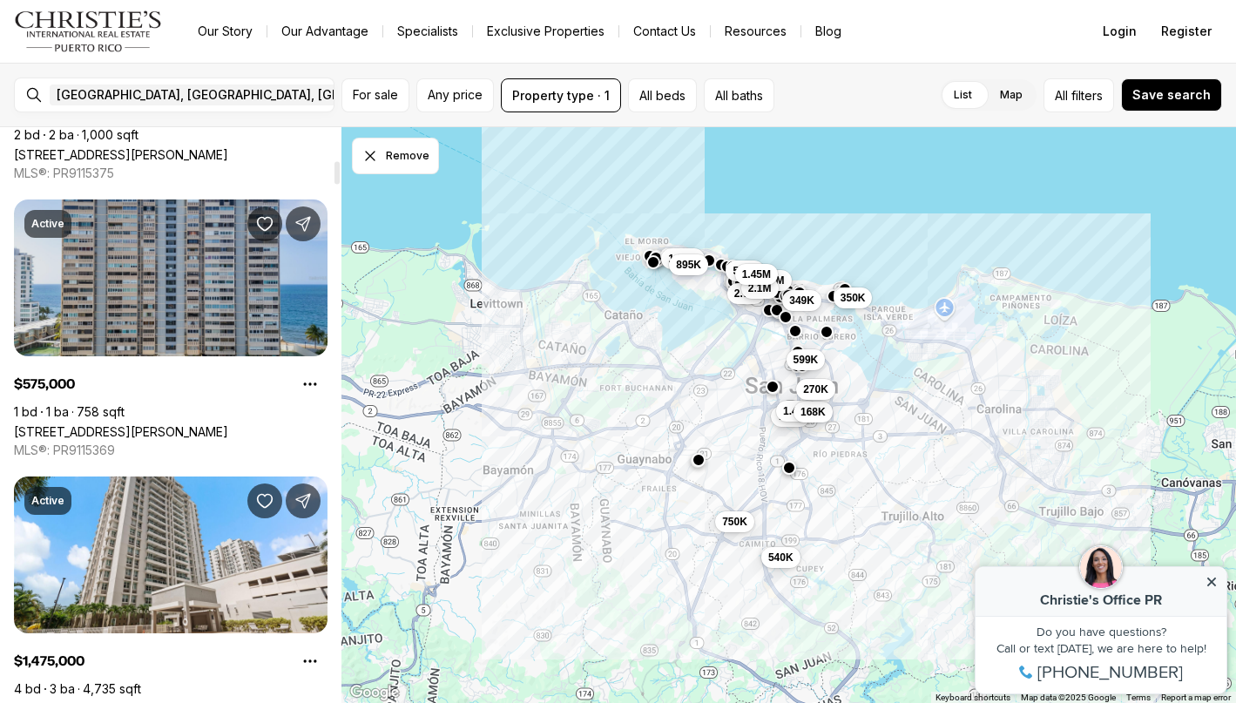
scroll to position [851, 0]
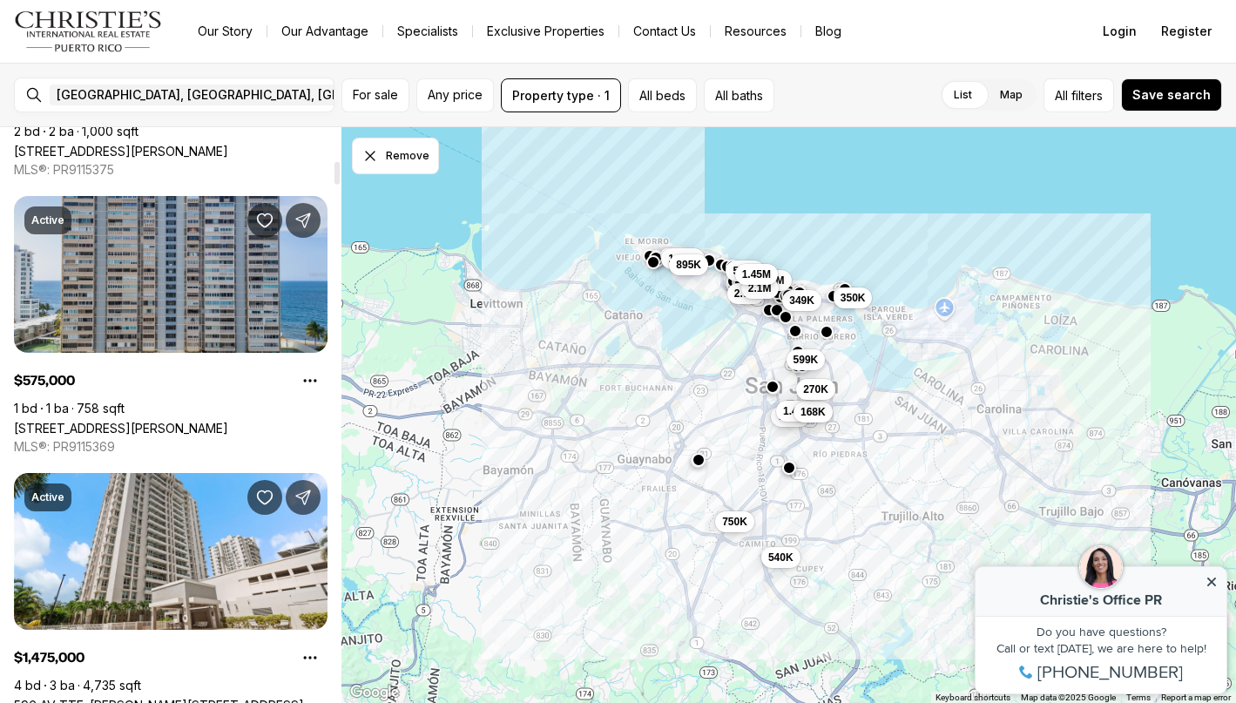
click at [204, 421] on link "[STREET_ADDRESS][PERSON_NAME]" at bounding box center [121, 428] width 214 height 15
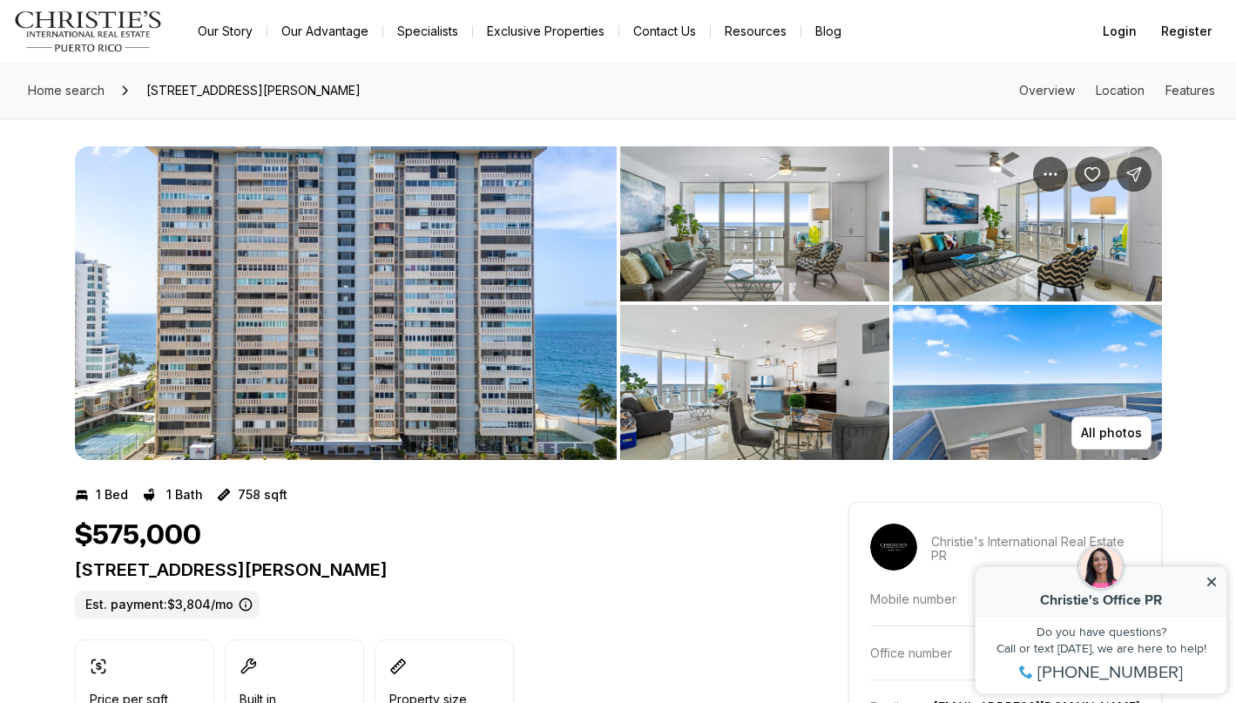
click at [415, 319] on img "View image gallery" at bounding box center [346, 303] width 542 height 314
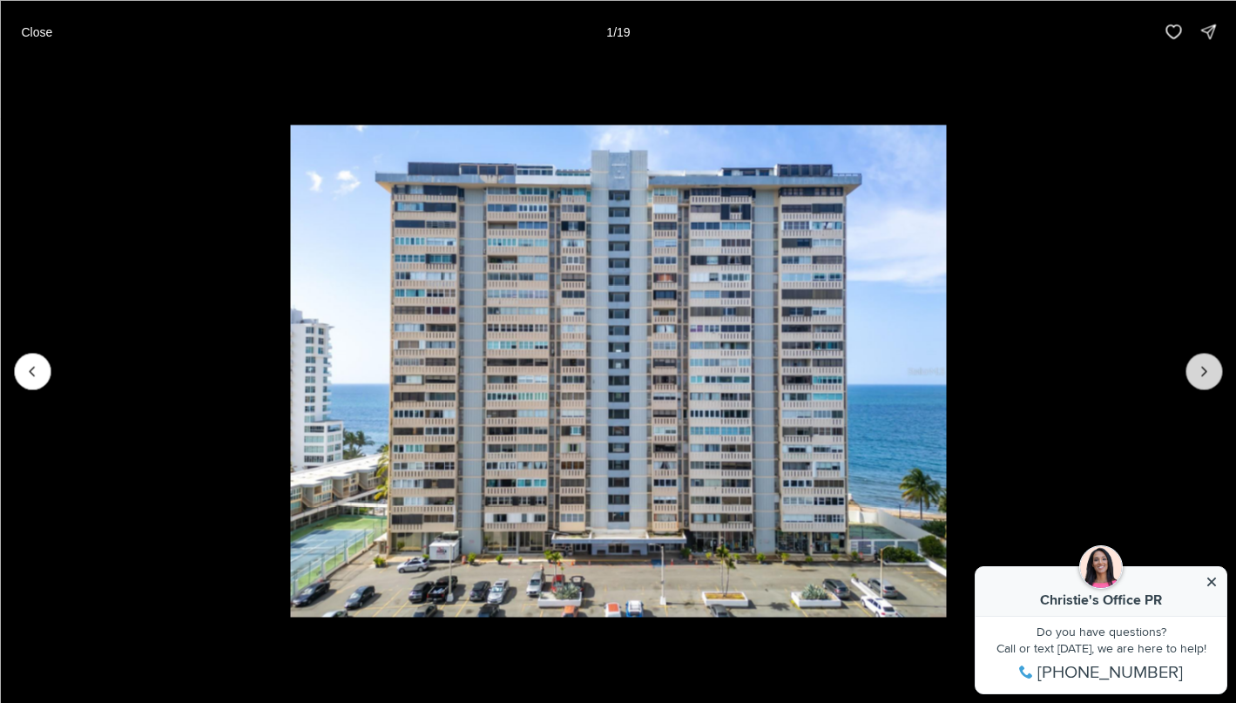
click at [1195, 371] on icon "Next slide" at bounding box center [1203, 370] width 17 height 17
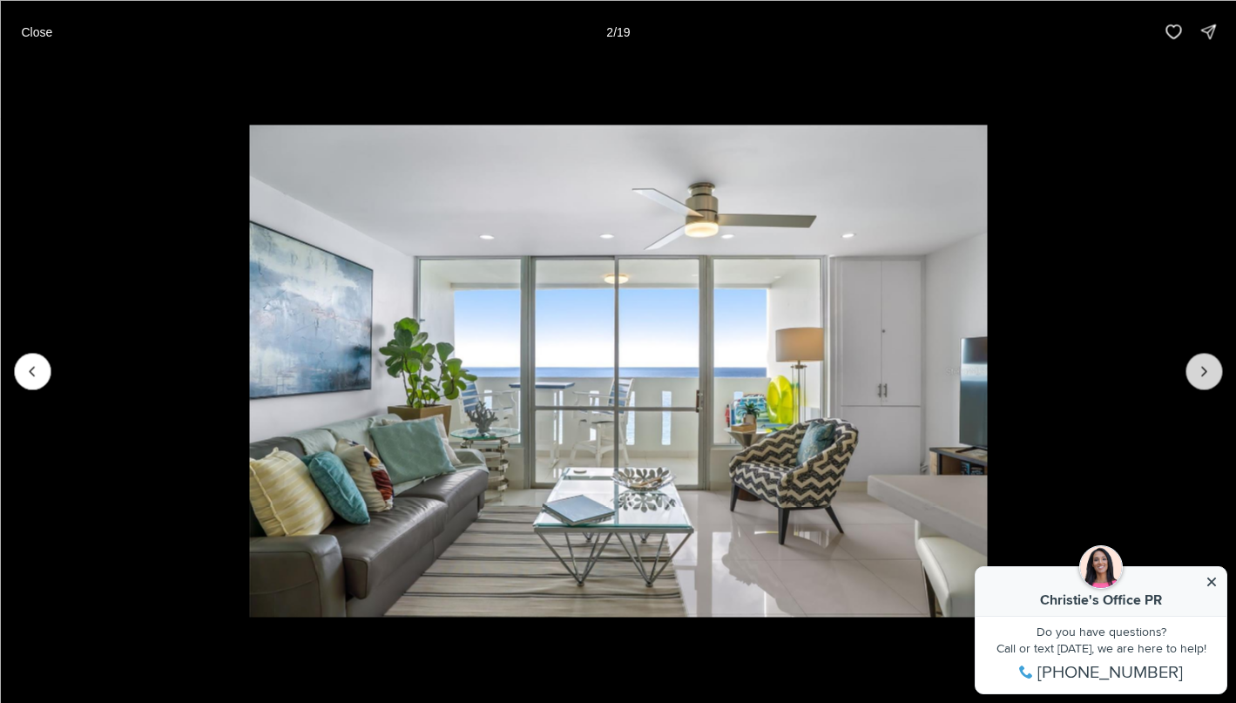
click at [1195, 371] on icon "Next slide" at bounding box center [1203, 370] width 17 height 17
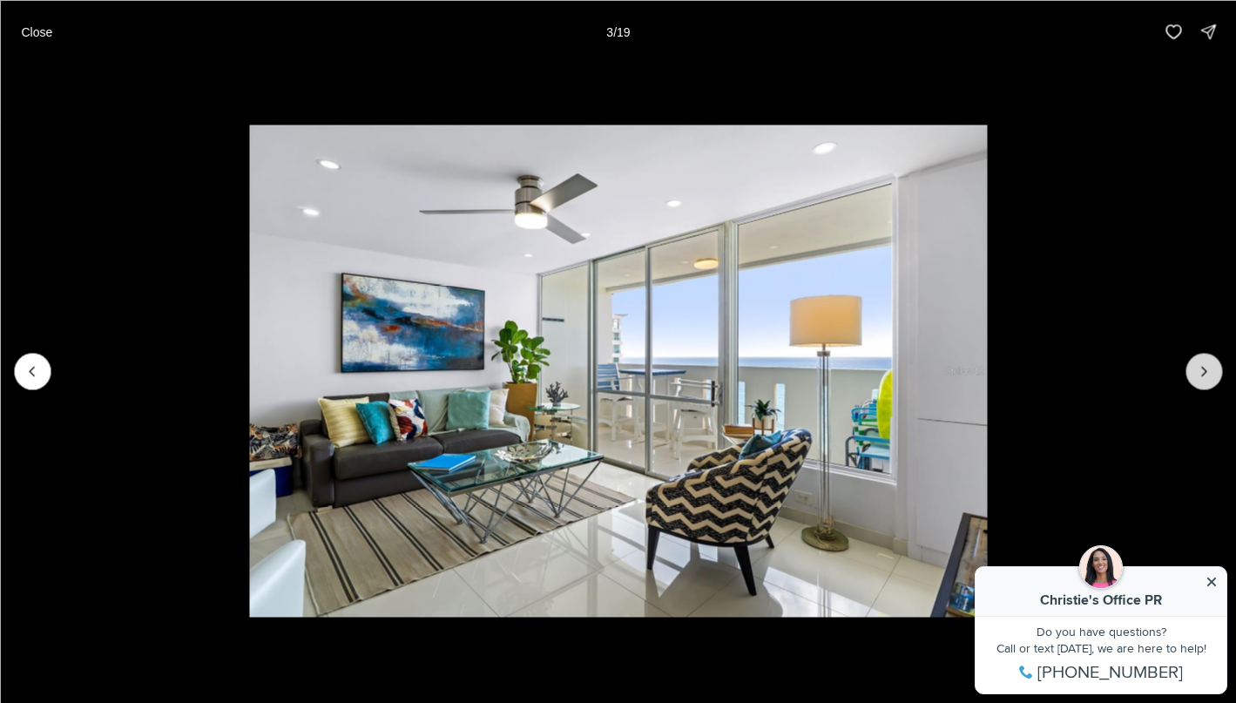
click at [1195, 371] on icon "Next slide" at bounding box center [1203, 370] width 17 height 17
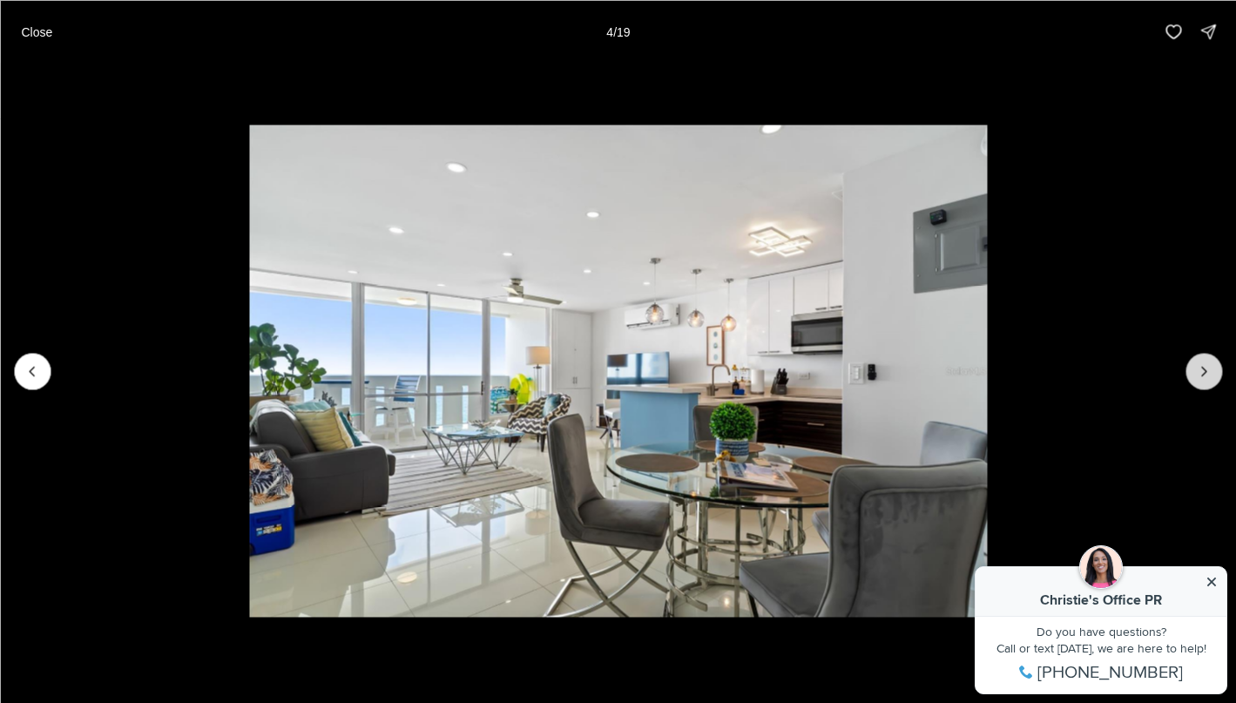
click at [1195, 371] on icon "Next slide" at bounding box center [1203, 370] width 17 height 17
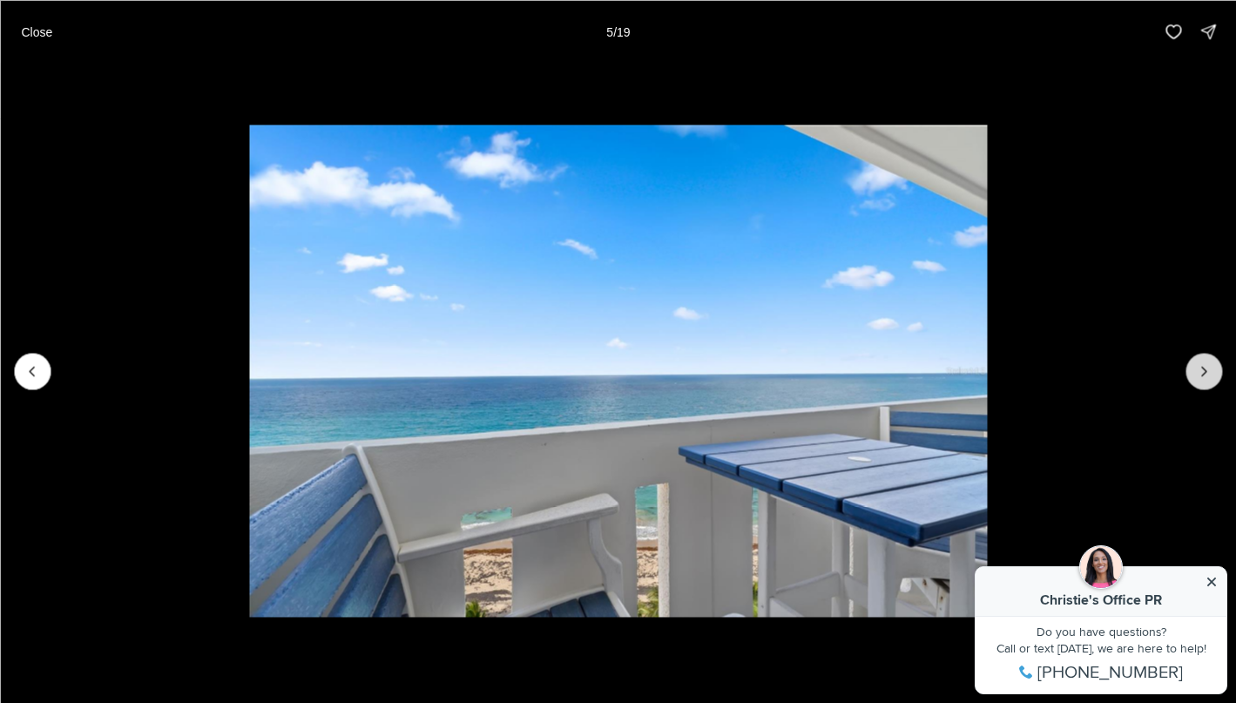
click at [1195, 371] on icon "Next slide" at bounding box center [1203, 370] width 17 height 17
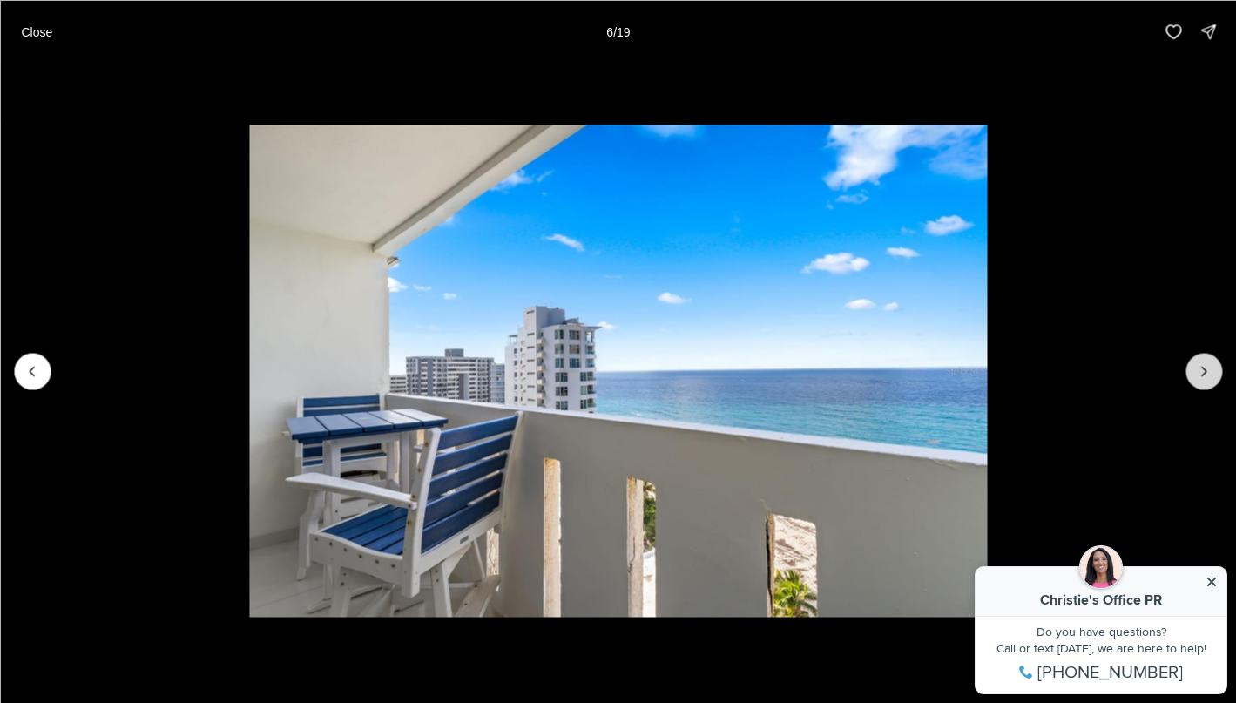
click at [1195, 371] on icon "Next slide" at bounding box center [1203, 370] width 17 height 17
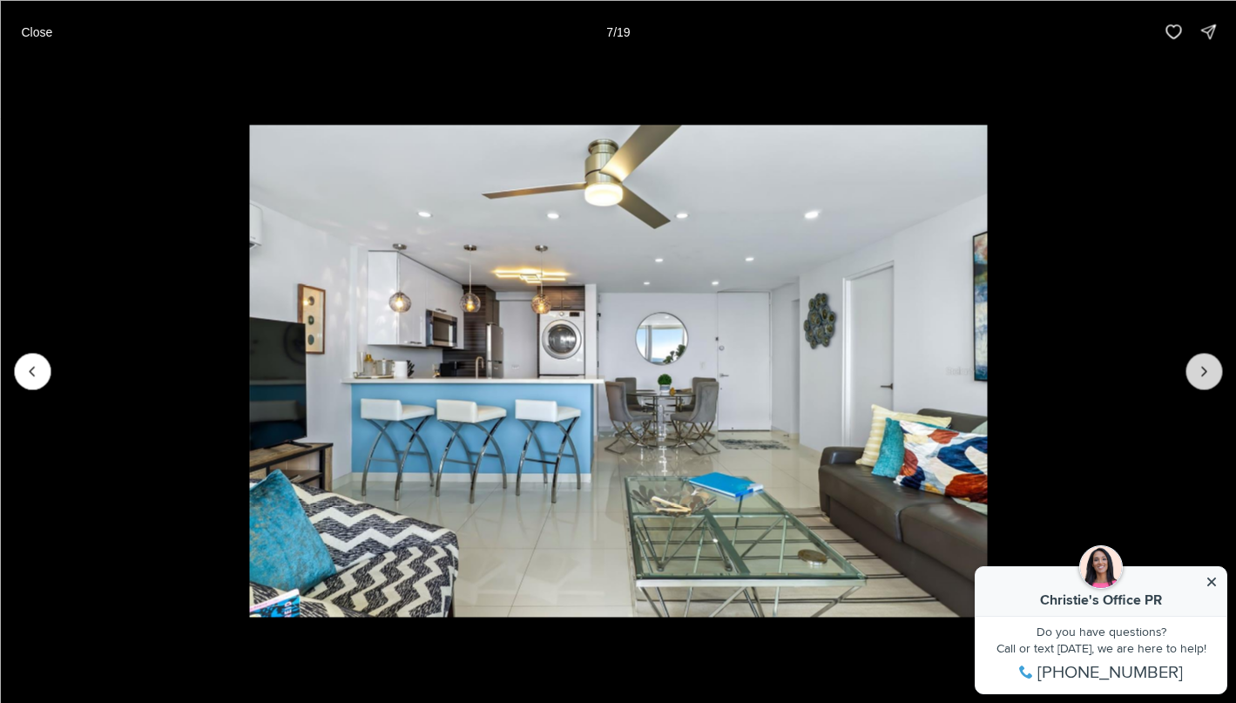
click at [1195, 371] on icon "Next slide" at bounding box center [1203, 370] width 17 height 17
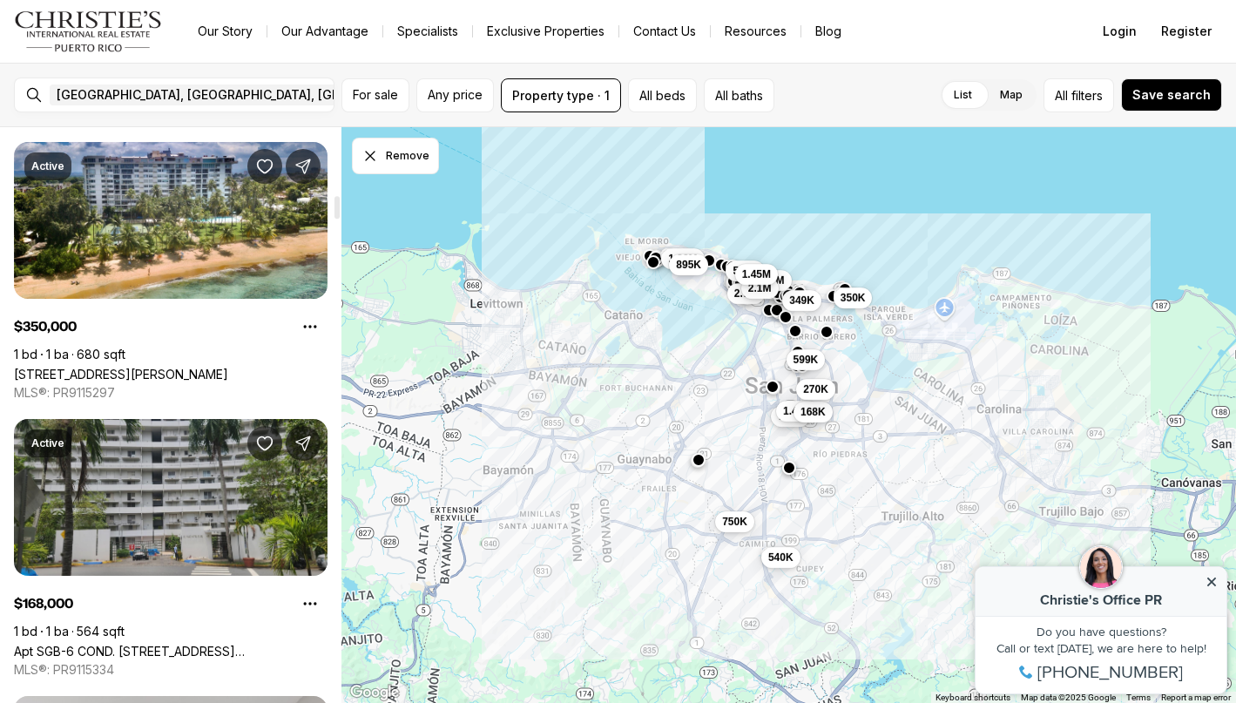
scroll to position [1731, 0]
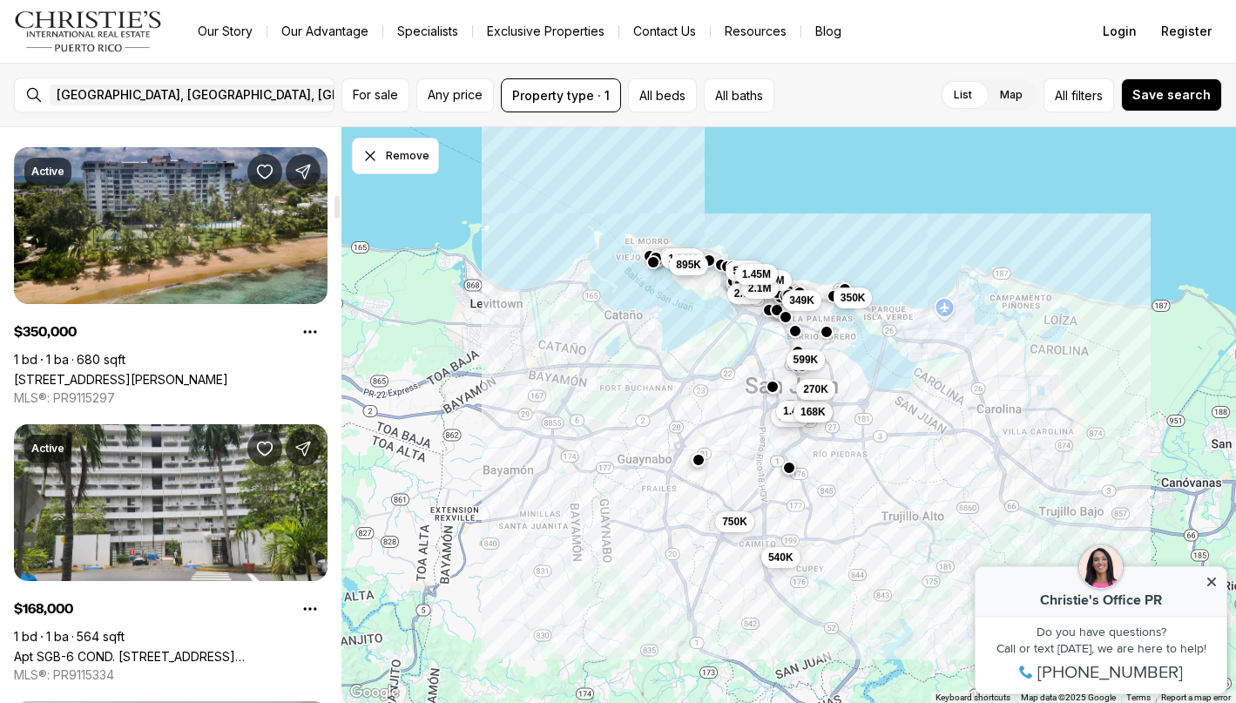
click at [228, 372] on link "[STREET_ADDRESS][PERSON_NAME]" at bounding box center [121, 379] width 214 height 15
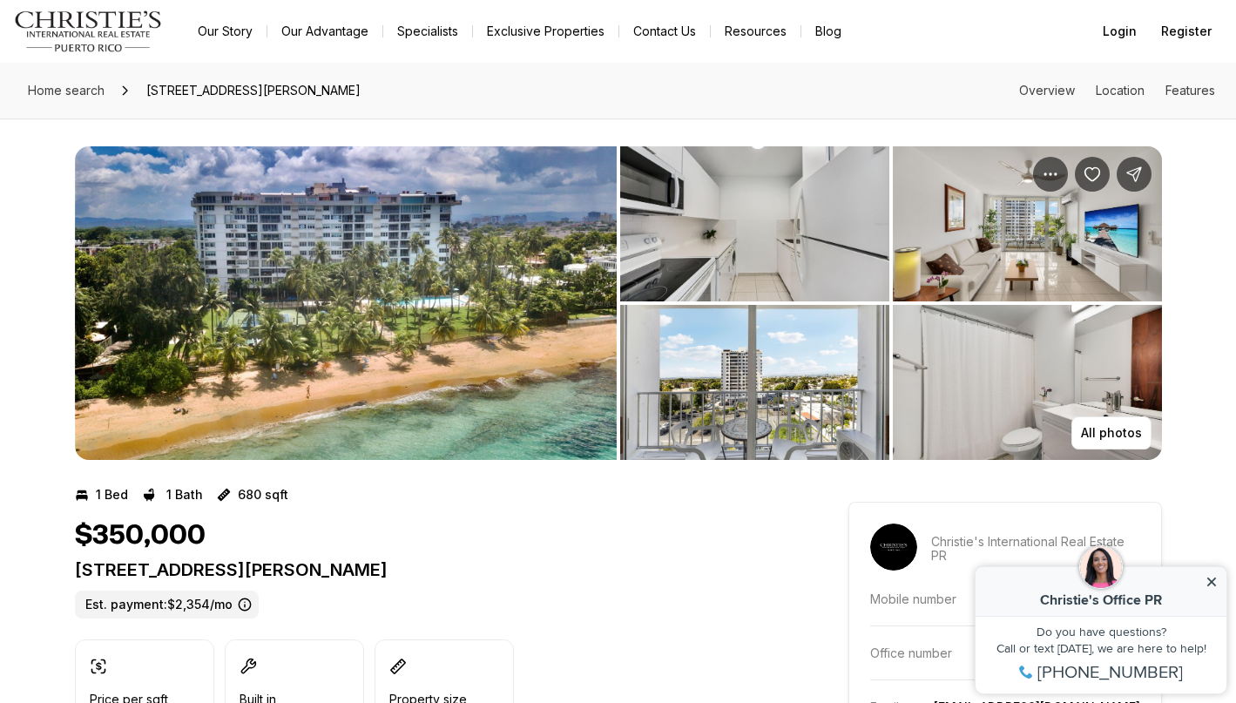
click at [524, 301] on img "View image gallery" at bounding box center [346, 303] width 542 height 314
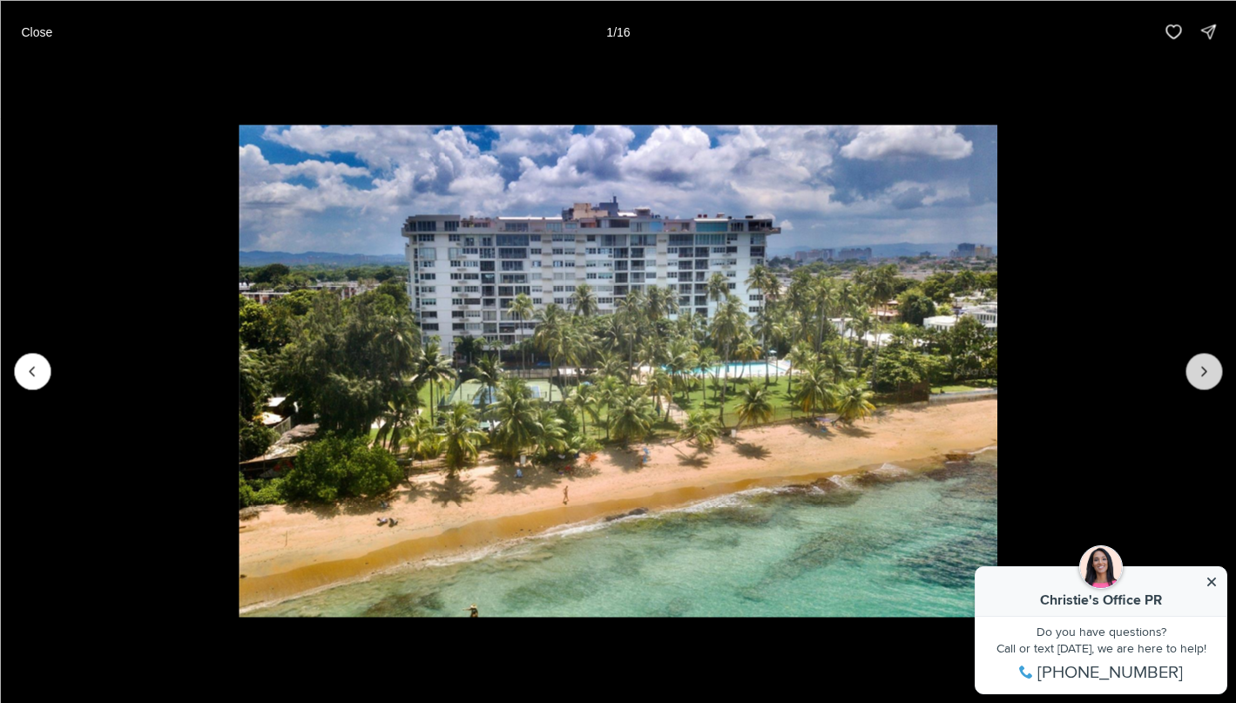
click at [1210, 368] on icon "Next slide" at bounding box center [1203, 370] width 17 height 17
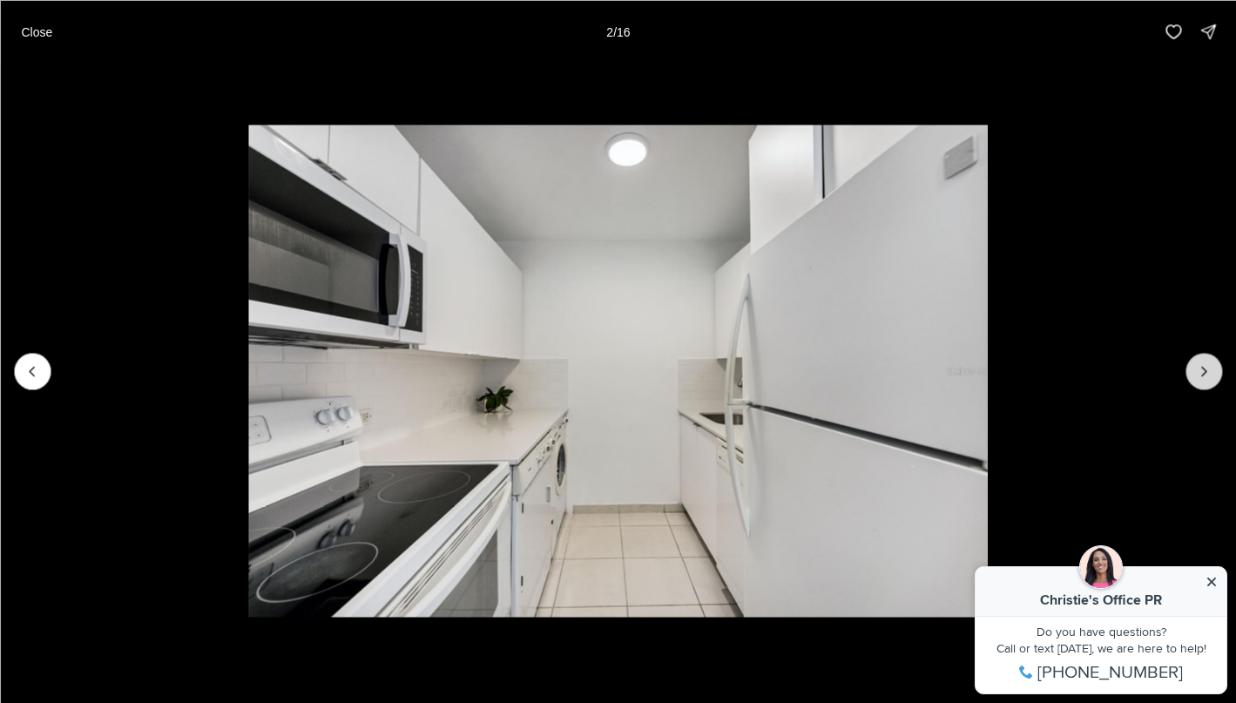
click at [1210, 368] on icon "Next slide" at bounding box center [1203, 370] width 17 height 17
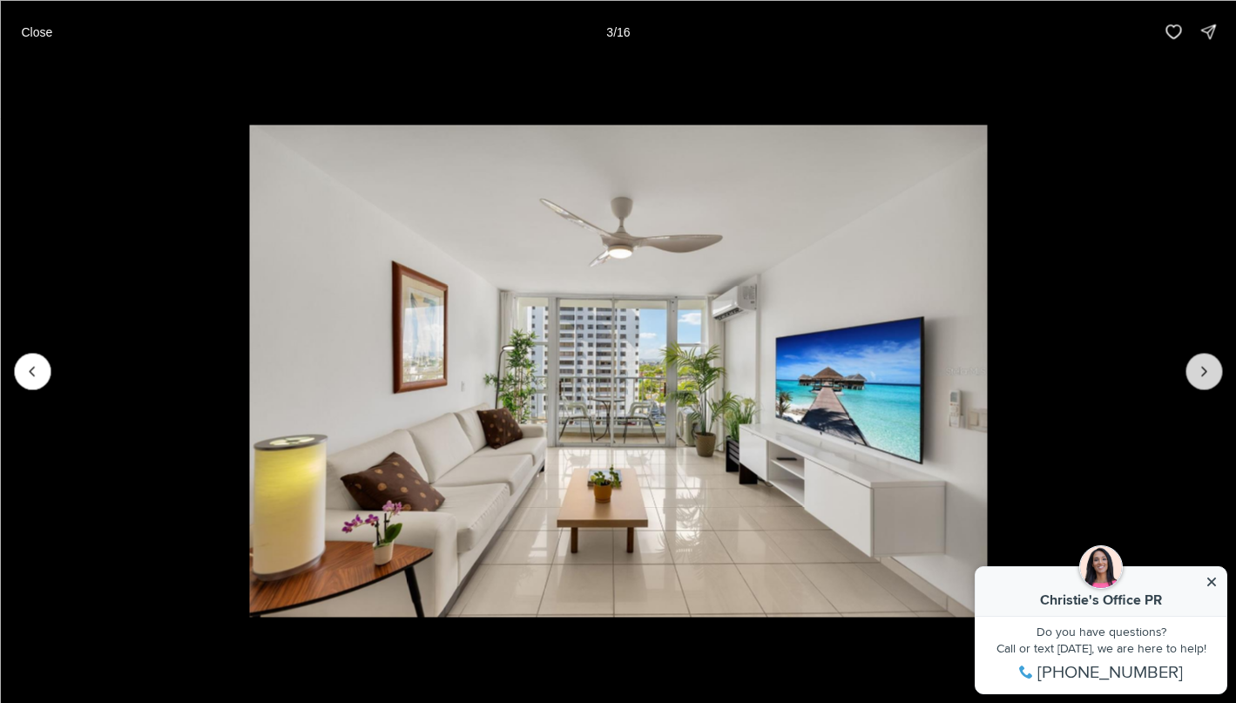
click at [1210, 368] on icon "Next slide" at bounding box center [1203, 370] width 17 height 17
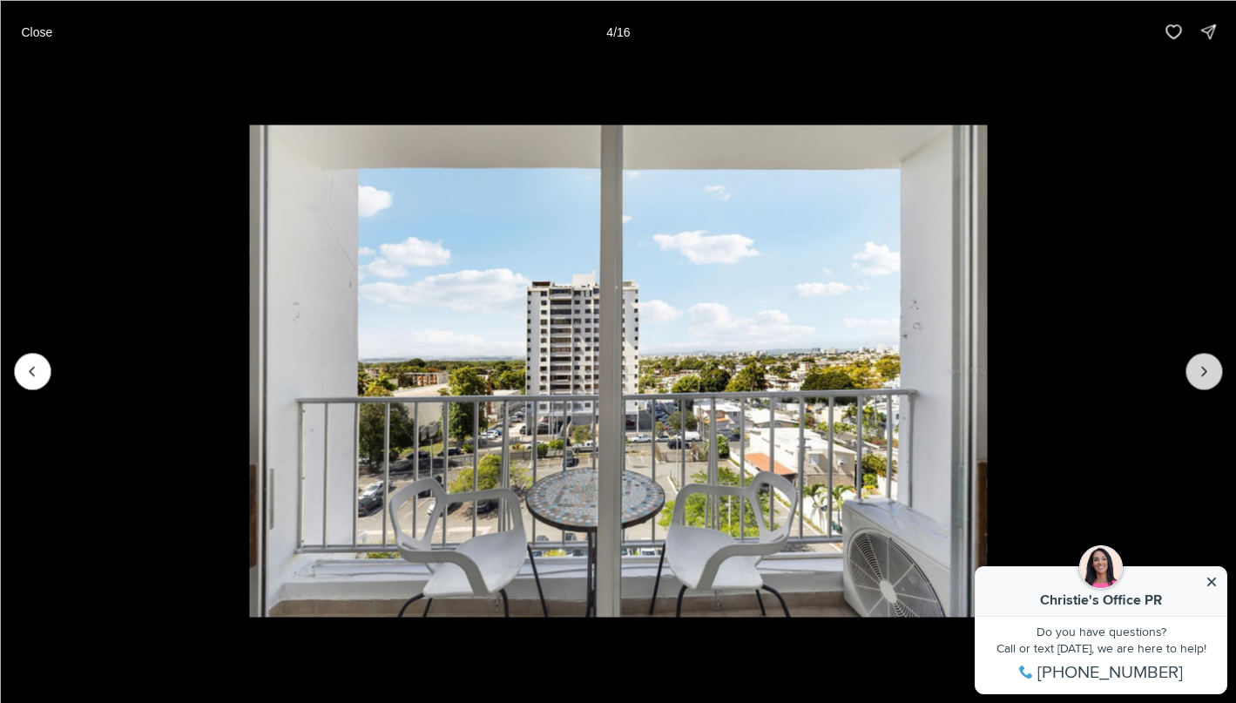
click at [1210, 368] on icon "Next slide" at bounding box center [1203, 370] width 17 height 17
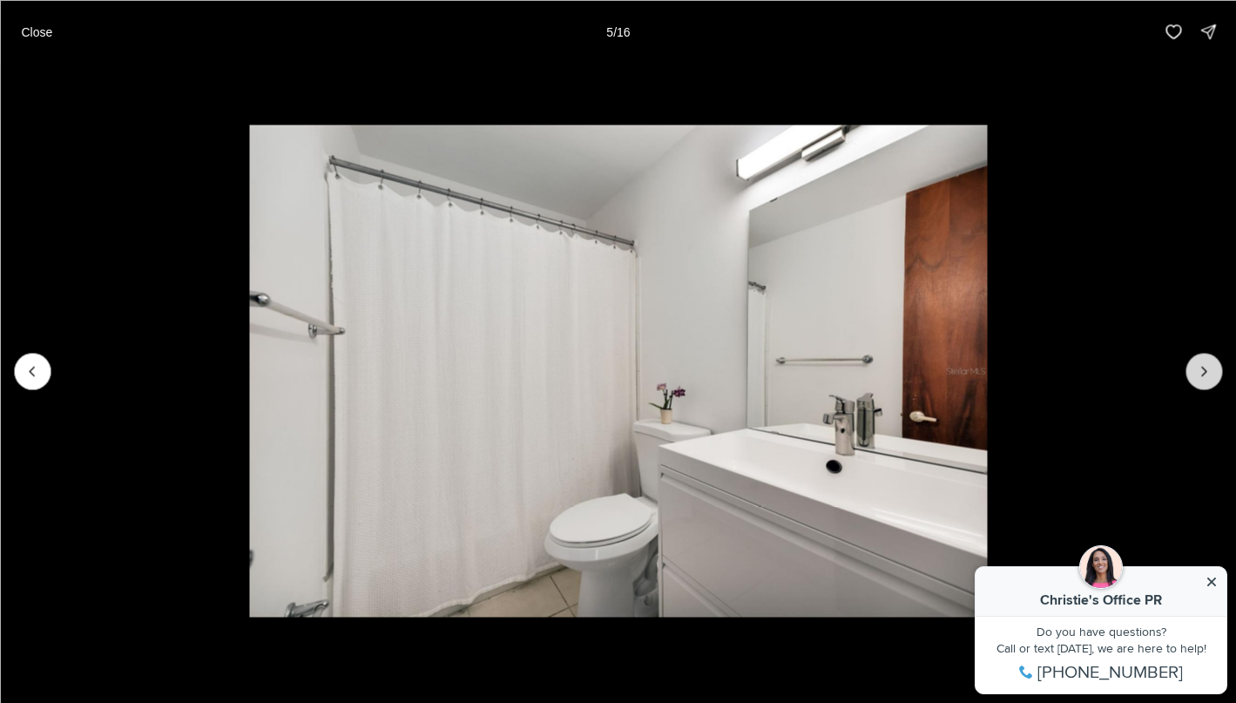
click at [1210, 368] on icon "Next slide" at bounding box center [1203, 370] width 17 height 17
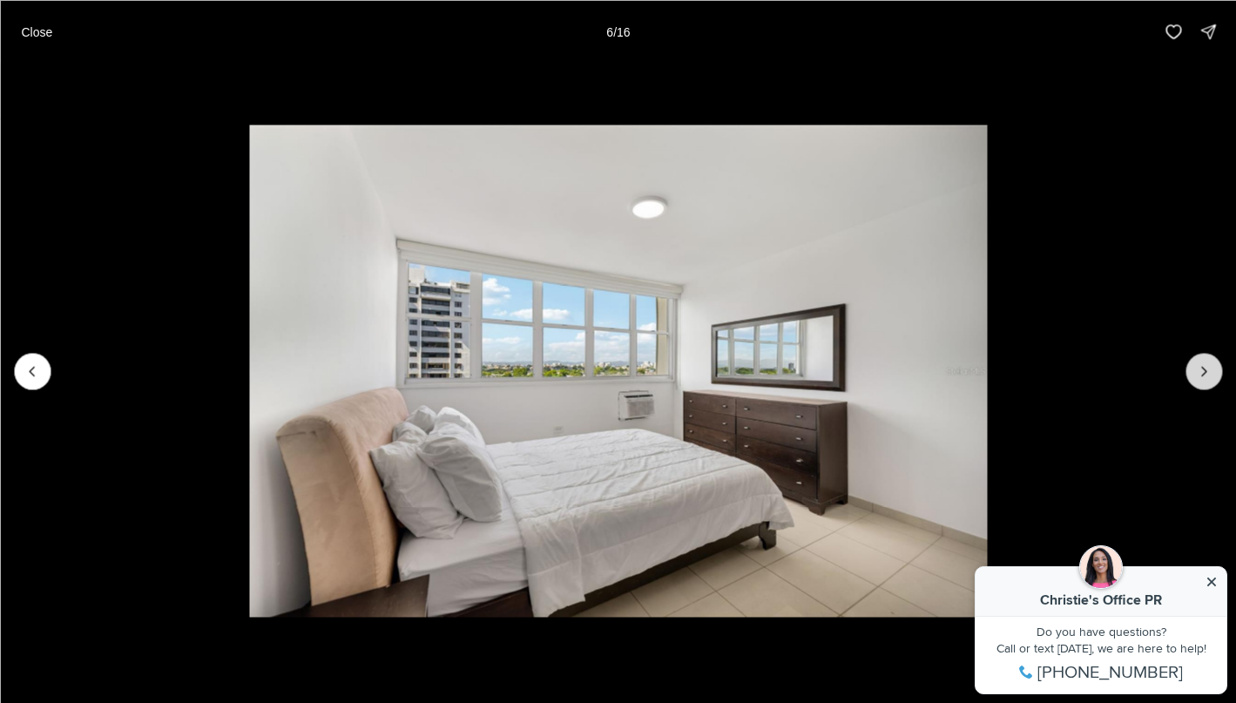
click at [1210, 368] on icon "Next slide" at bounding box center [1203, 370] width 17 height 17
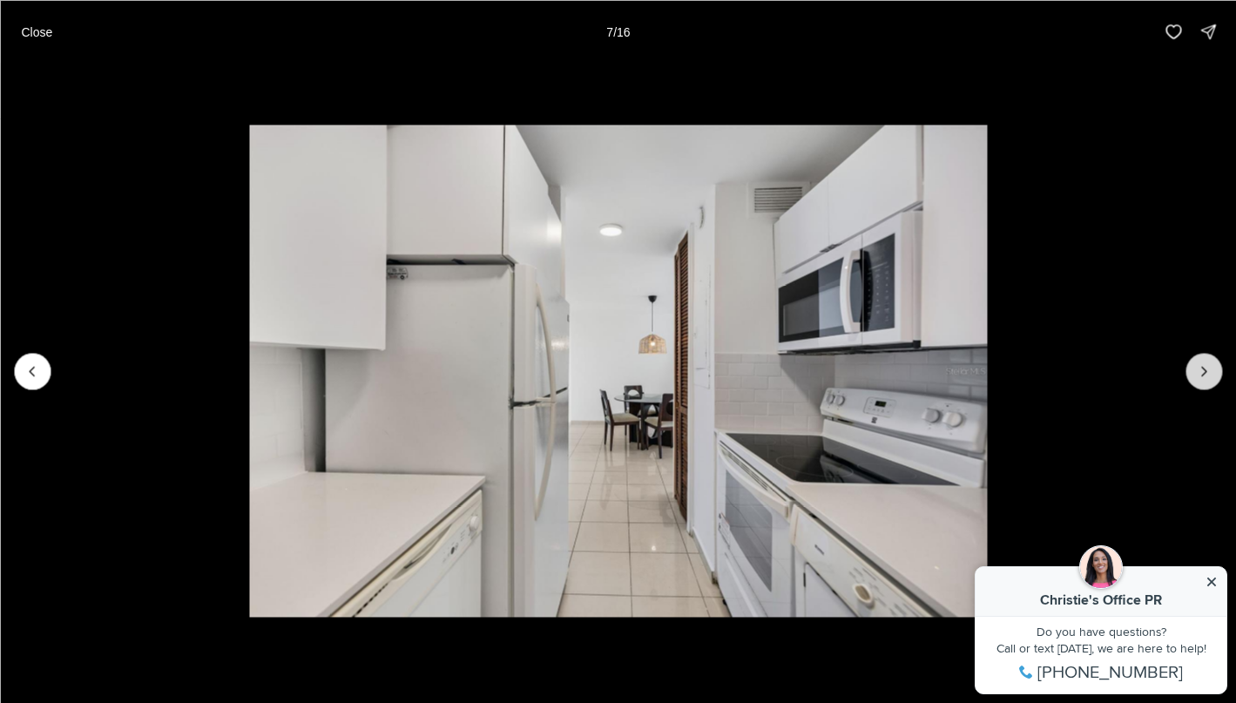
click at [1210, 368] on icon "Next slide" at bounding box center [1203, 370] width 17 height 17
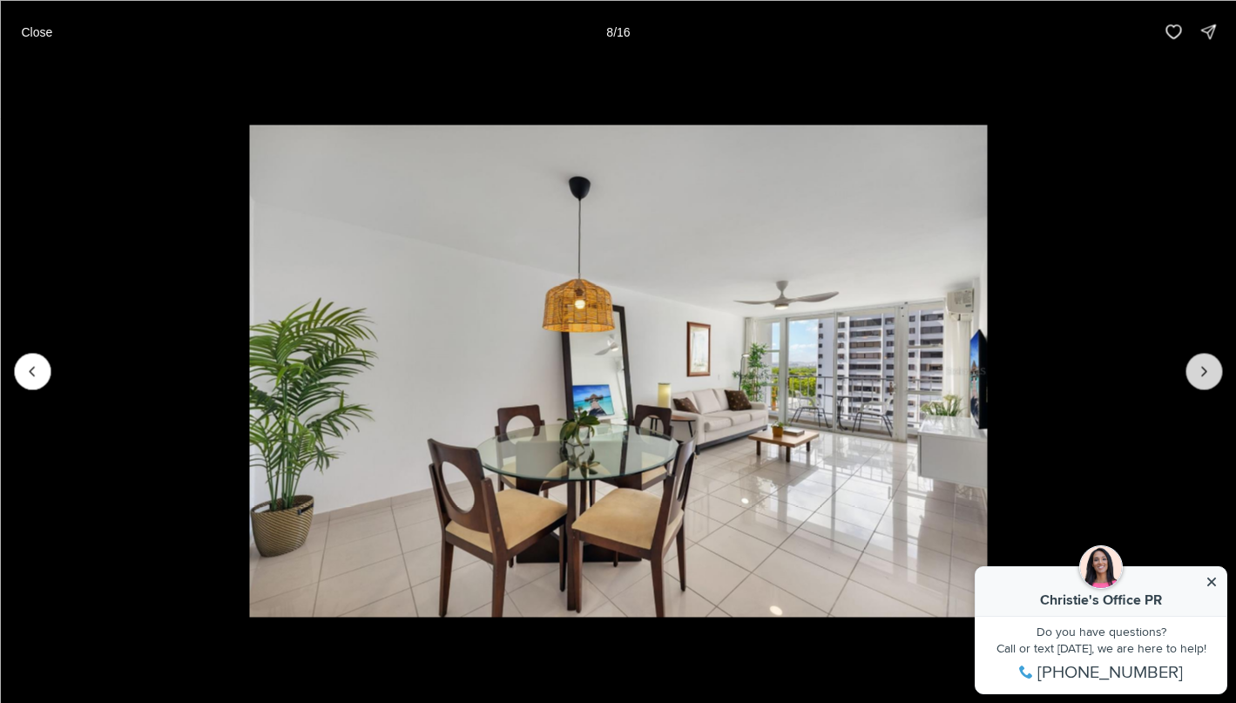
click at [1210, 368] on icon "Next slide" at bounding box center [1203, 370] width 17 height 17
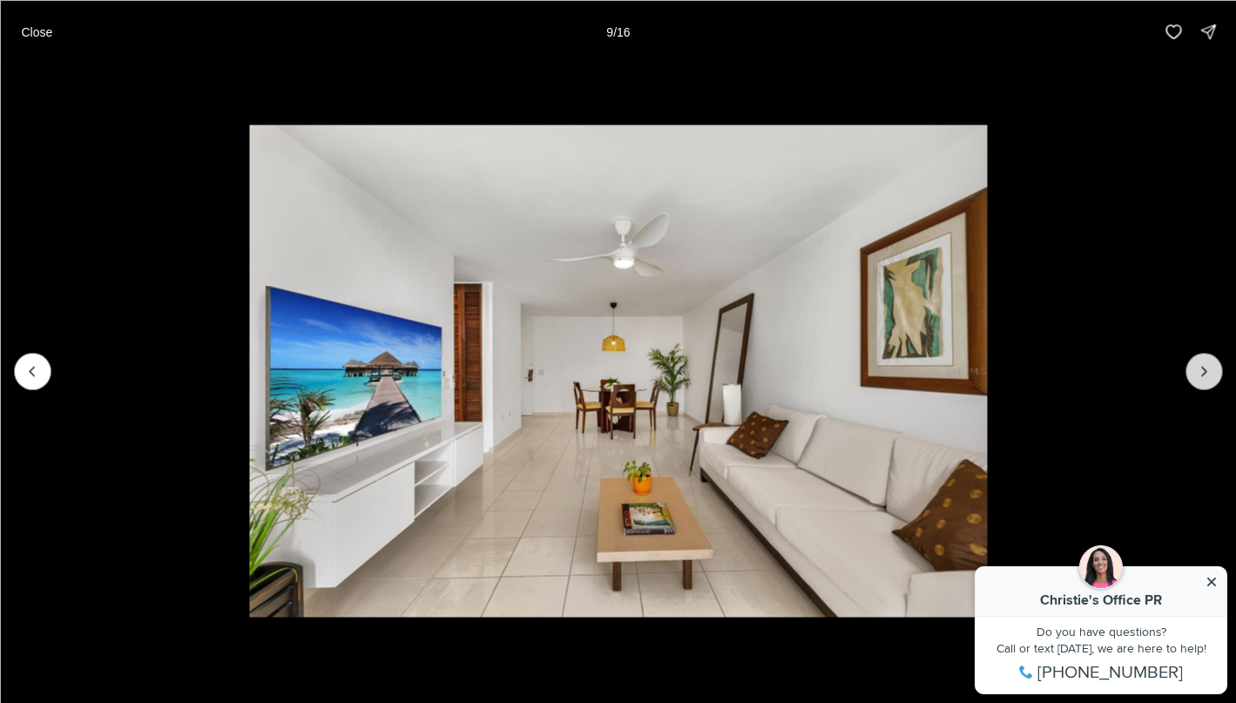
click at [1201, 369] on icon "Next slide" at bounding box center [1203, 370] width 17 height 17
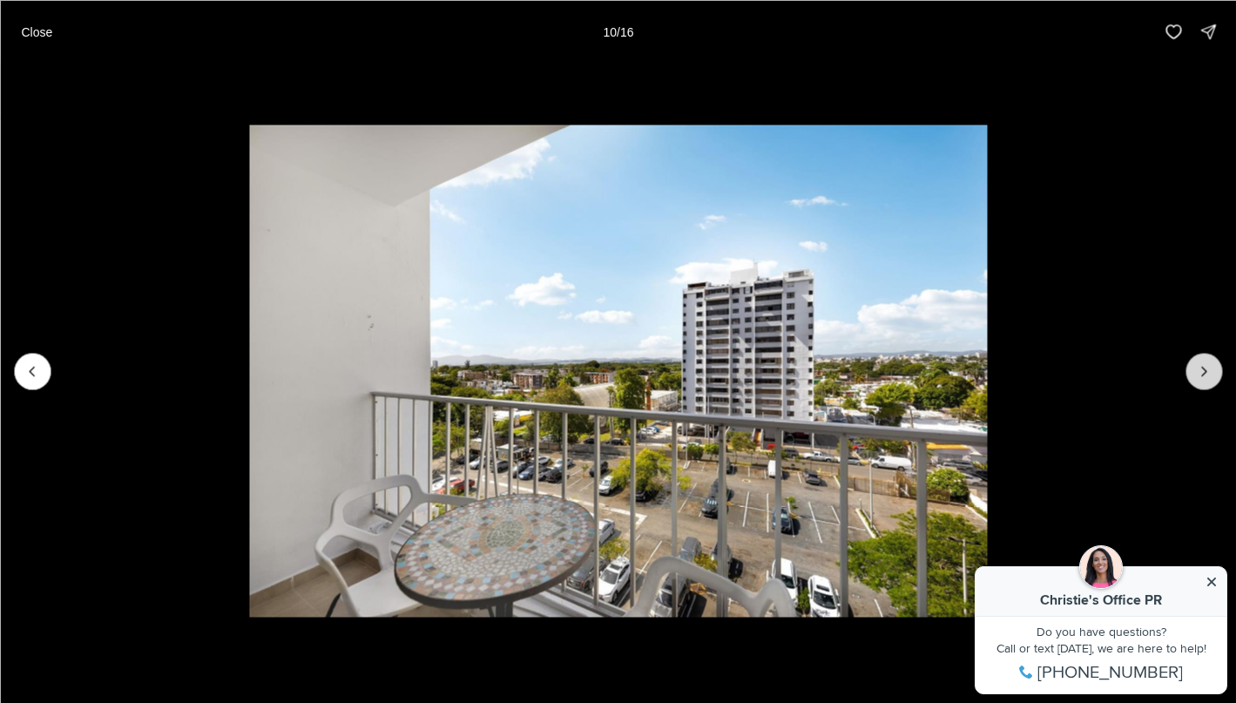
click at [1201, 369] on icon "Next slide" at bounding box center [1203, 370] width 17 height 17
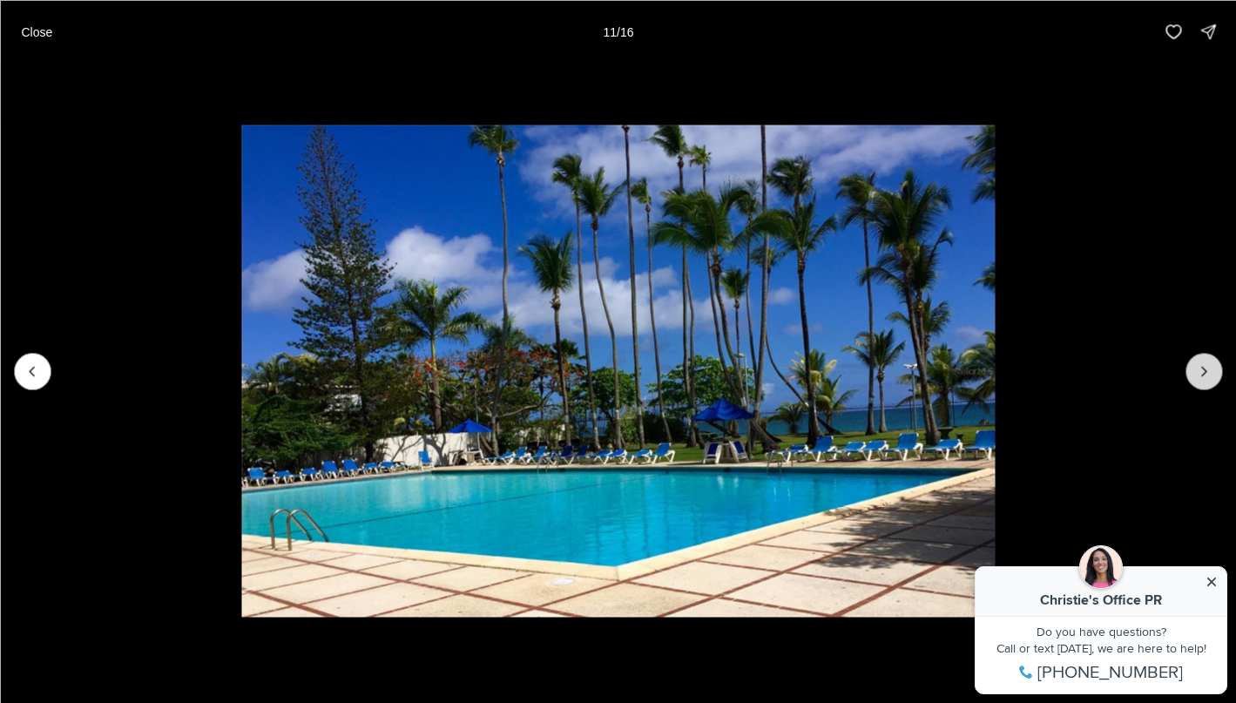
click at [1201, 369] on icon "Next slide" at bounding box center [1203, 370] width 17 height 17
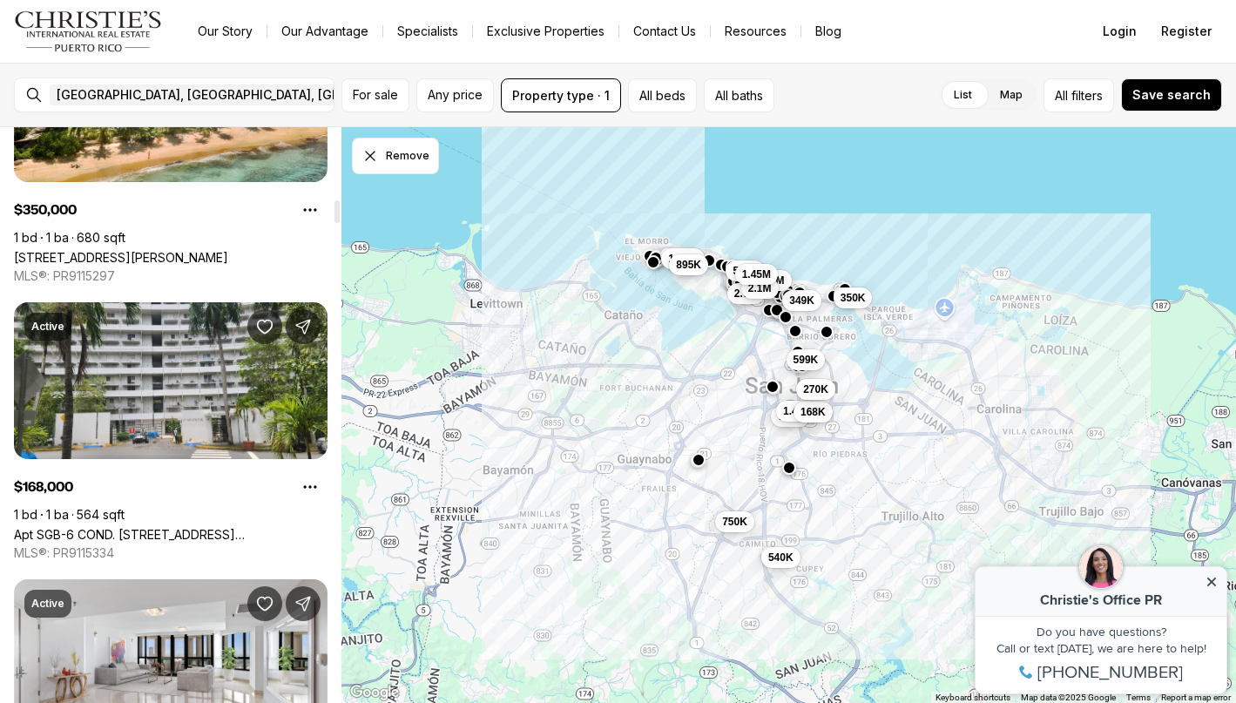
scroll to position [1854, 0]
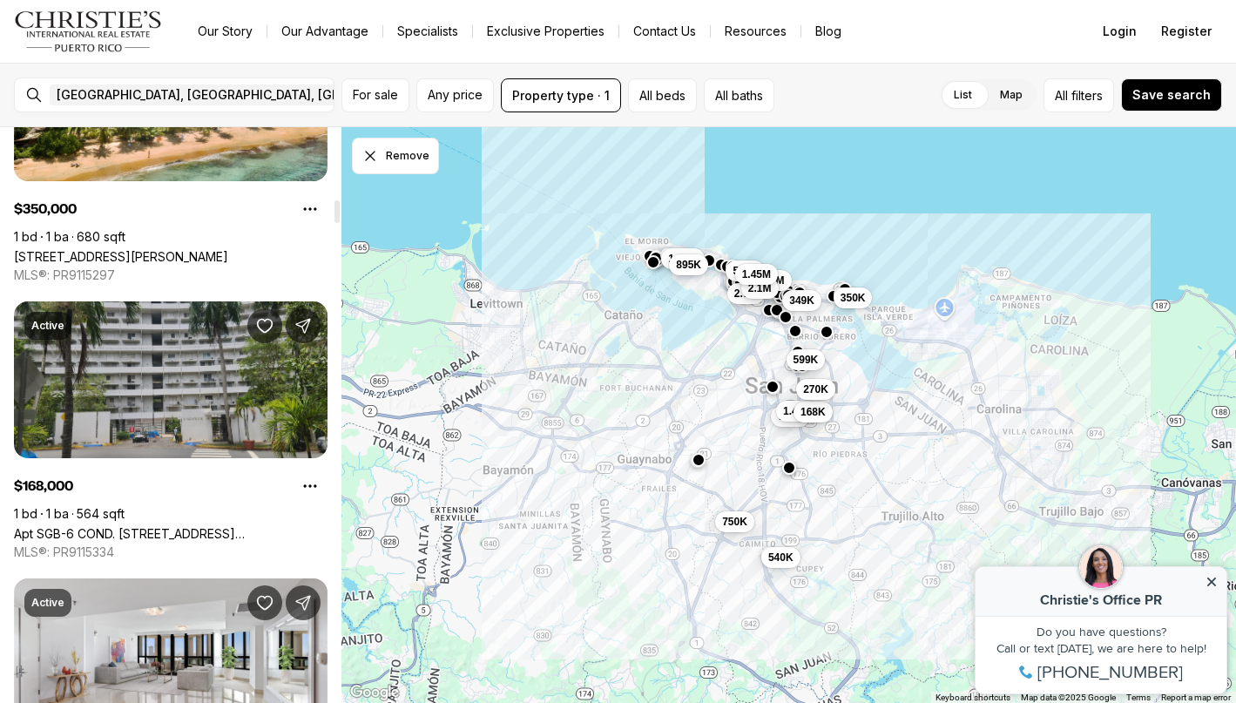
click at [261, 526] on link "Apt SGB-6 COND. [STREET_ADDRESS][PERSON_NAME]" at bounding box center [171, 533] width 314 height 15
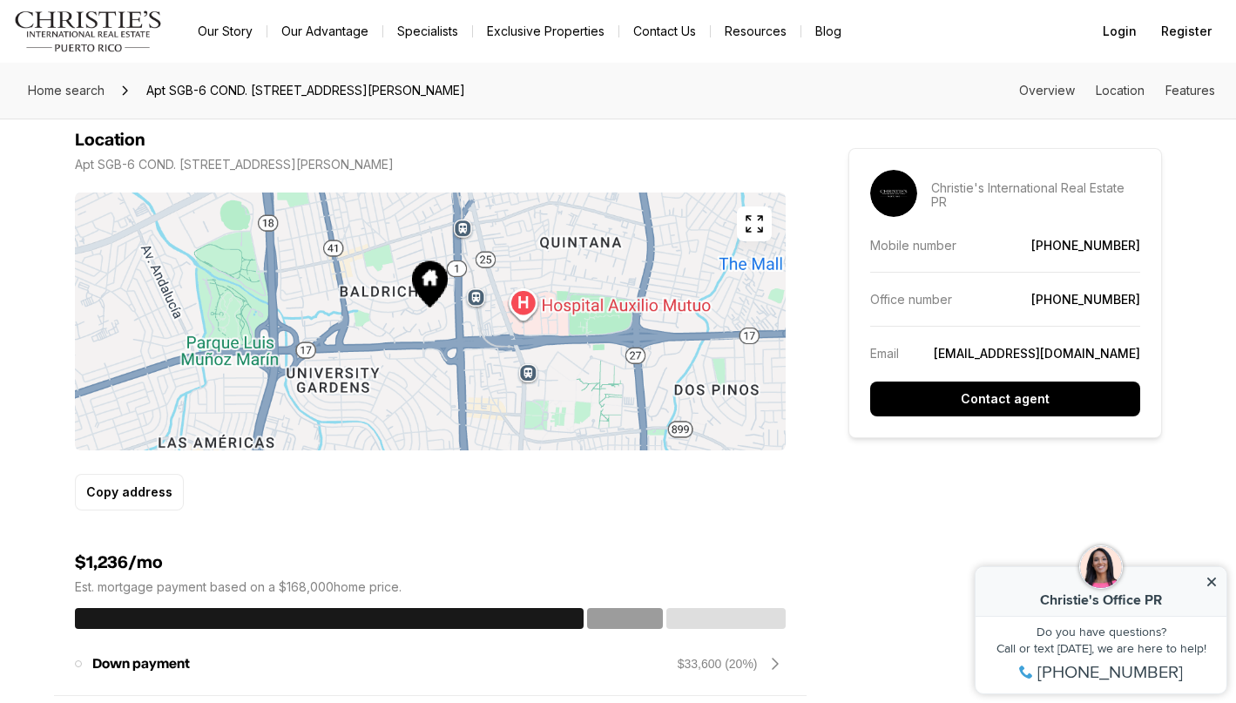
scroll to position [924, 0]
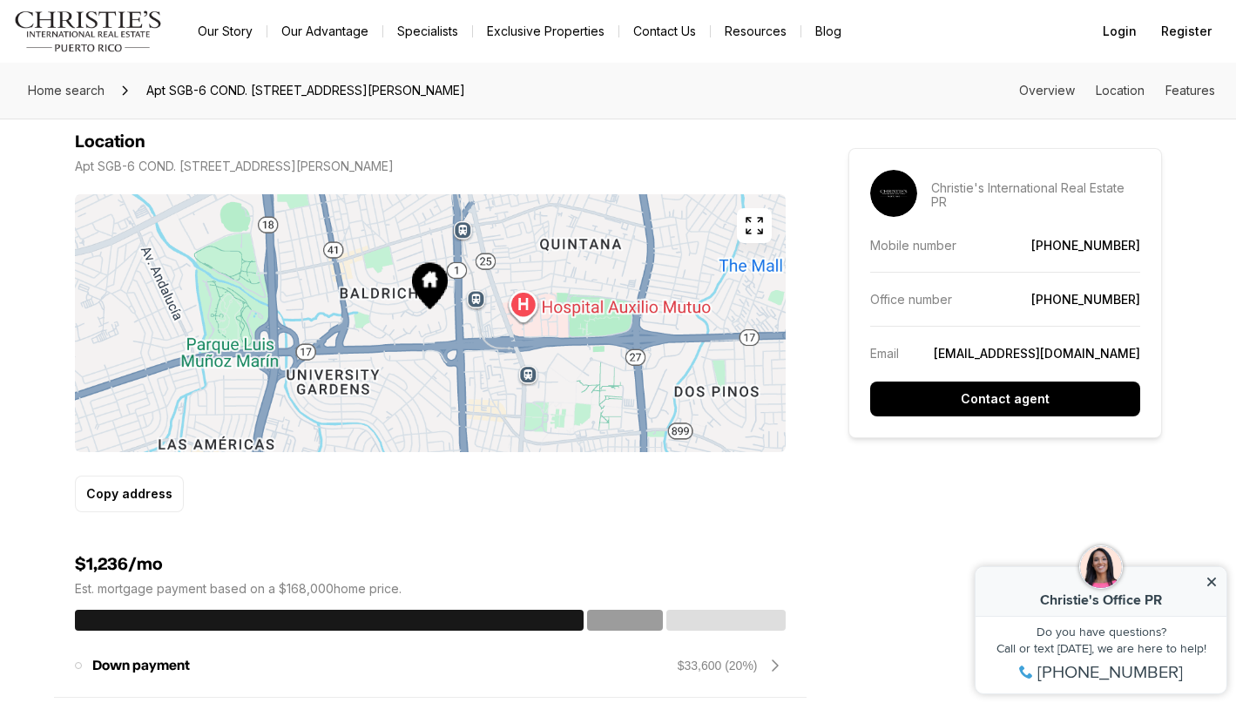
click at [753, 215] on icon "button" at bounding box center [754, 225] width 21 height 21
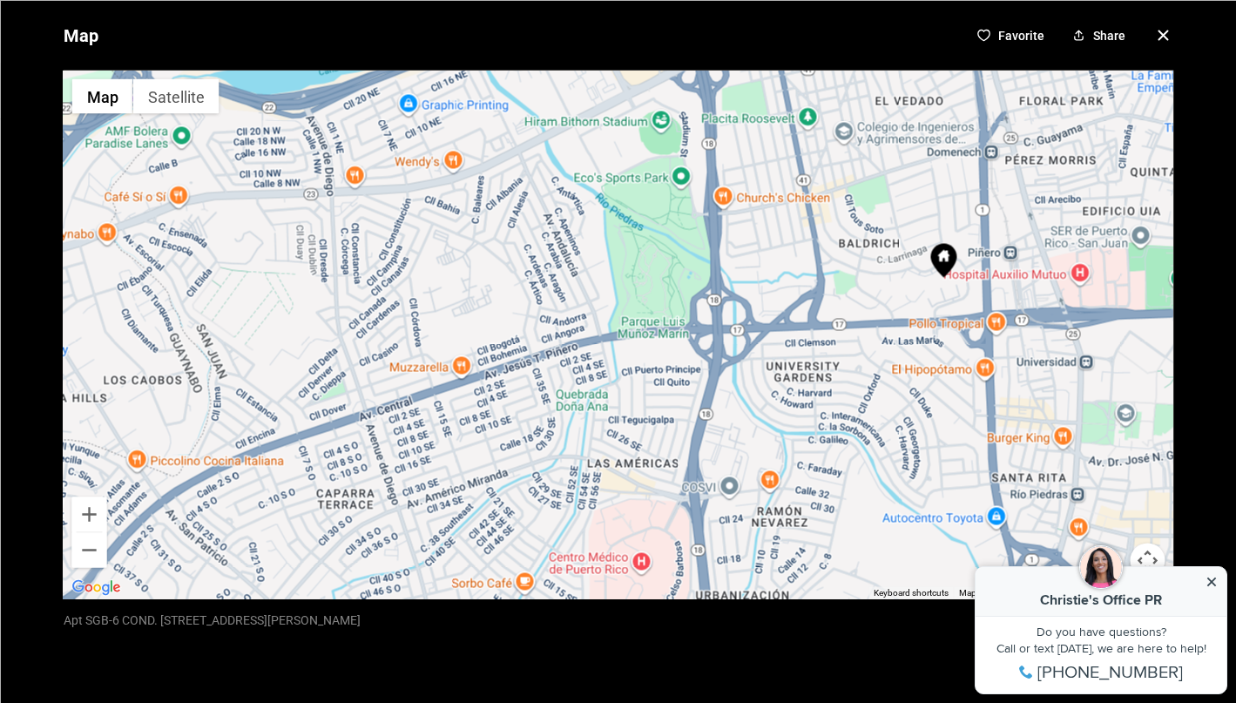
drag, startPoint x: 312, startPoint y: 399, endPoint x: 640, endPoint y: 353, distance: 331.7
click at [640, 353] on div at bounding box center [618, 334] width 1111 height 529
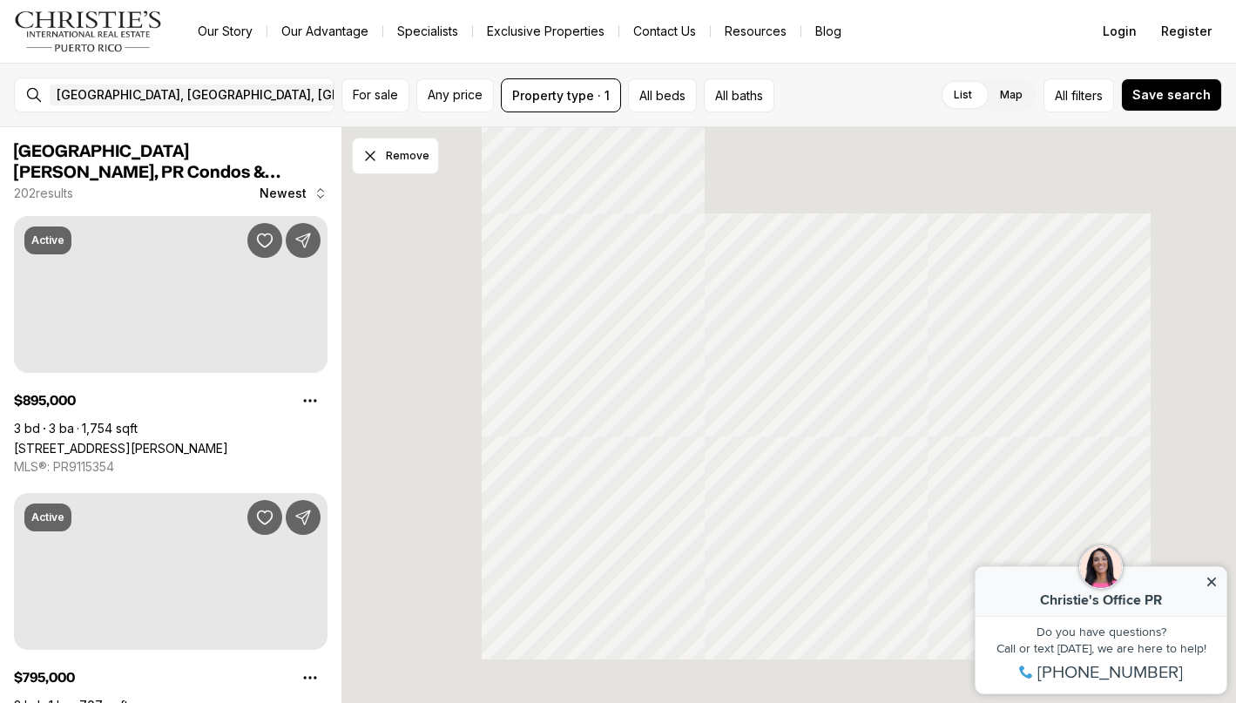
scroll to position [1854, 0]
